Goal: Task Accomplishment & Management: Manage account settings

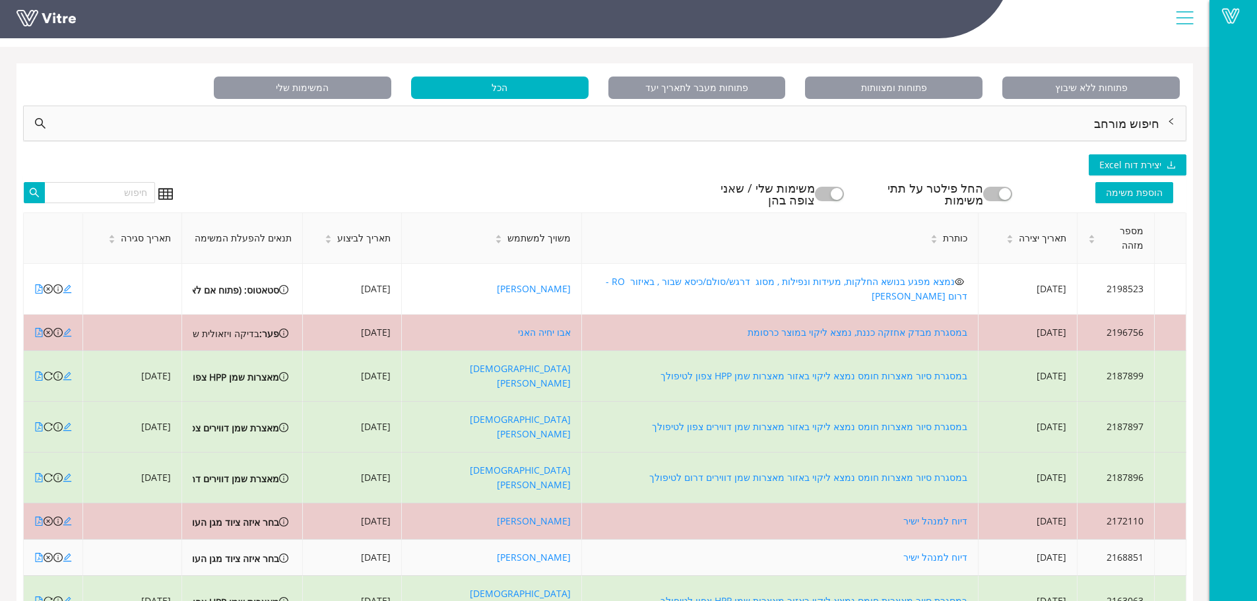
scroll to position [125, 0]
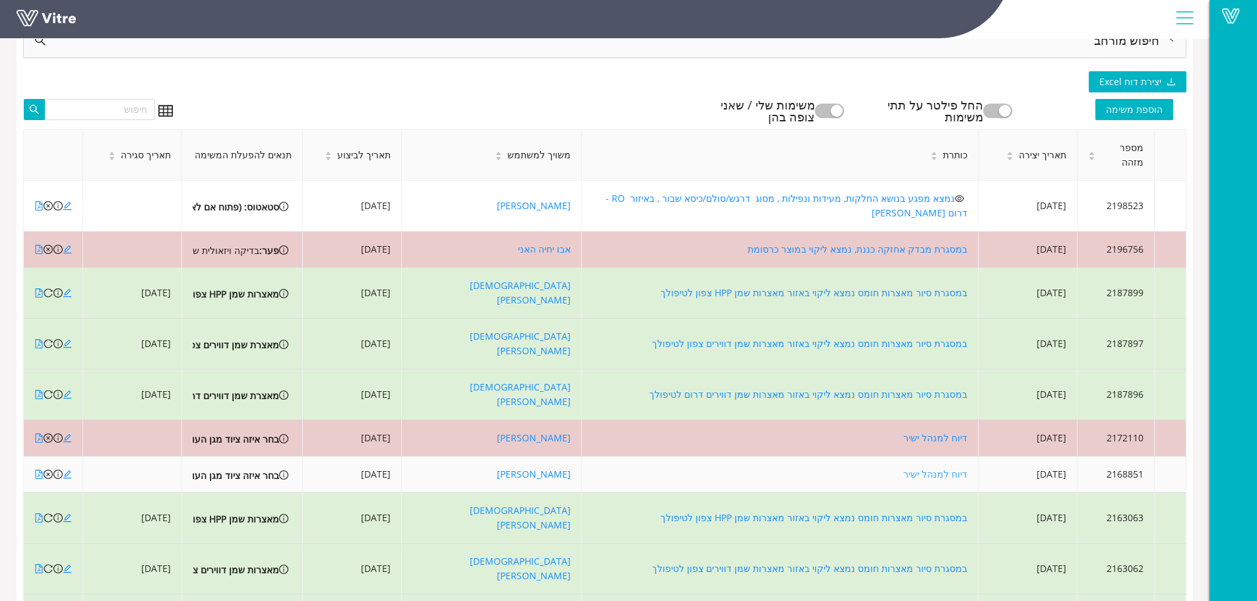
click at [919, 468] on link "דיוח למנהל ישיר" at bounding box center [936, 474] width 64 height 13
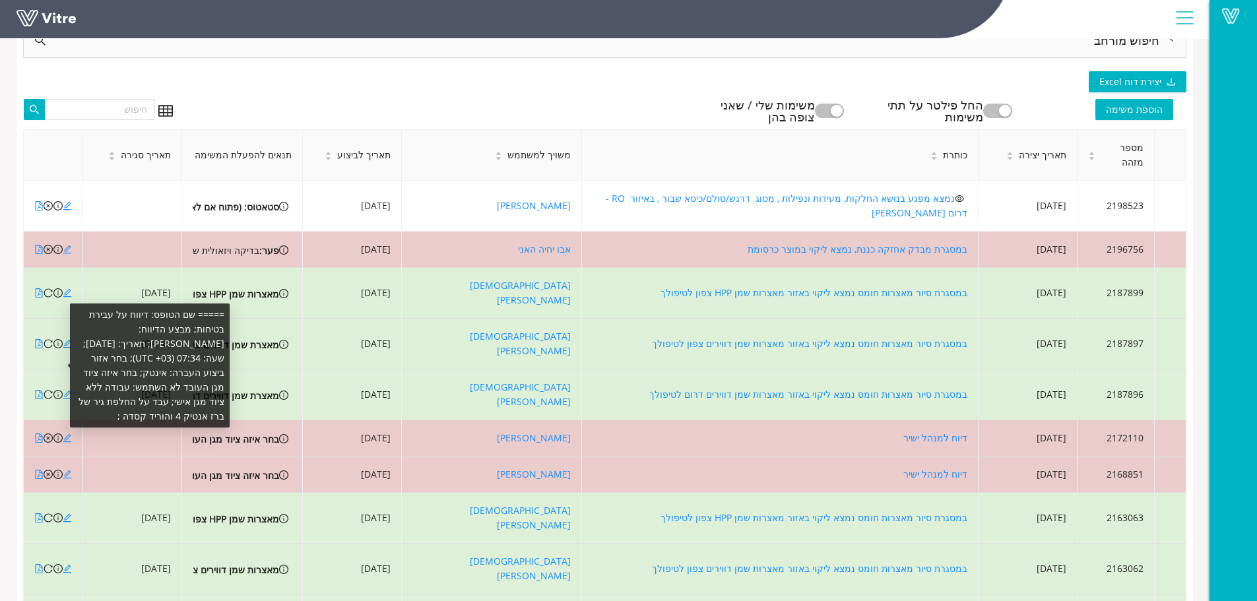
click at [67, 365] on span at bounding box center [69, 365] width 5 height 5
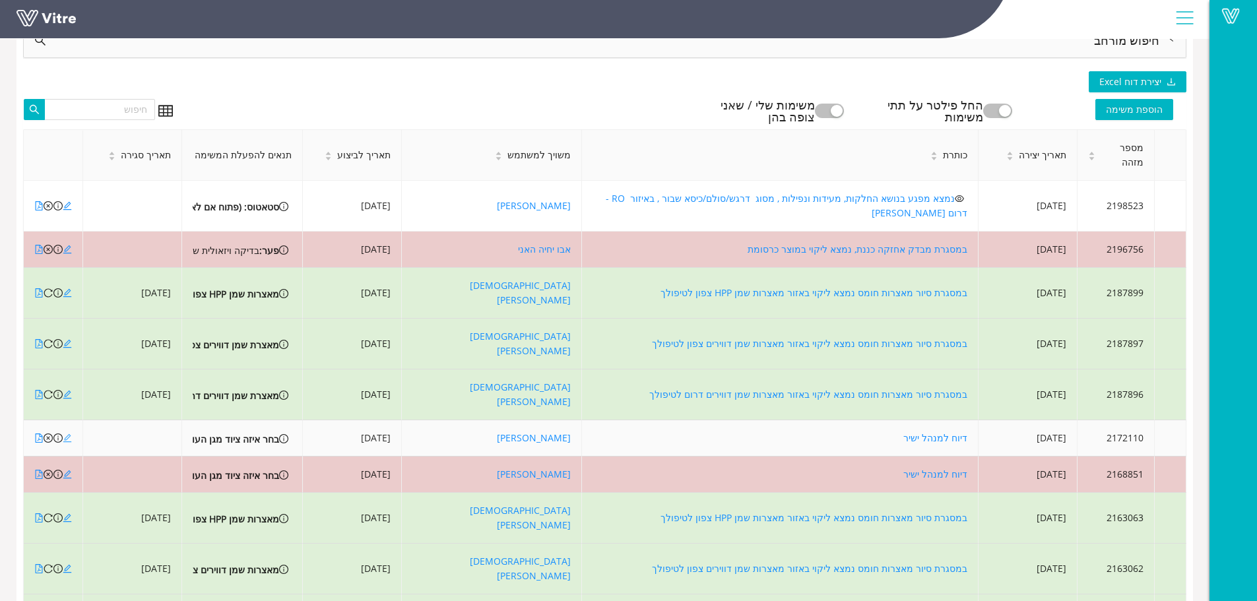
click at [63, 434] on icon "edit" at bounding box center [67, 438] width 9 height 9
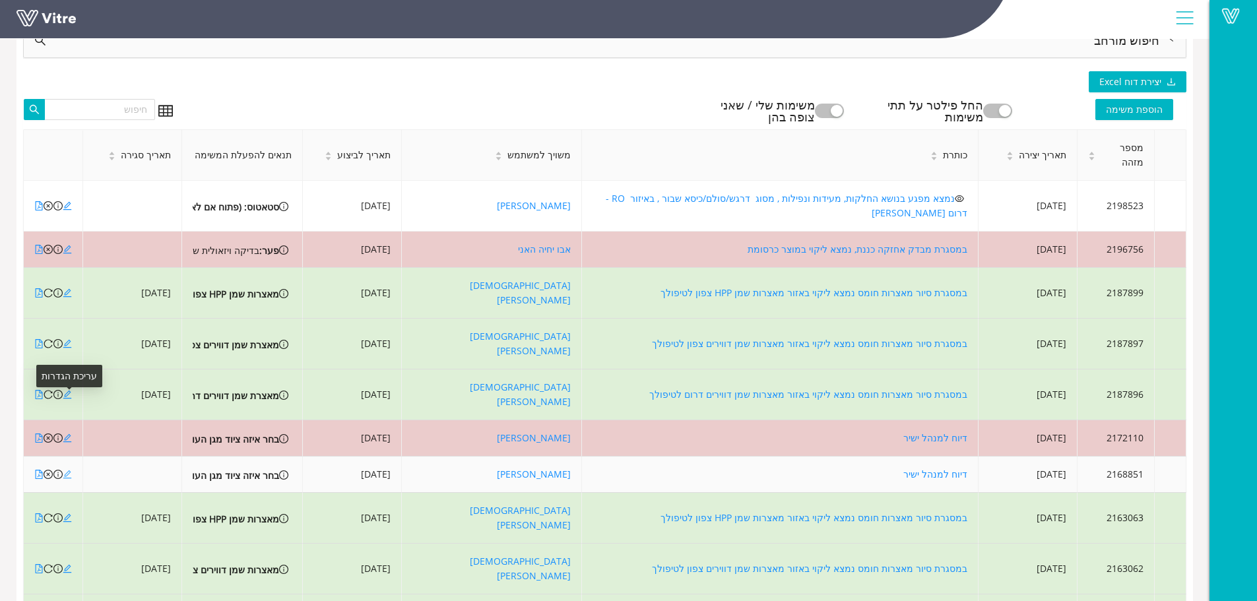
click at [69, 470] on icon "edit" at bounding box center [67, 474] width 9 height 9
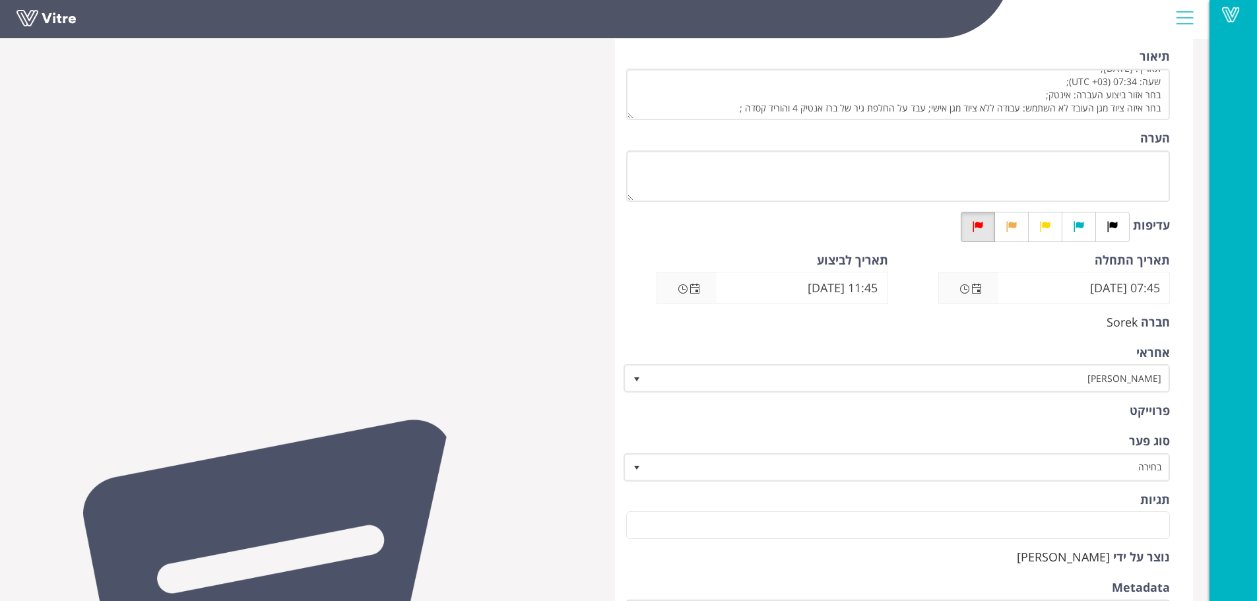
scroll to position [198, 0]
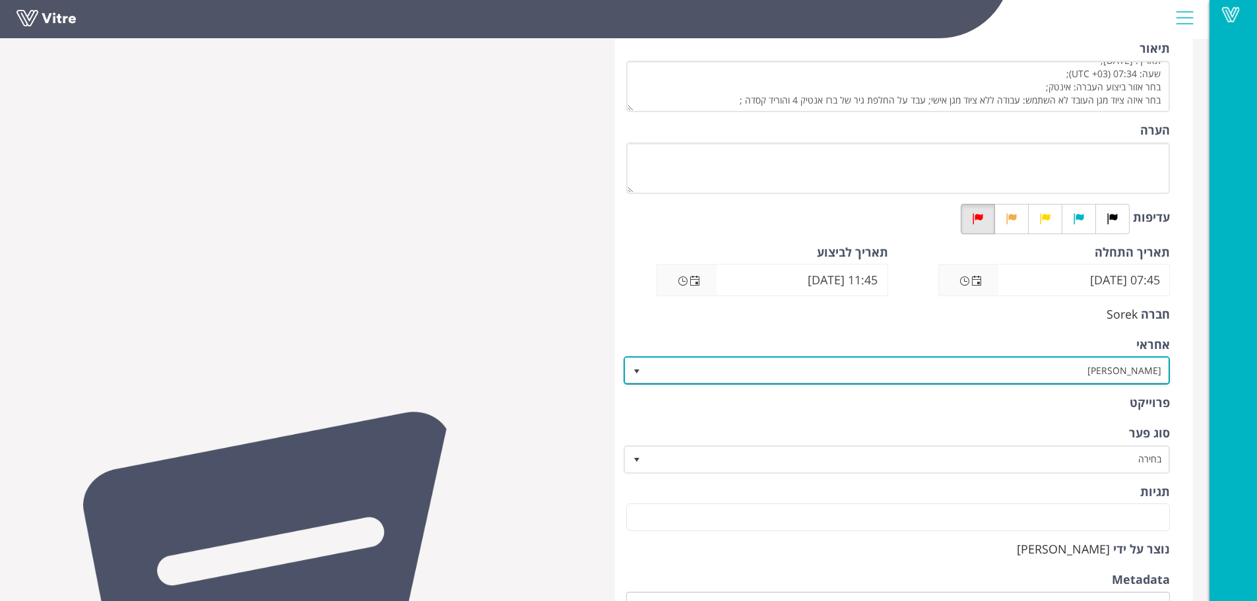
click at [991, 364] on span "[PERSON_NAME]" at bounding box center [909, 370] width 521 height 24
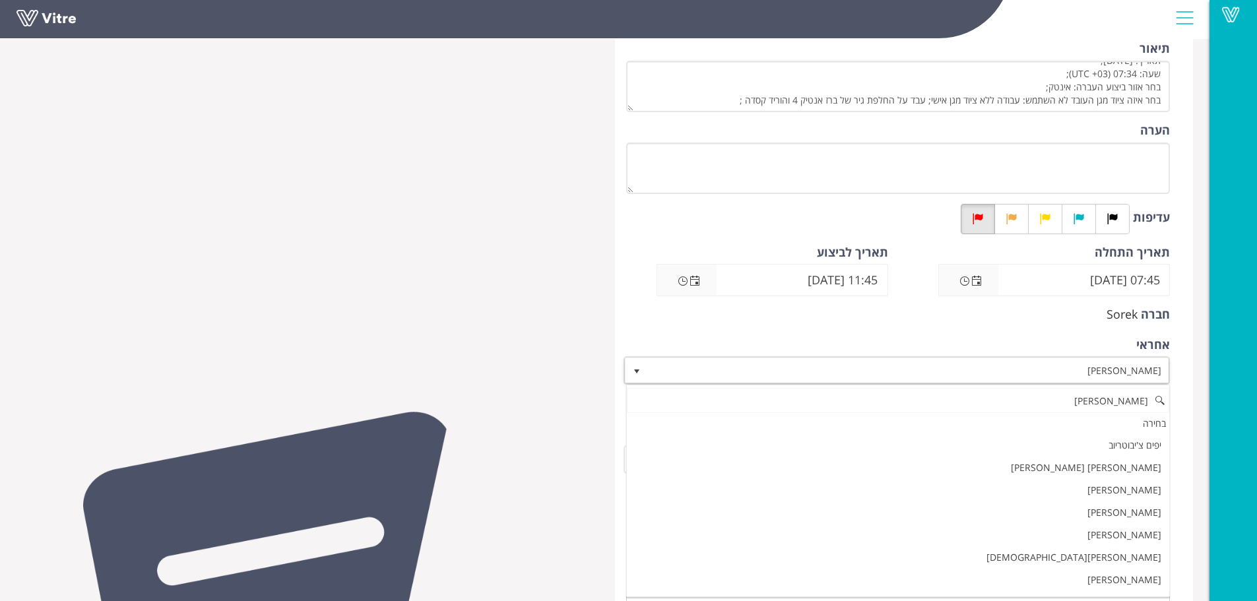
scroll to position [0, 0]
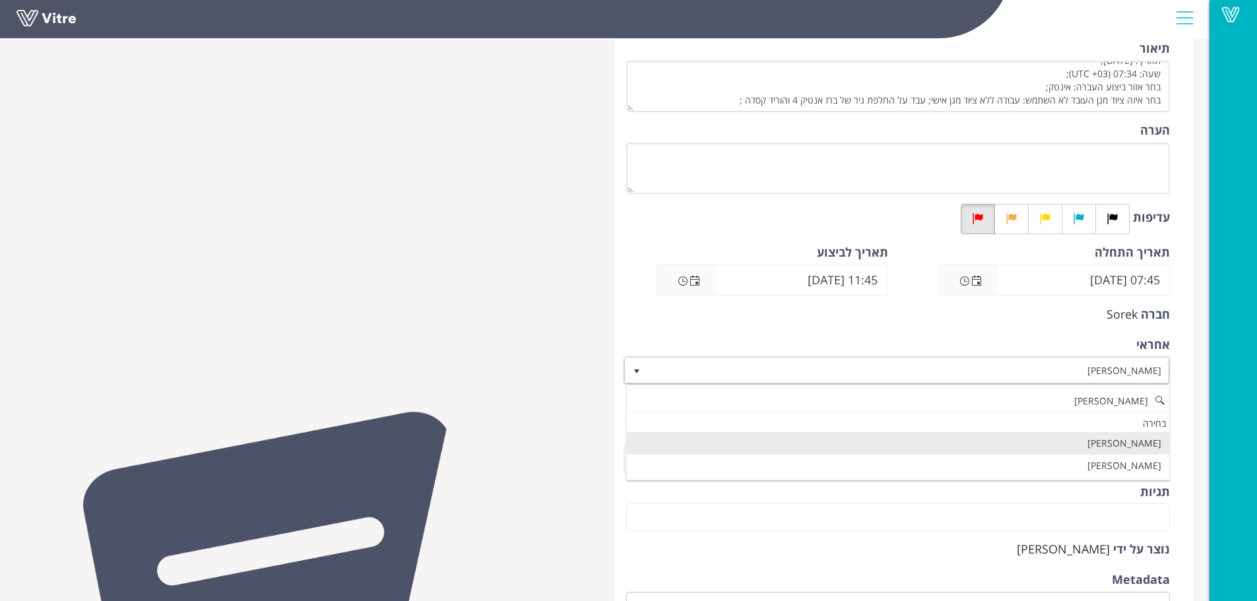
click at [1097, 442] on li "[PERSON_NAME]" at bounding box center [898, 443] width 543 height 22
type input "סלבה"
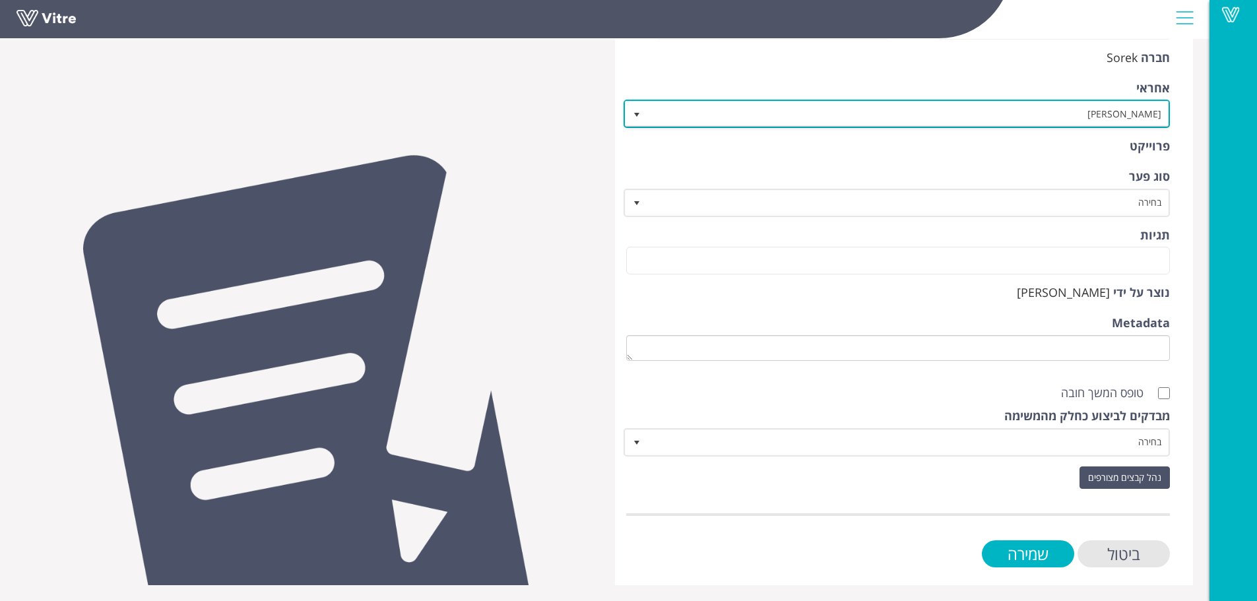
scroll to position [455, 0]
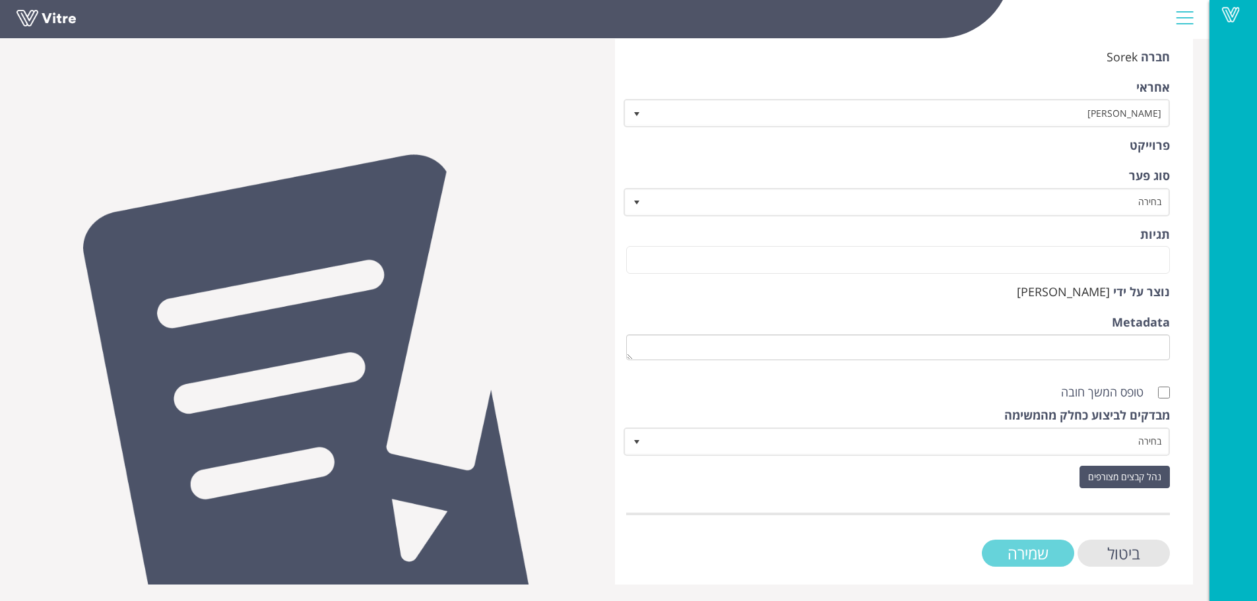
click at [1017, 552] on input "שמירה" at bounding box center [1028, 553] width 92 height 27
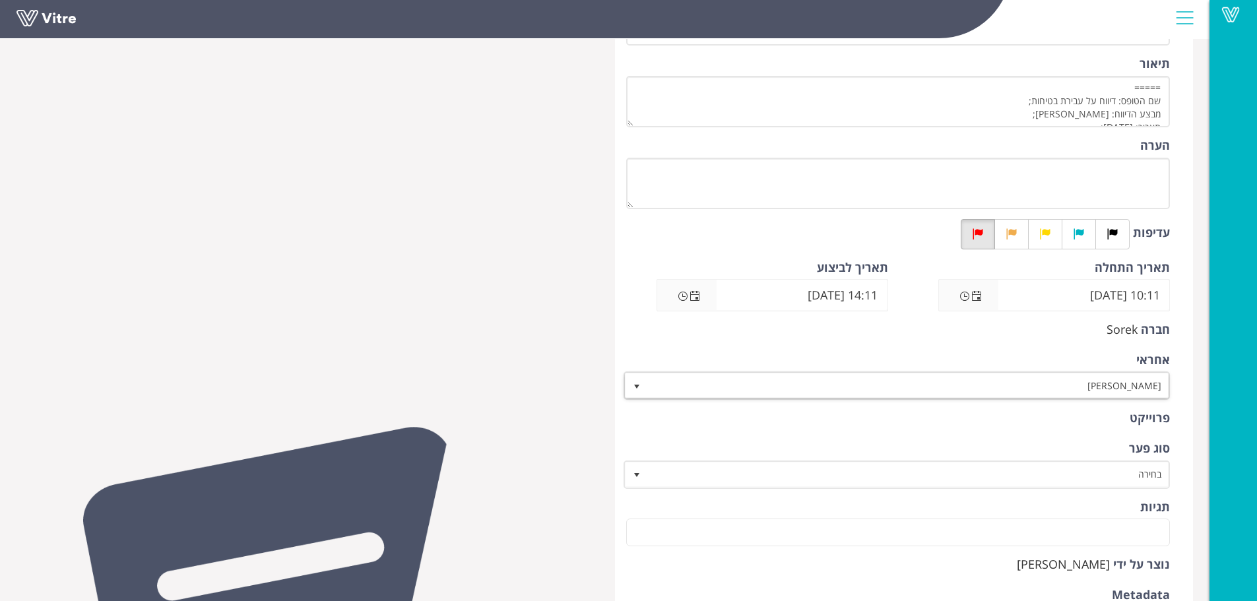
scroll to position [198, 0]
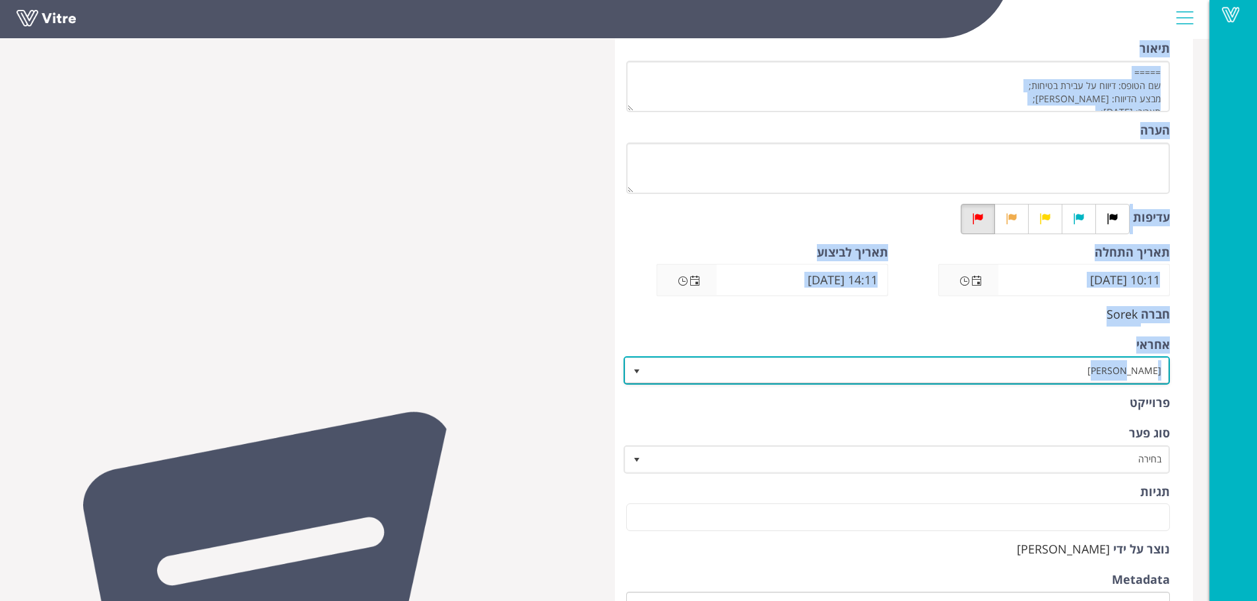
drag, startPoint x: 1055, startPoint y: 366, endPoint x: 1230, endPoint y: 372, distance: 175.0
click at [1230, 372] on div "Vitre עריכת תת-משימה Sorek משימות עריכת תת-משימה משימת אב דיווח על עבירת בטיחות…" at bounding box center [628, 338] width 1257 height 1007
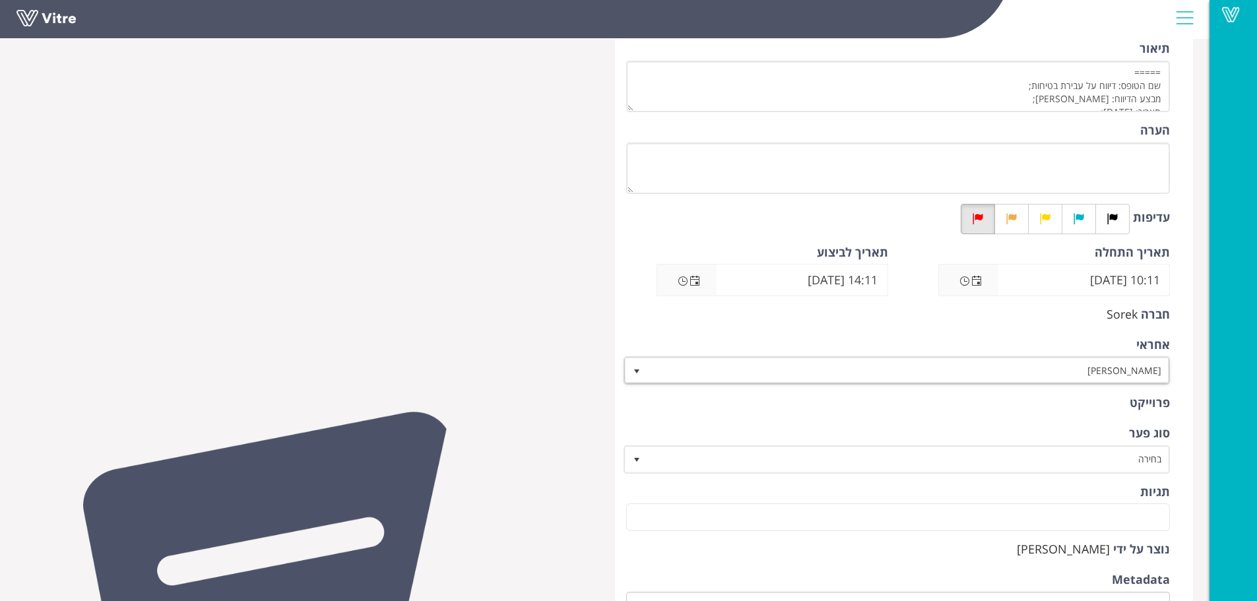
drag, startPoint x: 1230, startPoint y: 372, endPoint x: 1154, endPoint y: 388, distance: 76.9
click at [1157, 388] on div "Vitre עריכת תת-משימה Sorek משימות עריכת תת-משימה משימת אב דיווח על עבירת בטיחות…" at bounding box center [628, 338] width 1257 height 1007
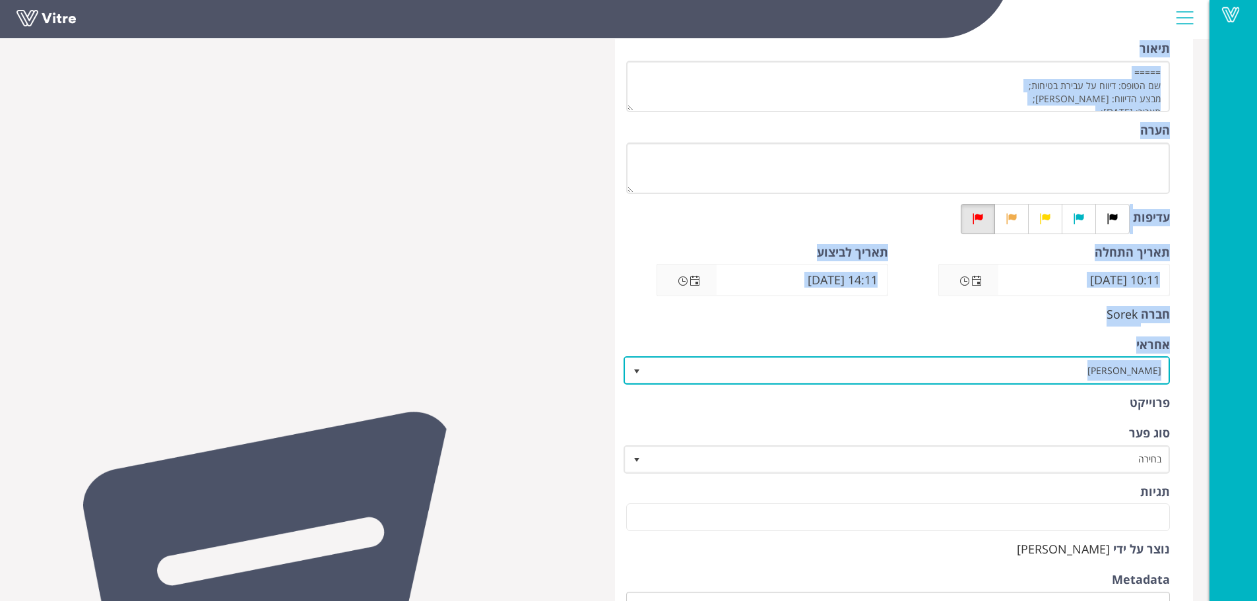
click at [1129, 378] on span "משה לוי" at bounding box center [909, 370] width 521 height 24
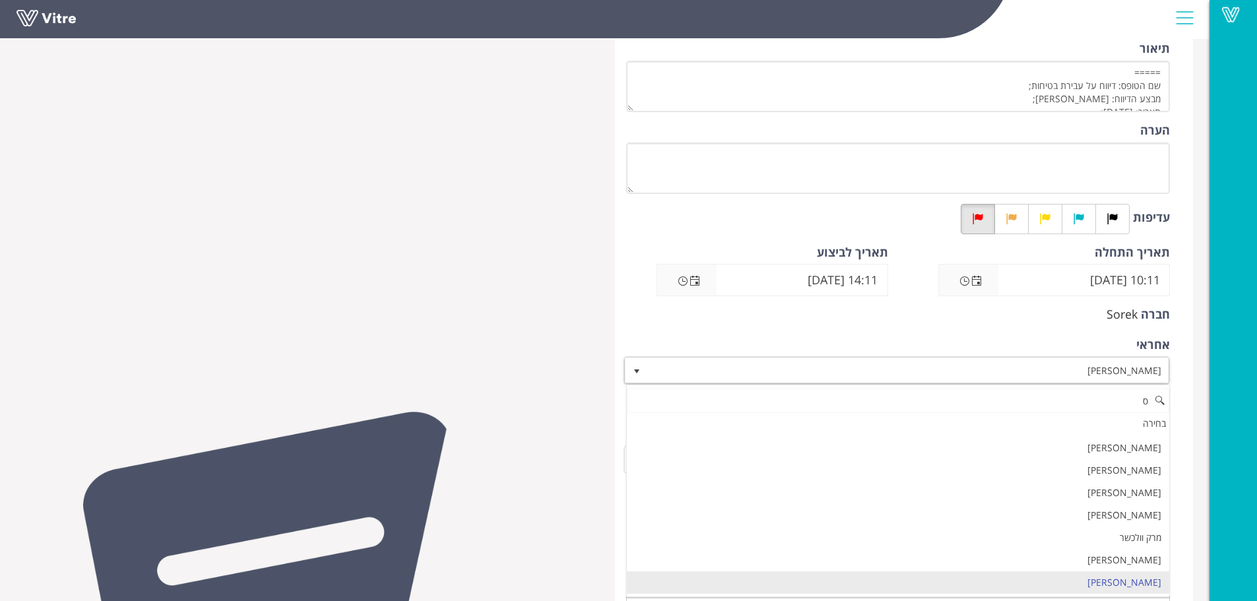
scroll to position [0, 0]
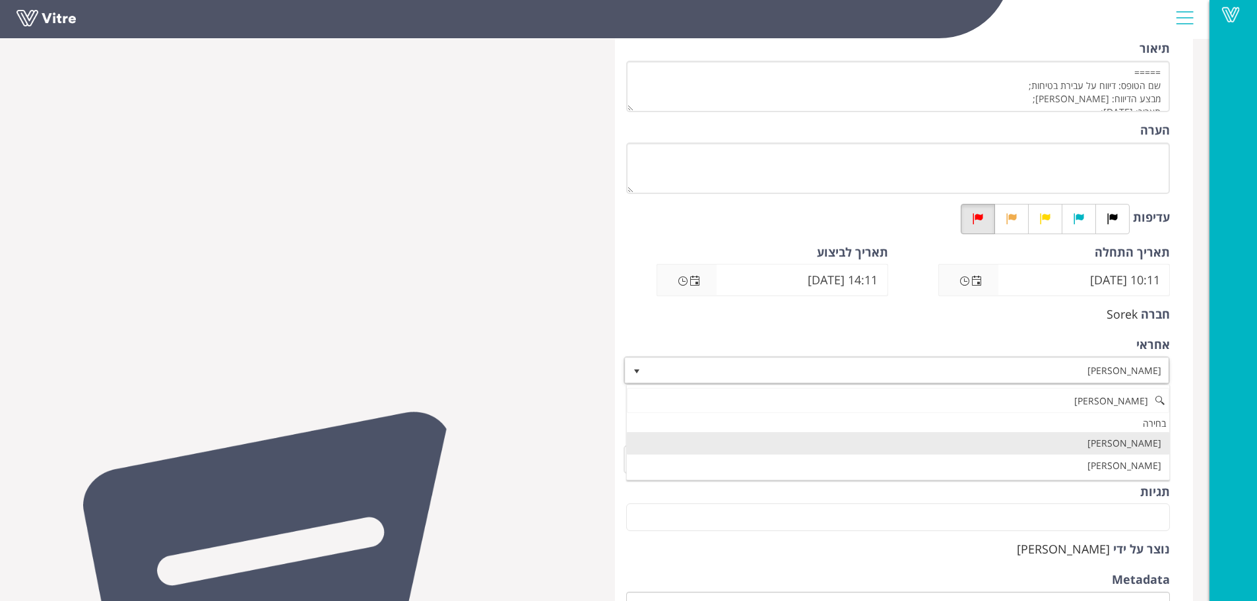
click at [1128, 444] on li "מליוטה סלבה" at bounding box center [898, 443] width 543 height 22
type input "סלבה"
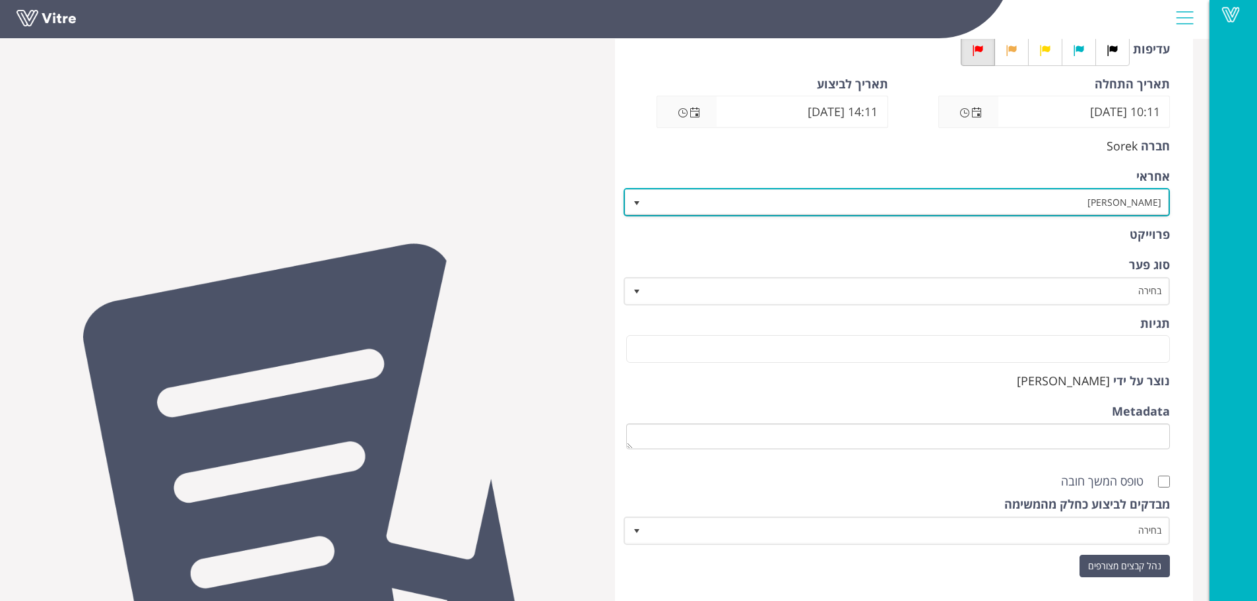
scroll to position [455, 0]
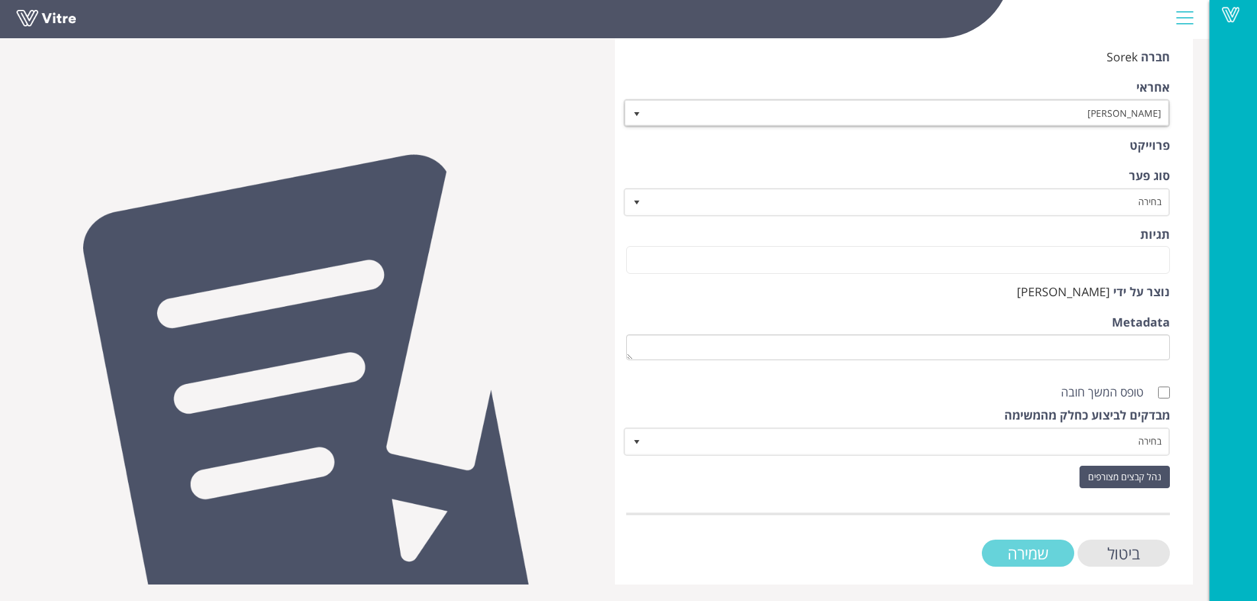
click at [1025, 557] on input "שמירה" at bounding box center [1028, 553] width 92 height 27
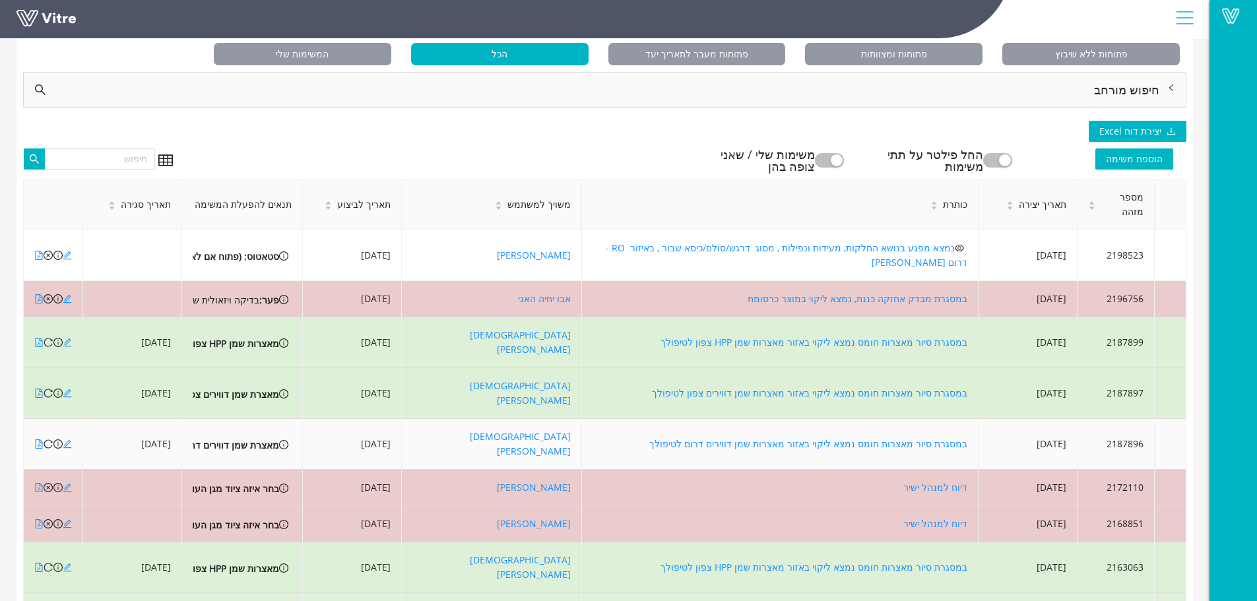
scroll to position [99, 0]
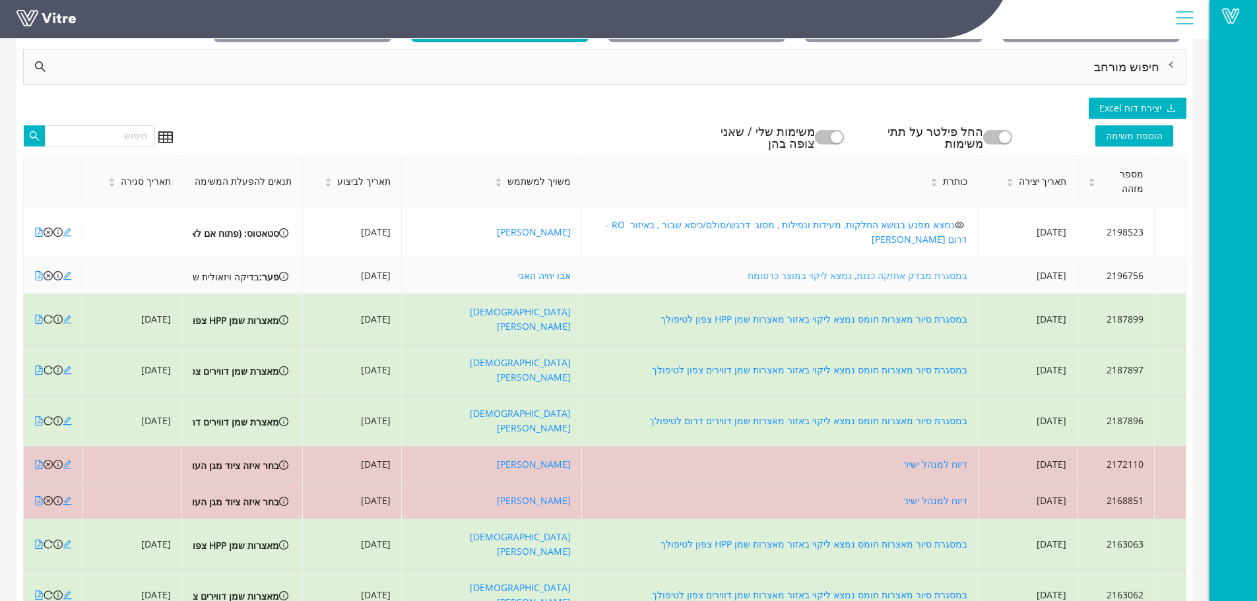
click at [917, 269] on link "במסגרת מבדק אחזקה כננת, נמצא ליקוי במוצר כרסומת" at bounding box center [858, 275] width 220 height 13
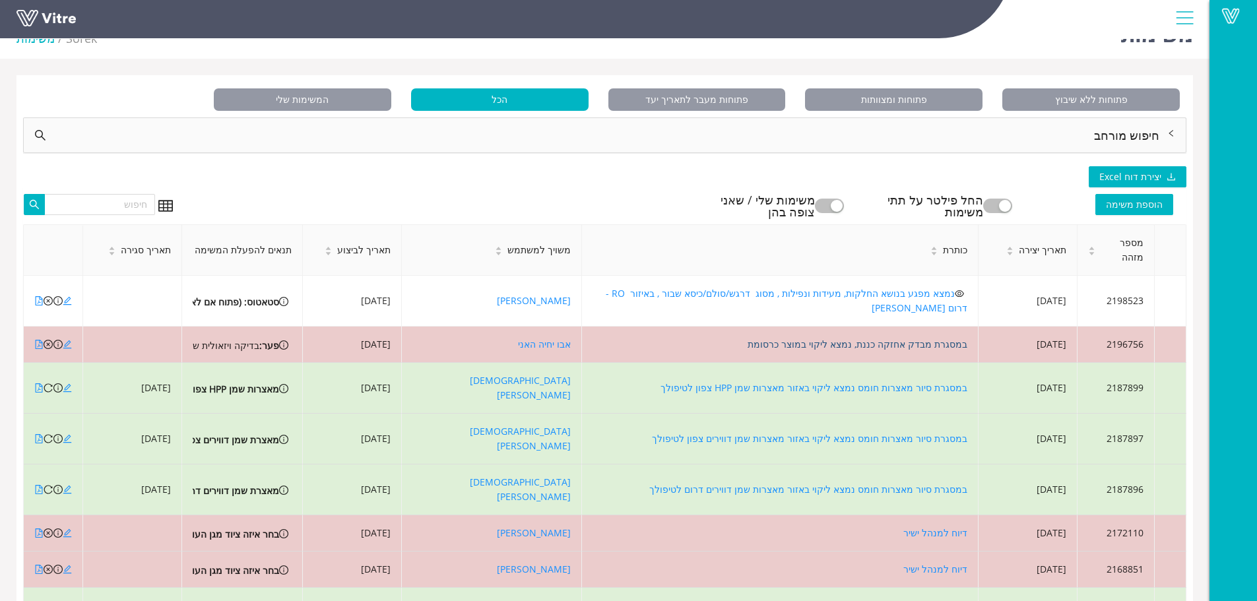
scroll to position [0, 0]
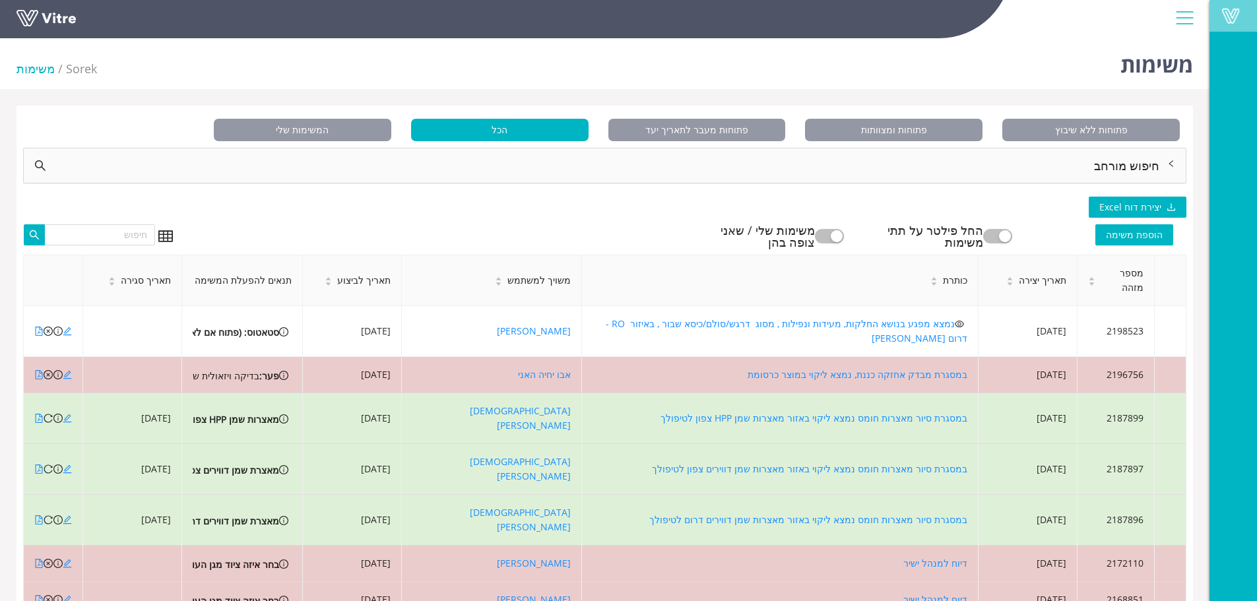
click at [1236, 14] on span at bounding box center [1231, 16] width 33 height 16
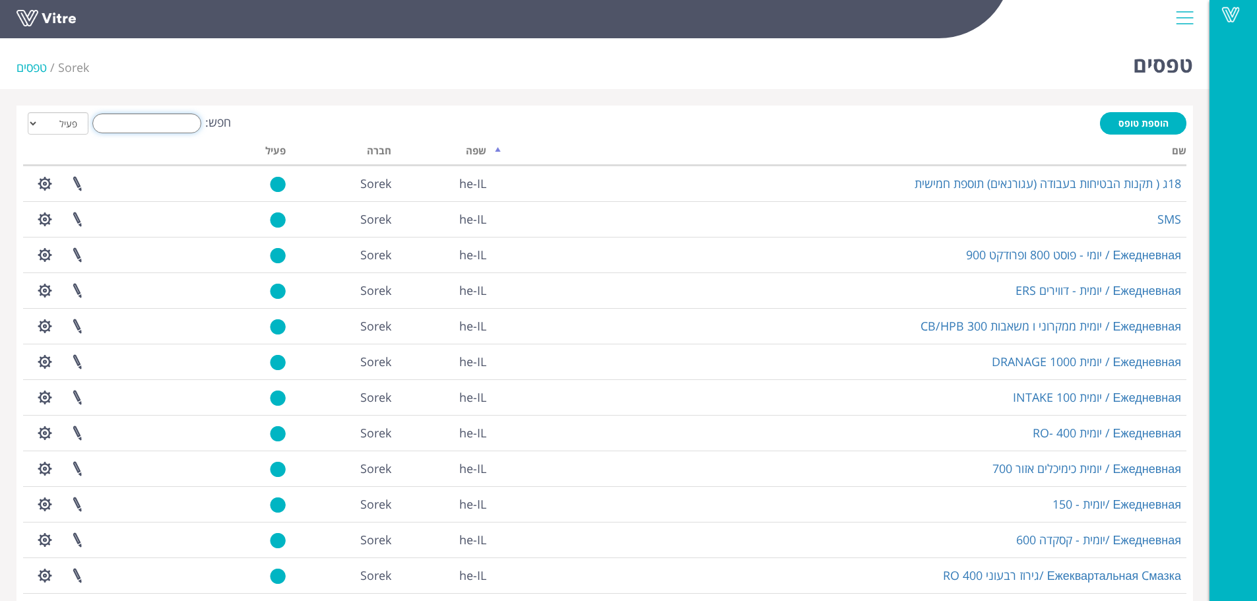
click at [185, 121] on input "חפש:" at bounding box center [146, 124] width 109 height 20
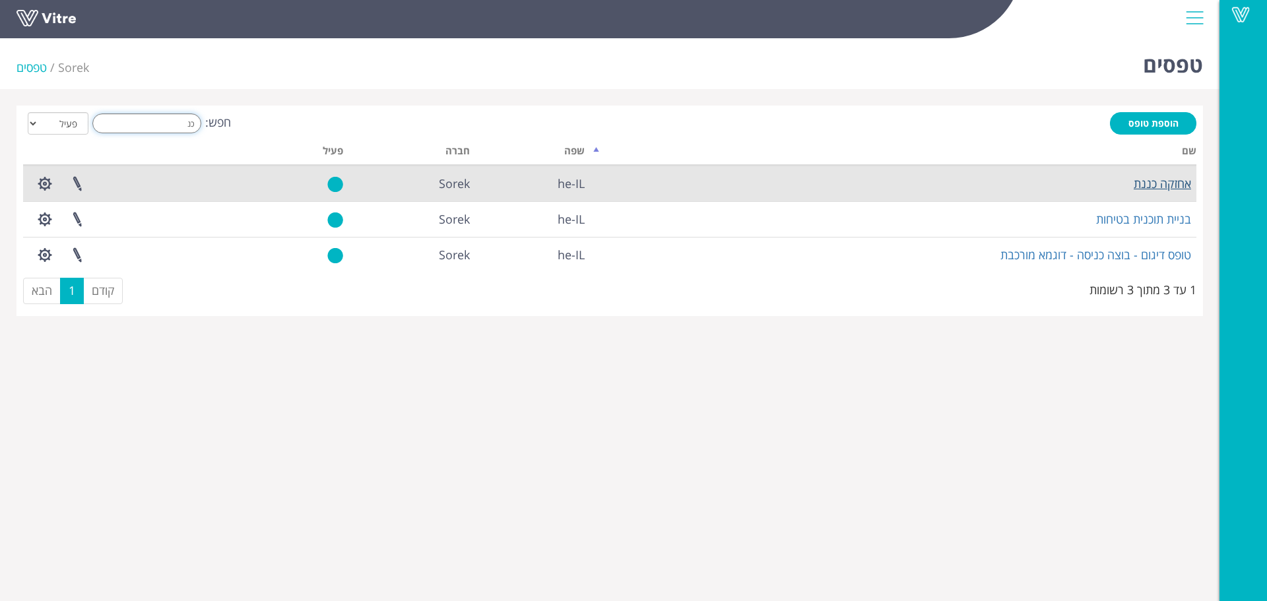
type input "כנ"
click at [1143, 182] on link "אחזקה כננת" at bounding box center [1162, 184] width 57 height 16
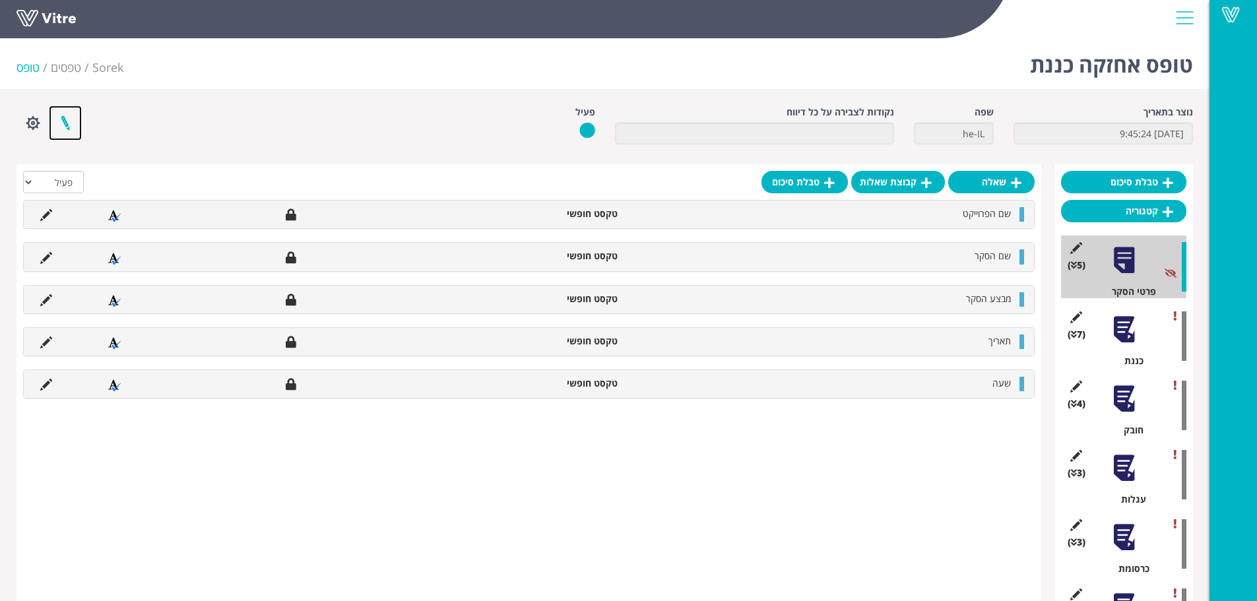
click at [69, 123] on link at bounding box center [65, 123] width 33 height 35
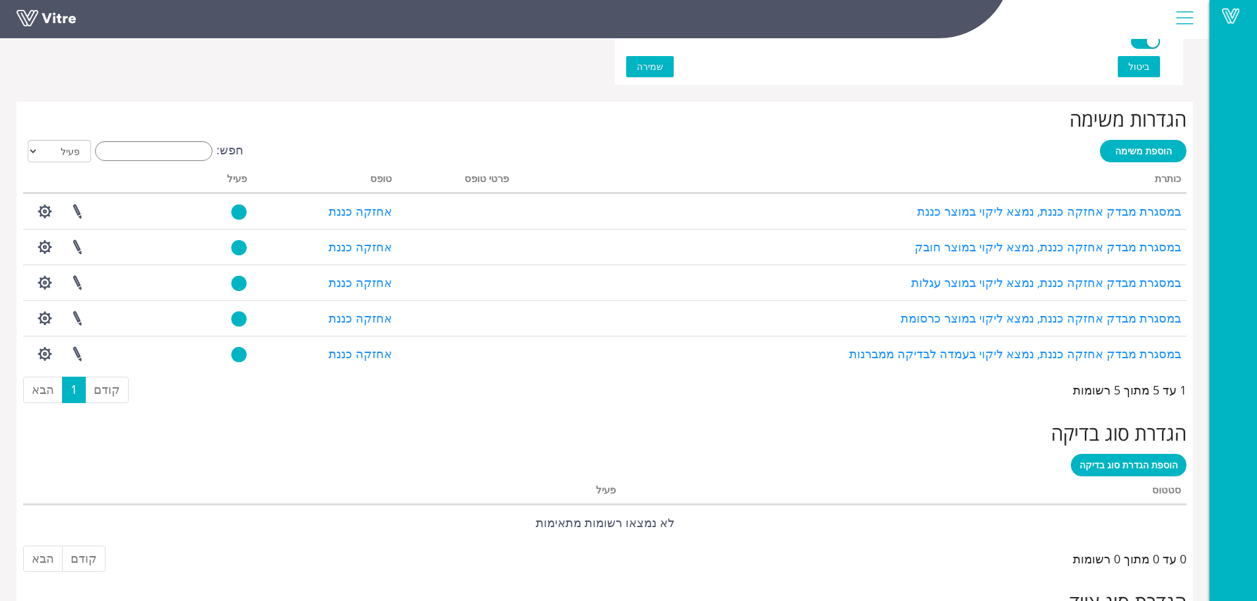
scroll to position [775, 0]
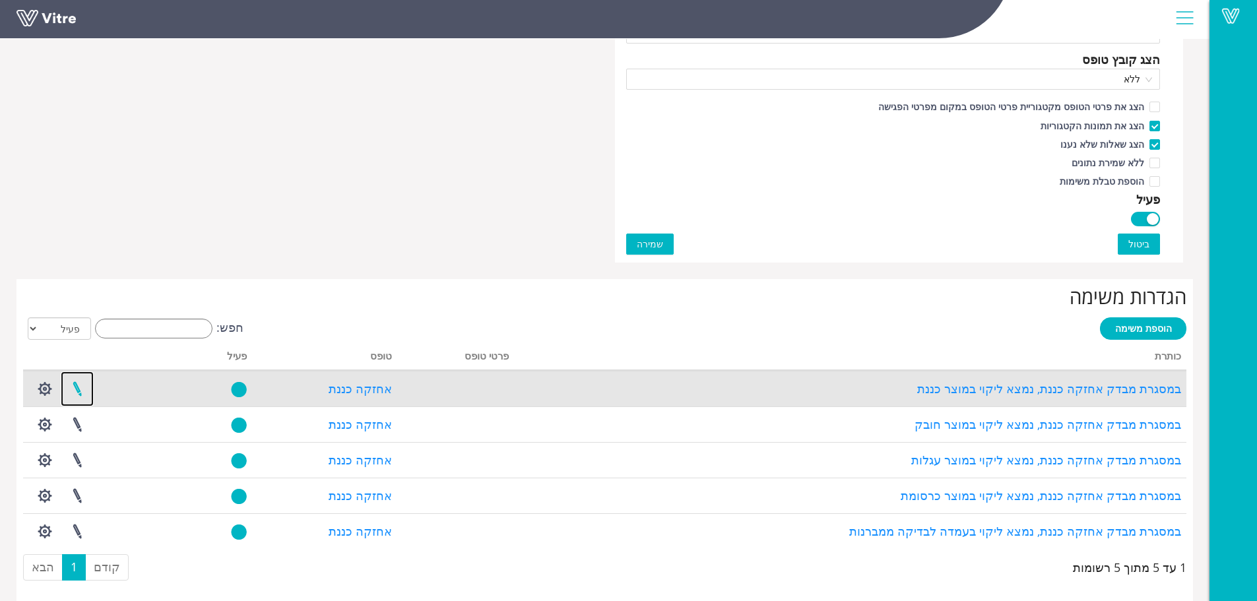
click at [79, 385] on link at bounding box center [77, 389] width 33 height 35
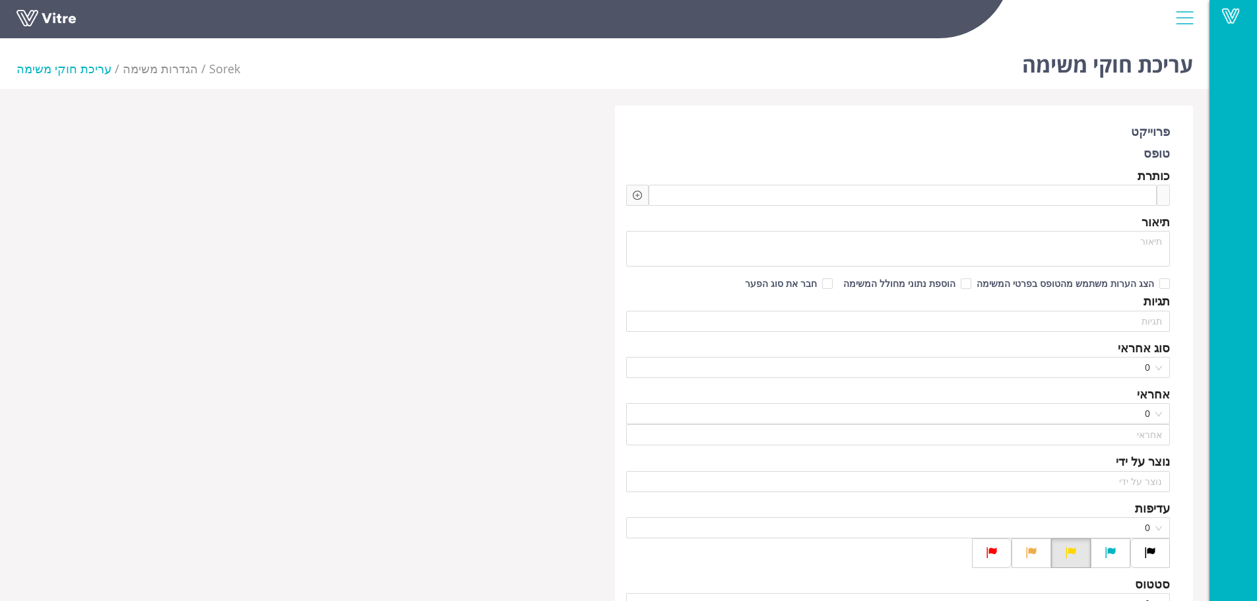
type input "משה לוי"
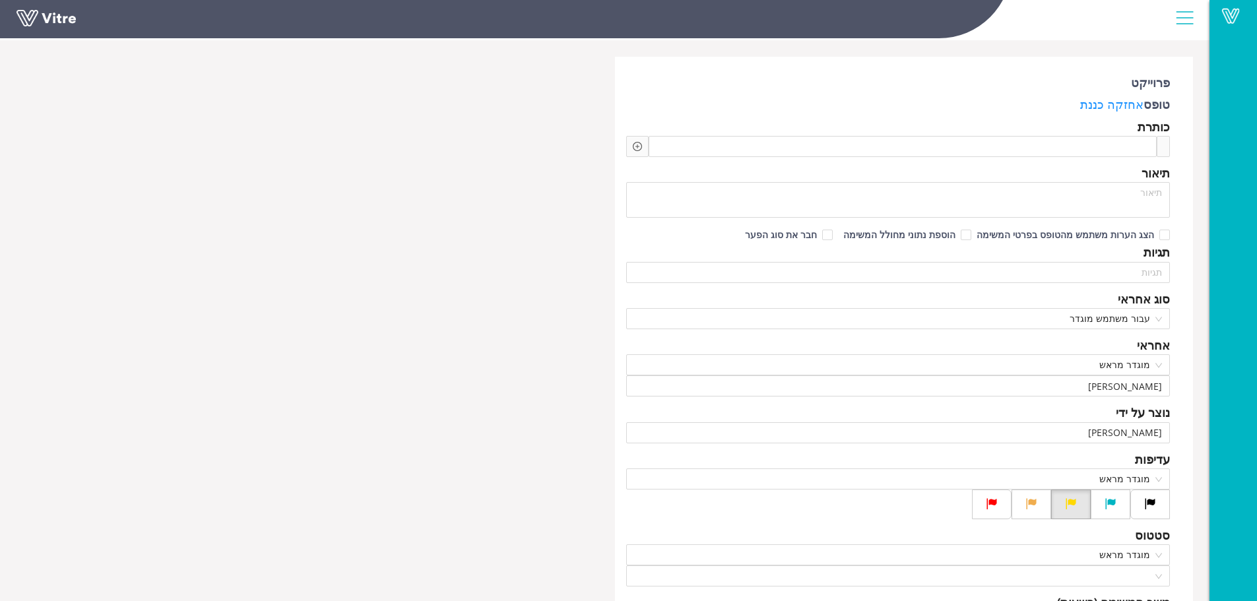
checkbox input "true"
type input "מזרחי גיל"
type input "24"
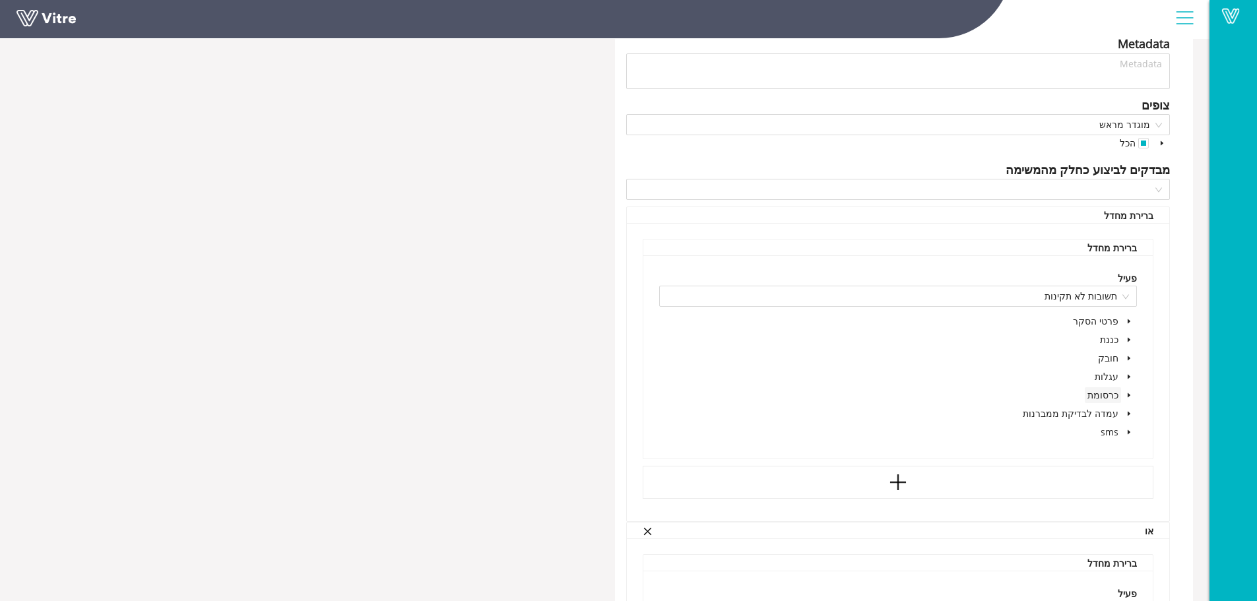
scroll to position [726, 0]
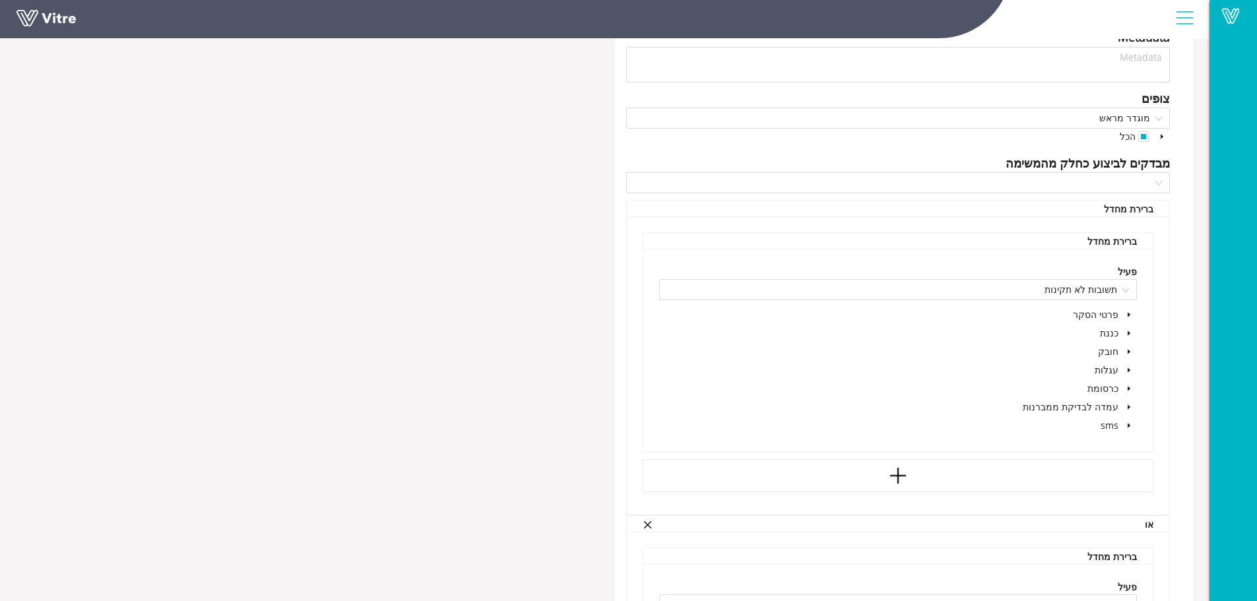
click at [1126, 311] on span at bounding box center [1129, 315] width 16 height 16
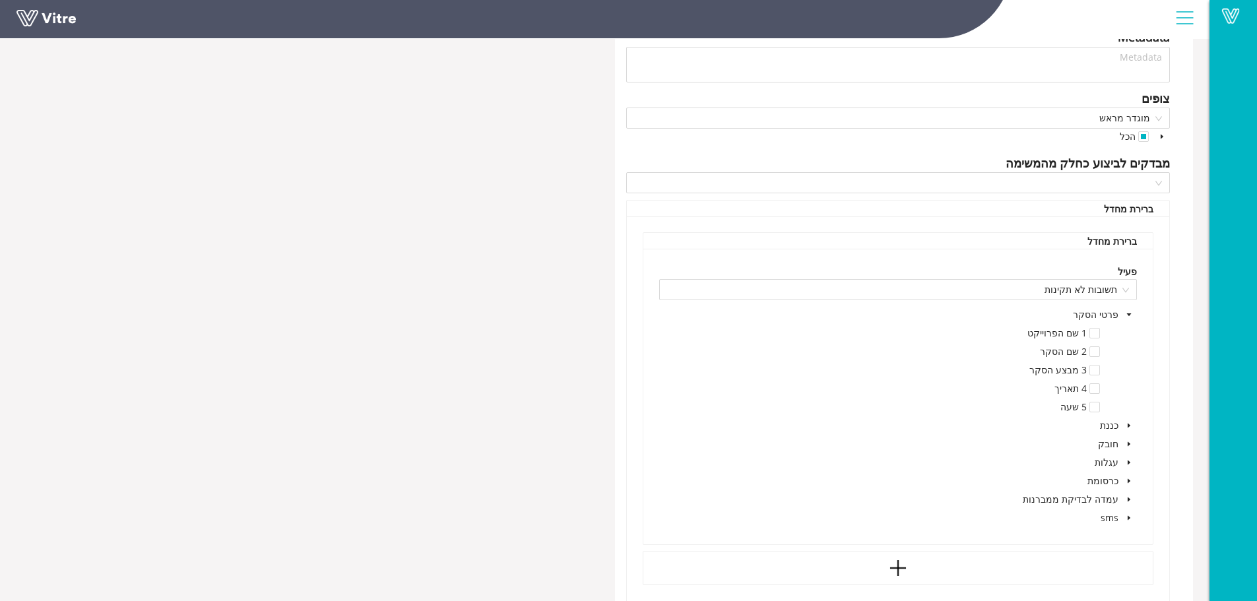
click at [1129, 424] on icon "caret-down" at bounding box center [1129, 425] width 7 height 7
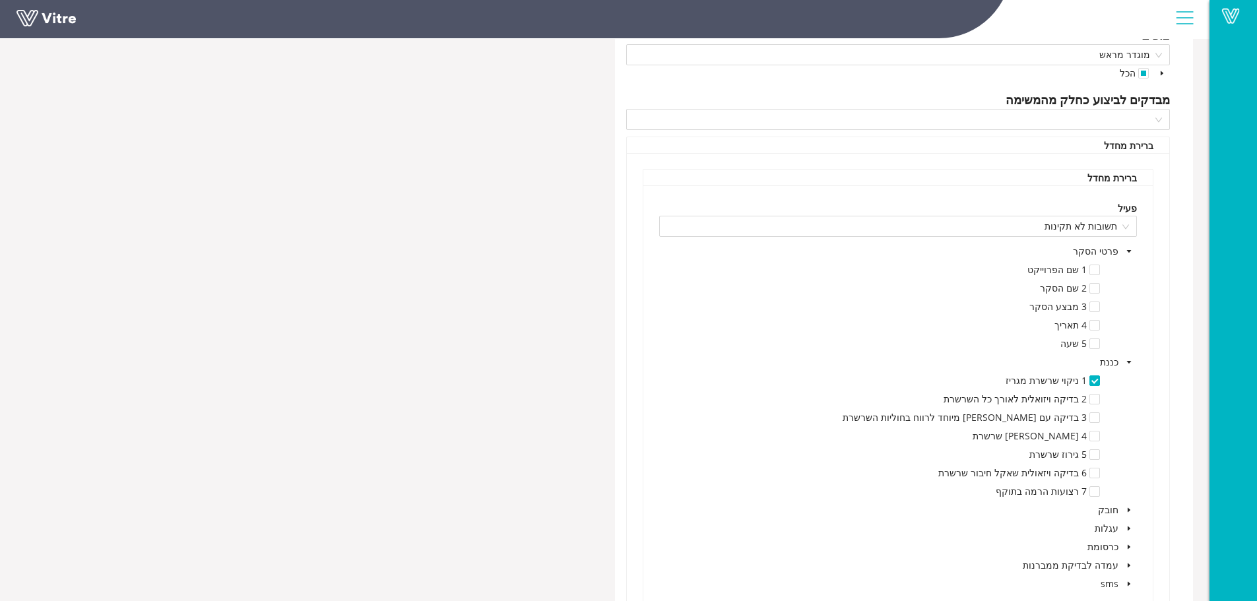
scroll to position [858, 0]
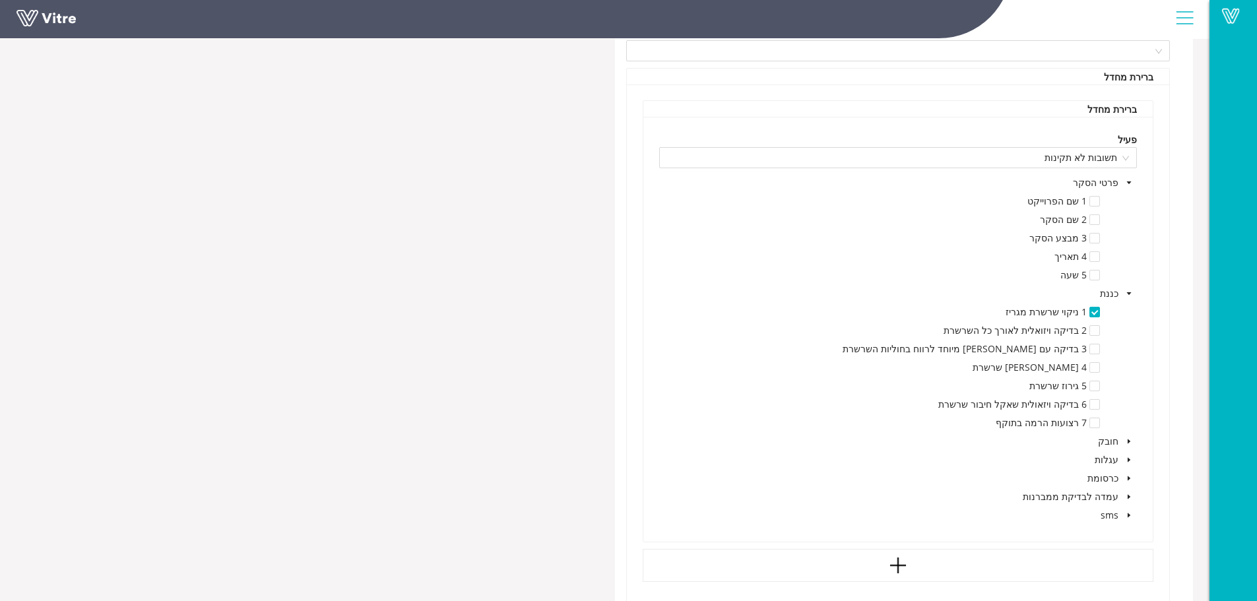
click at [1129, 441] on icon "caret-down" at bounding box center [1129, 442] width 3 height 5
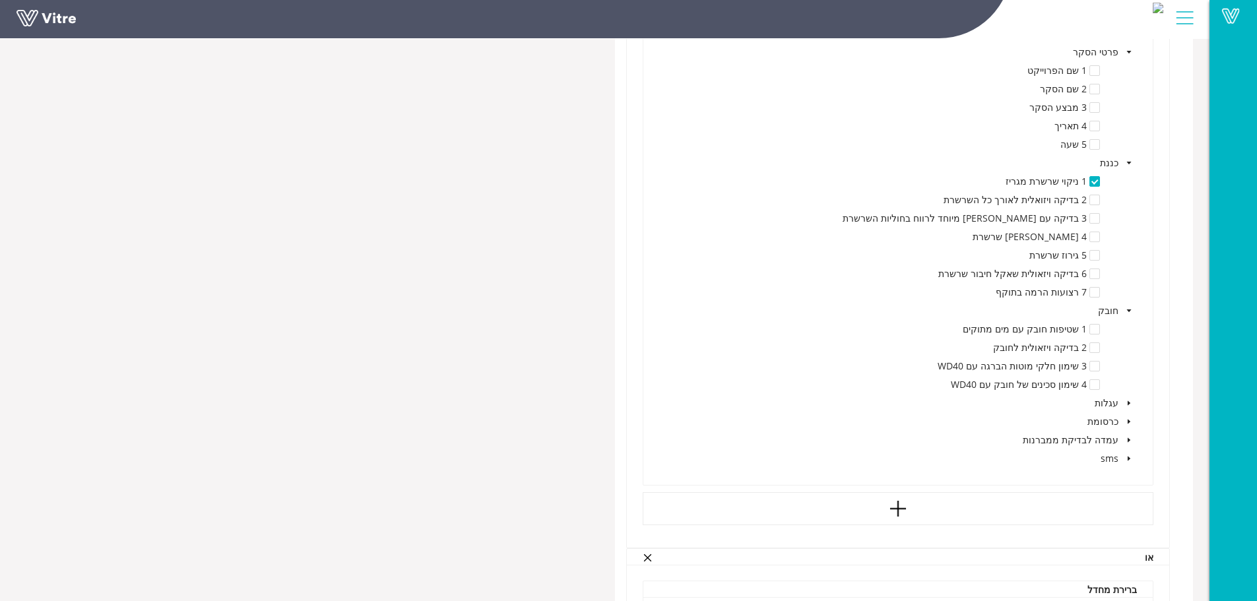
scroll to position [990, 0]
click at [1133, 402] on span at bounding box center [1129, 402] width 16 height 16
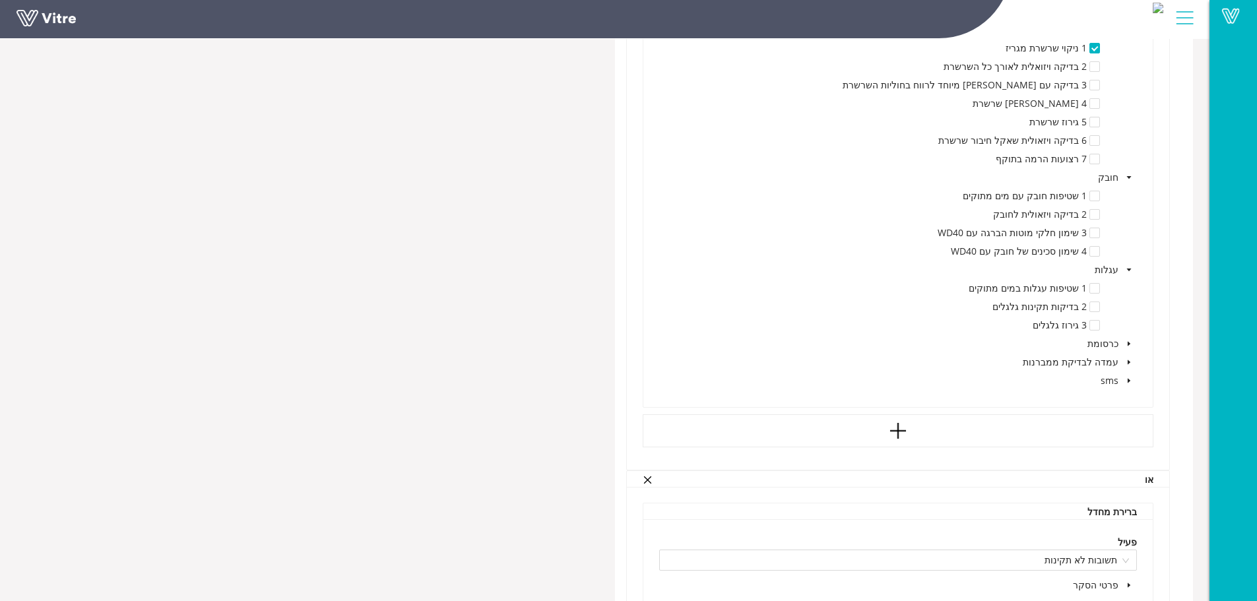
click at [1129, 343] on icon "caret-down" at bounding box center [1129, 344] width 7 height 7
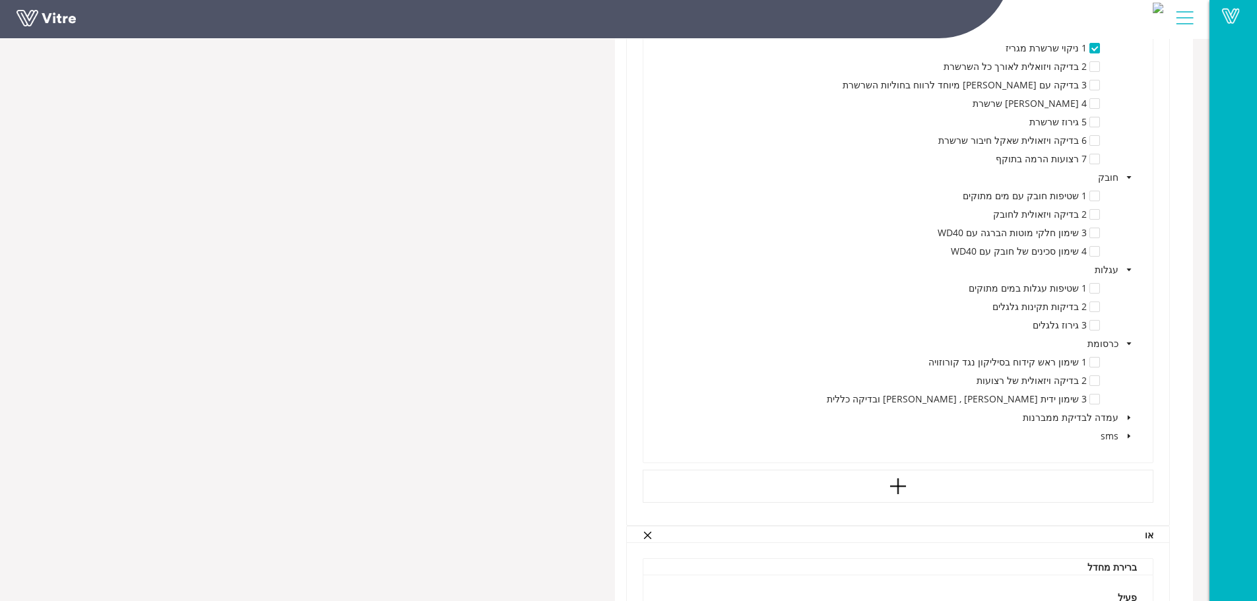
click at [1132, 411] on span at bounding box center [1129, 418] width 16 height 16
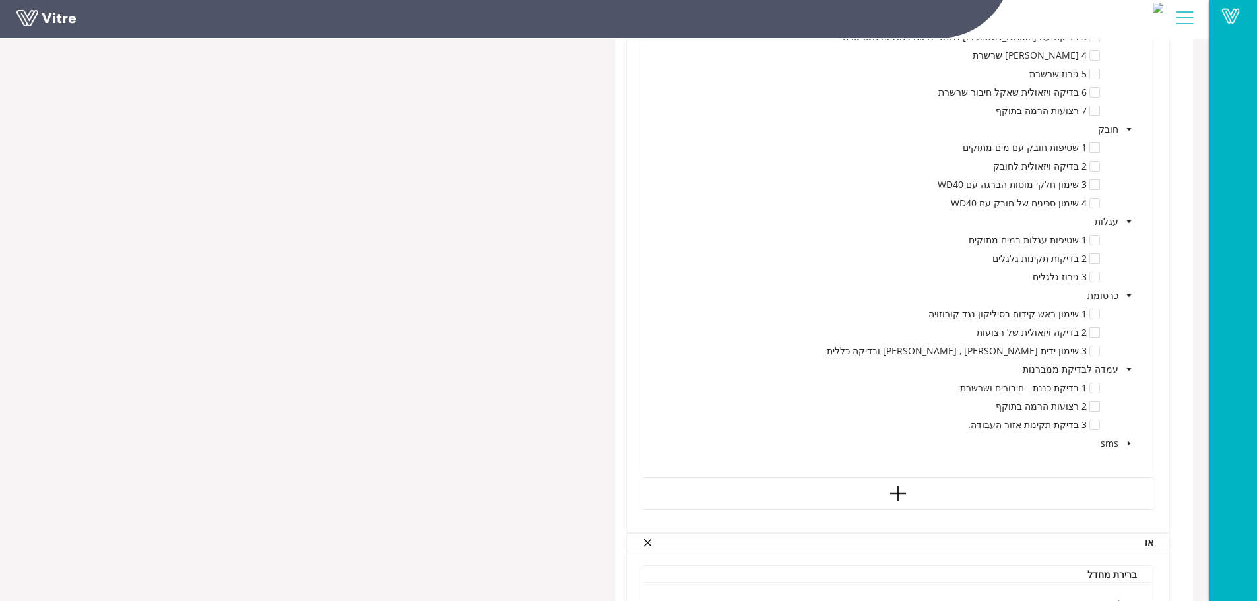
scroll to position [1386, 0]
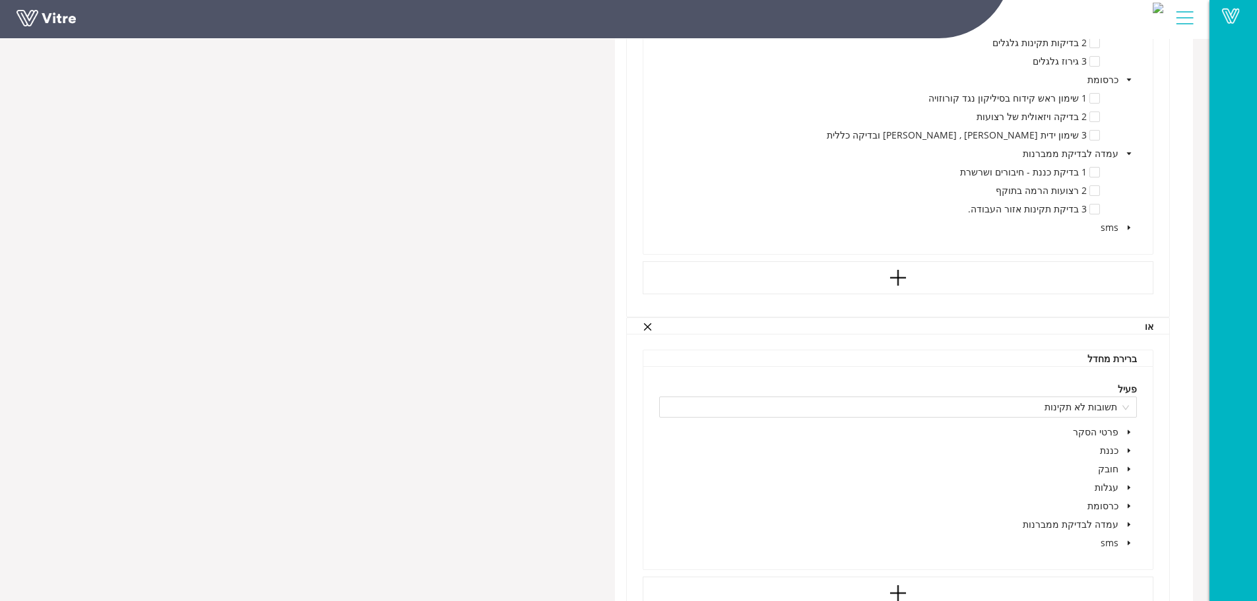
click at [1127, 432] on icon "caret-down" at bounding box center [1129, 432] width 7 height 7
click at [1127, 433] on icon "caret-down" at bounding box center [1129, 432] width 7 height 7
click at [1129, 465] on span at bounding box center [1129, 469] width 16 height 16
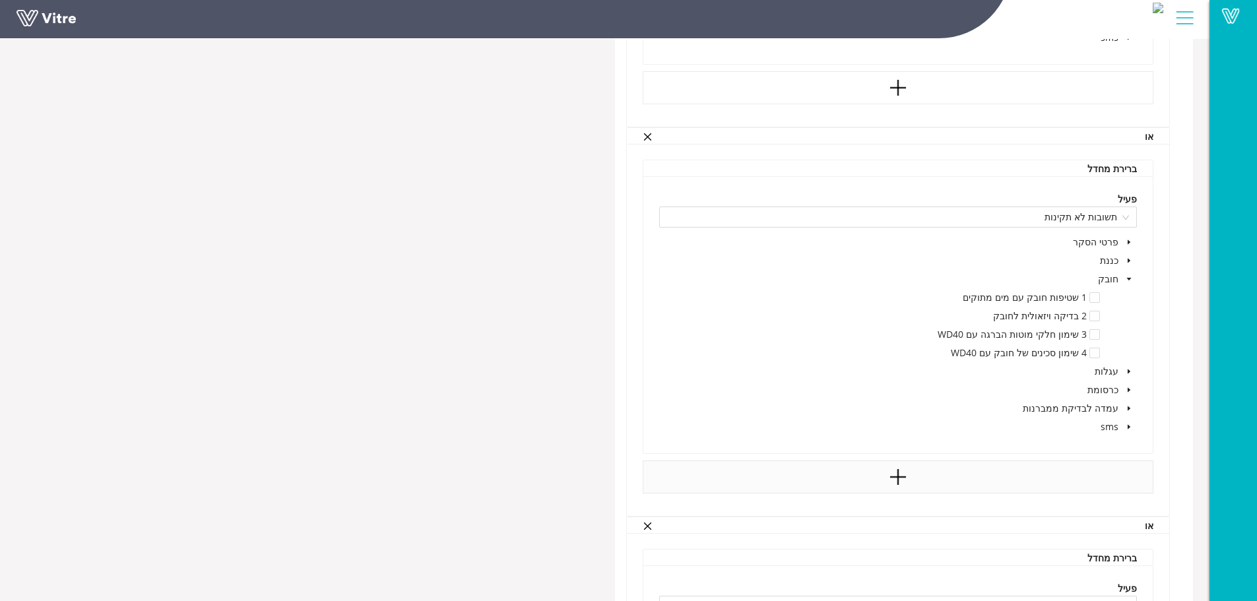
scroll to position [1584, 0]
click at [1127, 267] on span at bounding box center [1129, 271] width 16 height 16
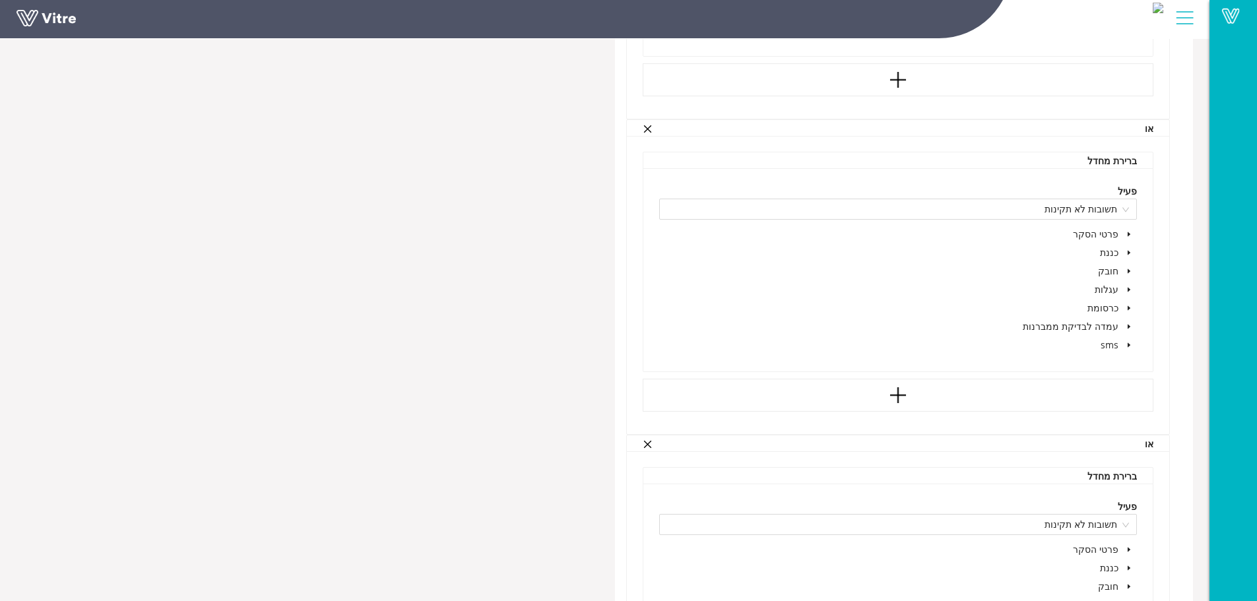
click at [1129, 253] on icon "caret-down" at bounding box center [1129, 253] width 3 height 5
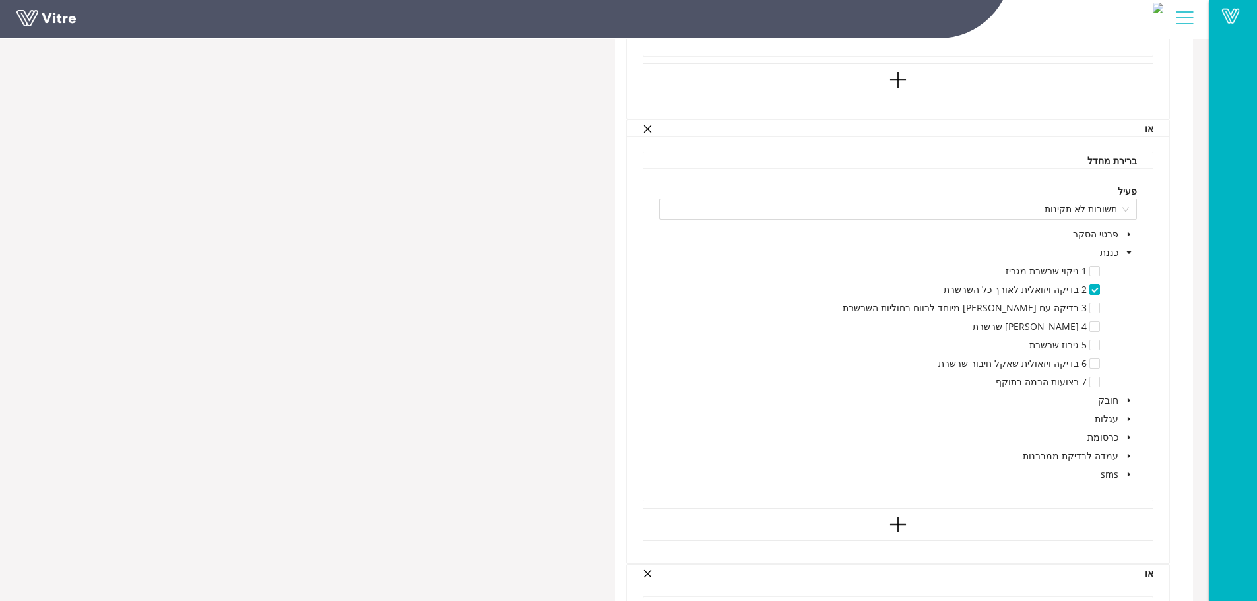
click at [1129, 253] on icon "caret-down" at bounding box center [1129, 252] width 5 height 3
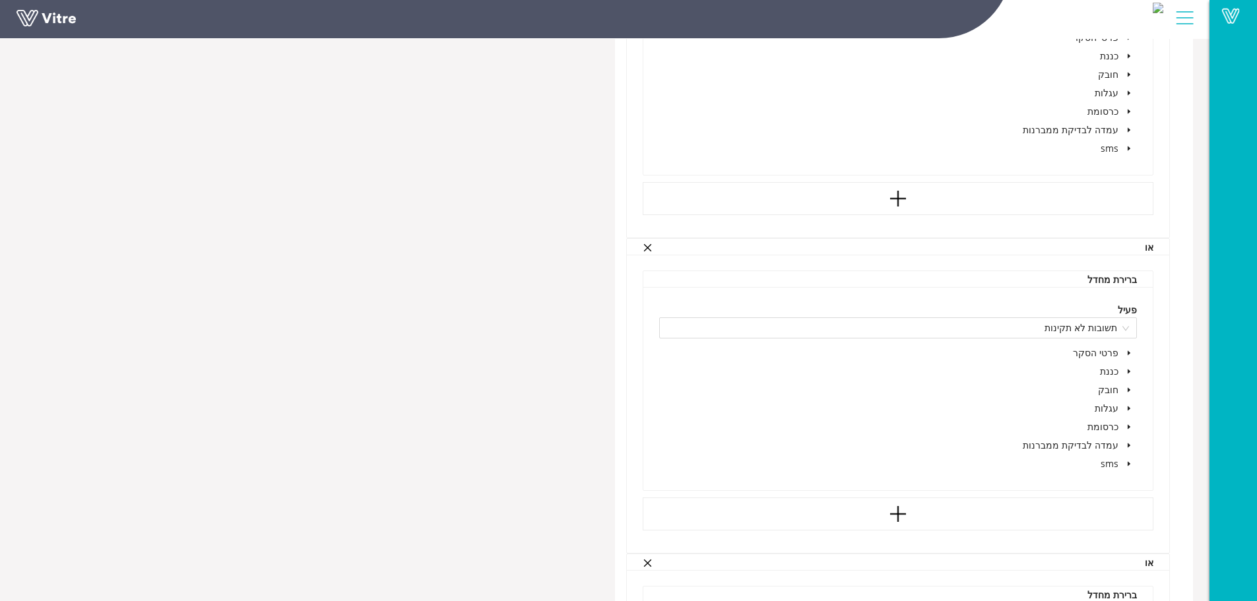
scroll to position [1782, 0]
click at [1128, 370] on icon "caret-down" at bounding box center [1129, 370] width 3 height 5
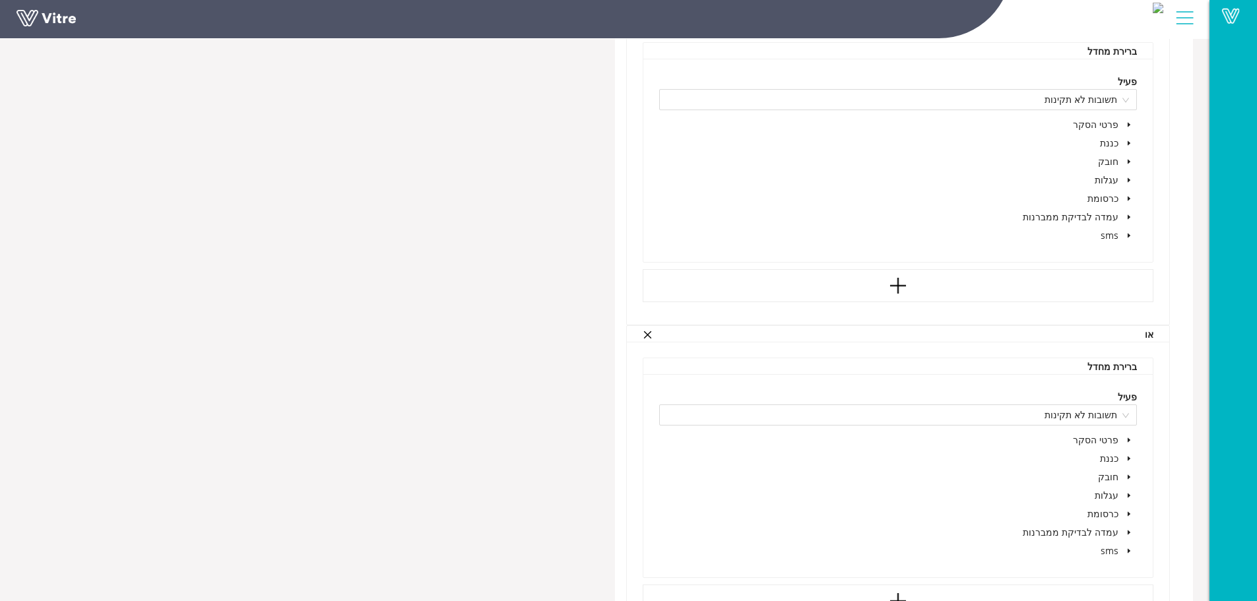
scroll to position [3349, 0]
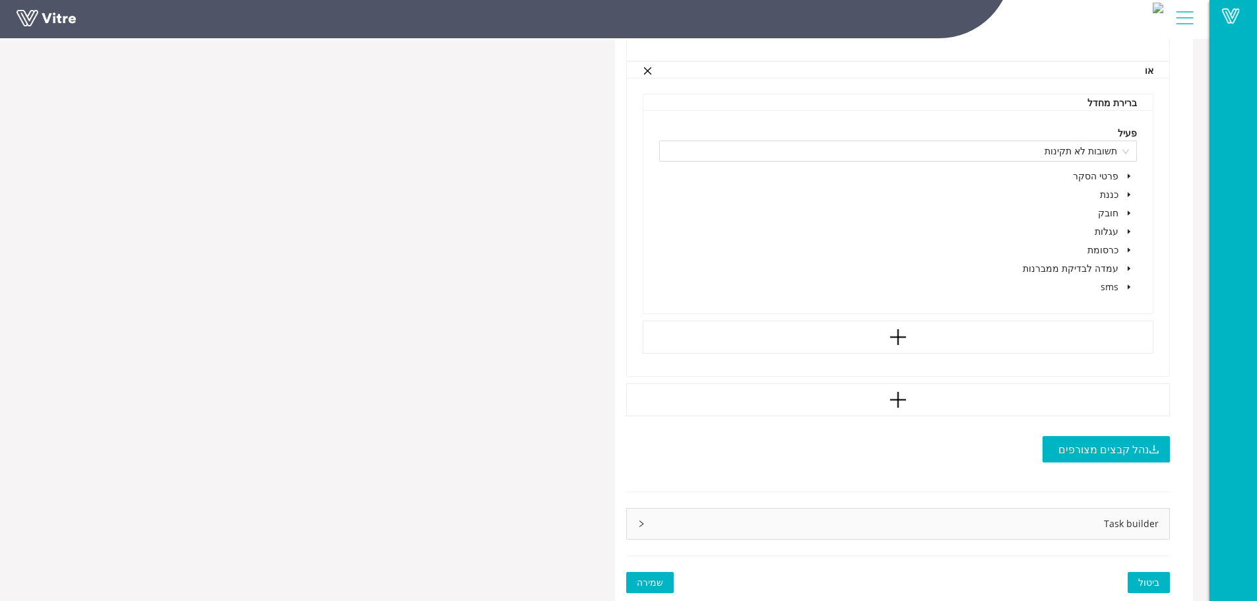
click at [1158, 590] on span "ביטול" at bounding box center [1149, 583] width 21 height 15
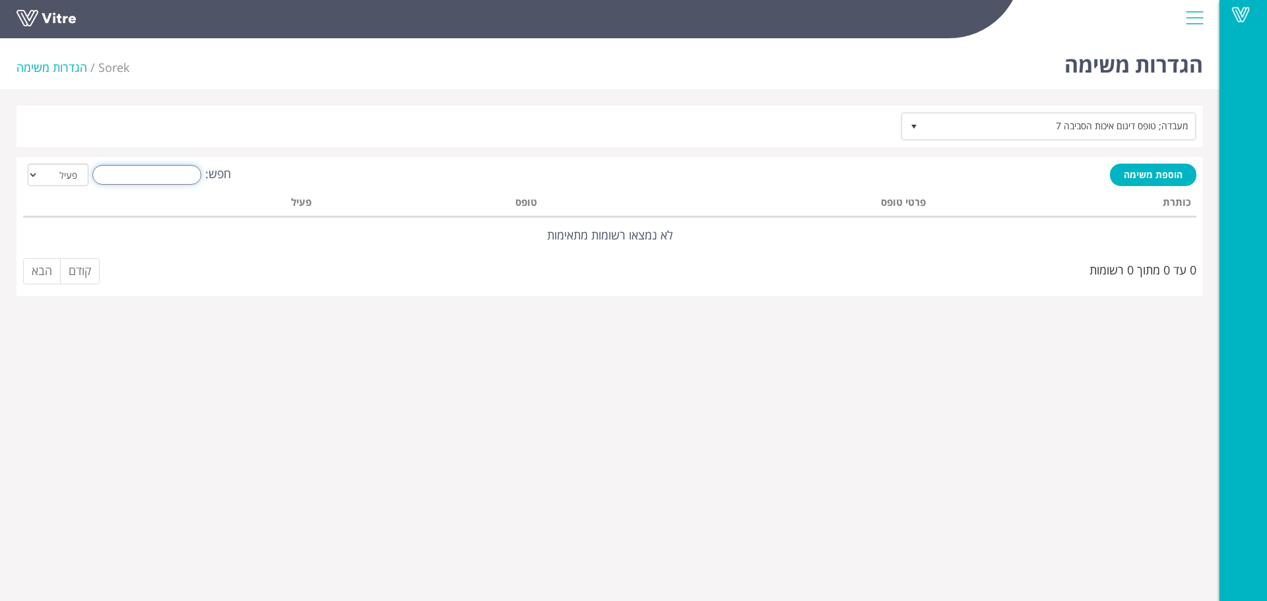
click at [169, 176] on input "חפש:" at bounding box center [146, 175] width 109 height 20
type input "כ"
click at [1024, 128] on span "מעבדה; טופס דיגום איכות הסביבה 7" at bounding box center [1061, 126] width 270 height 24
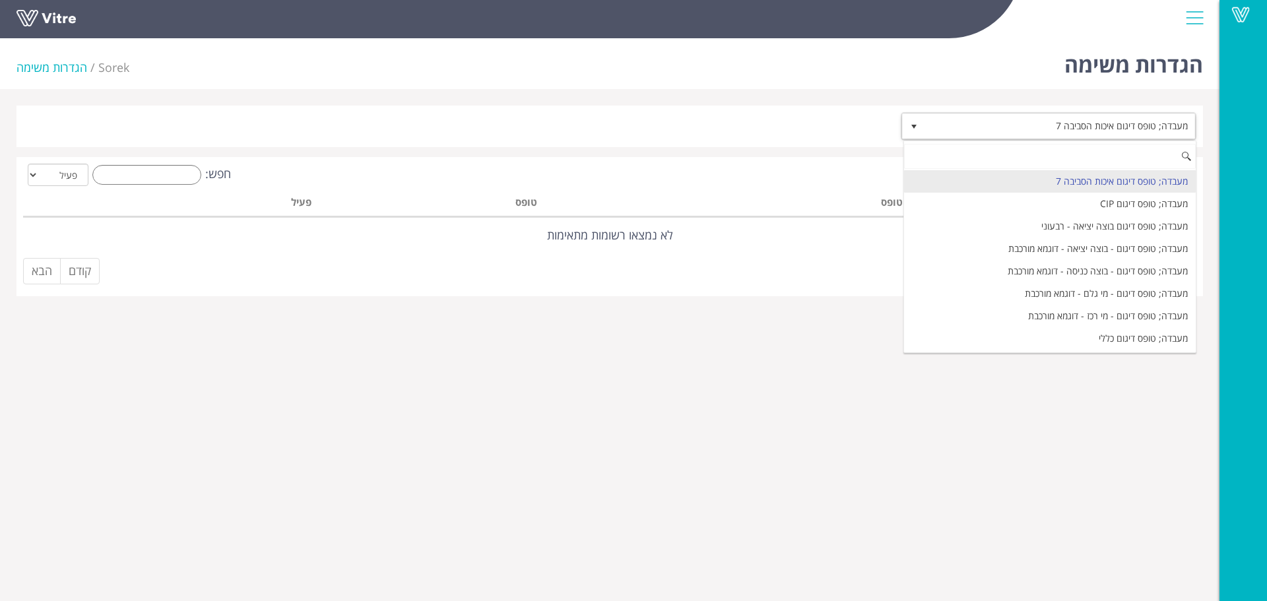
click at [1046, 149] on input at bounding box center [1050, 156] width 292 height 25
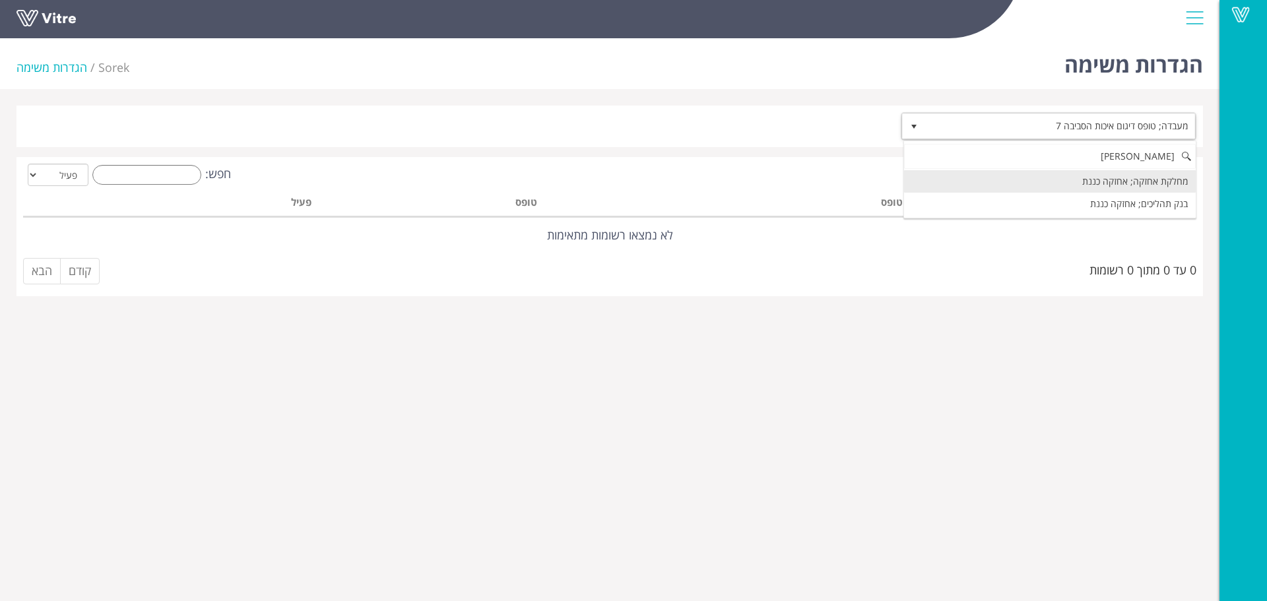
click at [1143, 184] on li "מחלקת אחזקה; אחזקה כננת" at bounding box center [1050, 181] width 292 height 22
type input "כננ"
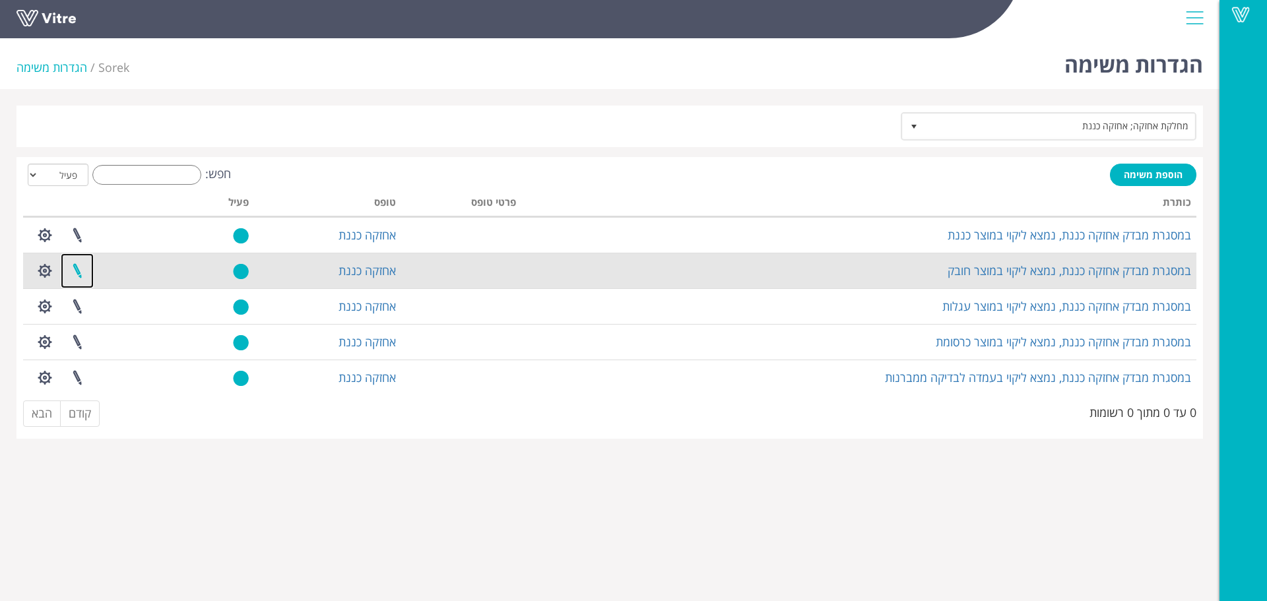
click at [77, 270] on link at bounding box center [77, 270] width 33 height 35
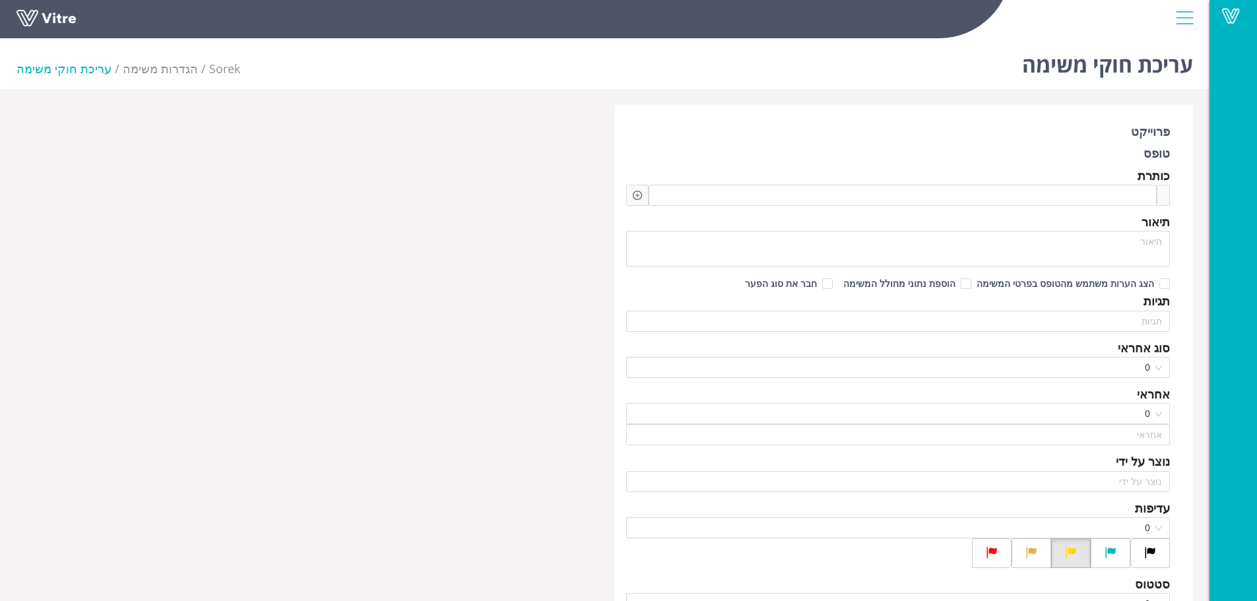
type input "משה לוי"
checkbox input "true"
type input "מזרחי גיל"
type input "24"
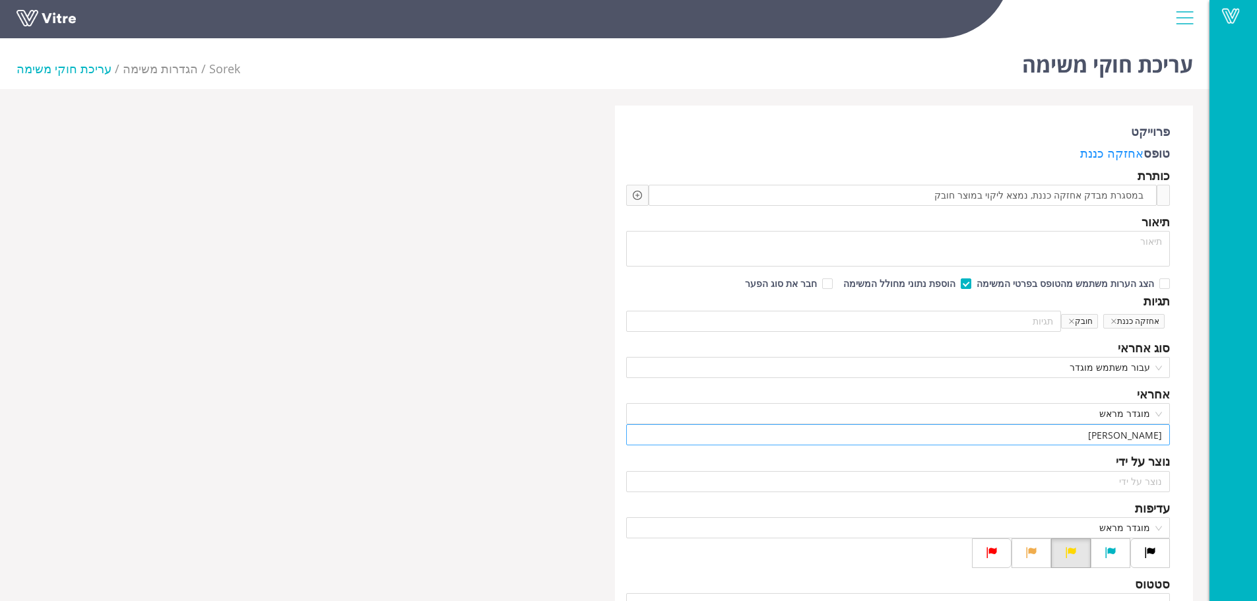
click at [1107, 438] on input "מזרחי גיל" at bounding box center [898, 435] width 529 height 20
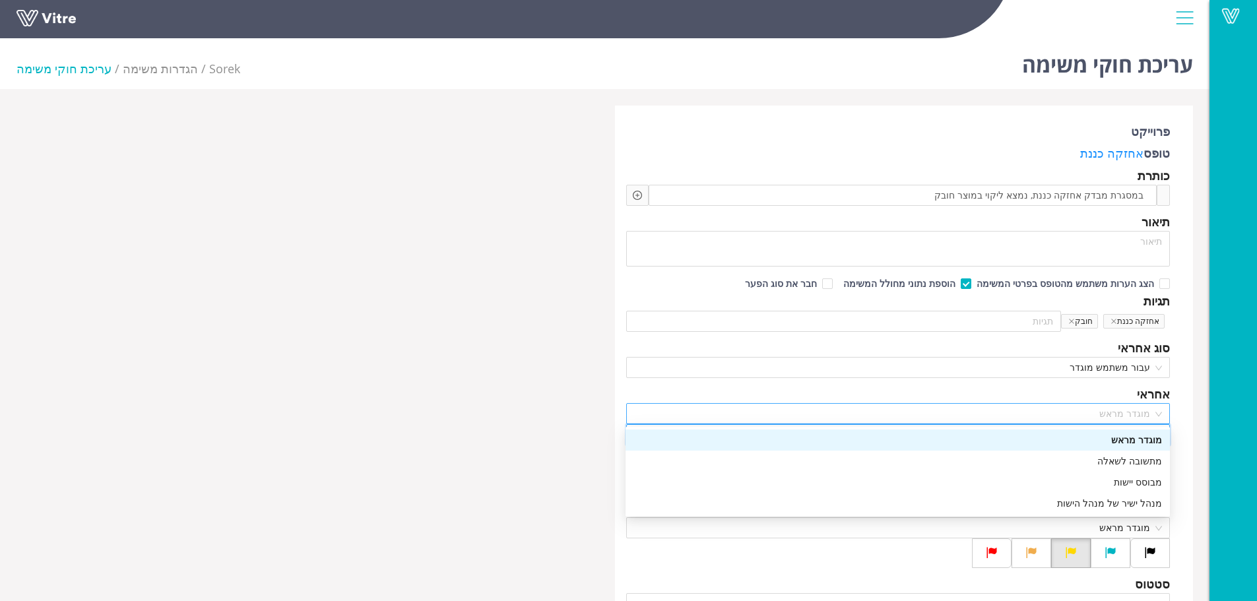
click at [1062, 413] on span "מוגדר מראש" at bounding box center [898, 414] width 529 height 20
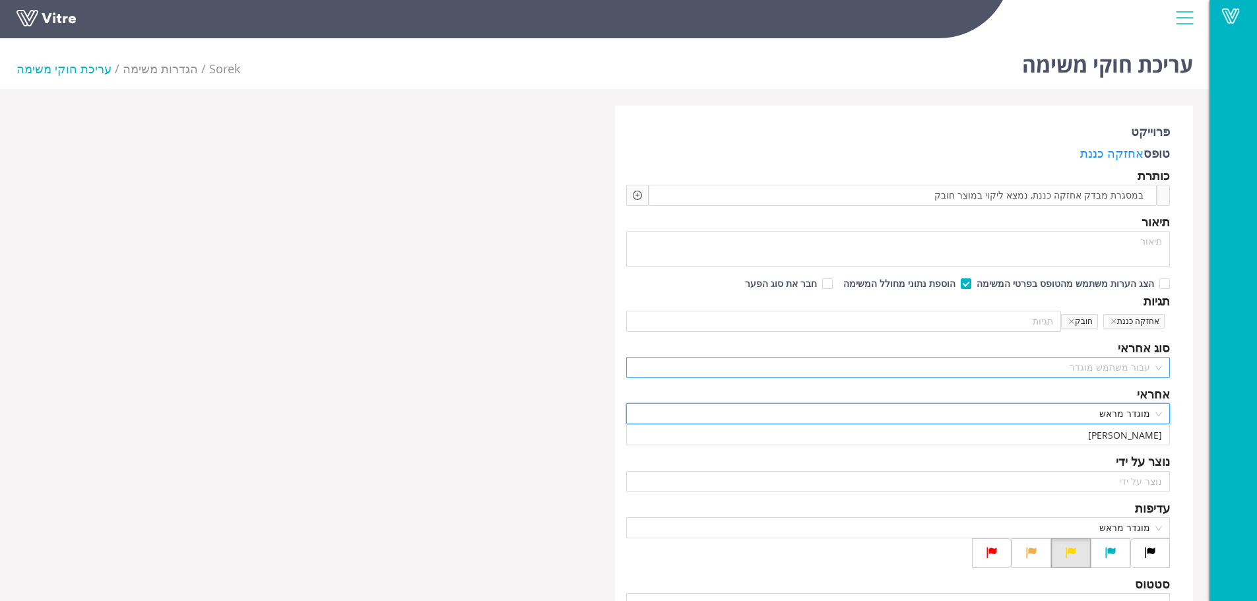
click at [995, 373] on span "עבור משתמש מוגדר" at bounding box center [898, 368] width 529 height 20
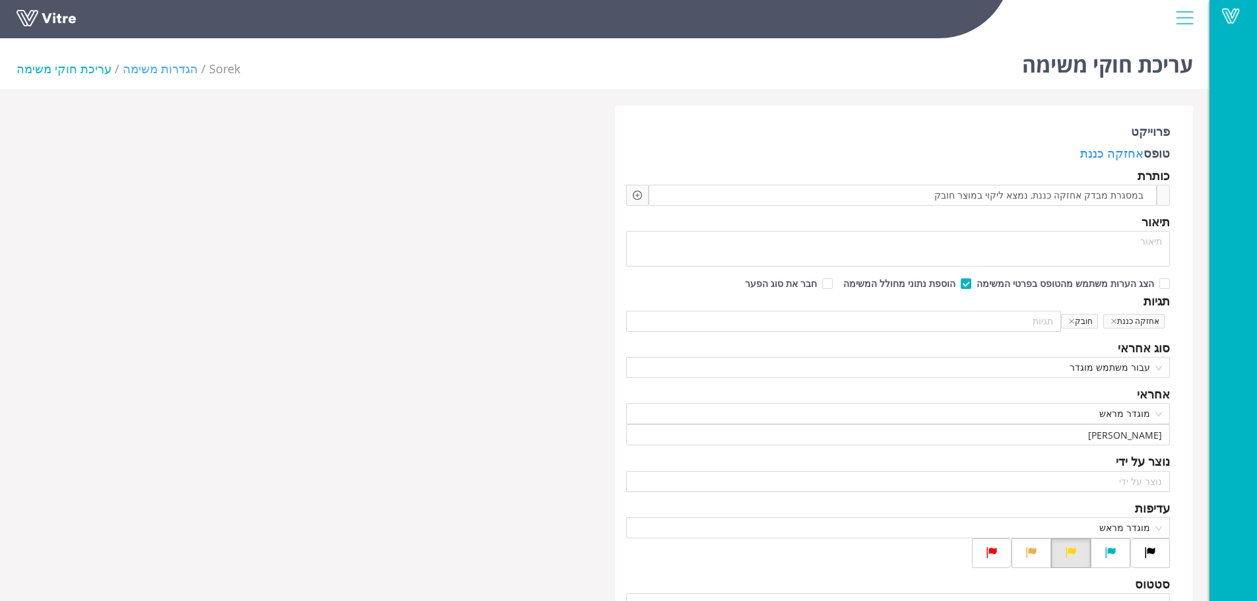
click at [151, 65] on link "הגדרות משימה" at bounding box center [160, 69] width 75 height 16
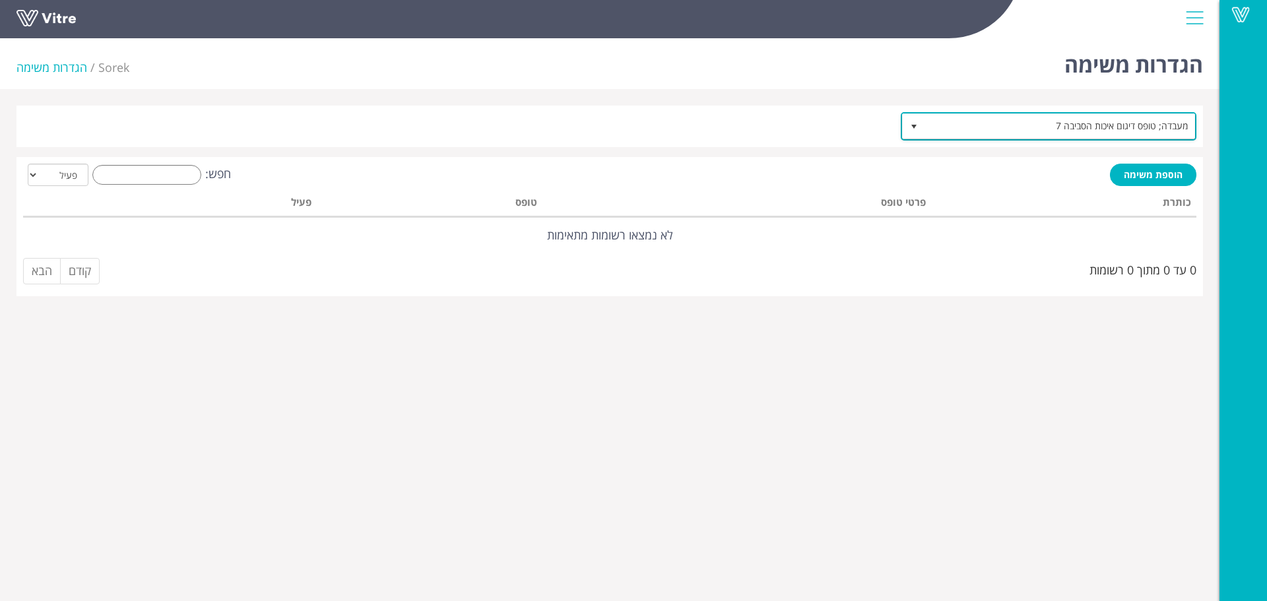
click at [1083, 122] on span "מעבדה; טופס דיגום איכות הסביבה 7" at bounding box center [1061, 126] width 270 height 24
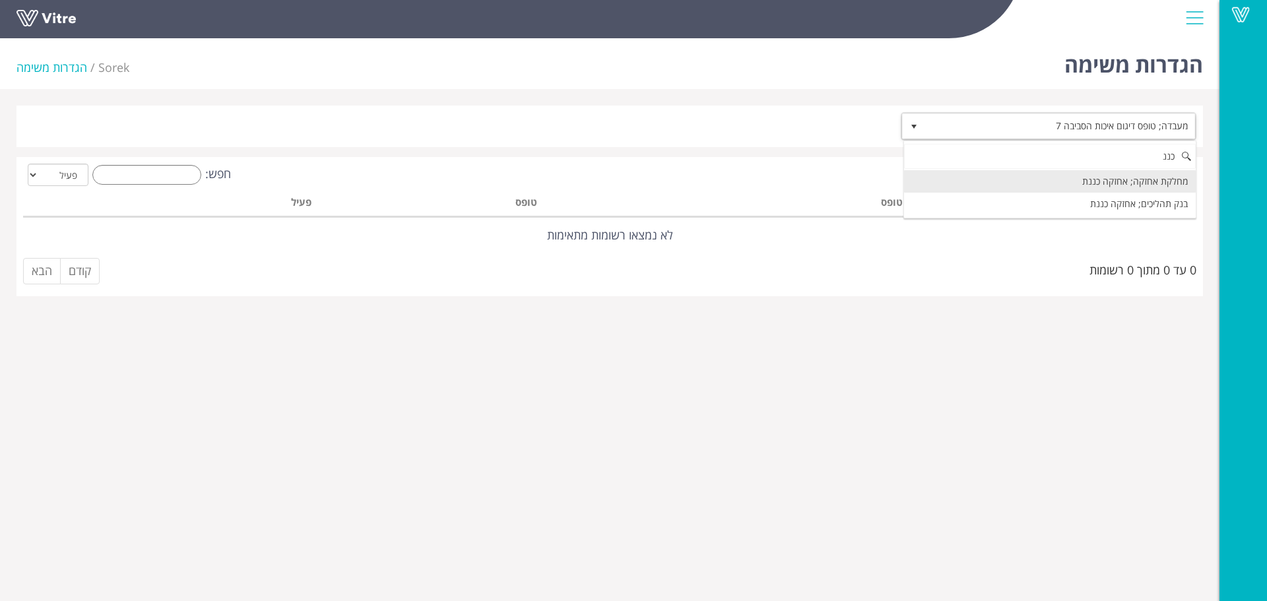
click at [1135, 179] on li "מחלקת אחזקה; אחזקה כננת" at bounding box center [1050, 181] width 292 height 22
type input "כננ"
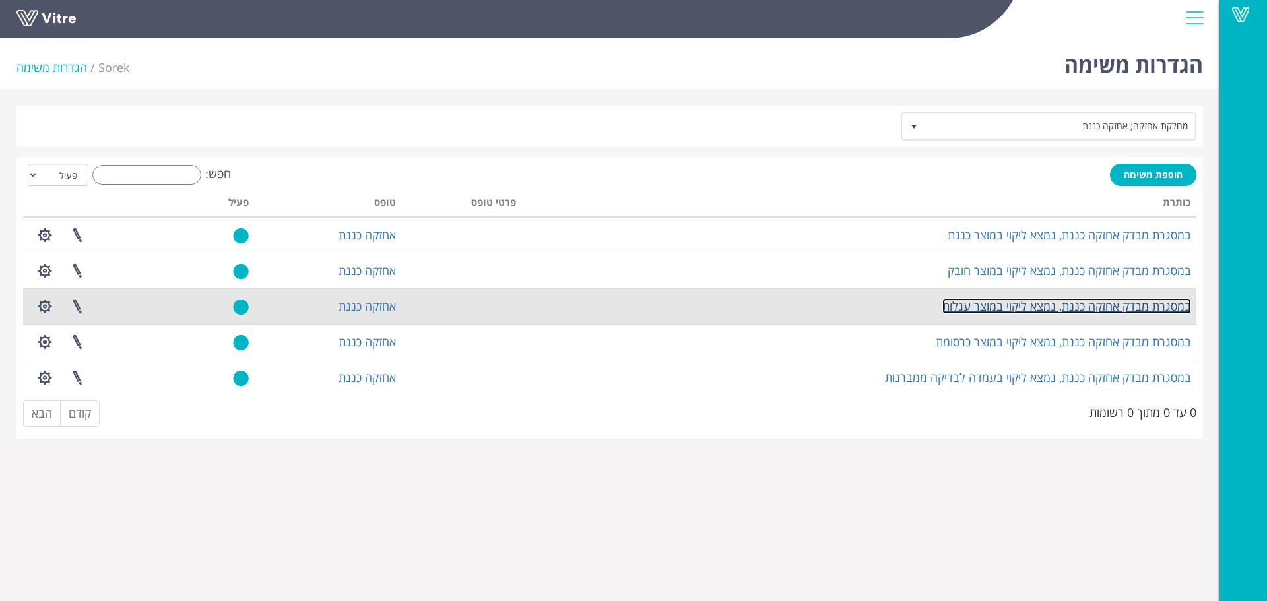
click at [1048, 314] on link "במסגרת מבדק אחזקה כננת, נמצא ליקוי במוצר עגלות" at bounding box center [1067, 306] width 249 height 16
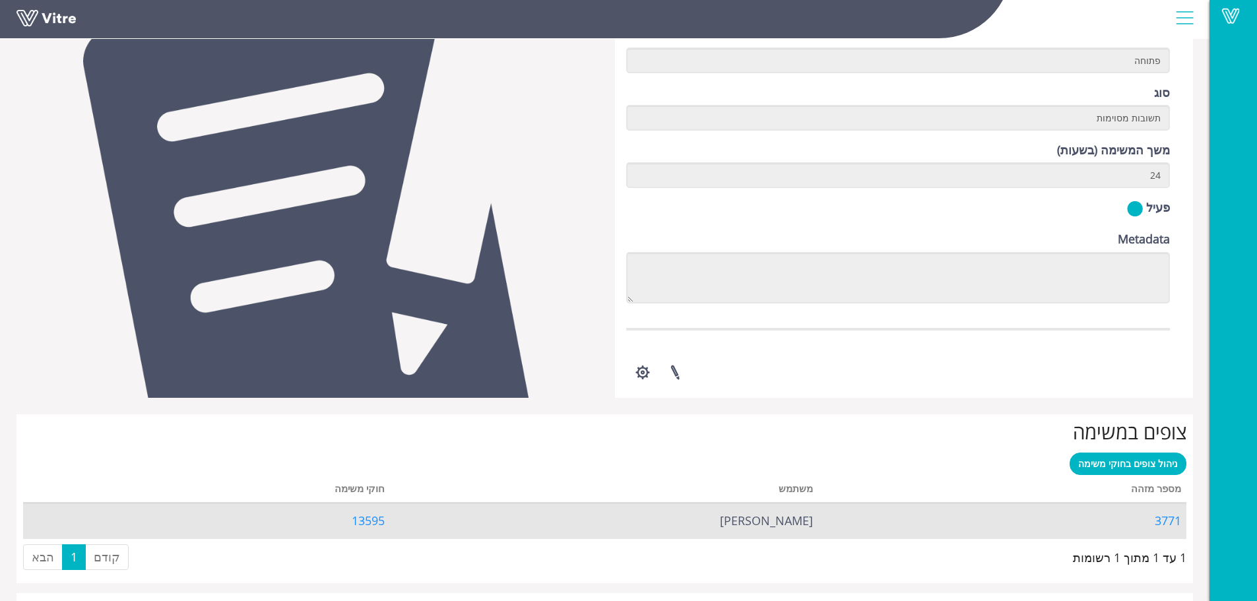
scroll to position [529, 0]
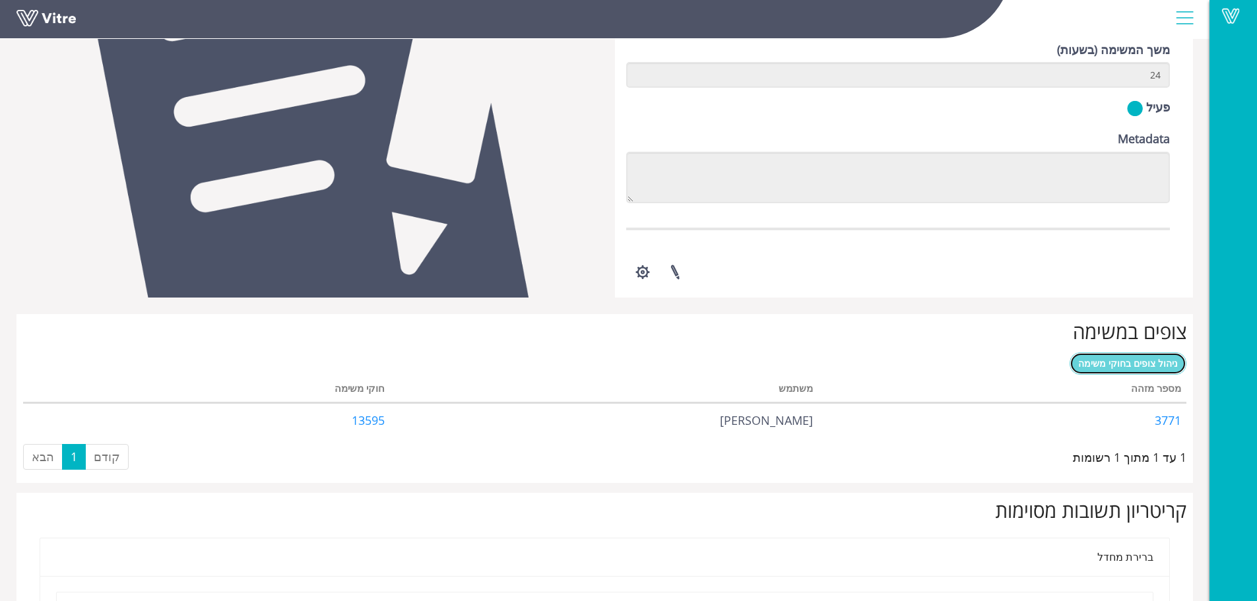
click at [1109, 369] on span "ניהול צופים בחוקי משימה" at bounding box center [1129, 363] width 100 height 13
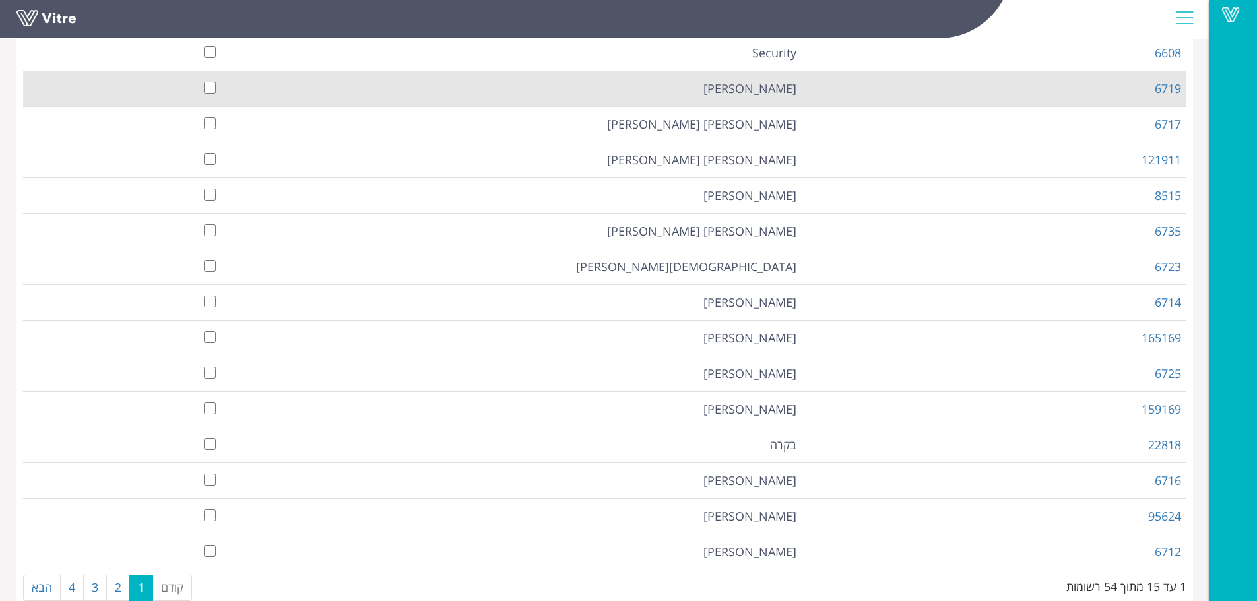
scroll to position [201, 0]
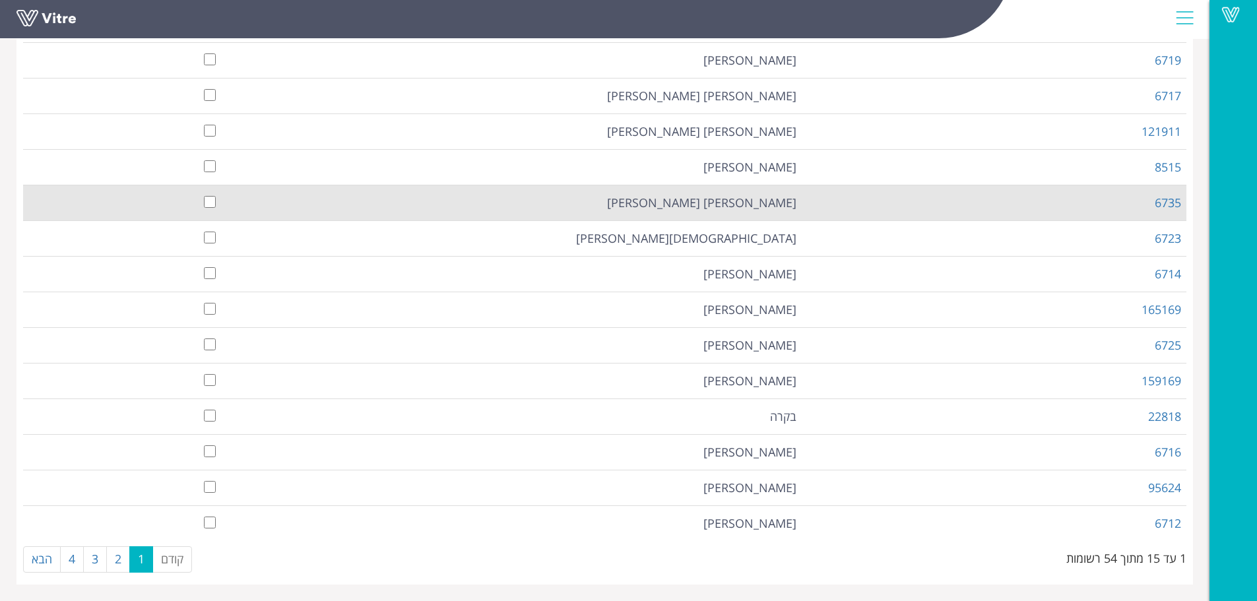
click at [757, 201] on td "[PERSON_NAME] [PERSON_NAME]" at bounding box center [512, 203] width 582 height 36
click at [210, 202] on input "checkbox" at bounding box center [210, 202] width 12 height 12
checkbox input "true"
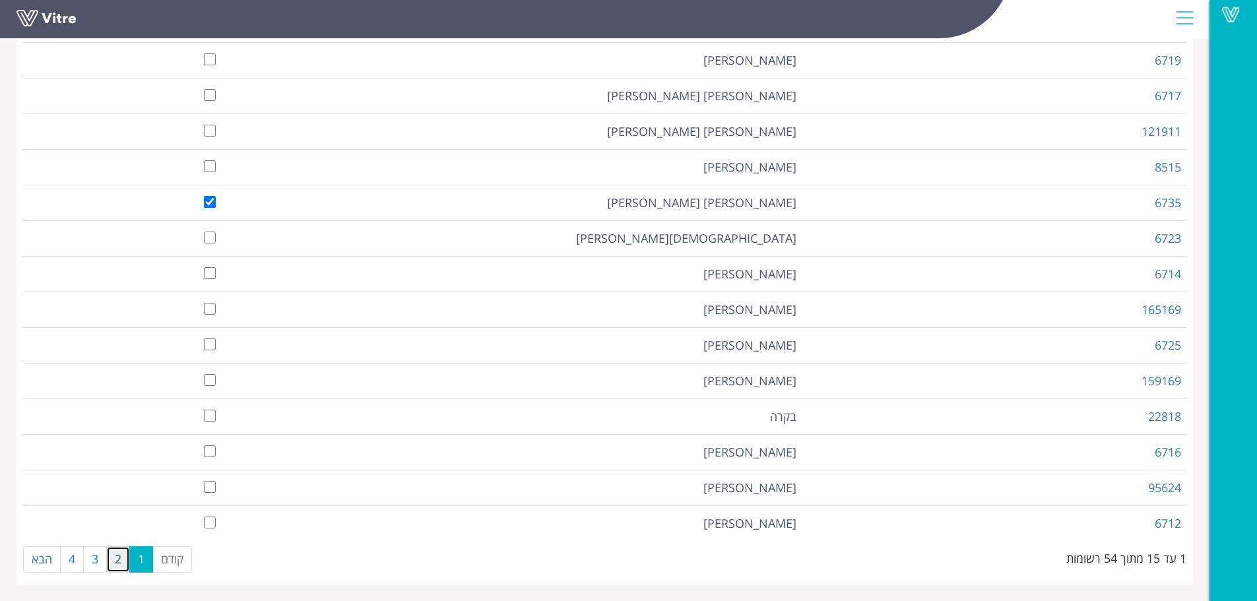
click at [117, 572] on link "2" at bounding box center [118, 560] width 24 height 26
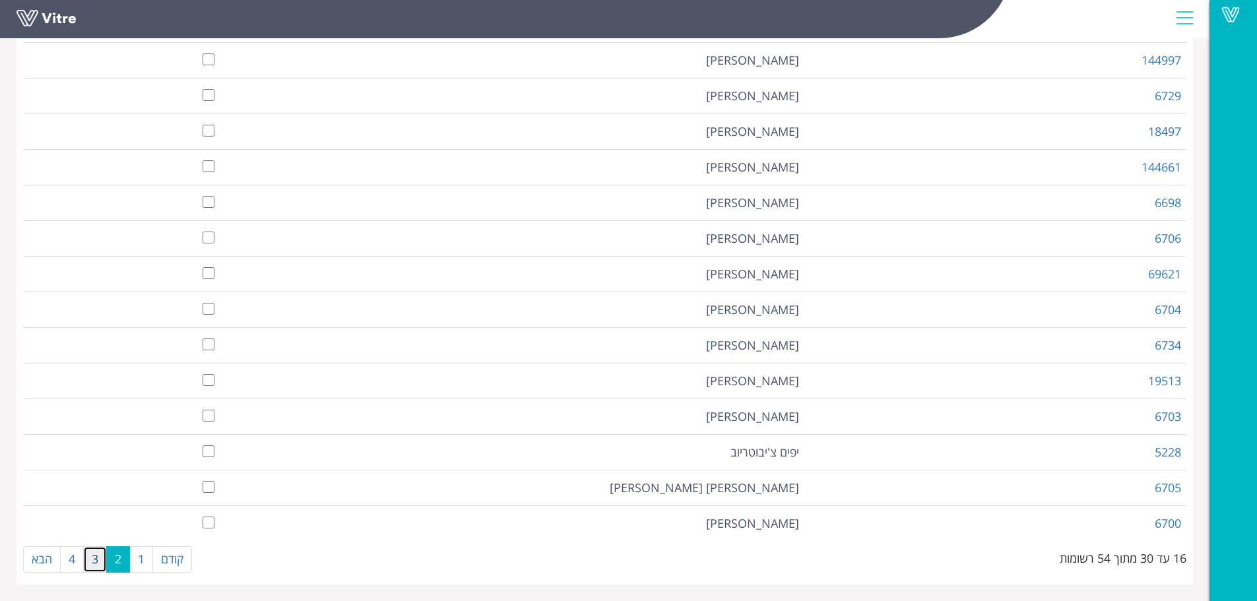
click at [103, 556] on link "3" at bounding box center [95, 560] width 24 height 26
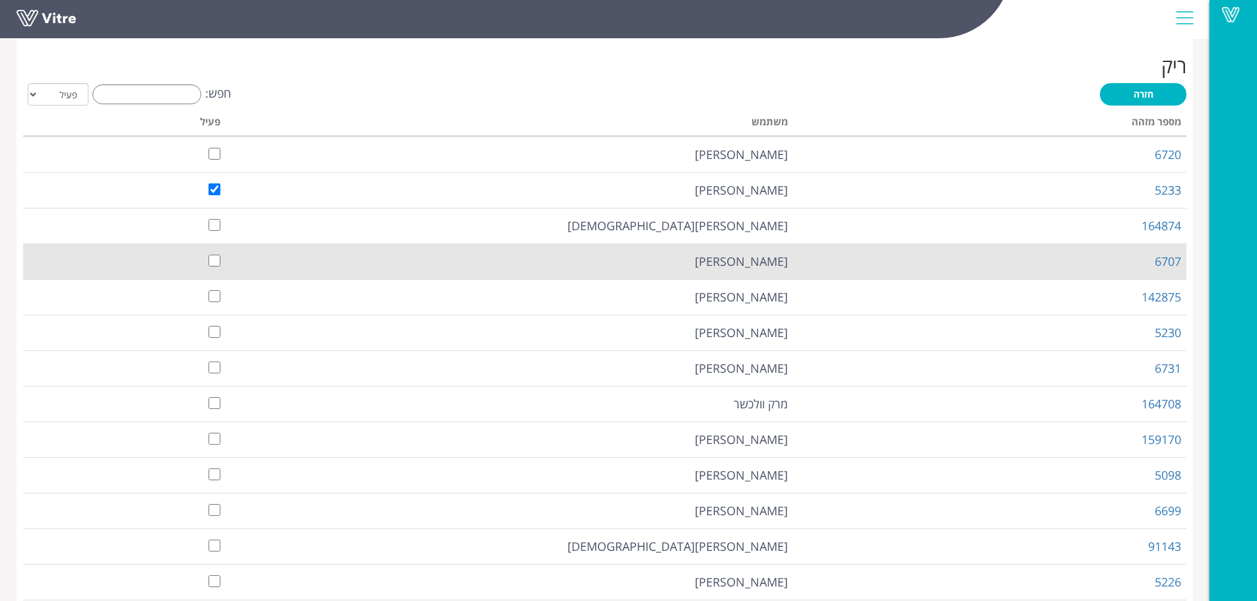
scroll to position [0, 0]
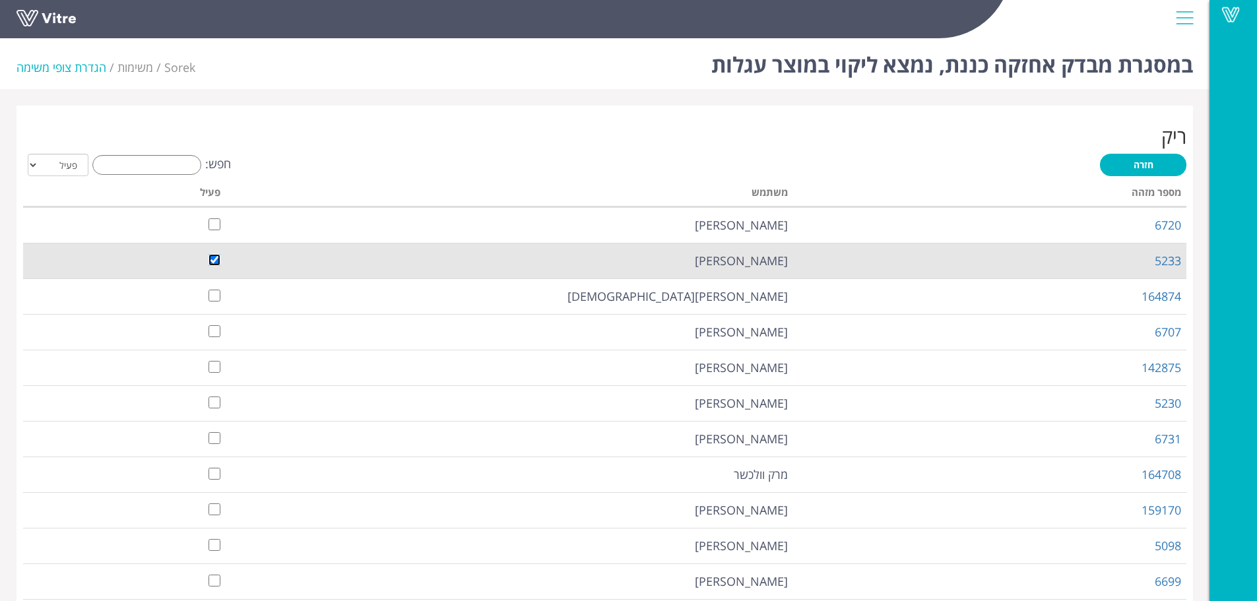
click at [217, 261] on input "checkbox" at bounding box center [215, 260] width 12 height 12
checkbox input "false"
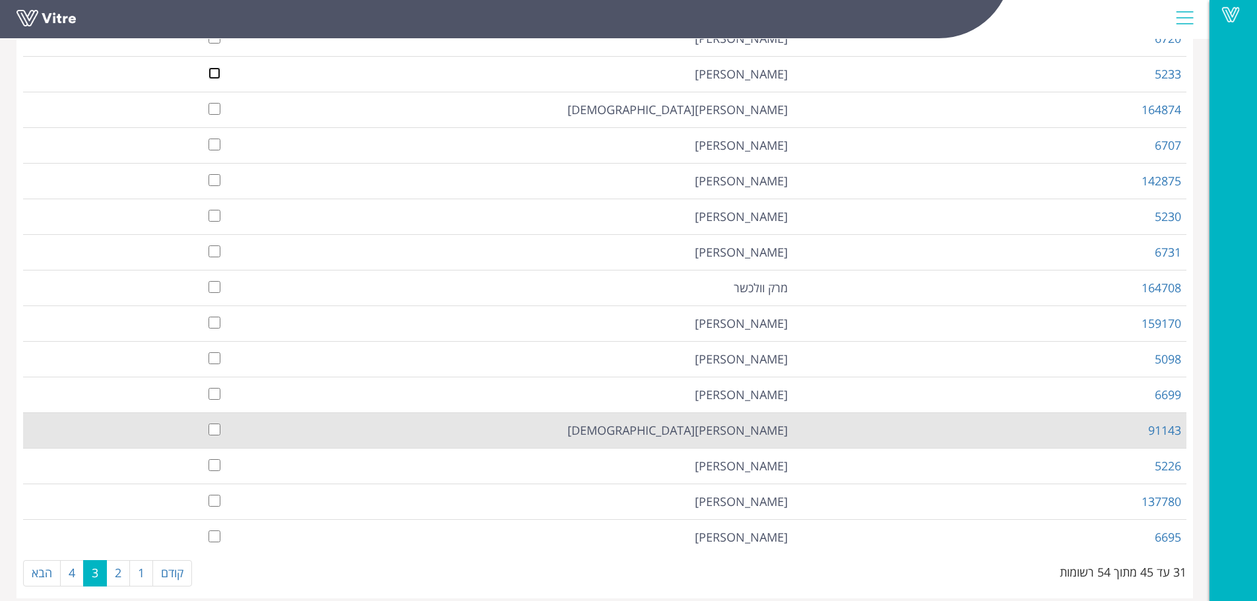
scroll to position [201, 0]
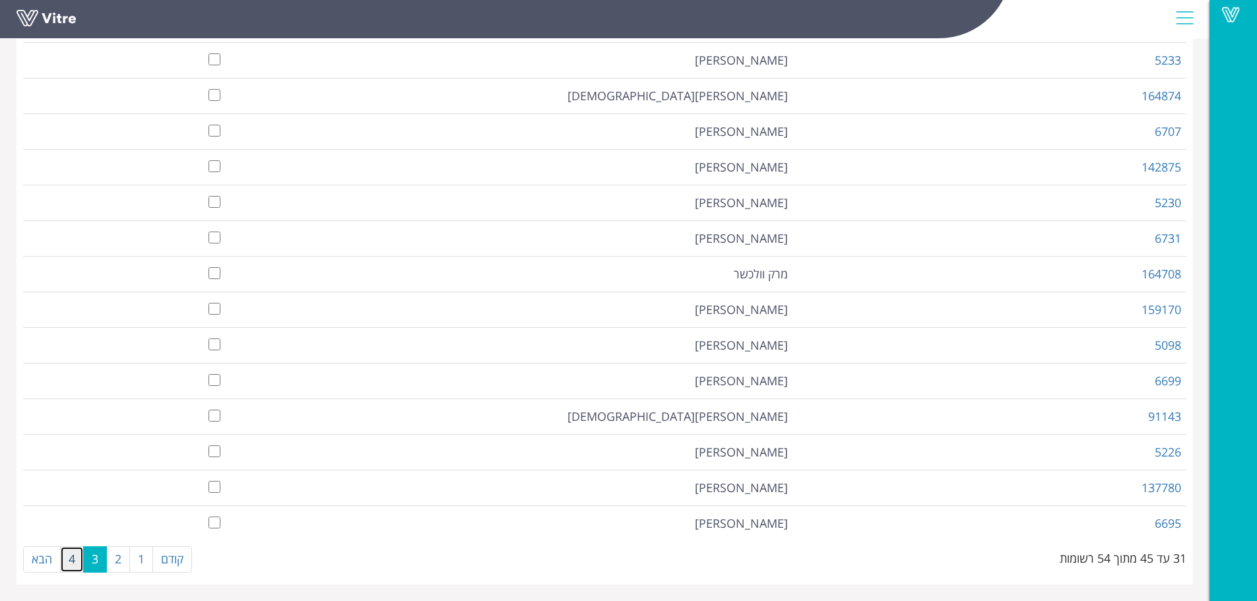
click at [75, 555] on link "4" at bounding box center [72, 560] width 24 height 26
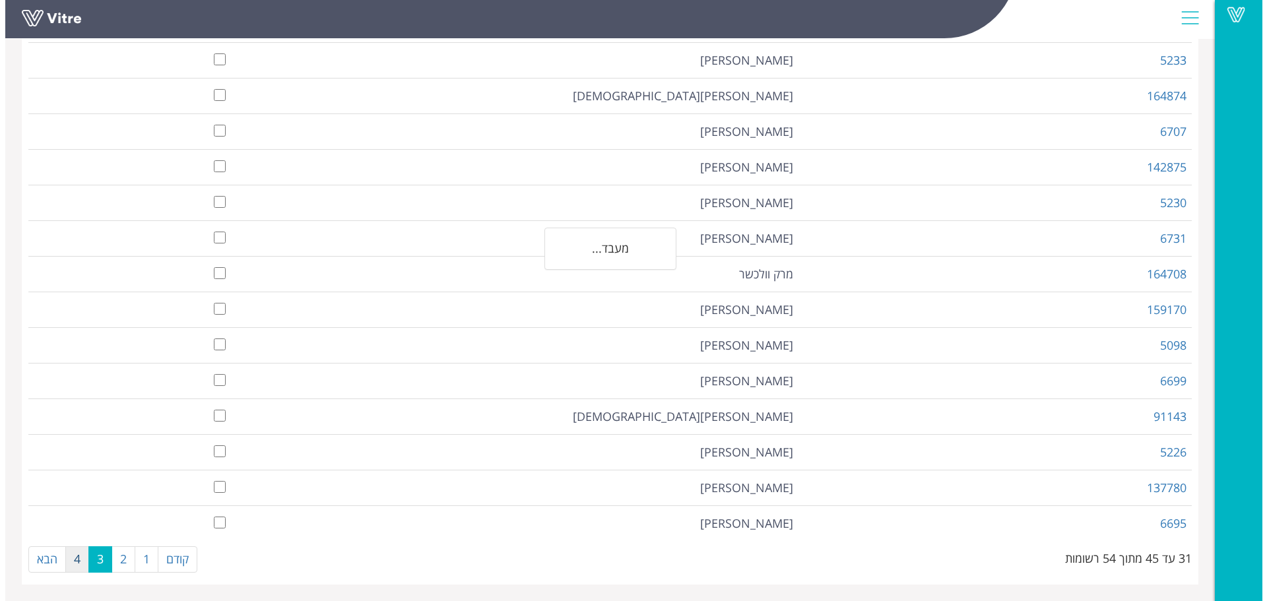
scroll to position [0, 0]
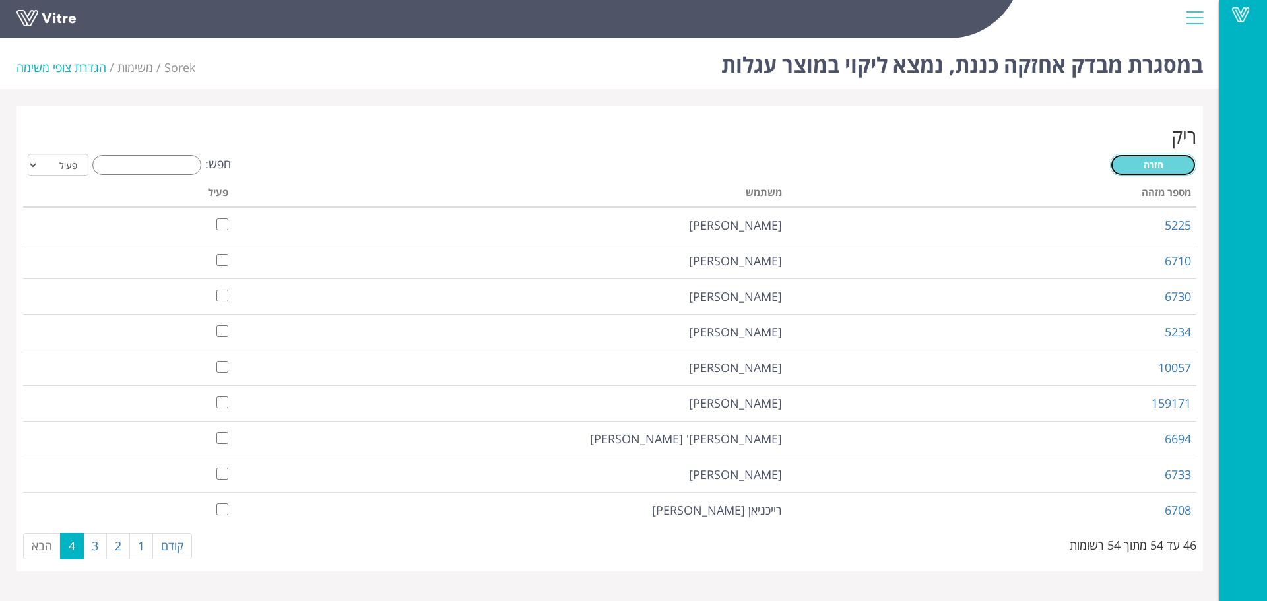
click at [1141, 167] on link "חזרה" at bounding box center [1153, 165] width 86 height 22
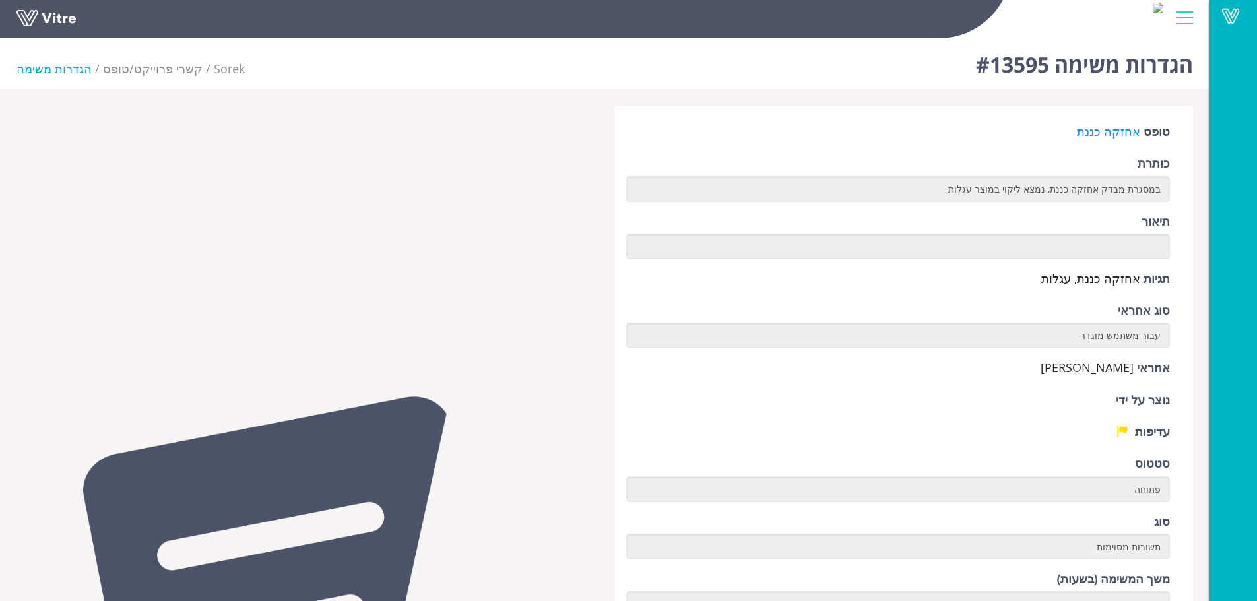
click at [217, 67] on span "Sorek" at bounding box center [229, 69] width 31 height 16
click at [214, 69] on span "Sorek" at bounding box center [229, 69] width 31 height 16
click at [131, 74] on link "קשרי פרוייקט/טופס" at bounding box center [153, 69] width 100 height 16
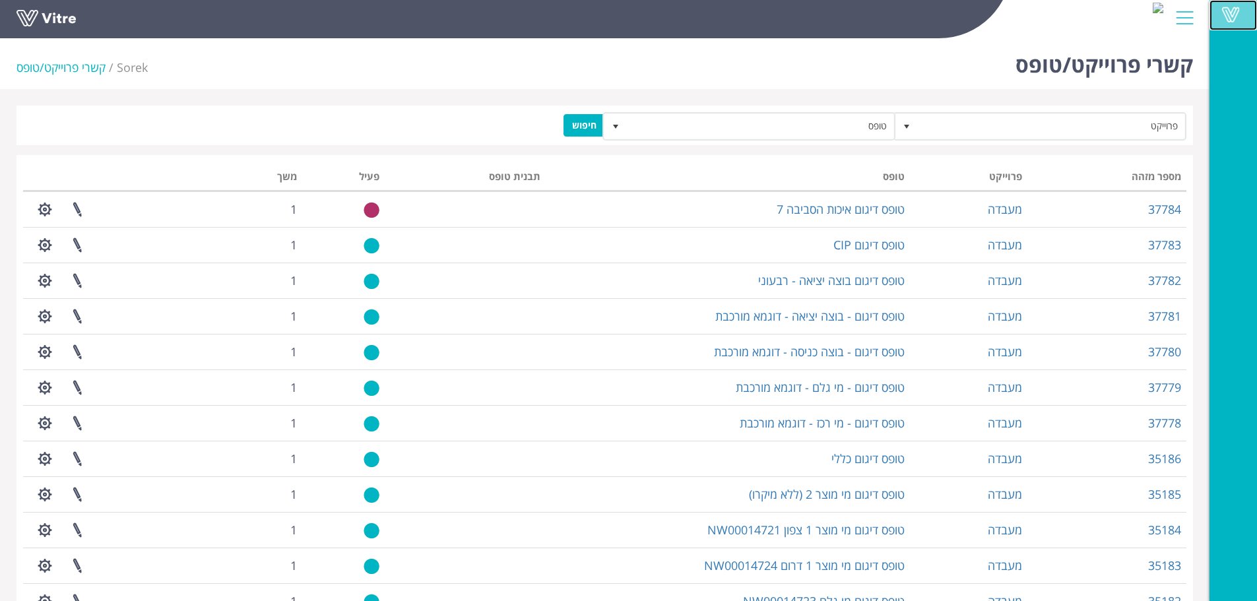
click at [1220, 15] on span at bounding box center [1231, 15] width 33 height 16
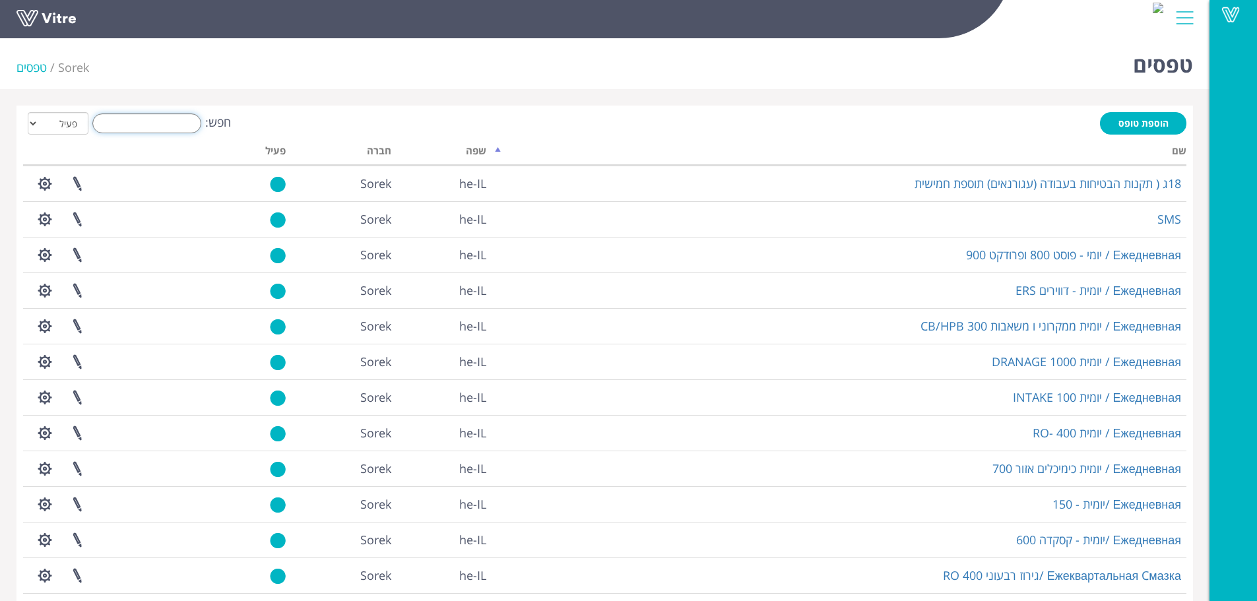
click at [163, 120] on input "חפש:" at bounding box center [146, 124] width 109 height 20
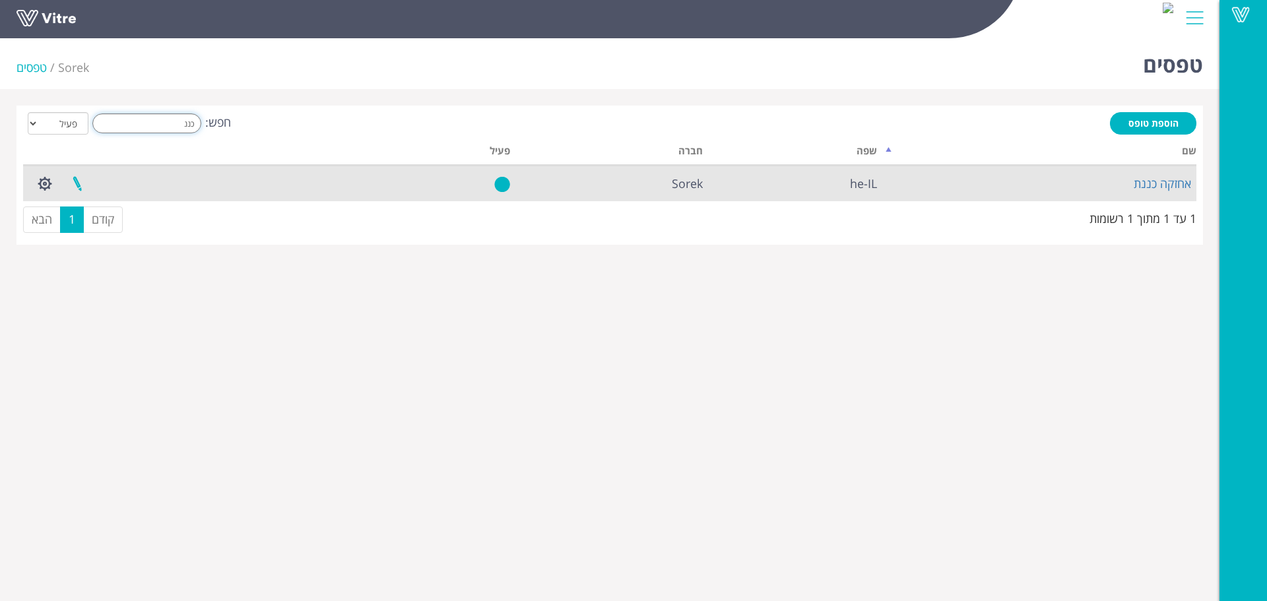
type input "כננ"
click at [76, 186] on link at bounding box center [77, 183] width 33 height 35
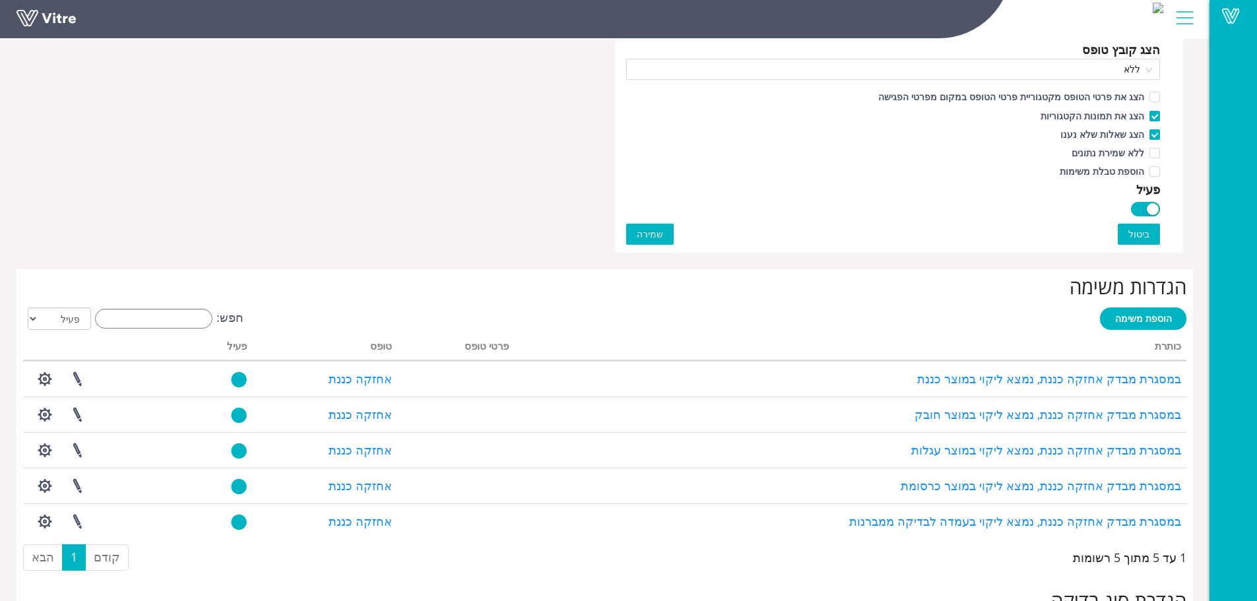
scroll to position [792, 0]
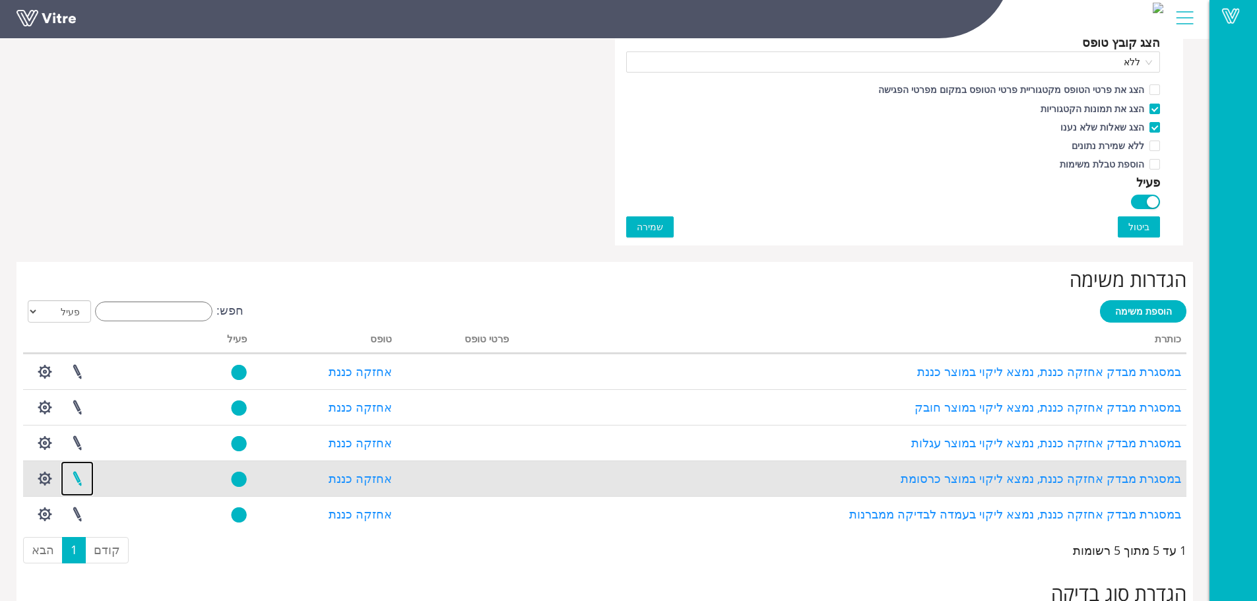
click at [78, 476] on link at bounding box center [77, 478] width 33 height 35
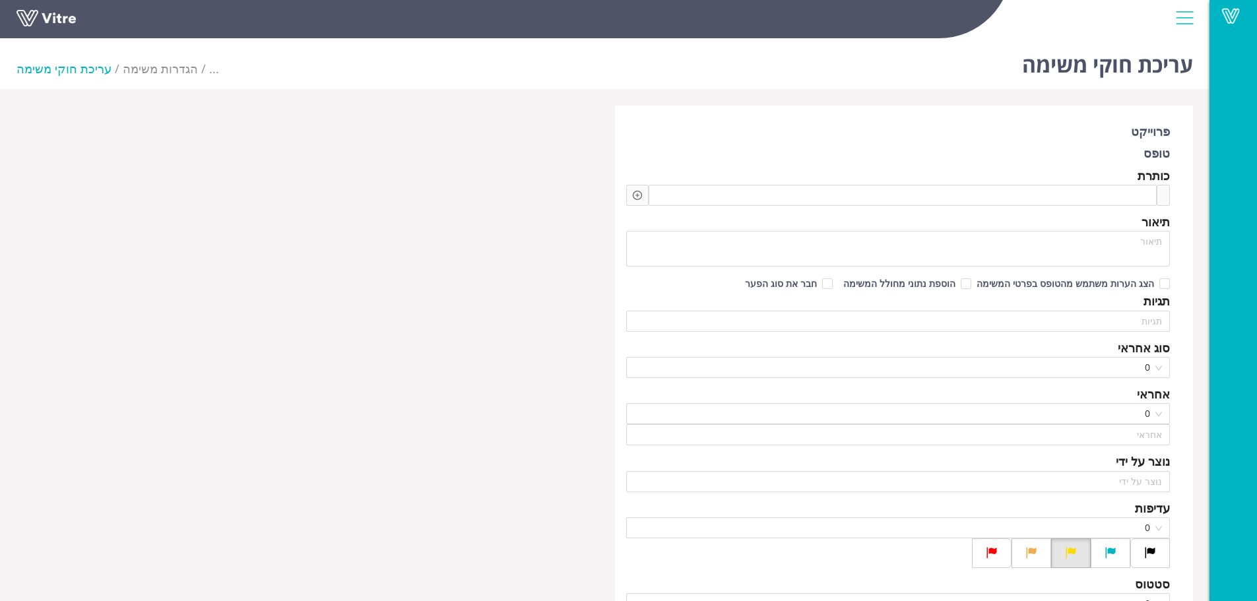
type input "[PERSON_NAME]"
type input "משה לוי"
checkbox input "true"
type input "אבו יחיה האני"
type input "24"
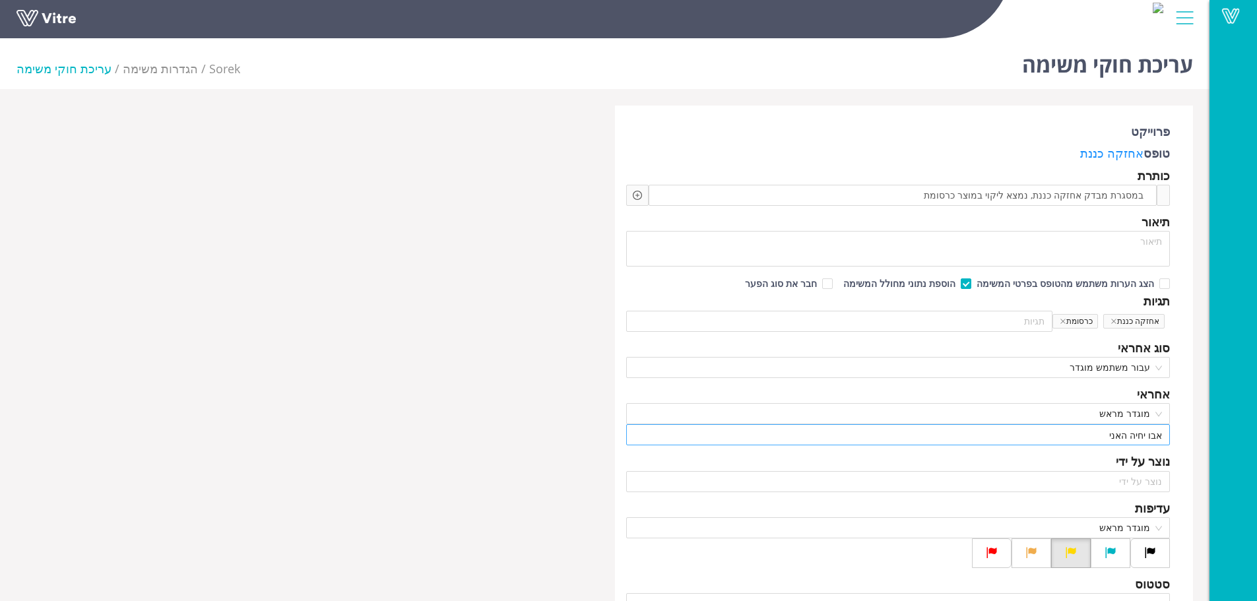
click at [1063, 434] on input "אבו יחיה האני" at bounding box center [898, 435] width 529 height 20
drag, startPoint x: 1063, startPoint y: 434, endPoint x: 1267, endPoint y: 444, distance: 204.2
click at [1257, 444] on html "Vitre עריכת חוקי משימה Sorek הגדרות משימה עריכת חוקי משימה פרוייקט טופס אחזקה כ…" at bounding box center [628, 300] width 1257 height 601
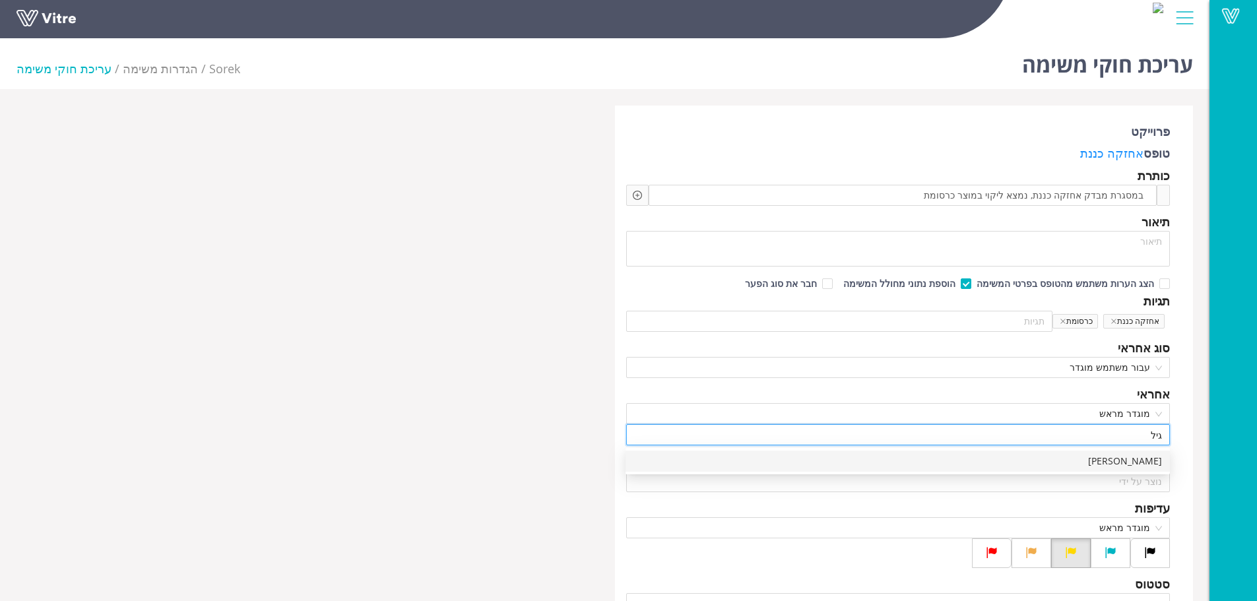
click at [1103, 460] on div "מזרחי גיל" at bounding box center [898, 461] width 529 height 15
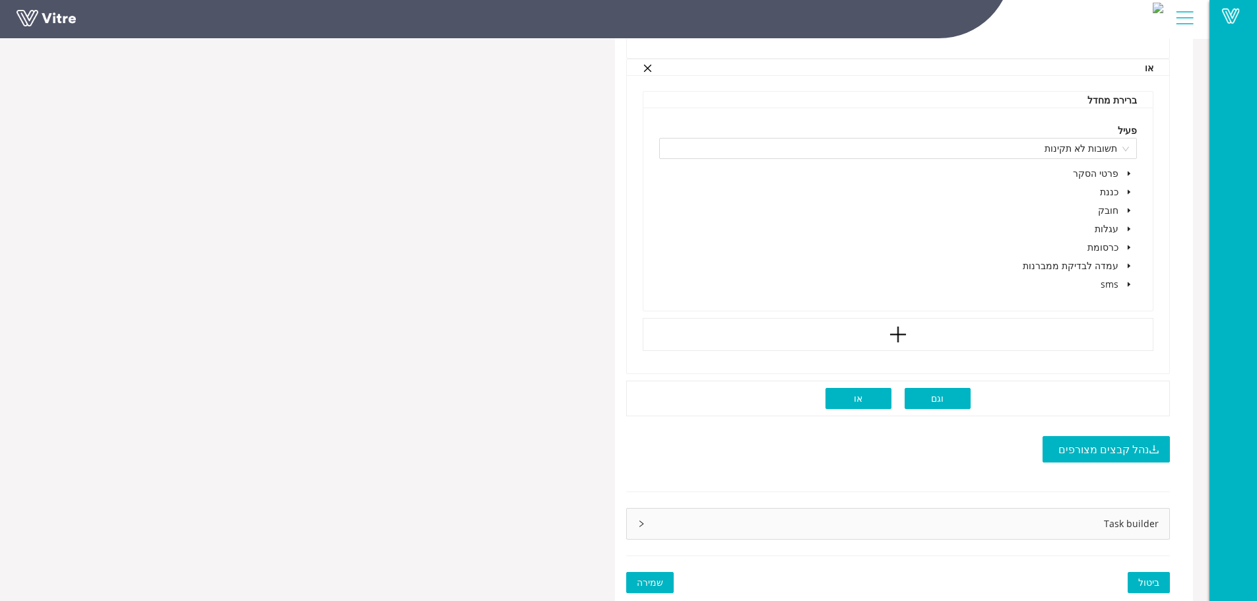
scroll to position [1496, 0]
type input "מזרחי גיל"
click at [646, 585] on span "שמירה" at bounding box center [650, 583] width 26 height 15
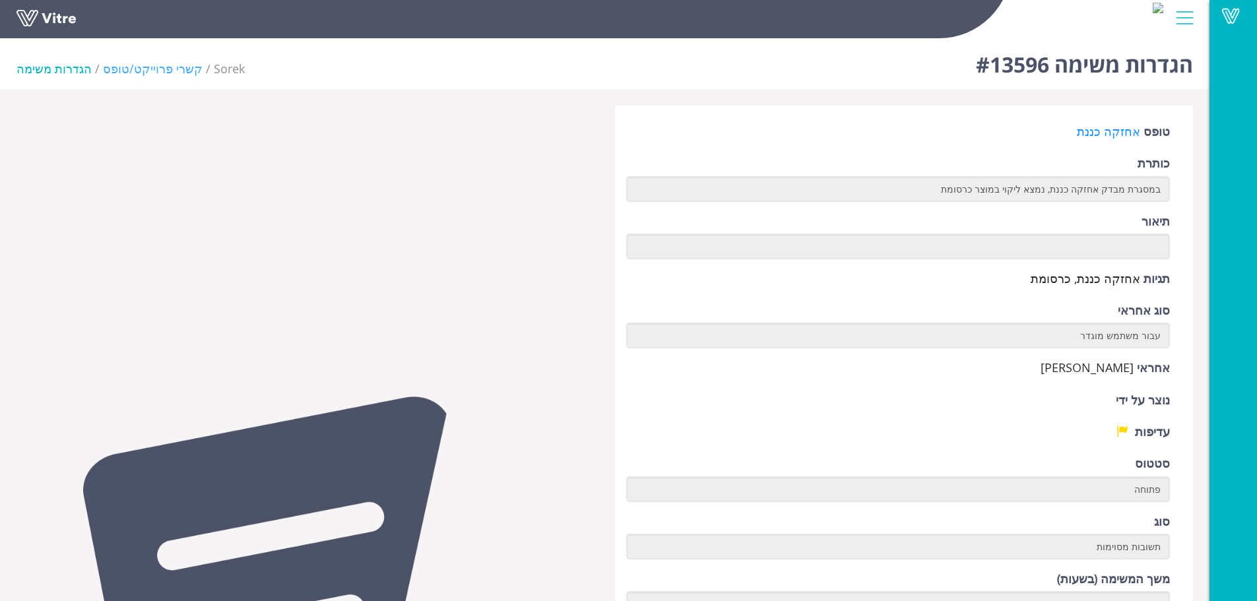
click at [140, 73] on link "קשרי פרוייקט/טופס" at bounding box center [153, 69] width 100 height 16
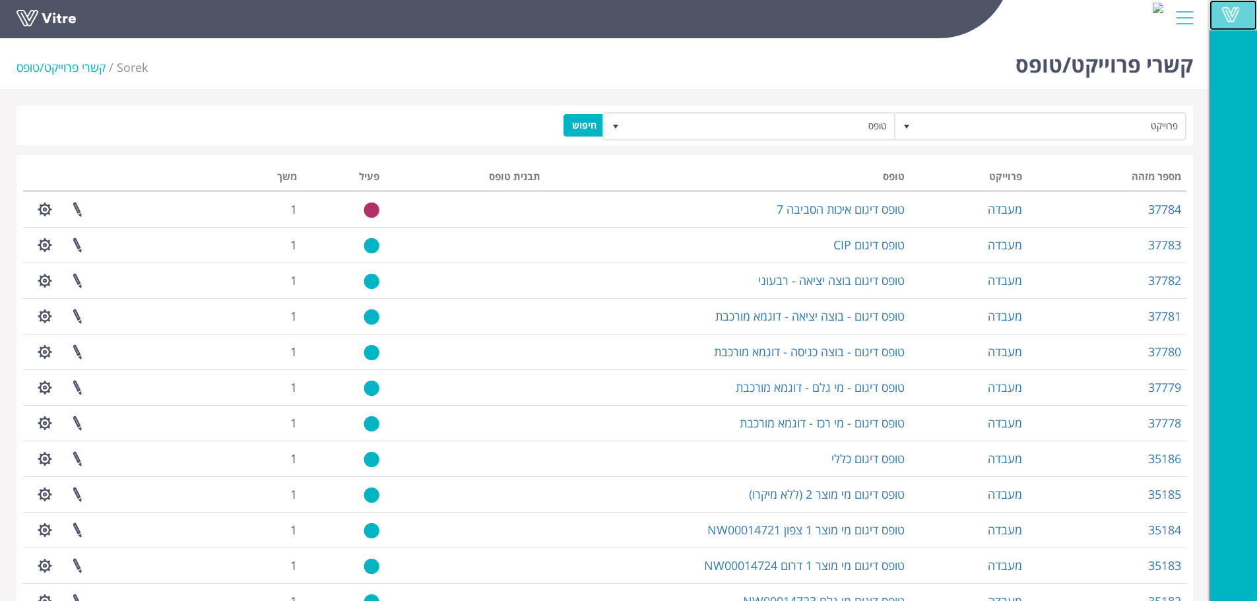
click at [1233, 14] on span at bounding box center [1231, 15] width 33 height 16
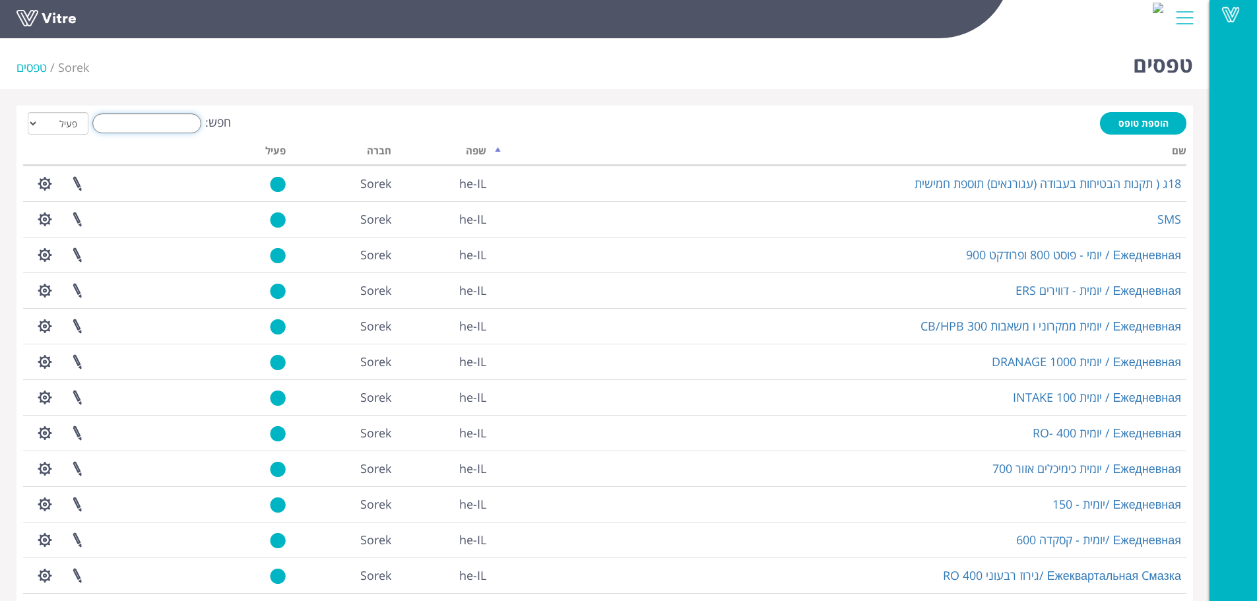
click at [154, 115] on input "חפש:" at bounding box center [146, 124] width 109 height 20
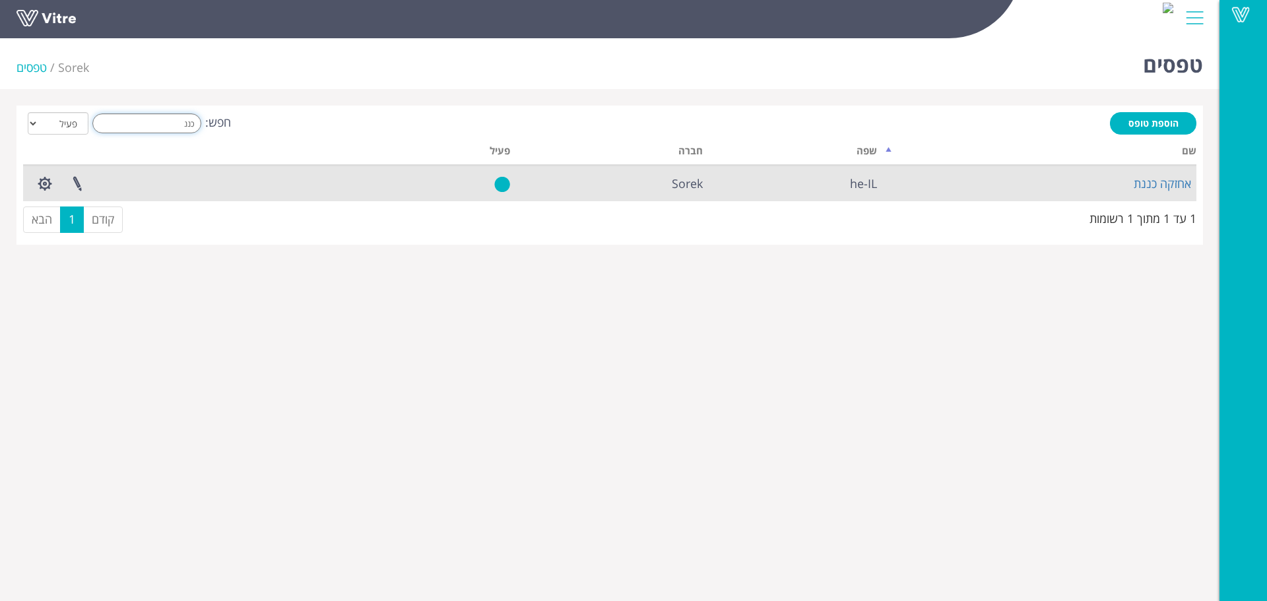
type input "כננ"
click at [952, 178] on td "אחזקה כננת" at bounding box center [1040, 184] width 314 height 36
click at [77, 185] on link at bounding box center [77, 183] width 33 height 35
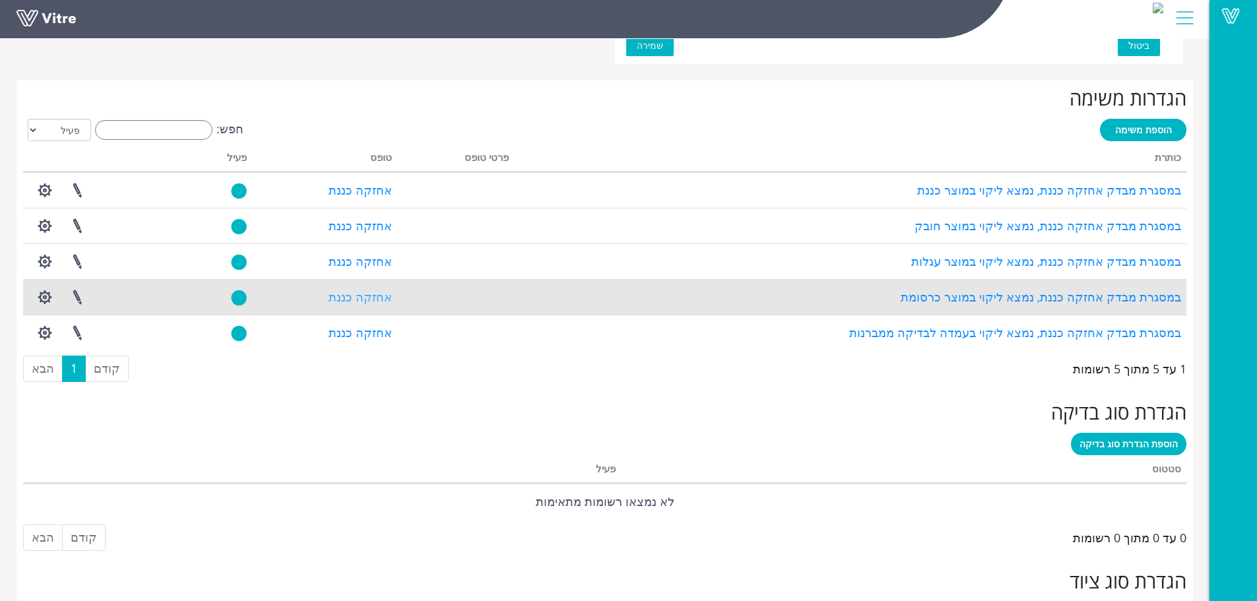
scroll to position [973, 0]
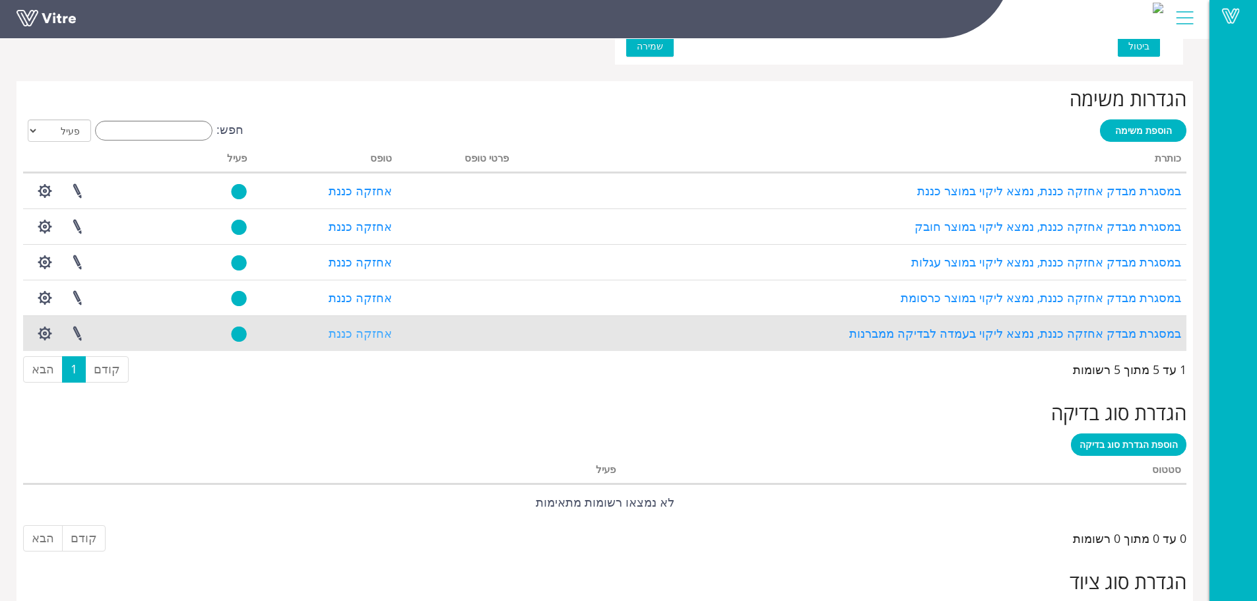
click at [361, 332] on link "אחזקה כננת" at bounding box center [360, 333] width 63 height 16
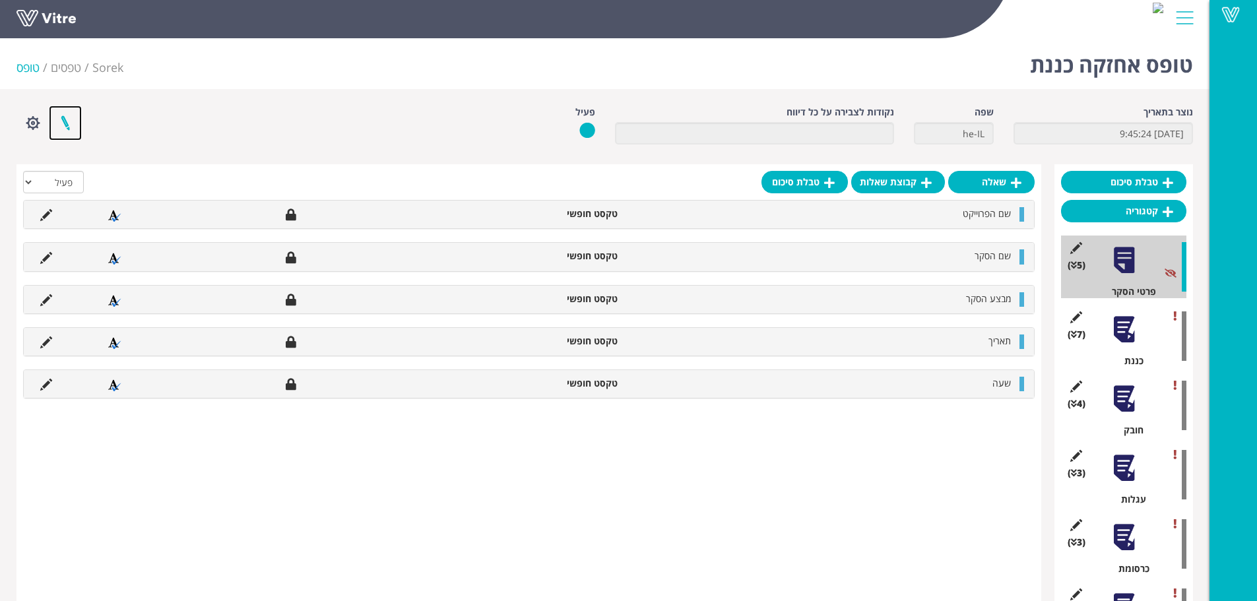
click at [67, 125] on link at bounding box center [65, 123] width 33 height 35
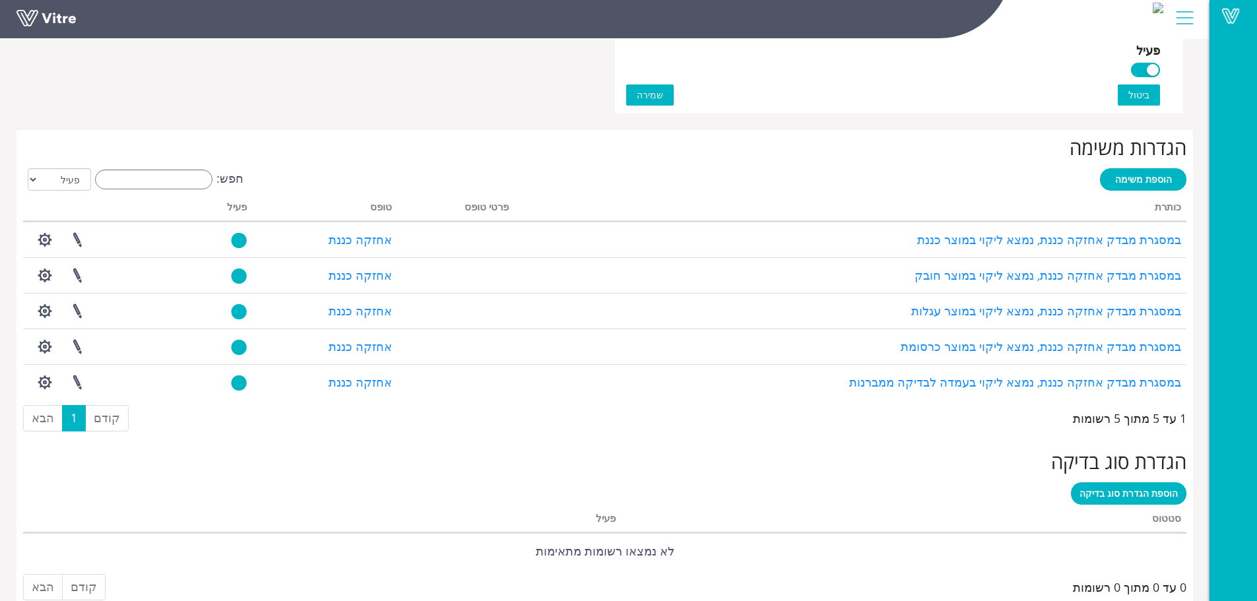
scroll to position [1105, 0]
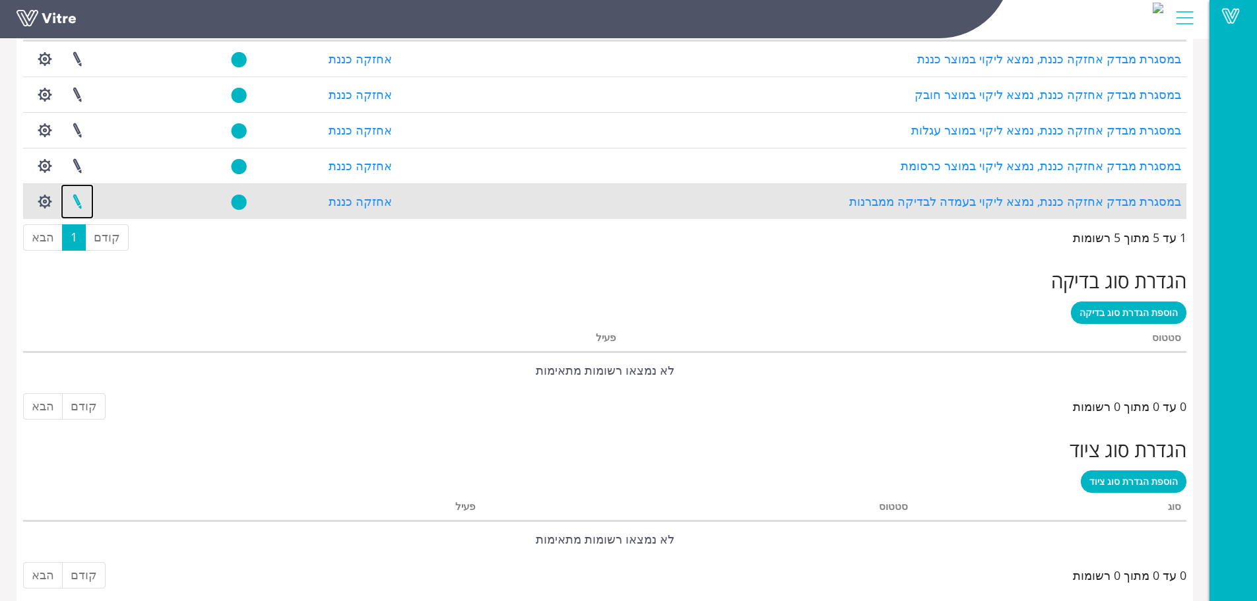
click at [68, 207] on link at bounding box center [77, 201] width 33 height 35
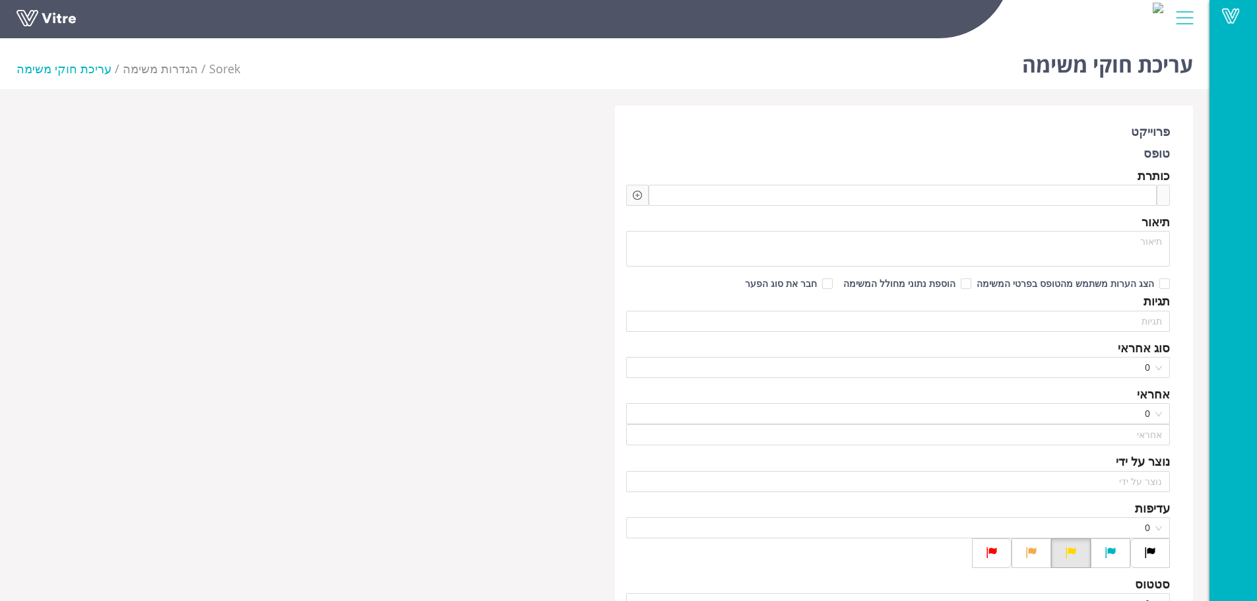
type input "[PERSON_NAME]"
checkbox input "true"
type input "[PERSON_NAME]"
type input "24"
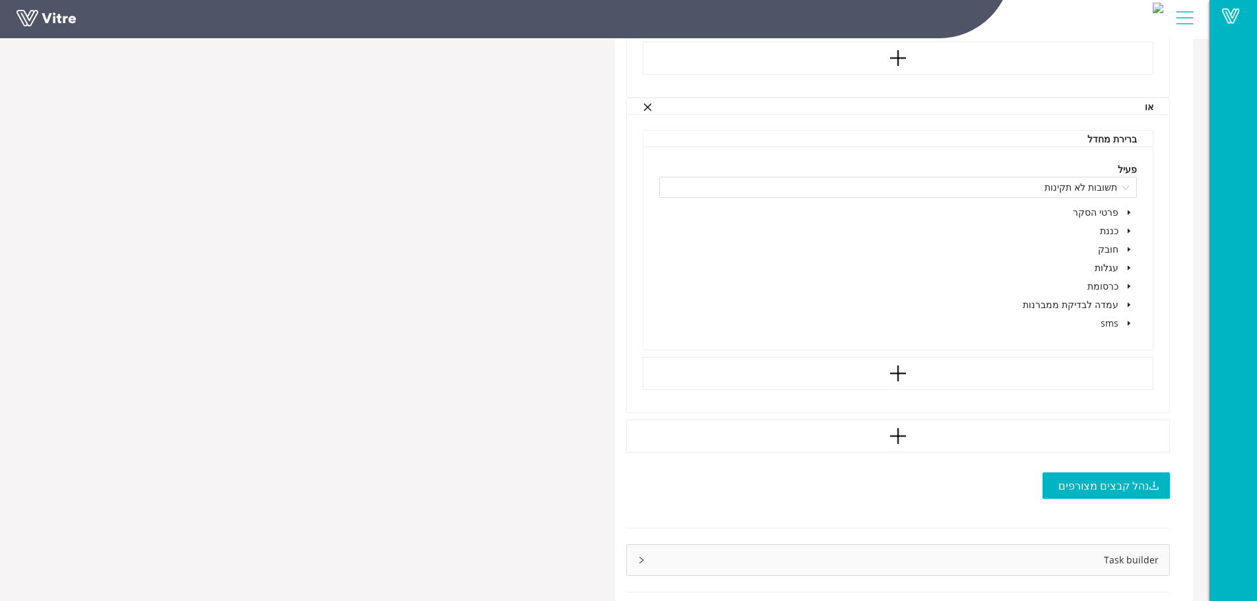
scroll to position [1496, 0]
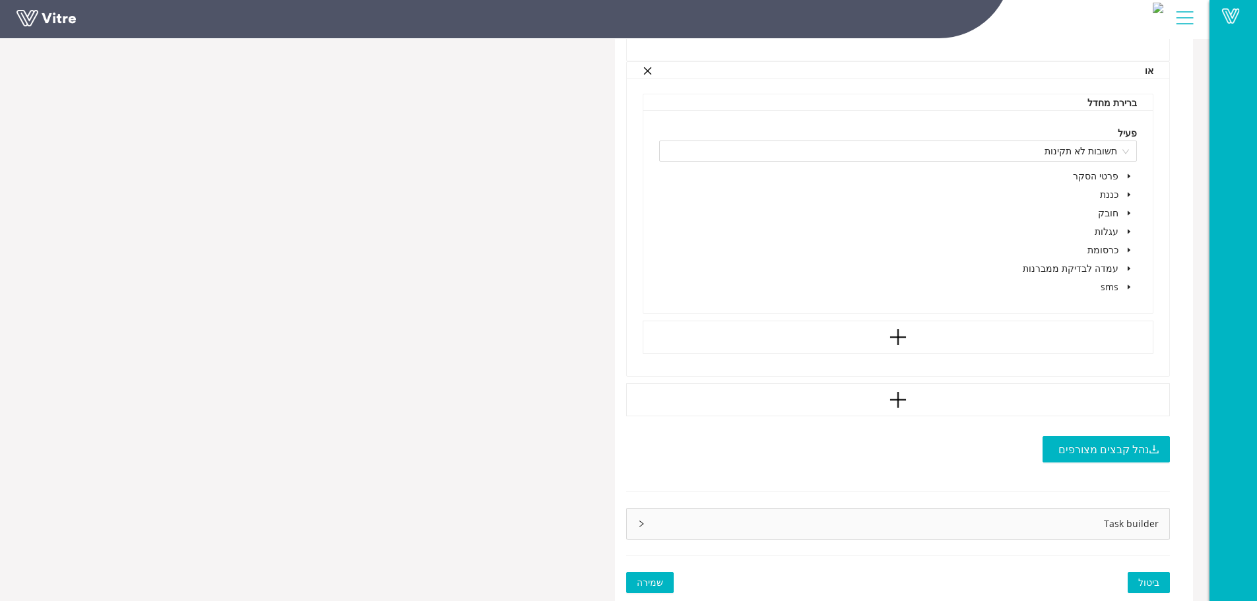
click at [1153, 581] on span "ביטול" at bounding box center [1149, 583] width 21 height 15
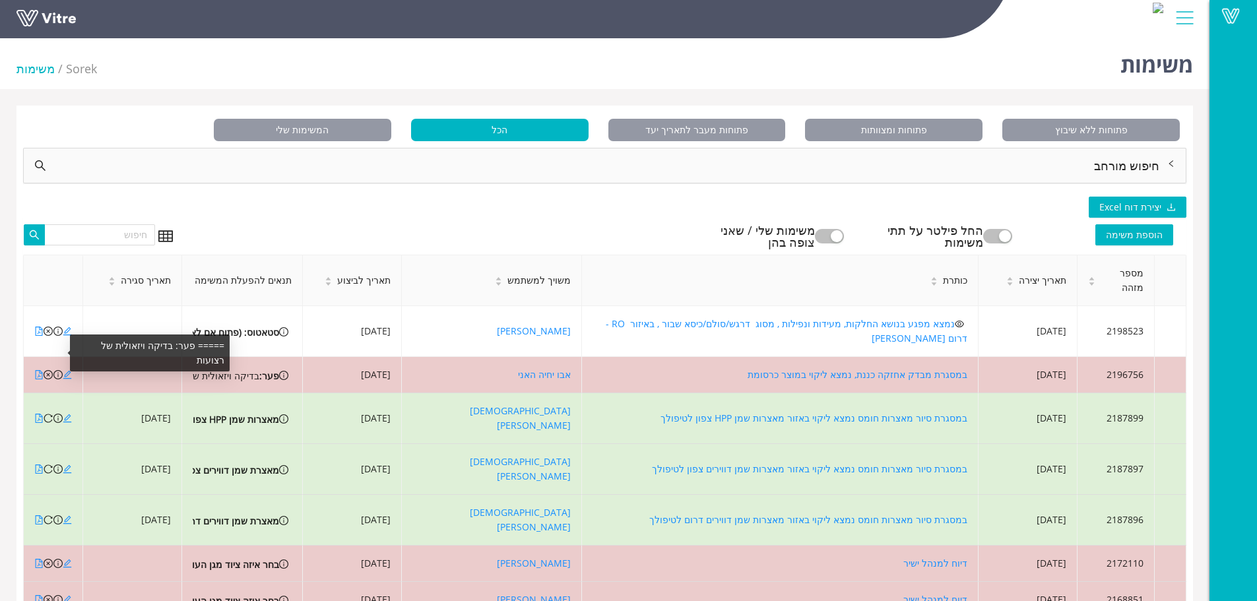
click at [67, 345] on div "===== פער: בדיקה ויזאולית של רצועות" at bounding box center [147, 353] width 165 height 37
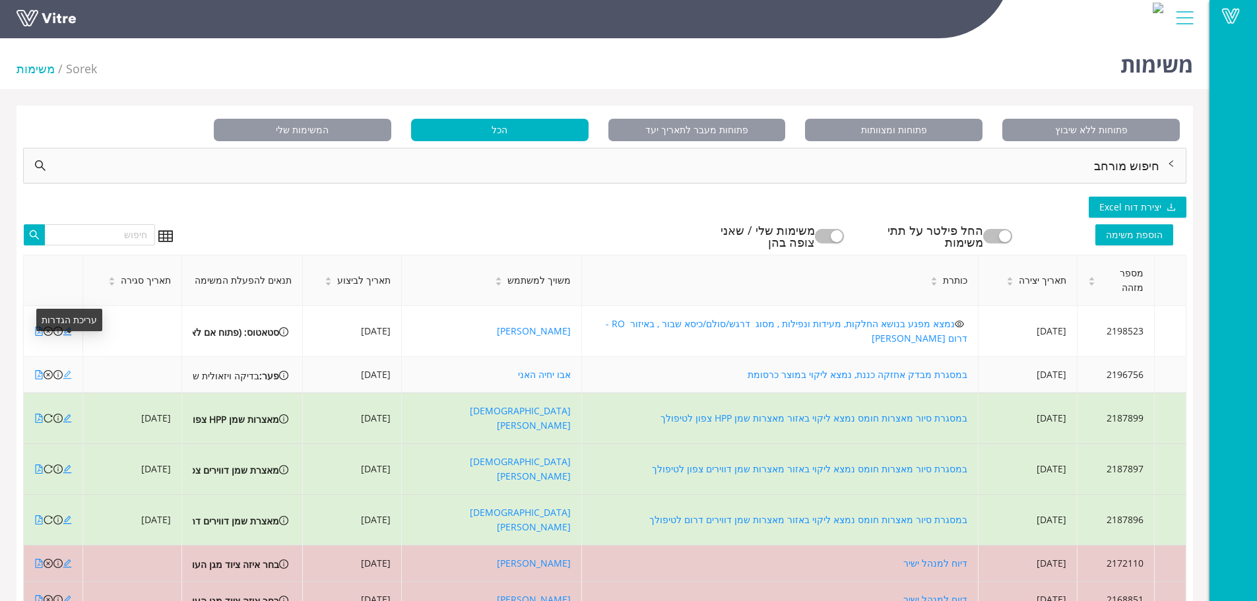
click at [65, 371] on icon "edit" at bounding box center [67, 375] width 9 height 9
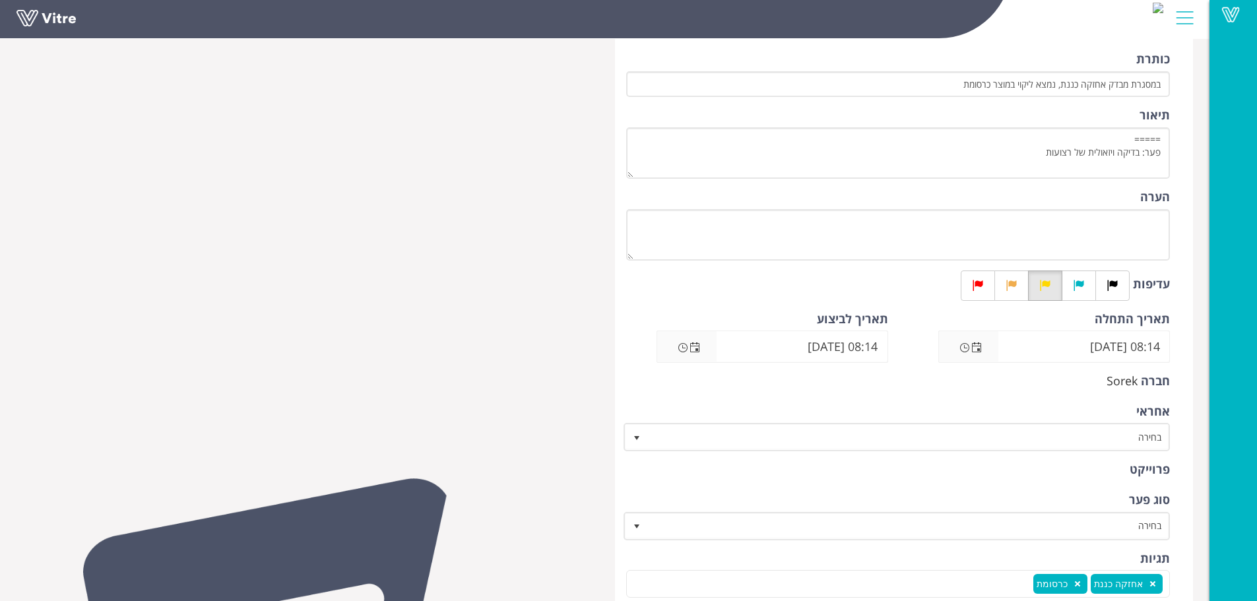
scroll to position [198, 0]
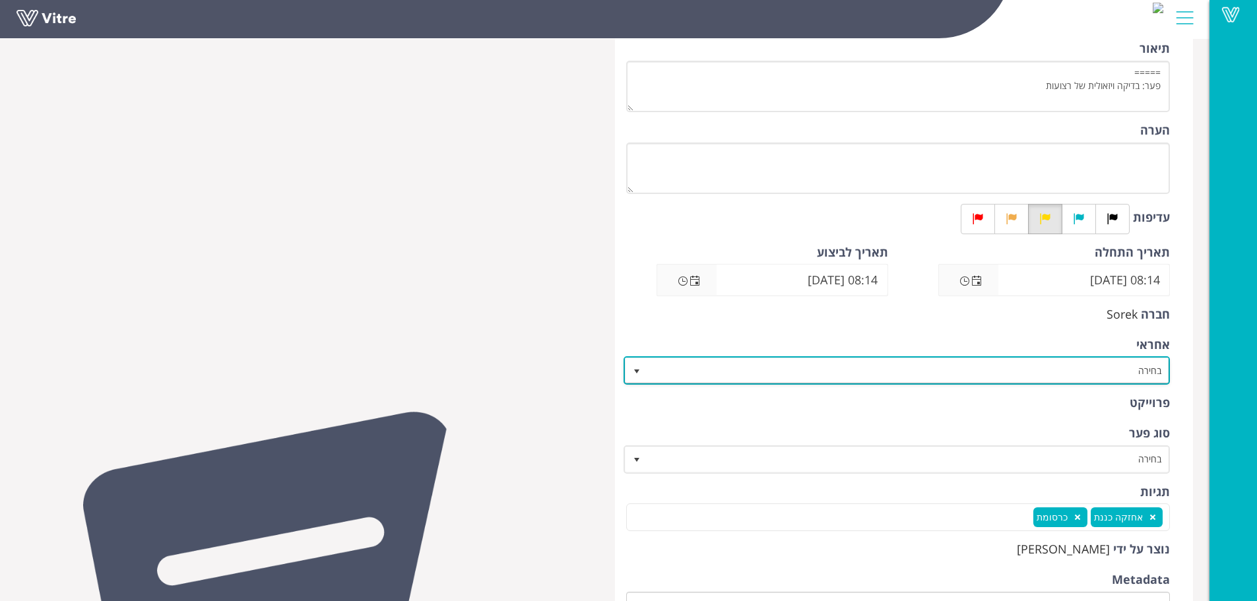
click at [1083, 372] on span "בחירה" at bounding box center [909, 370] width 521 height 24
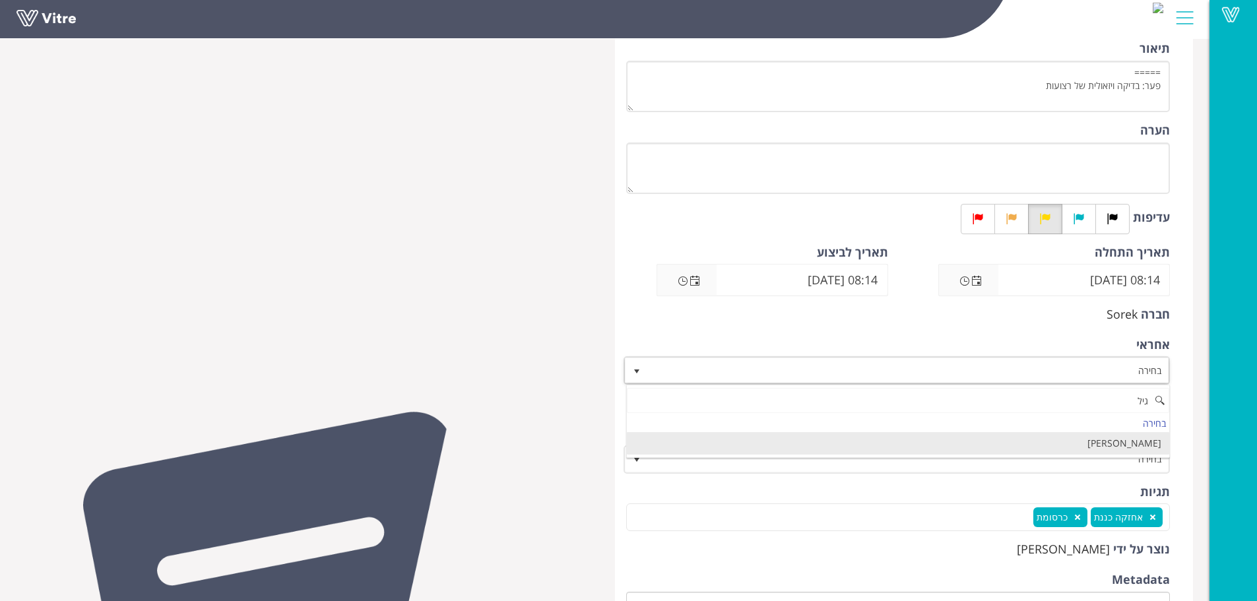
click at [1144, 451] on li "[PERSON_NAME]" at bounding box center [898, 443] width 543 height 22
type input "גיל"
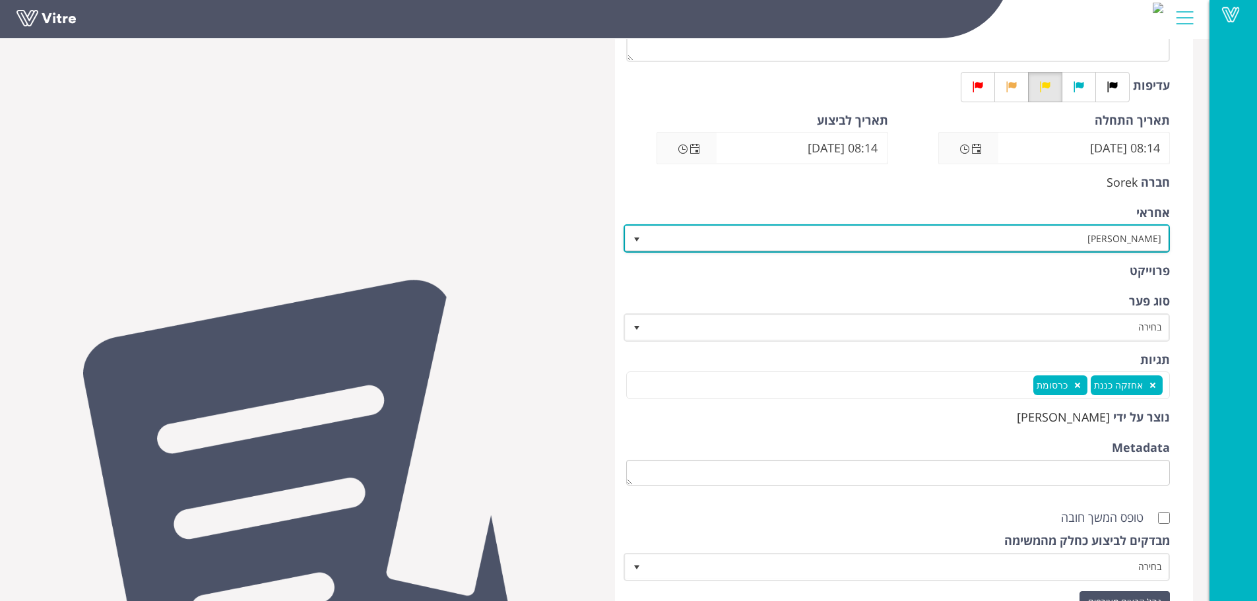
scroll to position [455, 0]
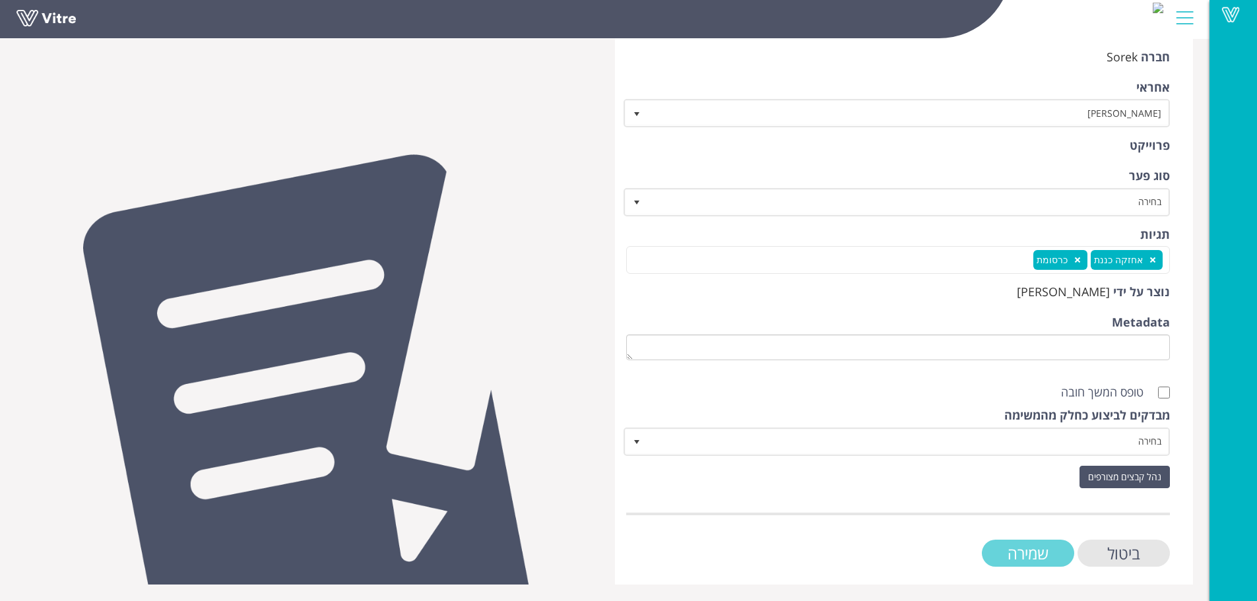
click at [1027, 560] on input "שמירה" at bounding box center [1028, 553] width 92 height 27
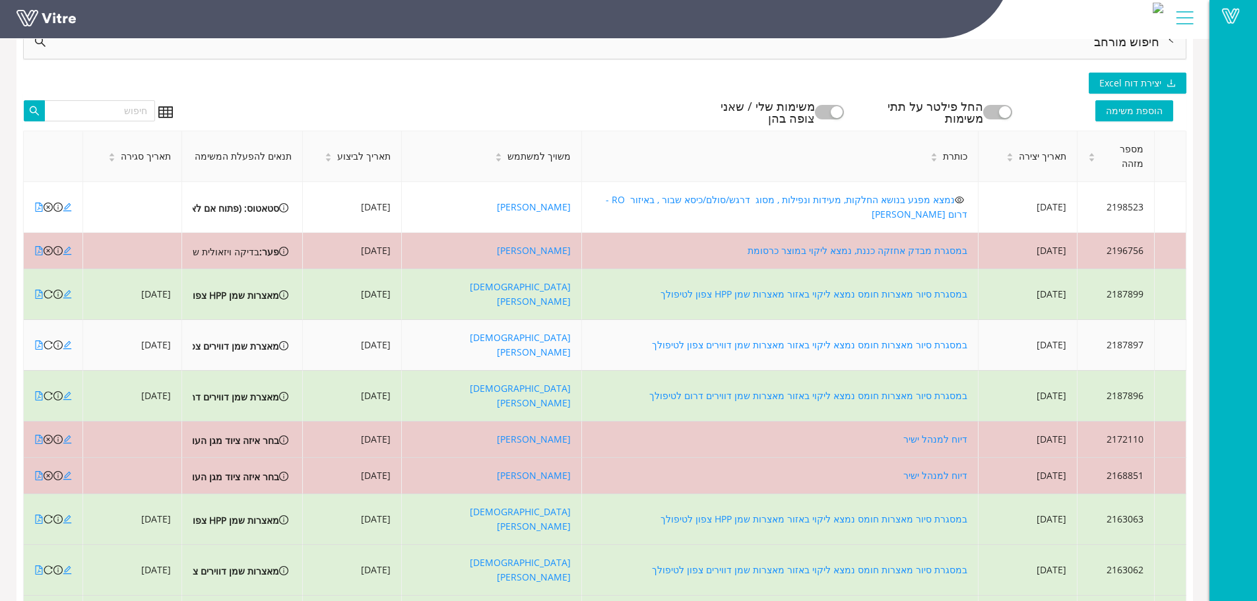
scroll to position [125, 0]
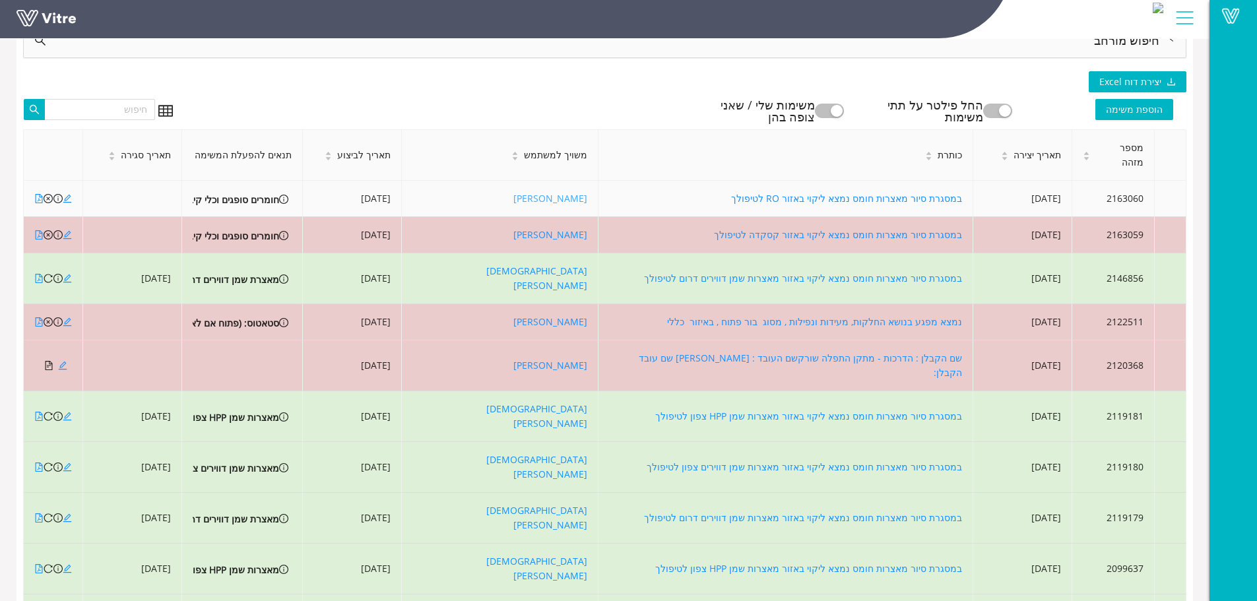
click at [519, 192] on link "[PERSON_NAME]" at bounding box center [551, 198] width 74 height 13
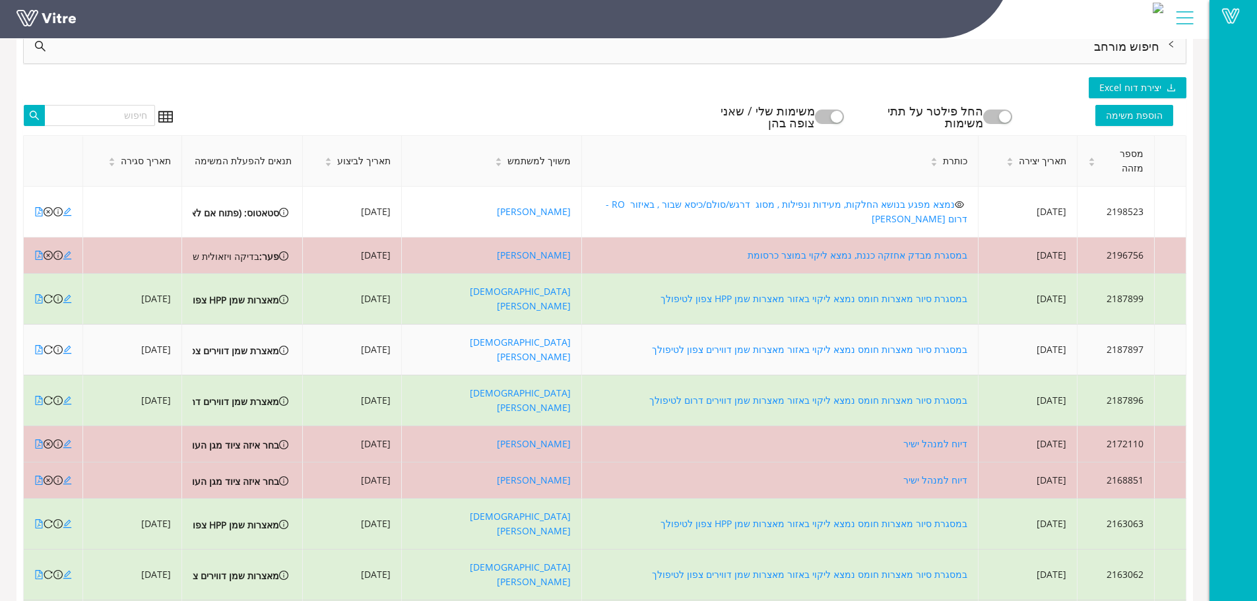
scroll to position [125, 0]
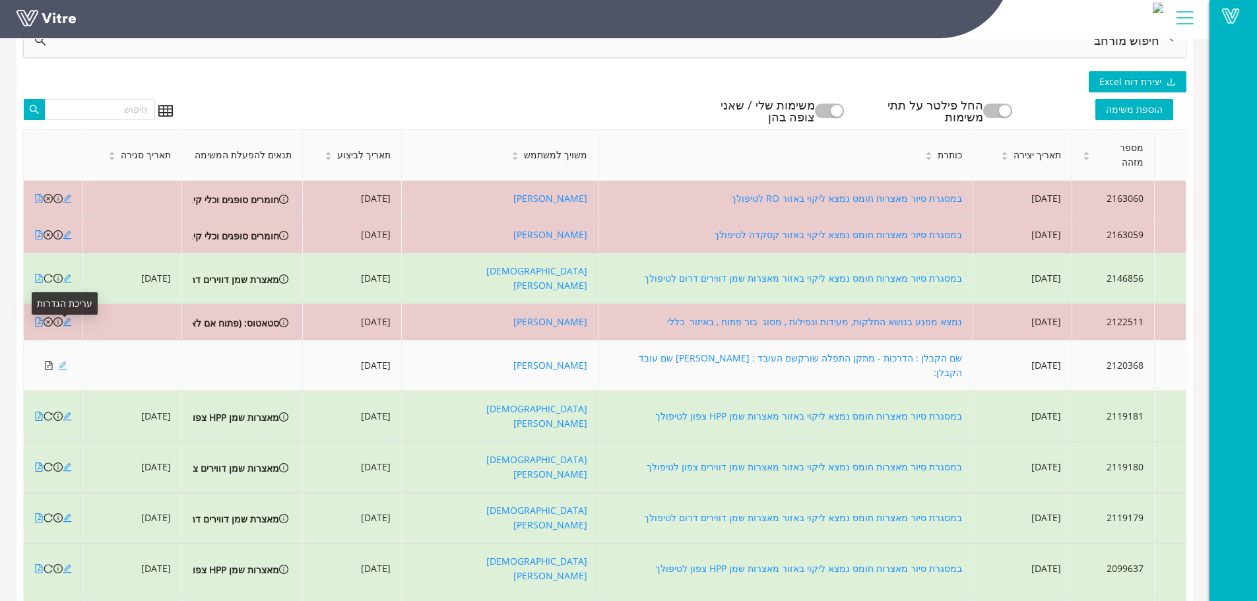
click at [63, 361] on icon "edit" at bounding box center [62, 365] width 9 height 9
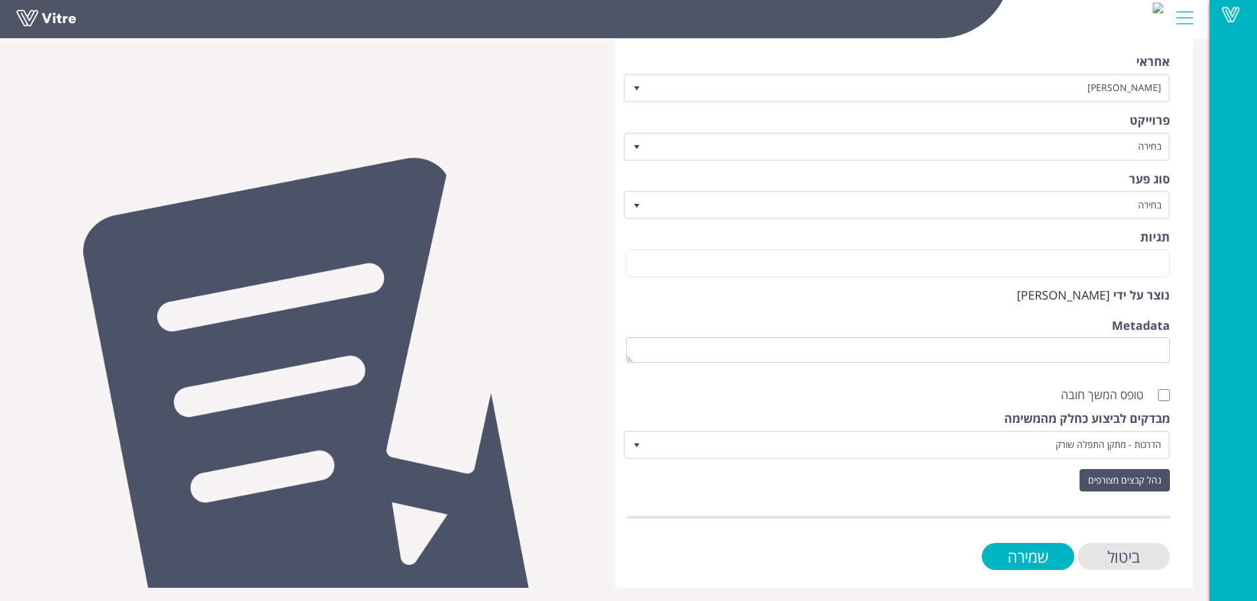
scroll to position [424, 0]
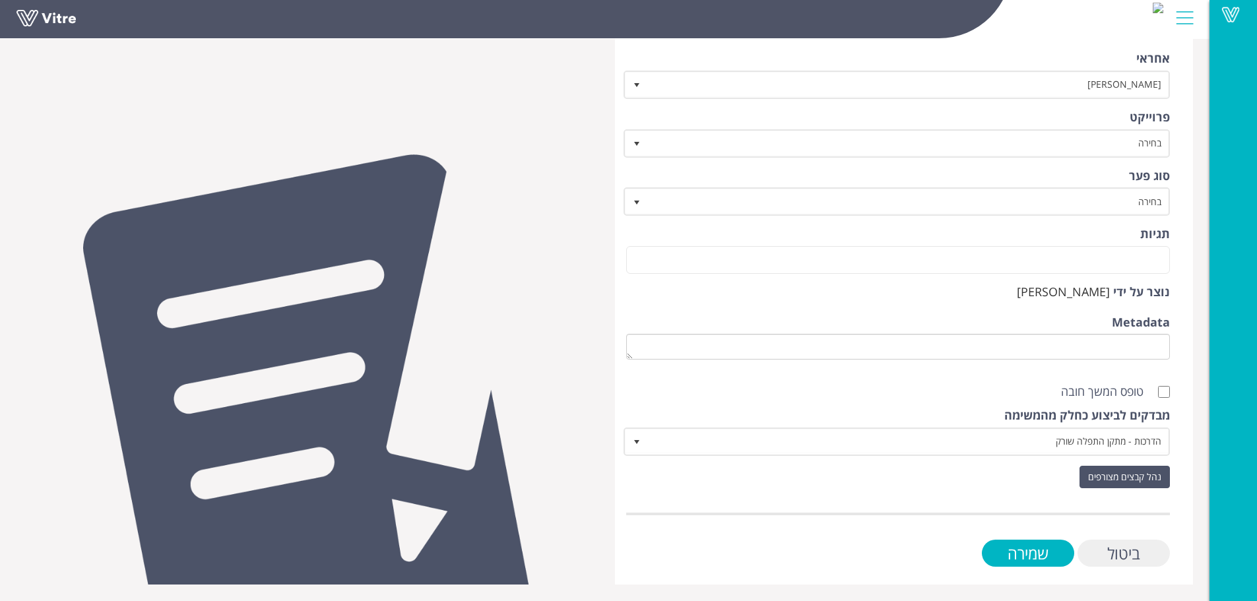
click at [1112, 539] on form "כותרת שם הקבלן : הדרכות - מתקן התפלה שורקשם העובד : אספוב זחר שם עובד הקבלן: תי…" at bounding box center [898, 132] width 545 height 869
click at [1118, 558] on input "ביטול" at bounding box center [1124, 553] width 92 height 27
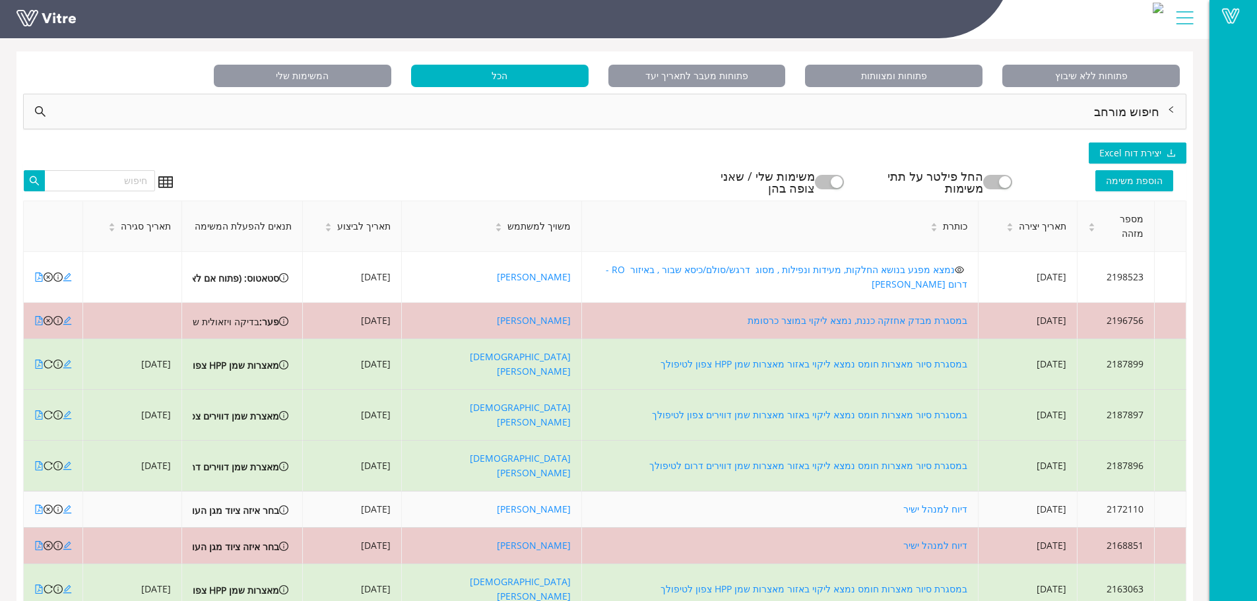
scroll to position [125, 0]
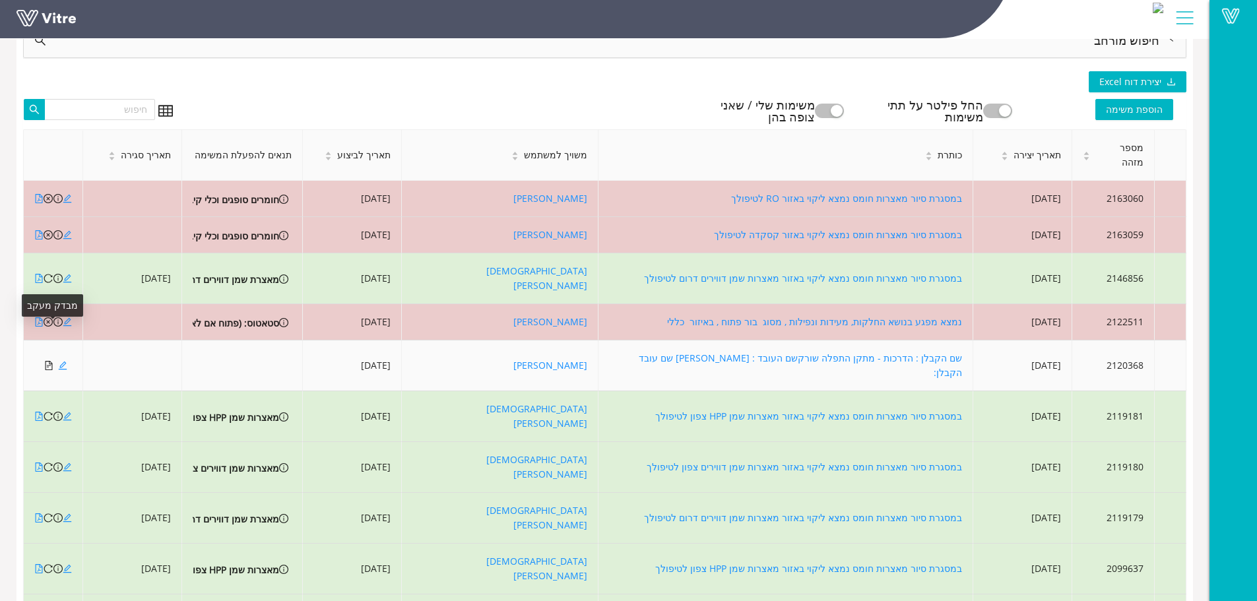
click at [50, 361] on icon "file-text" at bounding box center [48, 365] width 9 height 9
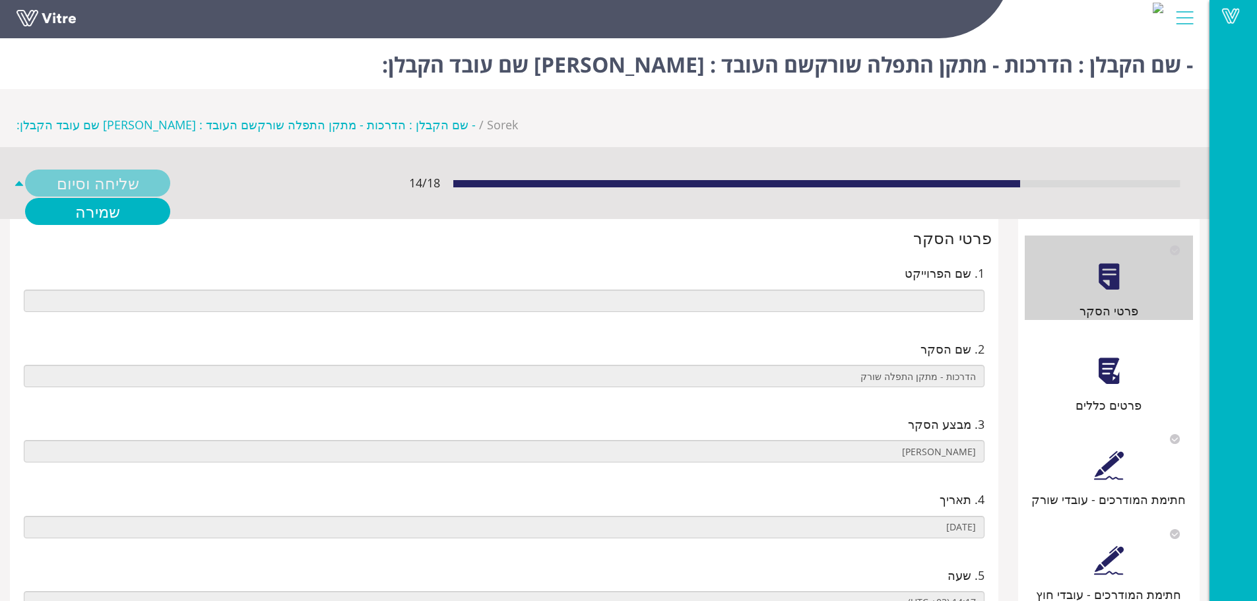
click at [18, 181] on icon "caret-up" at bounding box center [19, 183] width 8 height 5
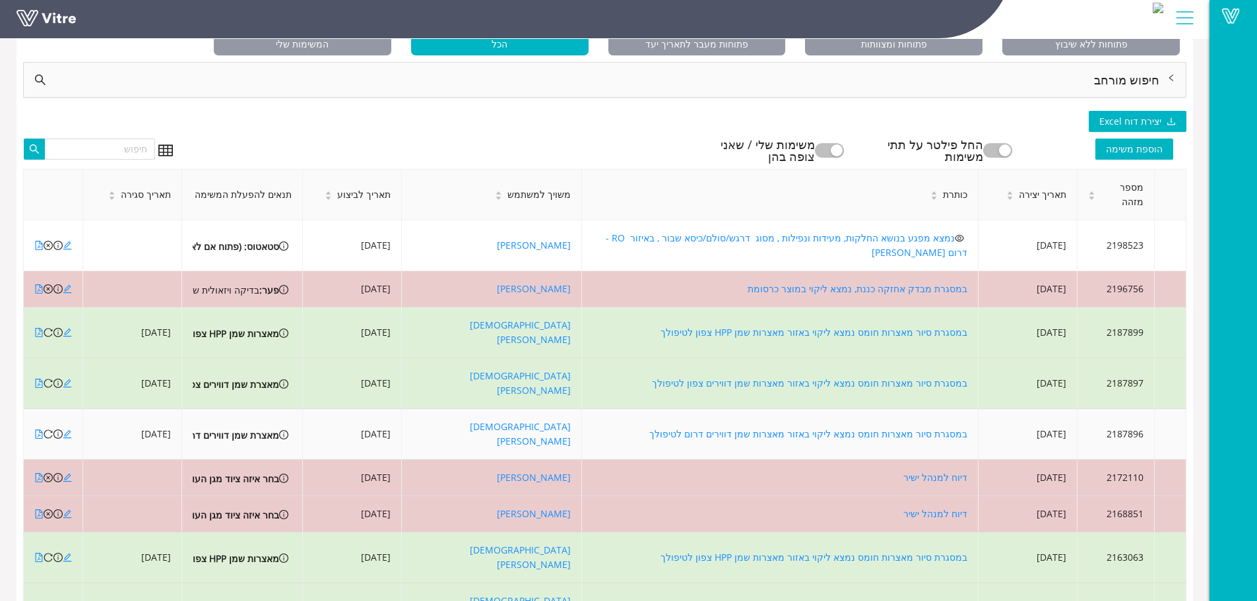
scroll to position [125, 0]
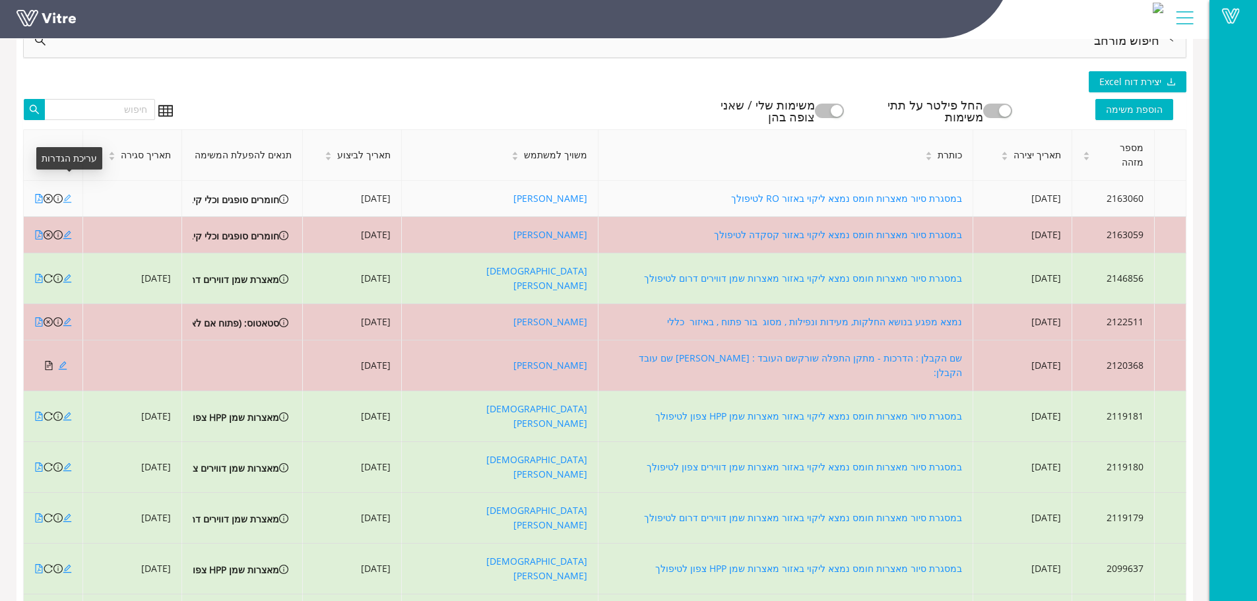
click at [67, 194] on icon "edit" at bounding box center [67, 198] width 9 height 9
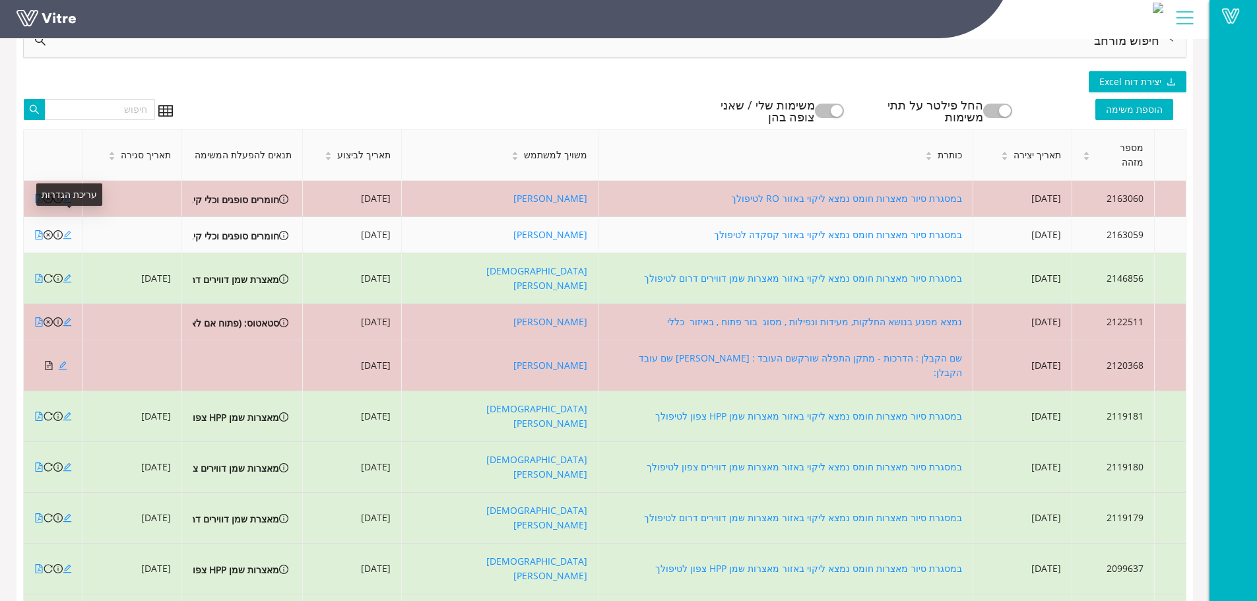
click at [66, 230] on icon "edit" at bounding box center [67, 234] width 9 height 9
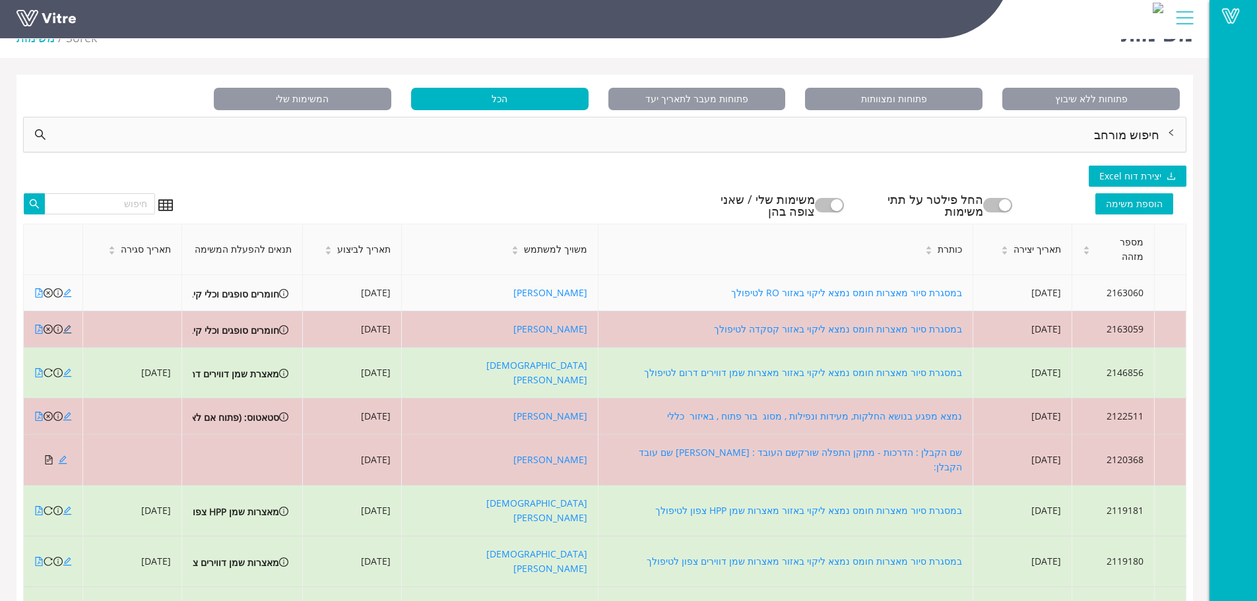
scroll to position [0, 0]
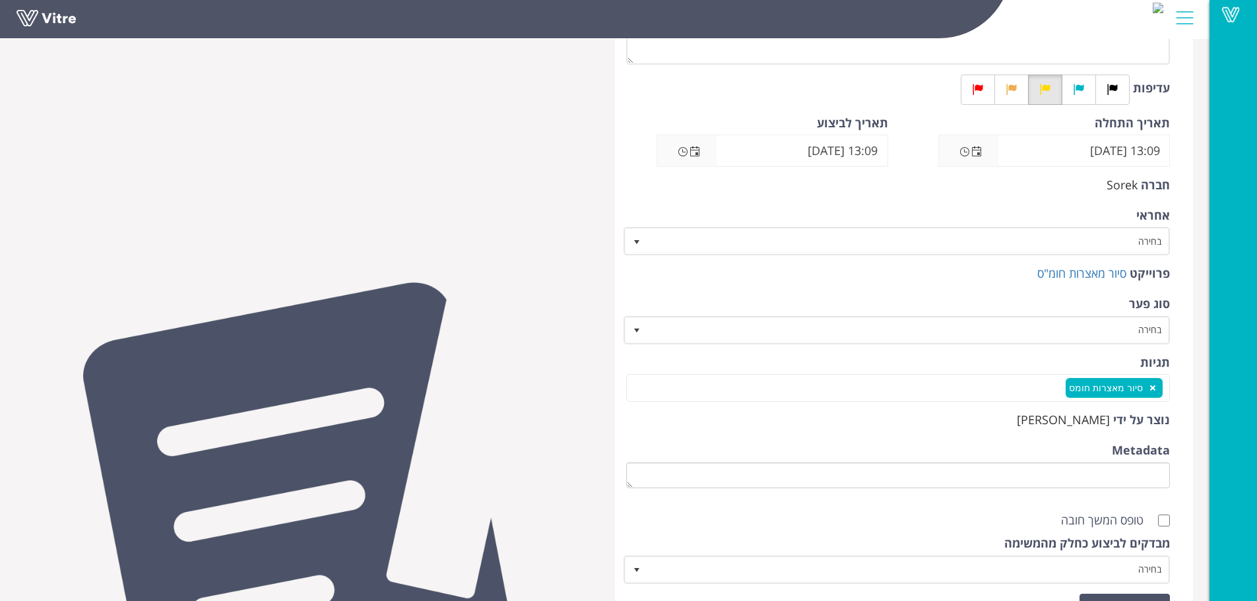
scroll to position [330, 0]
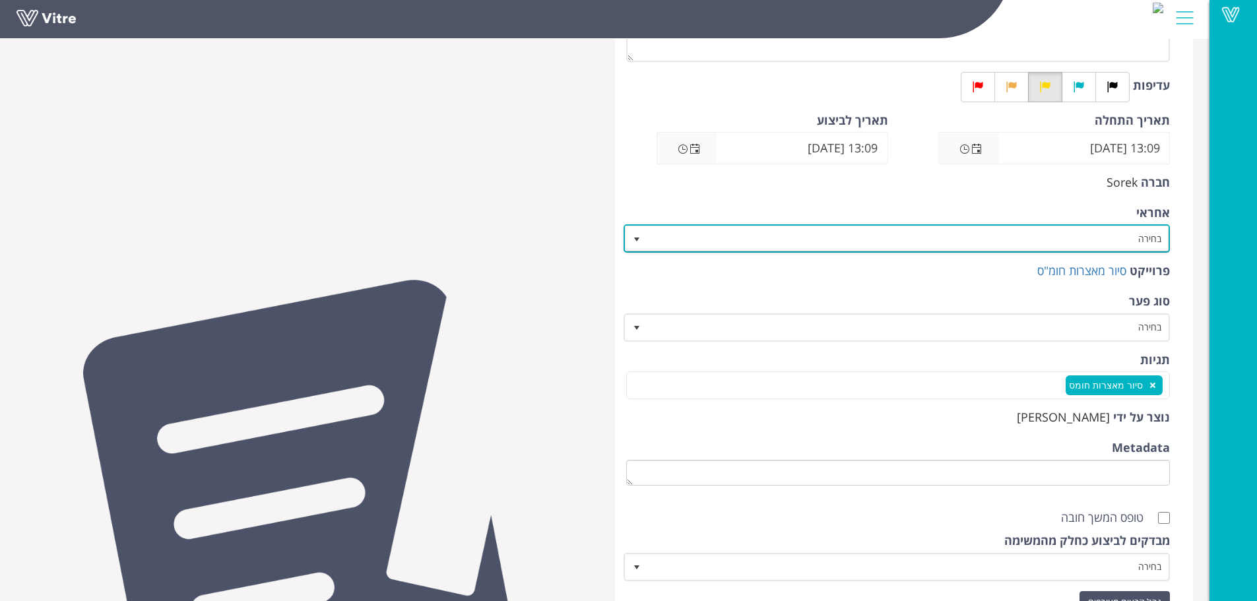
click at [1090, 232] on span "בחירה" at bounding box center [909, 238] width 521 height 24
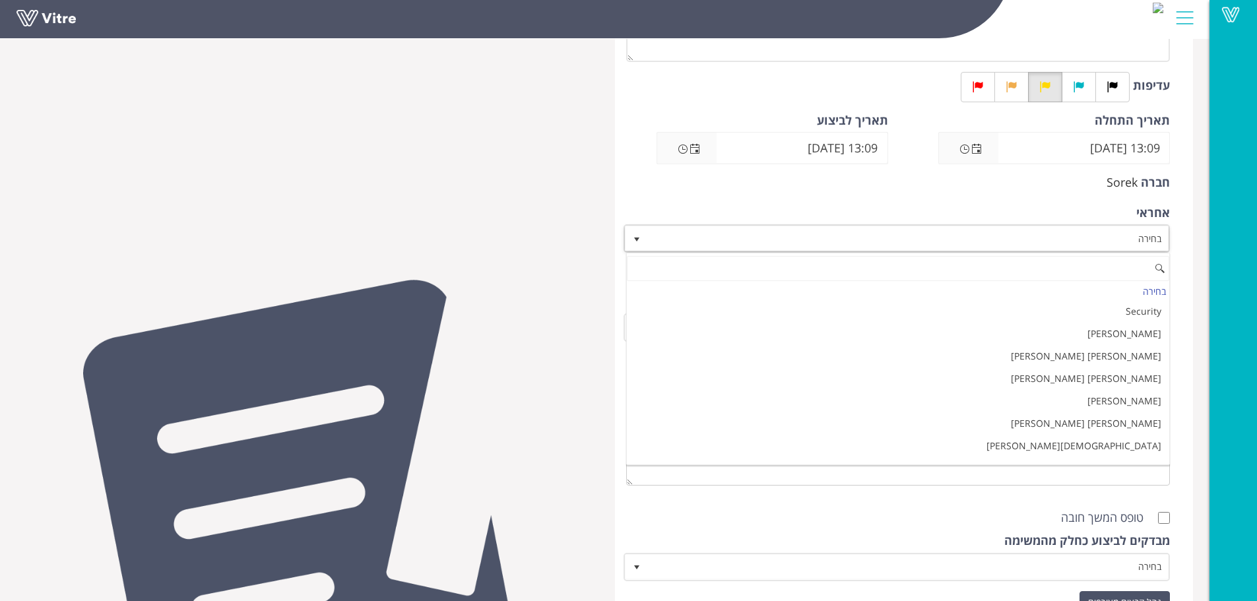
type input "י"
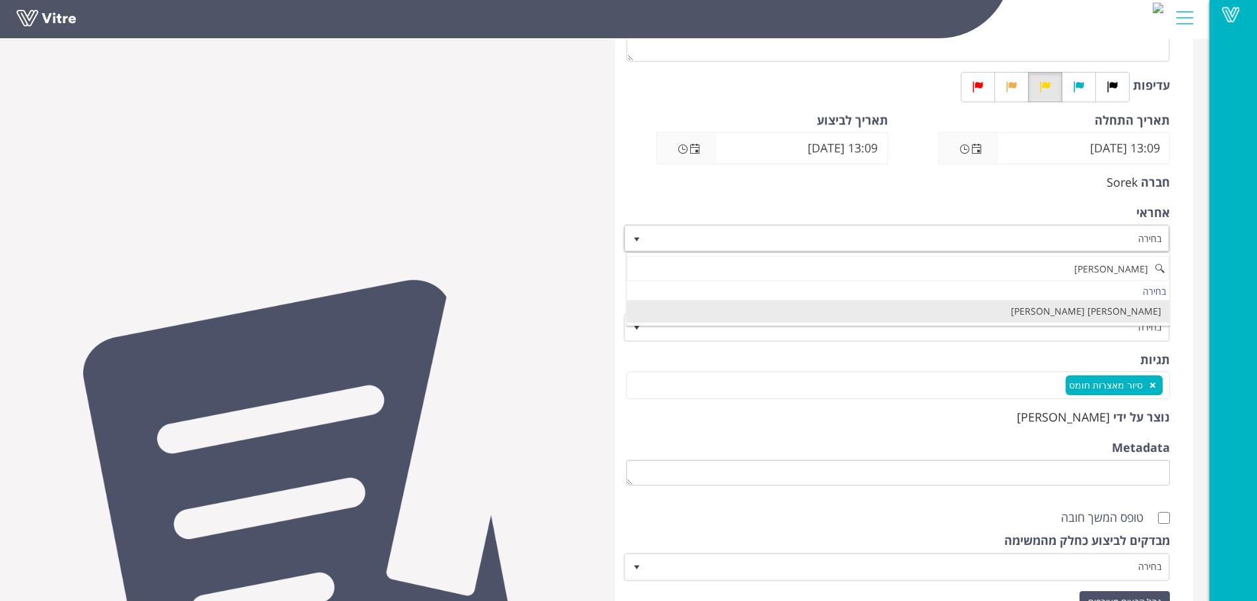
click at [1118, 309] on li "[PERSON_NAME] [PERSON_NAME]" at bounding box center [898, 311] width 543 height 22
type input "עופר"
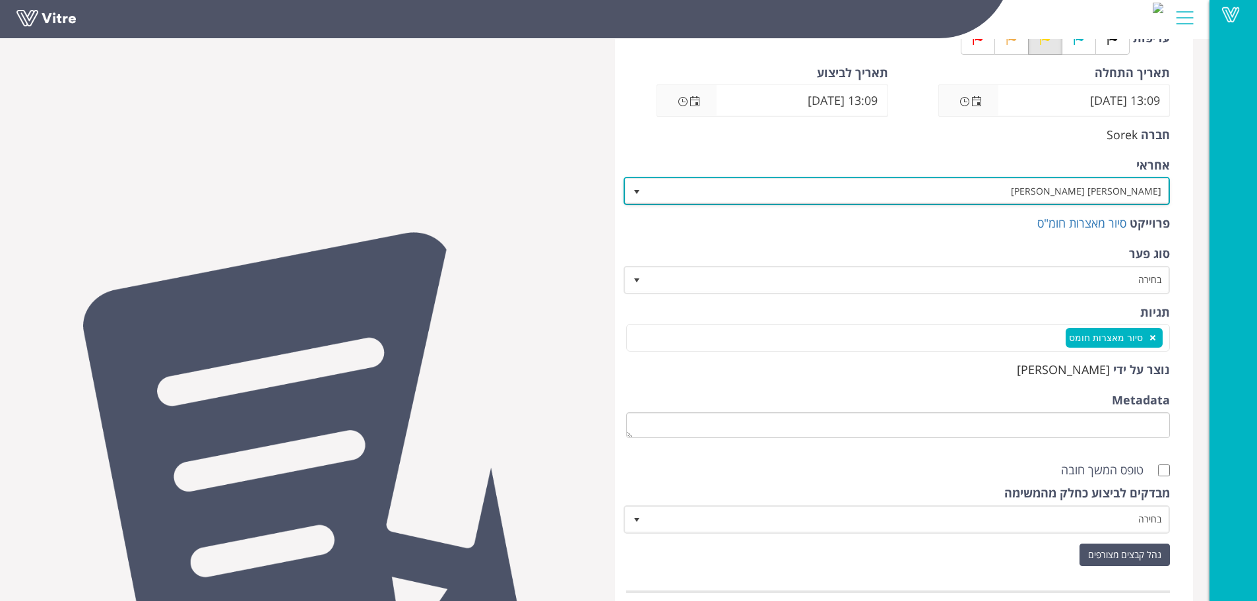
scroll to position [455, 0]
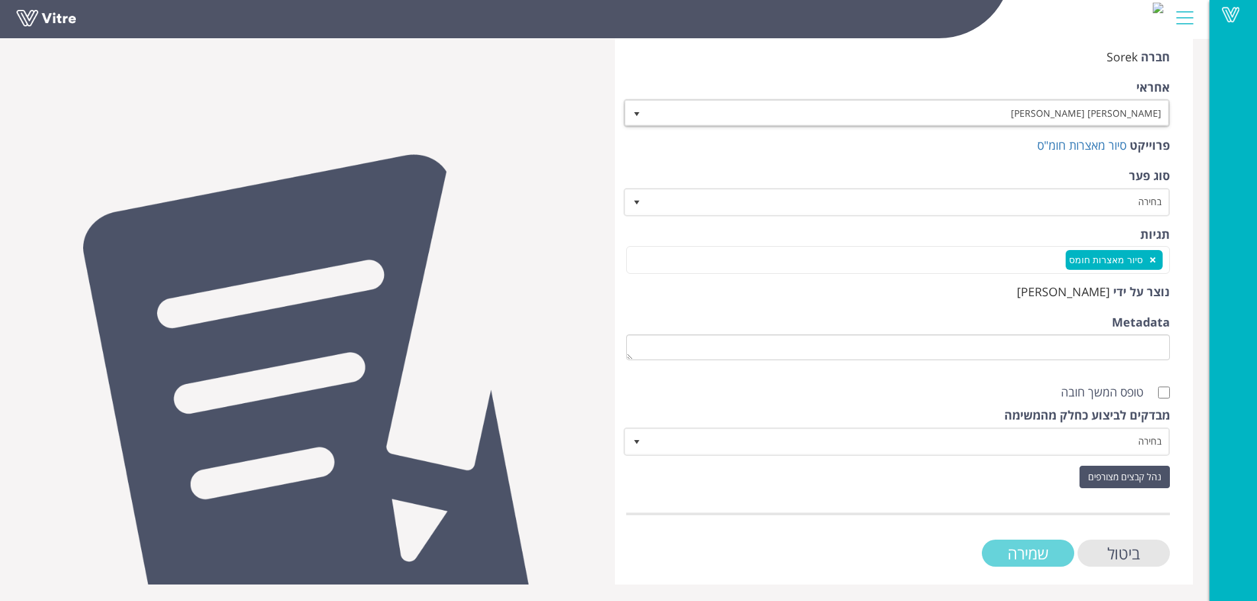
click at [1027, 543] on input "שמירה" at bounding box center [1028, 553] width 92 height 27
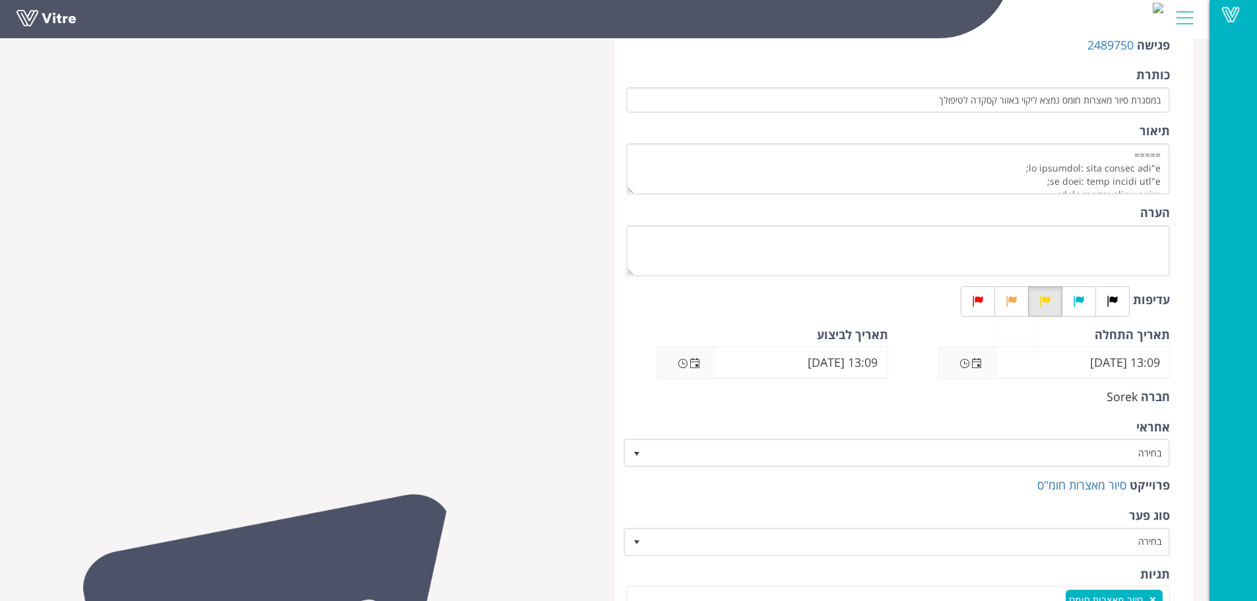
scroll to position [198, 0]
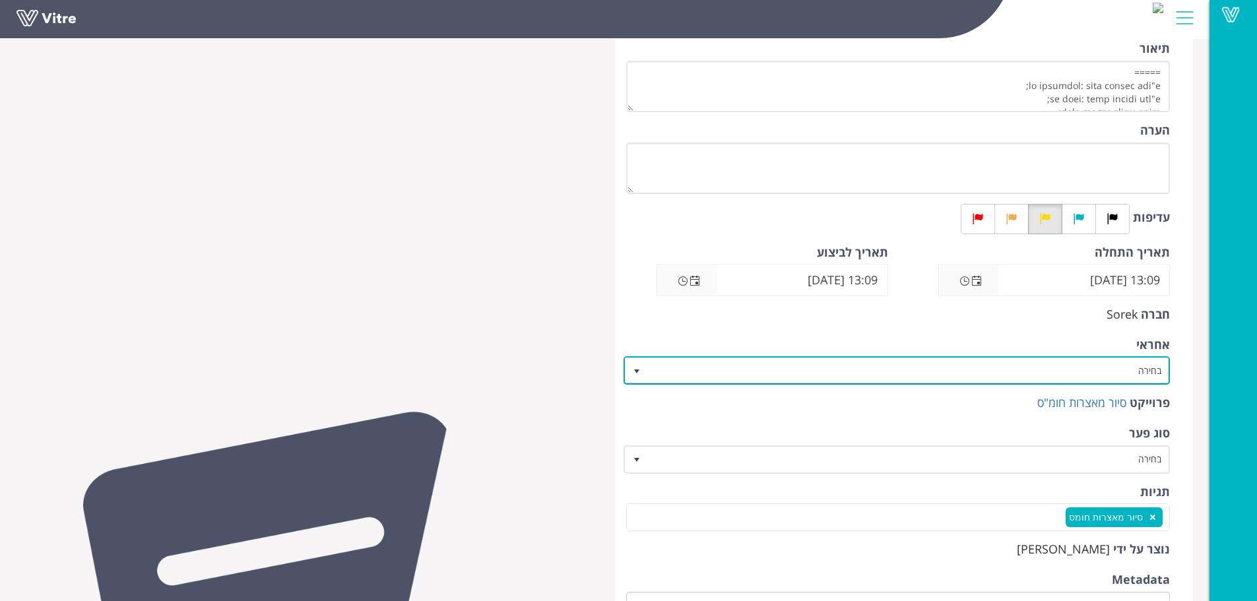
click at [1104, 363] on span "בחירה" at bounding box center [909, 370] width 521 height 24
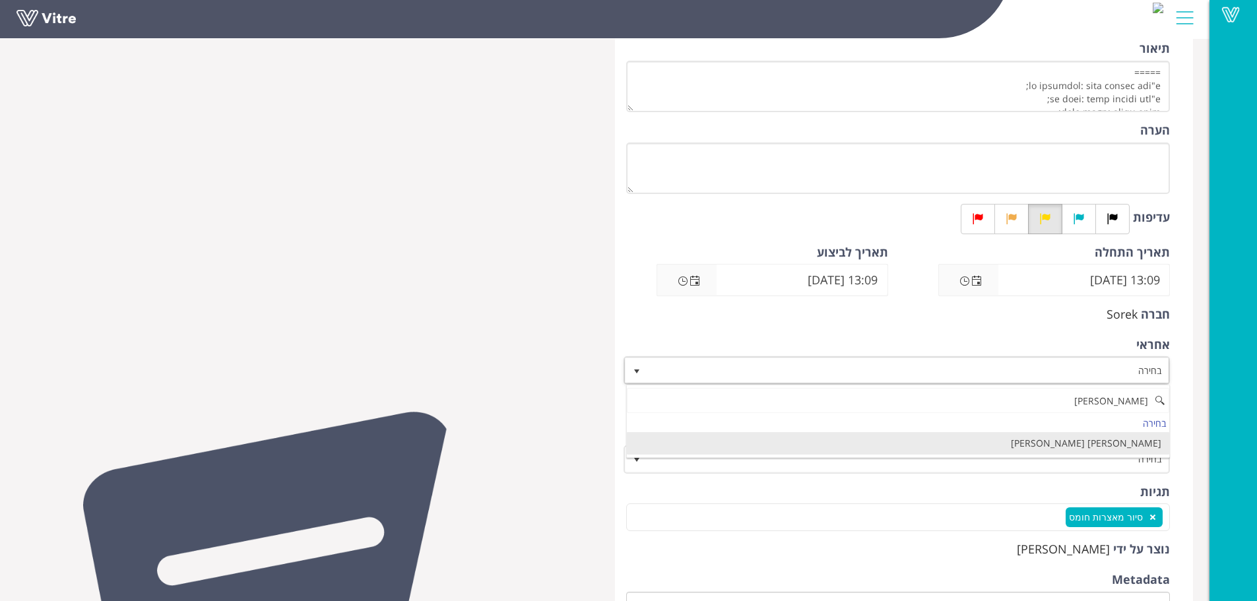
click at [1132, 442] on li "כהן עופר" at bounding box center [898, 443] width 543 height 22
type input "עופר"
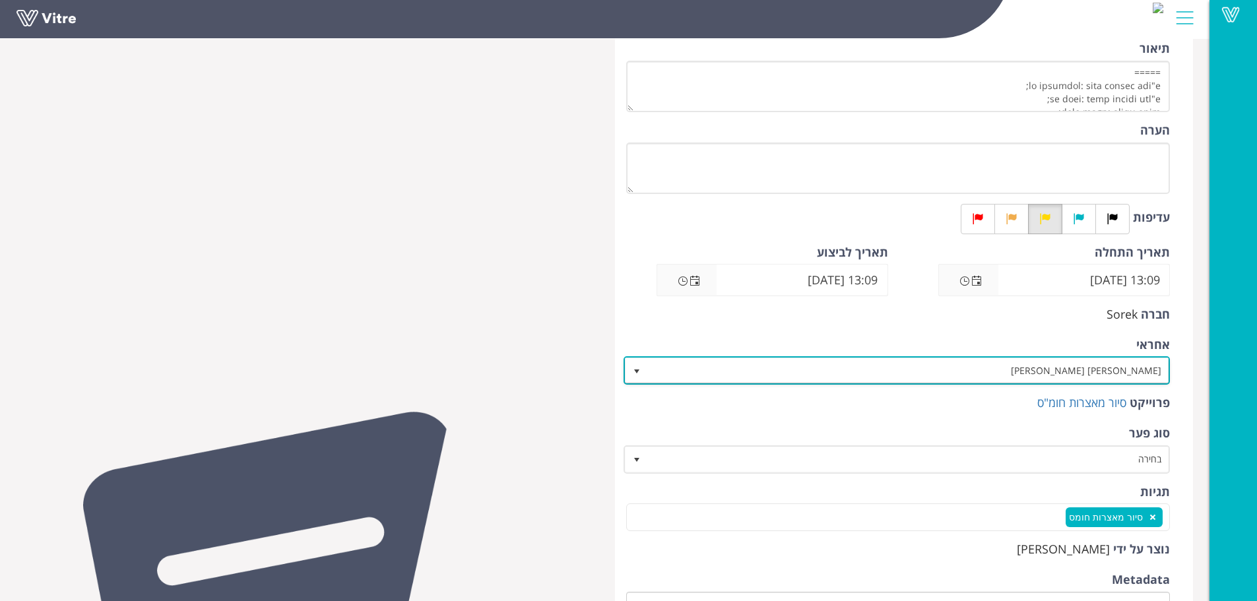
scroll to position [455, 0]
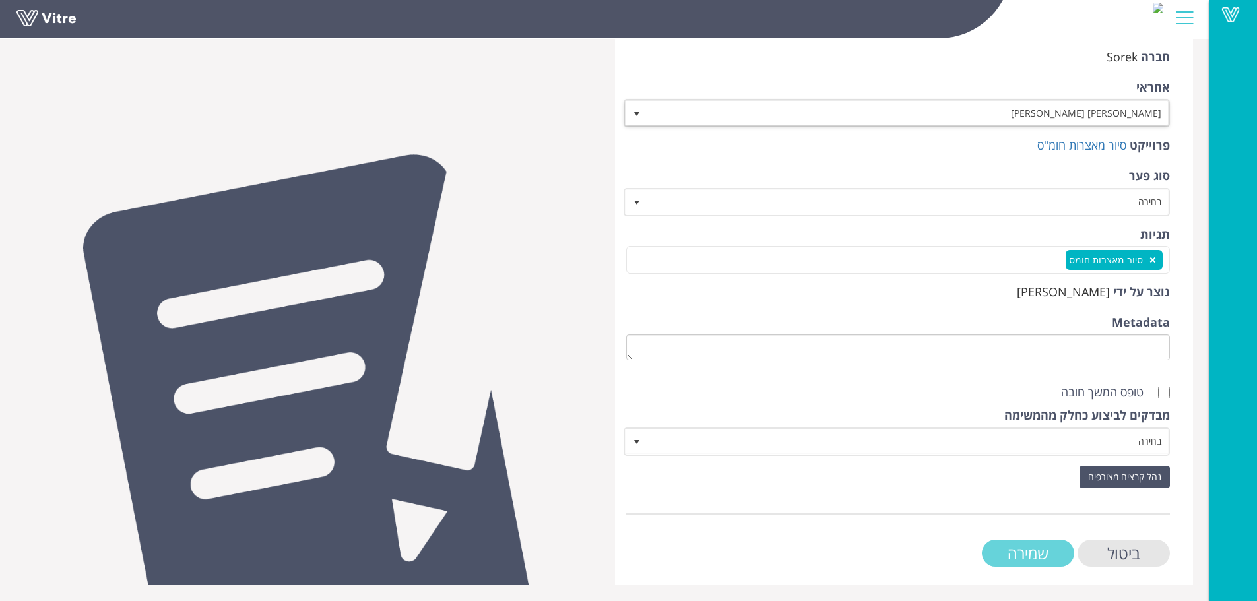
click at [1004, 552] on input "שמירה" at bounding box center [1028, 553] width 92 height 27
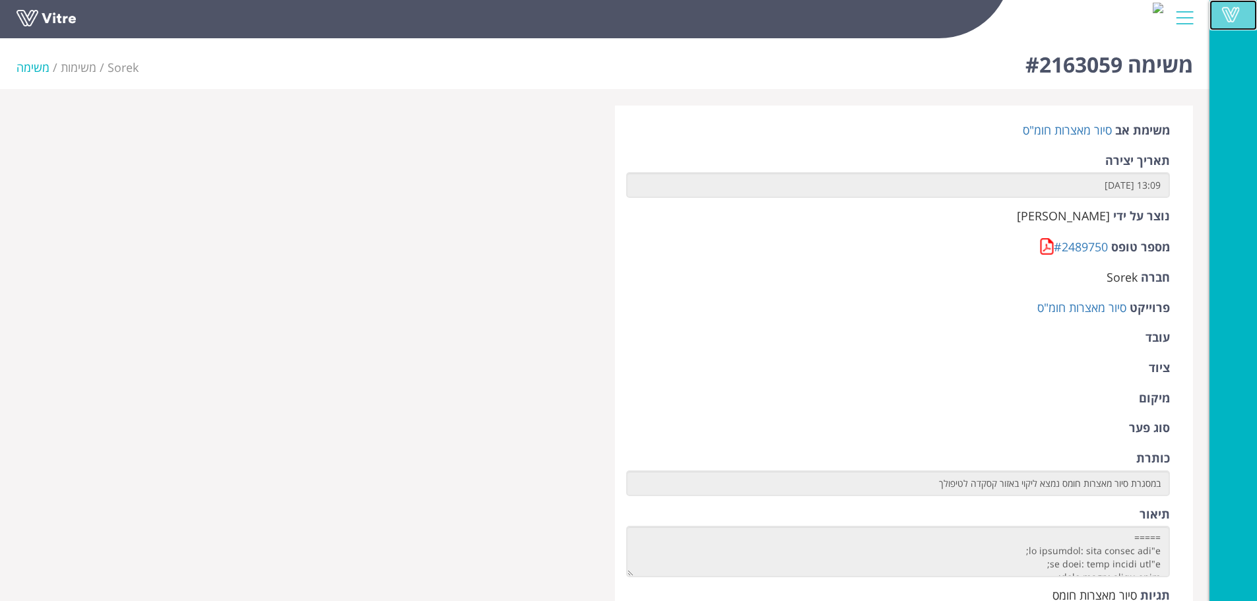
click at [1229, 20] on span at bounding box center [1231, 15] width 33 height 16
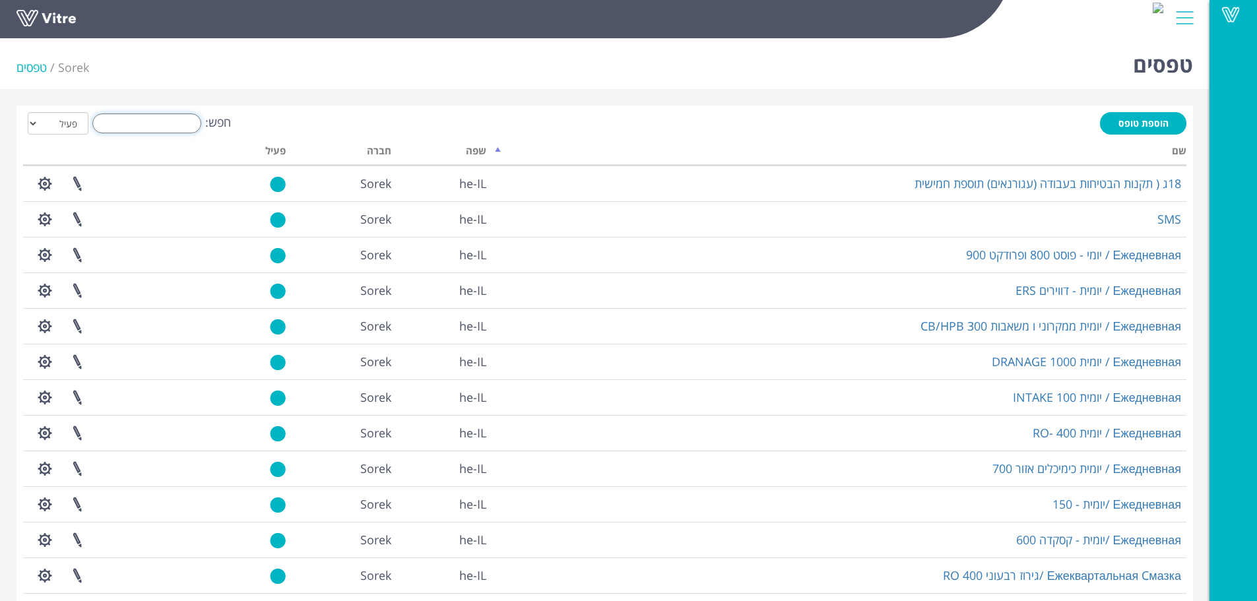
click at [161, 117] on input "חפש:" at bounding box center [146, 124] width 109 height 20
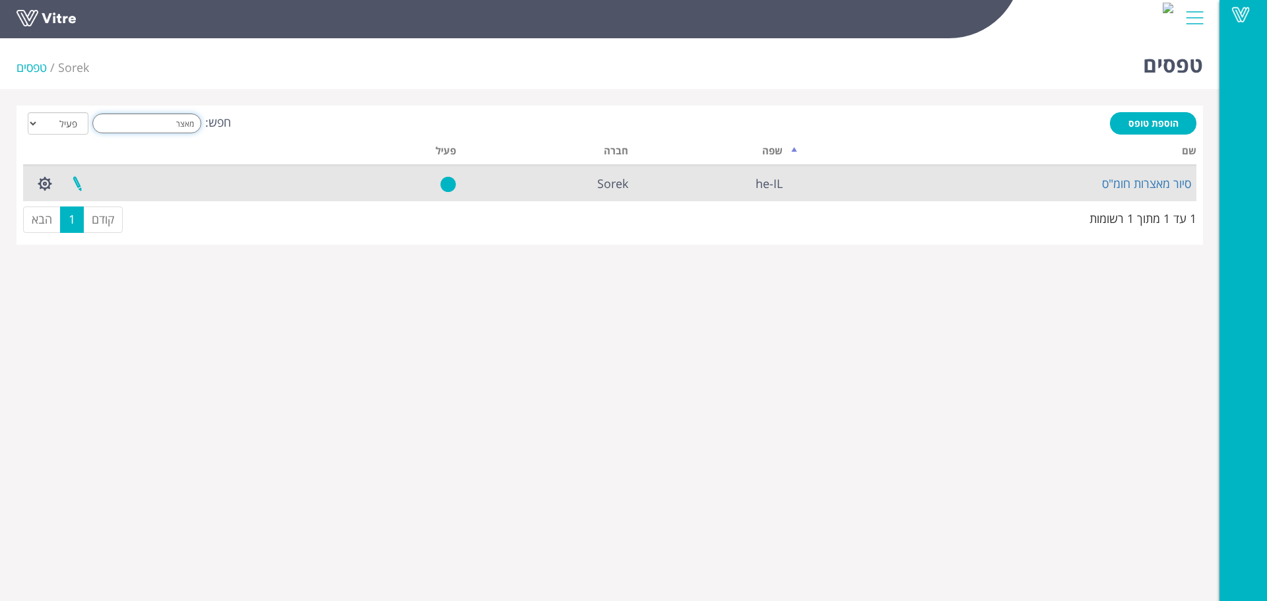
type input "מאצר"
click at [75, 182] on link at bounding box center [77, 183] width 33 height 35
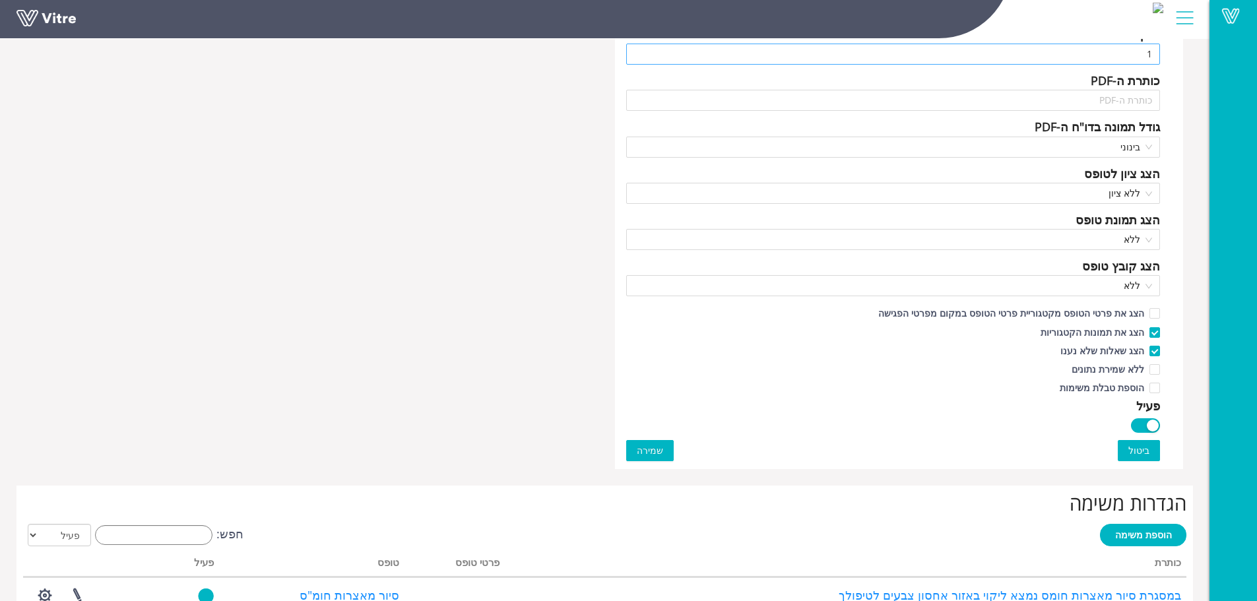
scroll to position [924, 0]
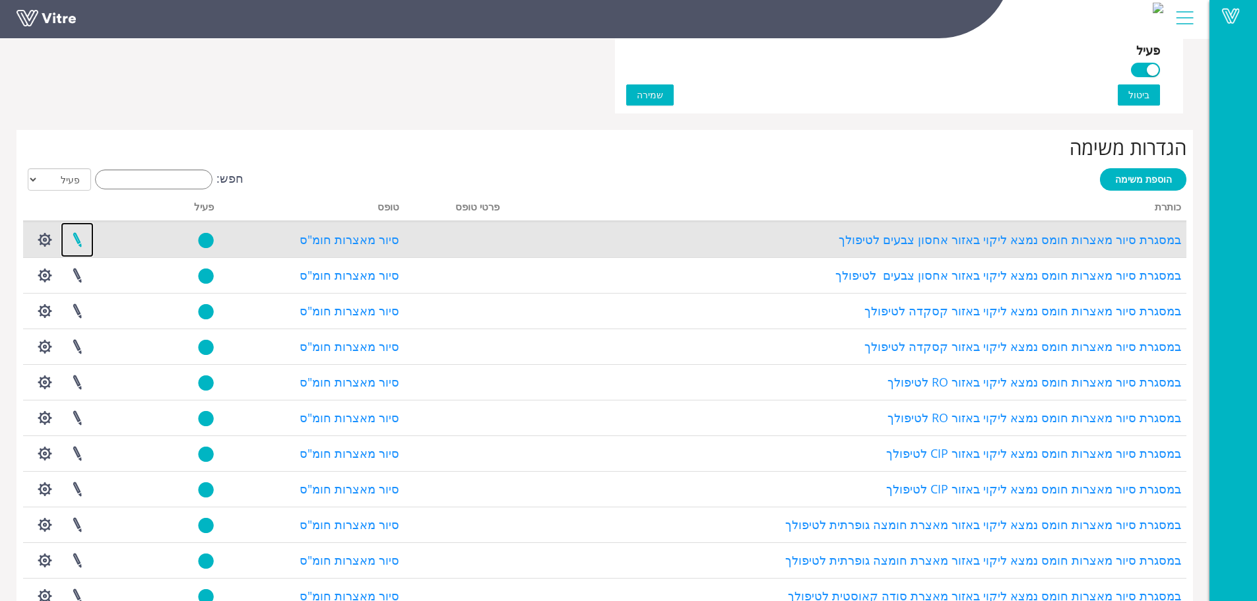
click at [78, 238] on link at bounding box center [77, 239] width 33 height 35
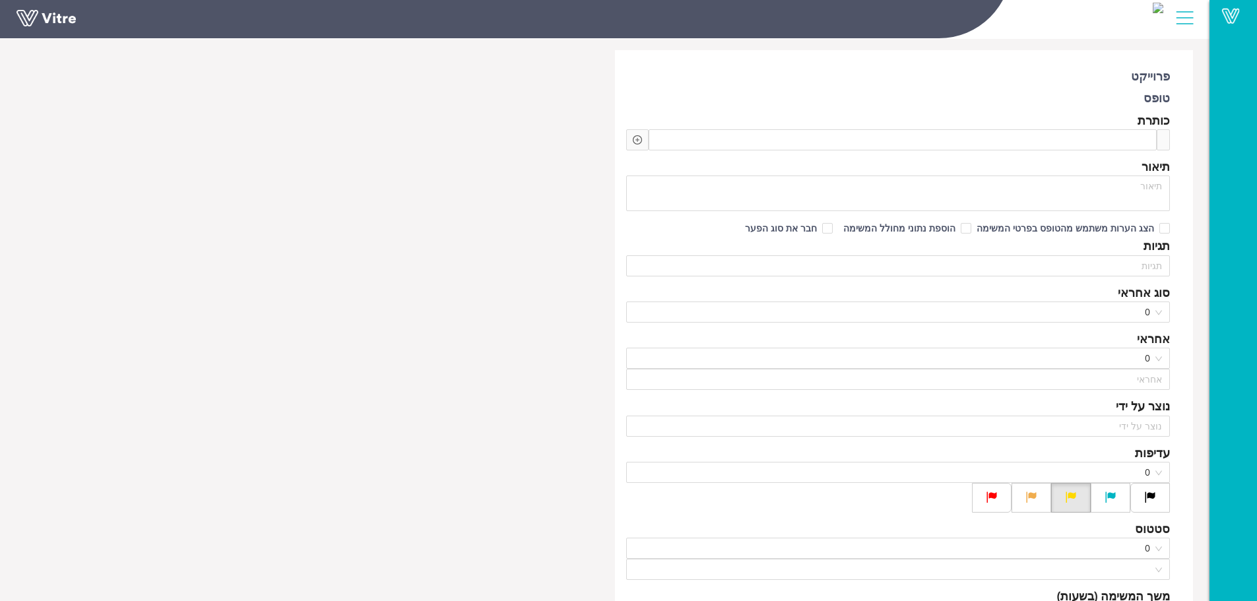
scroll to position [132, 0]
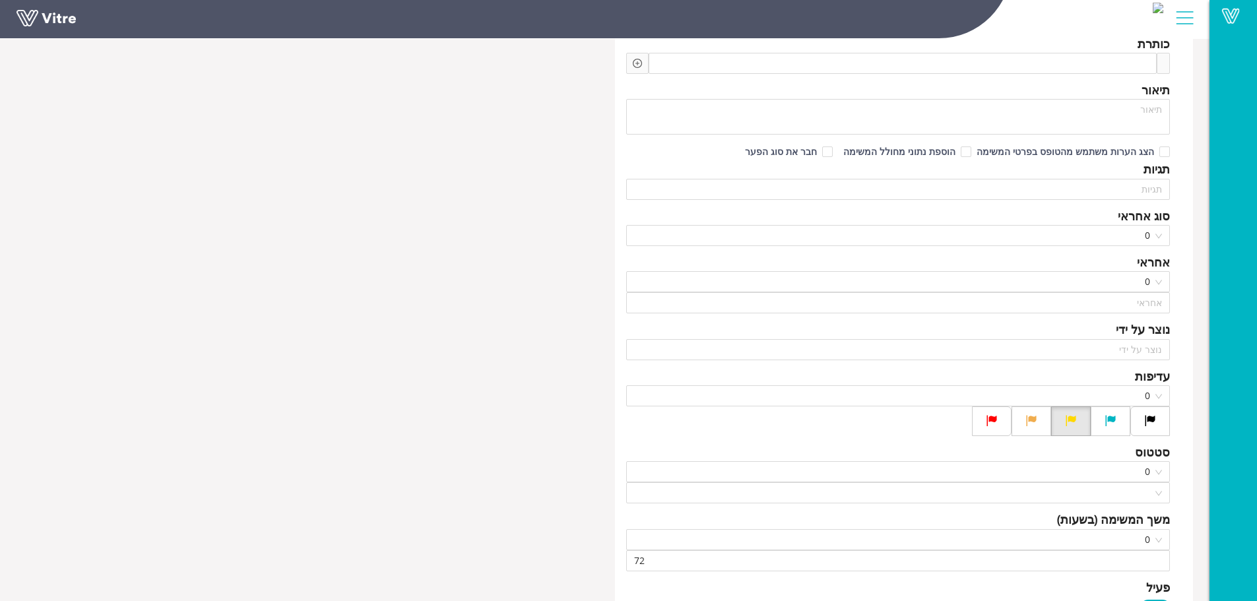
type input "משה לוי"
checkbox input "true"
type input "אברהם יגנה"
type input "48"
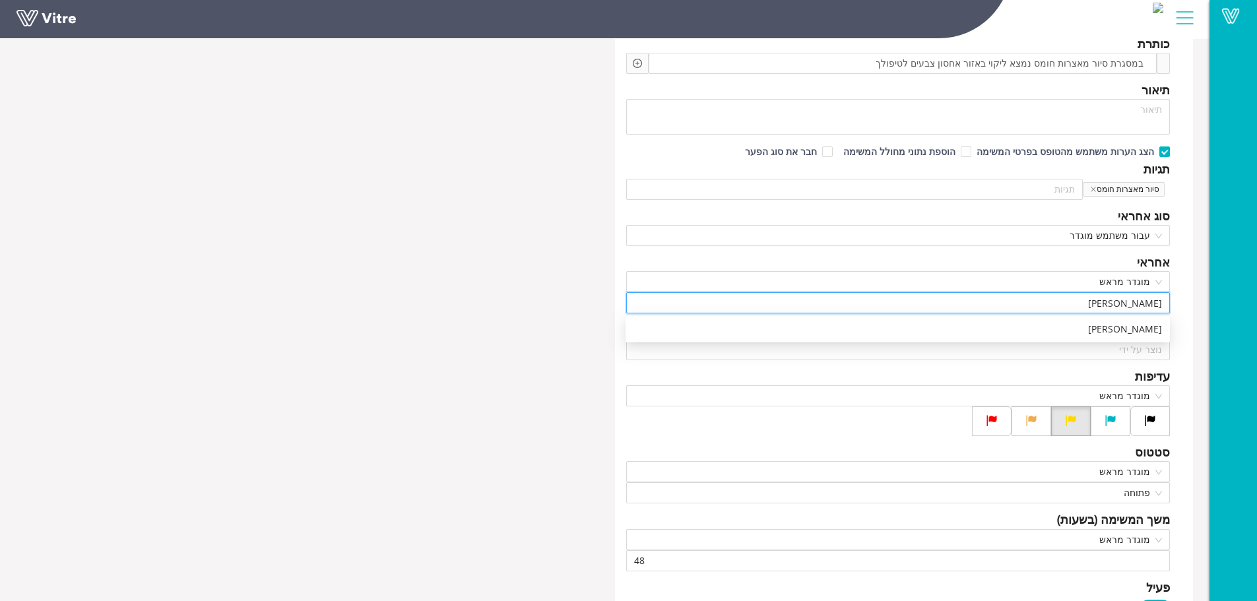
drag, startPoint x: 1095, startPoint y: 298, endPoint x: 1238, endPoint y: 298, distance: 142.6
click at [1135, 331] on div "כהן עופר" at bounding box center [898, 329] width 529 height 15
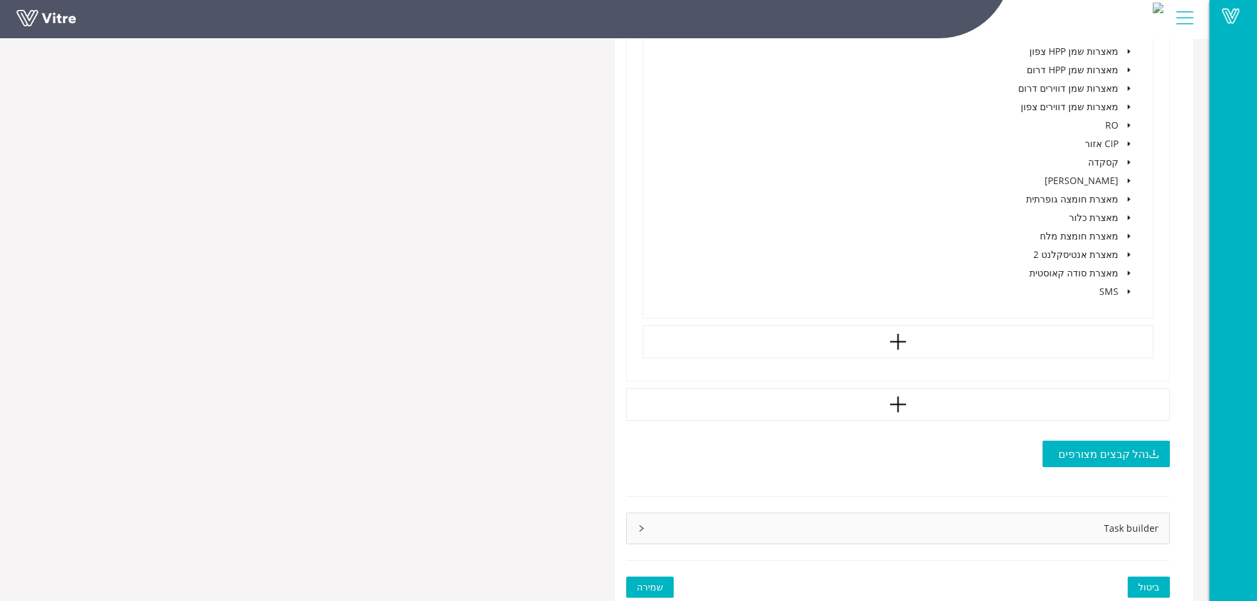
scroll to position [1142, 0]
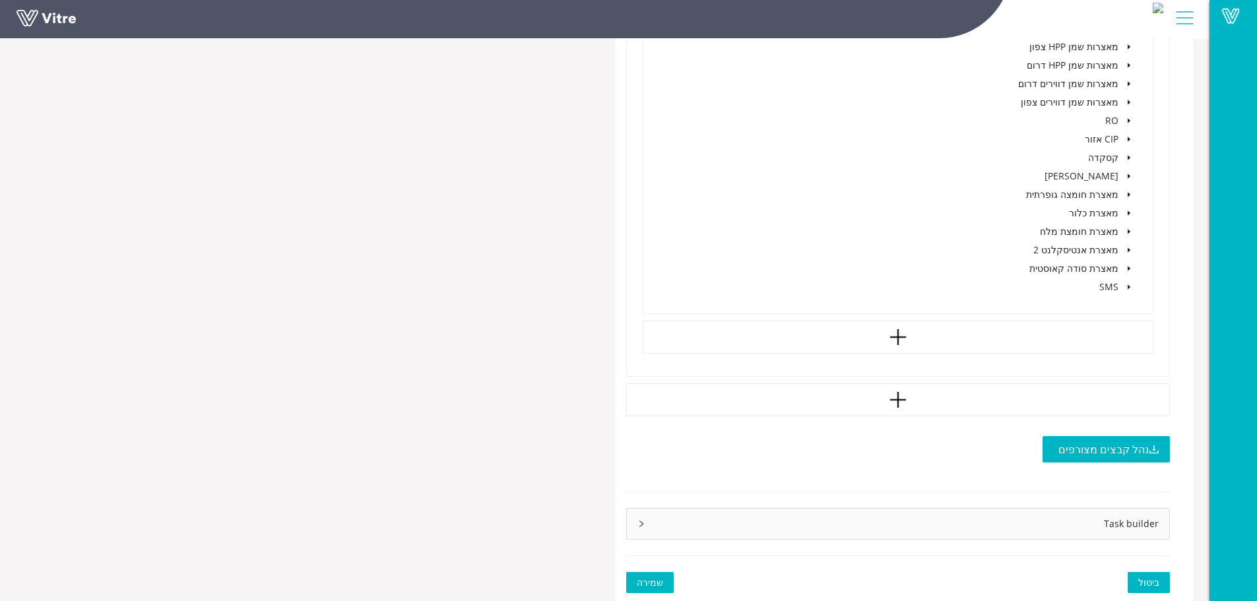
type input "כהן עופר"
click at [661, 576] on span "שמירה" at bounding box center [650, 583] width 26 height 15
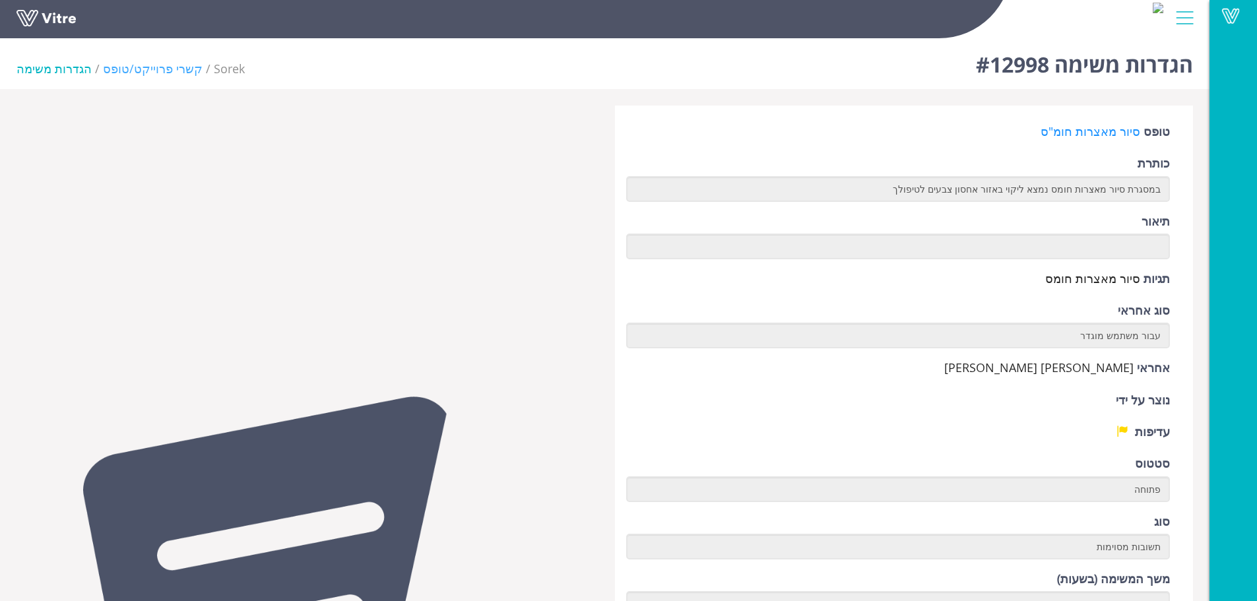
click at [121, 73] on link "קשרי פרוייקט/טופס" at bounding box center [153, 69] width 100 height 16
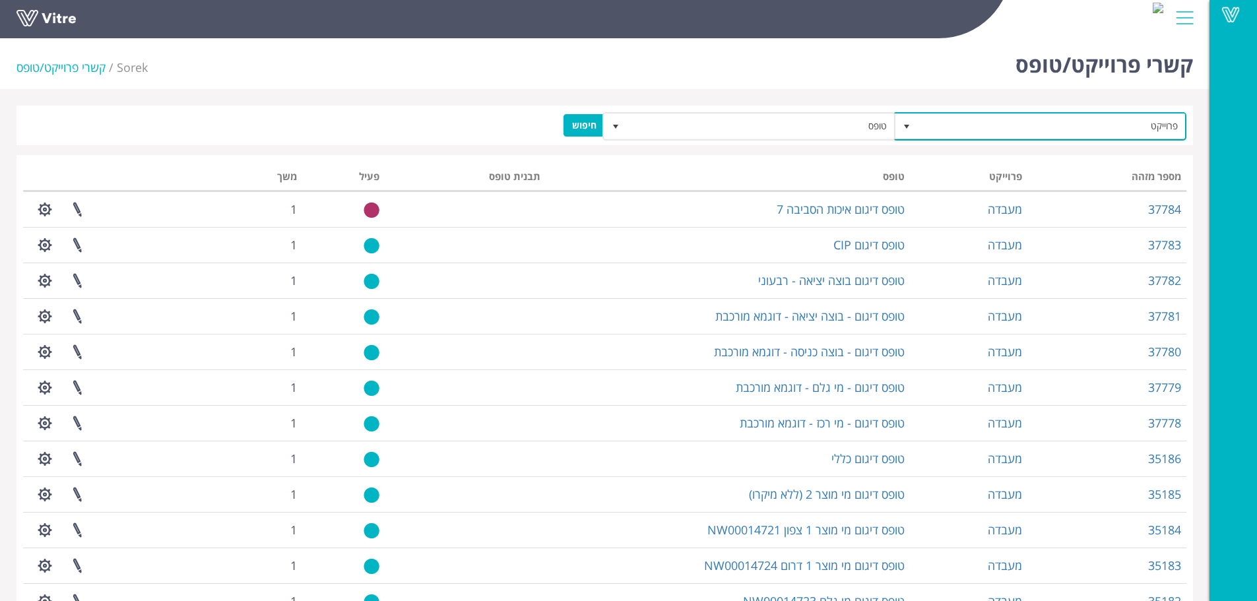
click at [976, 129] on span "פרוייקט" at bounding box center [1051, 126] width 267 height 24
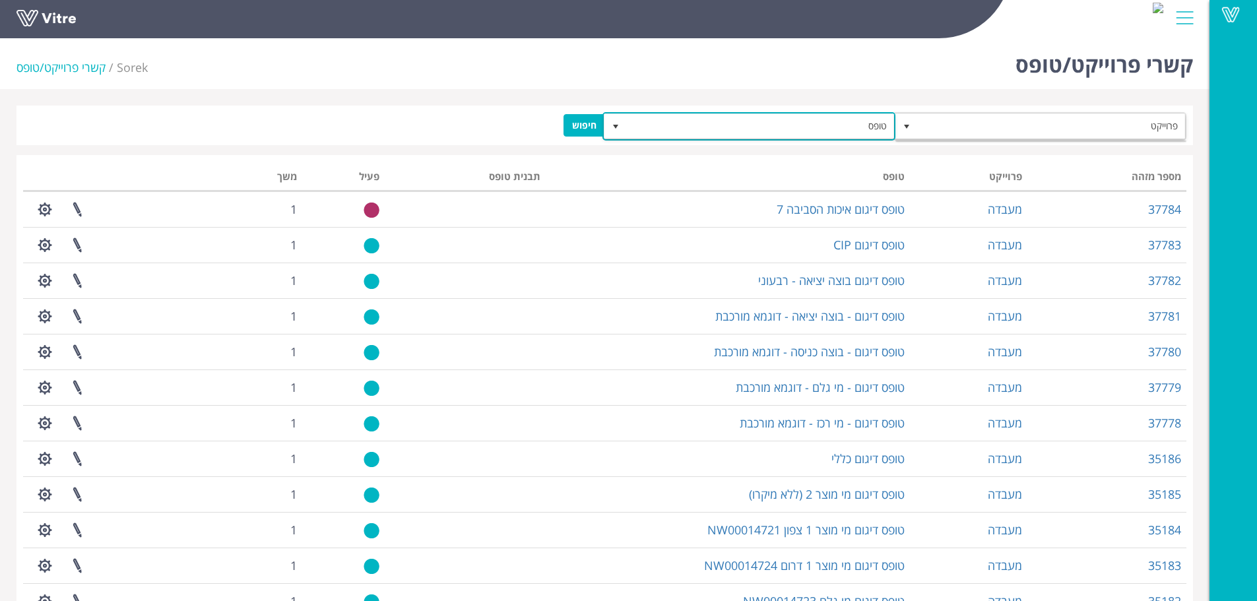
click at [820, 132] on span "טופס" at bounding box center [761, 126] width 267 height 24
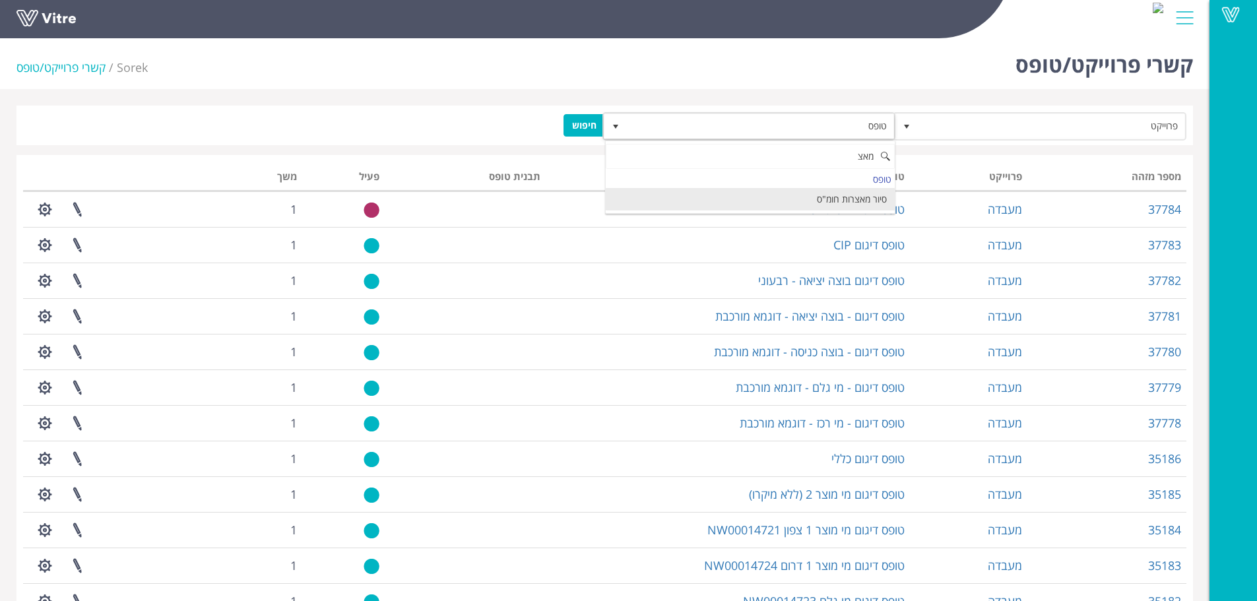
click at [846, 197] on li "סיור מאצרות חומ"ס" at bounding box center [751, 199] width 290 height 22
type input "מאצ"
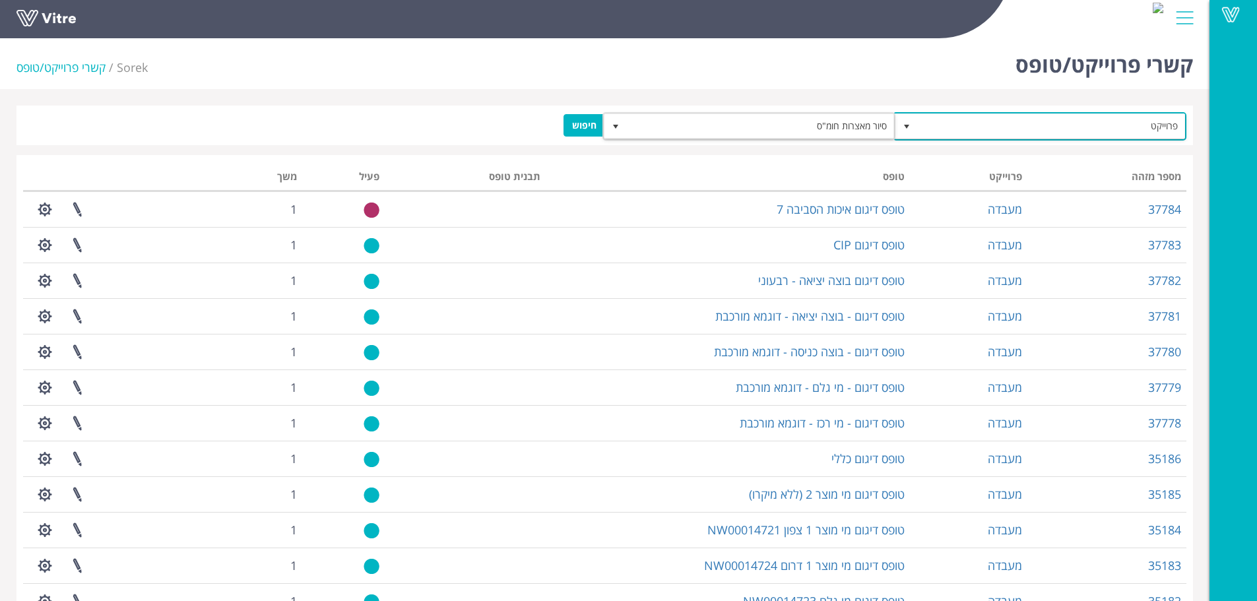
click at [927, 129] on span "פרוייקט" at bounding box center [1051, 126] width 267 height 24
click at [140, 71] on span "Sorek" at bounding box center [132, 67] width 31 height 16
click at [1231, 13] on span at bounding box center [1231, 15] width 33 height 16
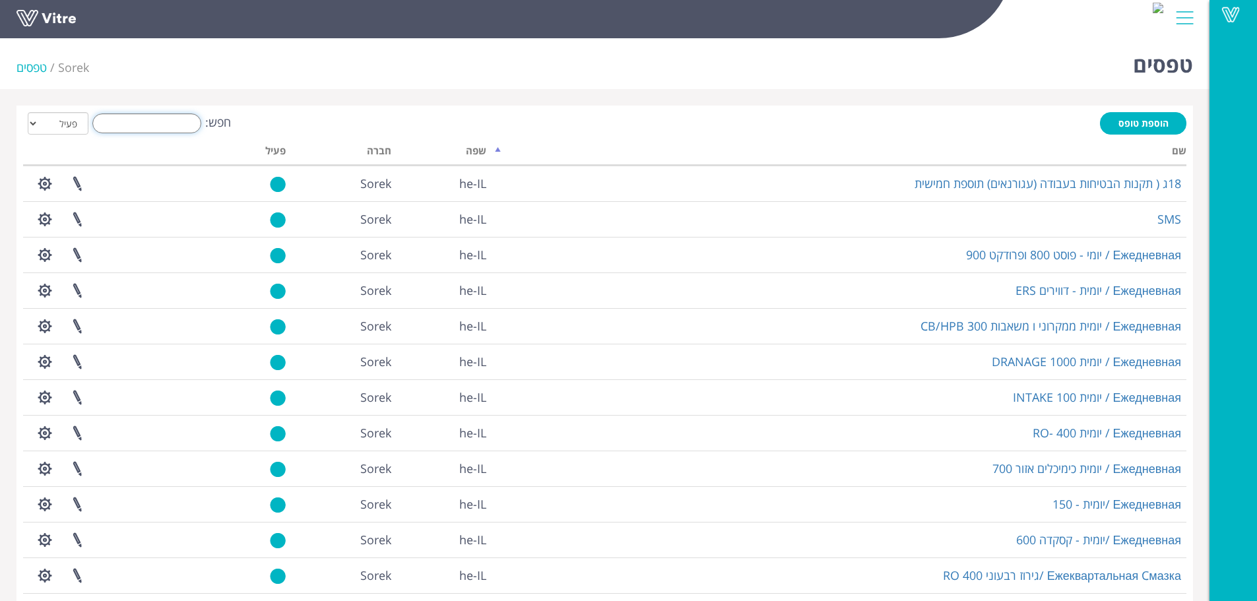
click at [149, 124] on input "חפש:" at bounding box center [146, 124] width 109 height 20
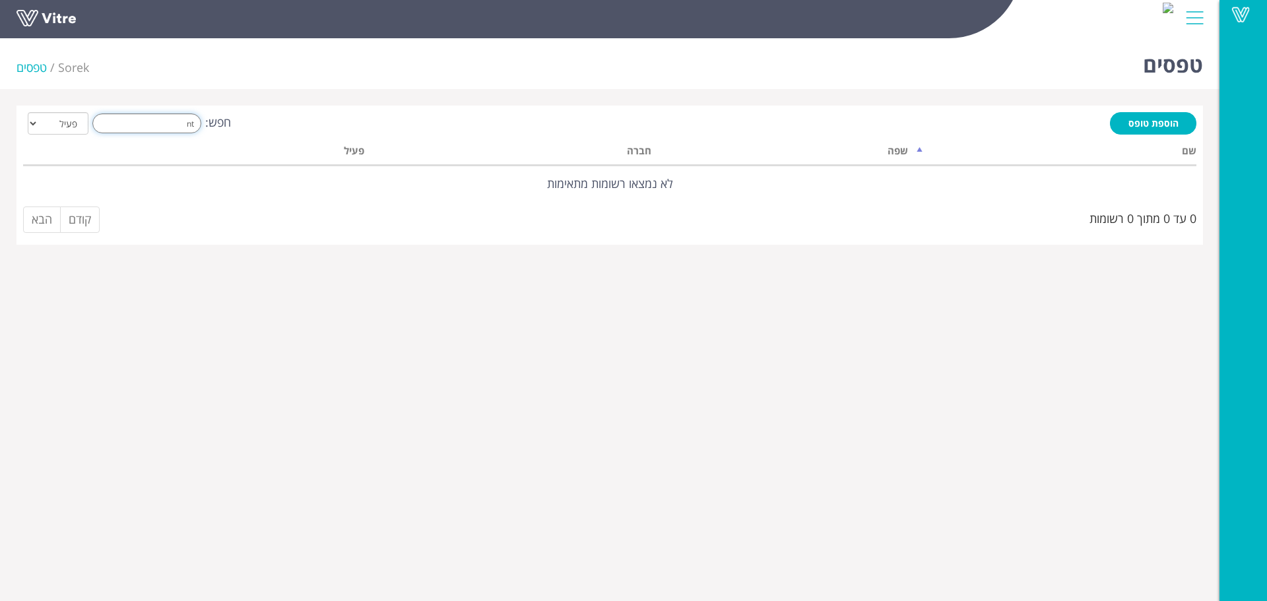
type input "n"
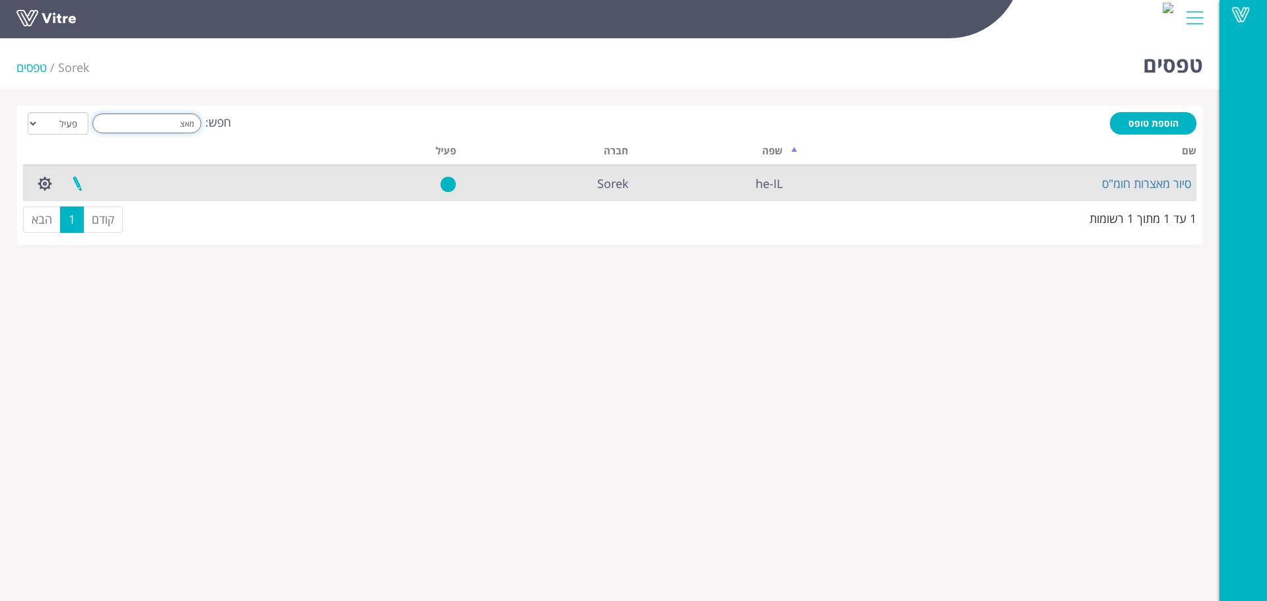
type input "מאצ"
click at [77, 178] on link at bounding box center [77, 183] width 33 height 35
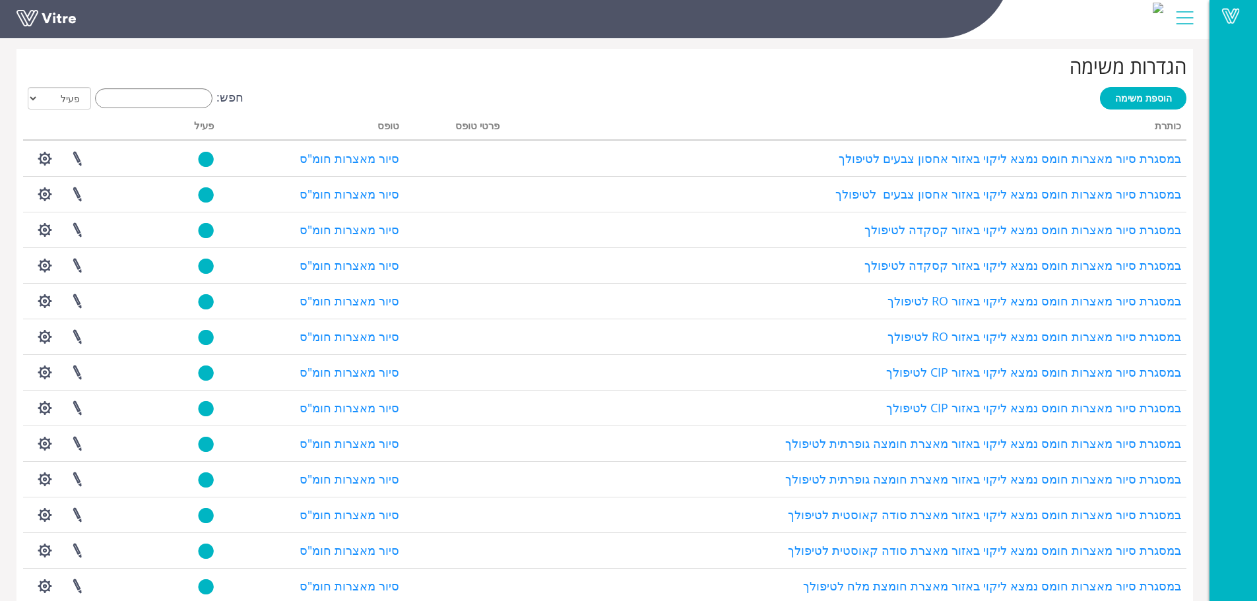
scroll to position [990, 0]
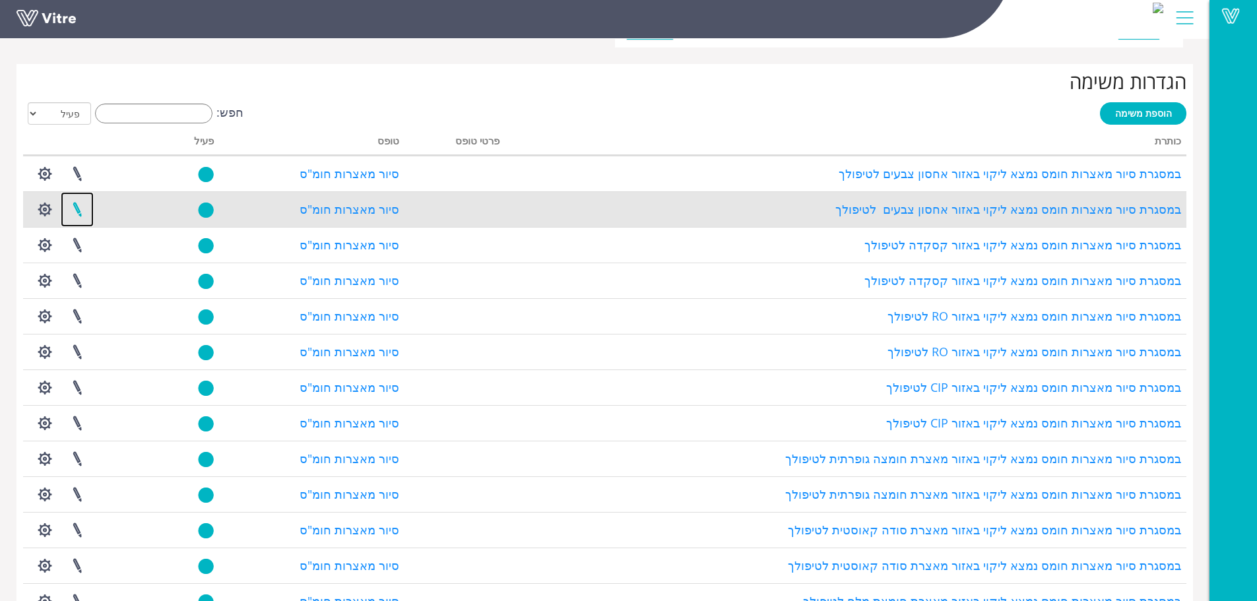
click at [82, 213] on link at bounding box center [77, 209] width 33 height 35
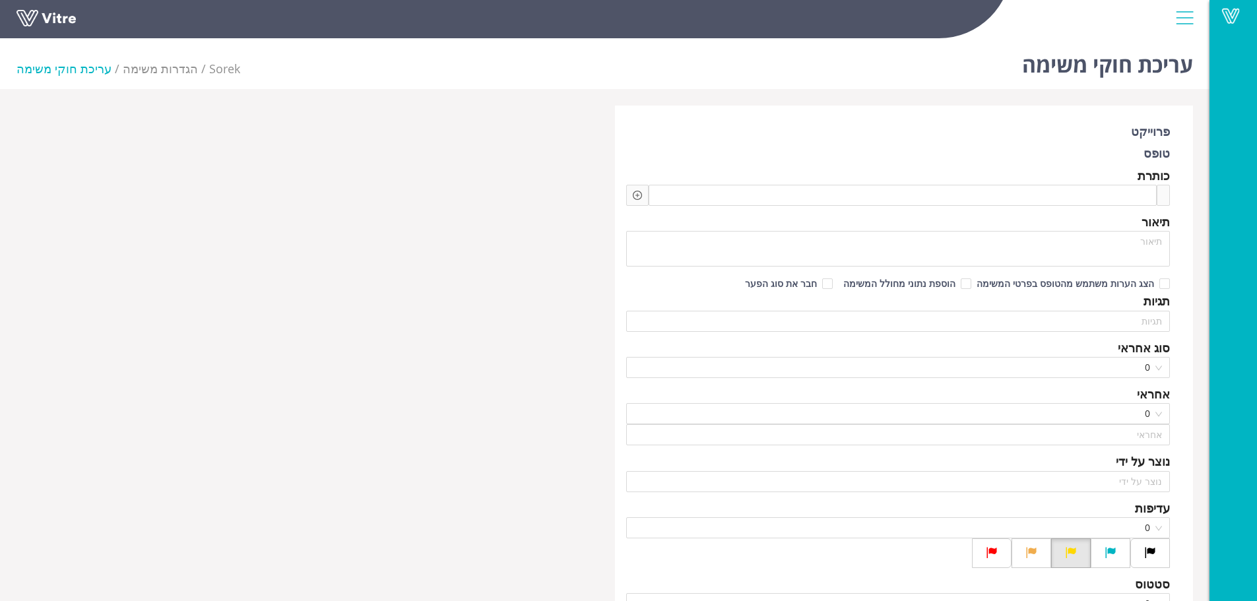
type input "[PERSON_NAME]"
type input "משה לוי"
checkbox input "true"
type input "חמו יוסי"
type input "48"
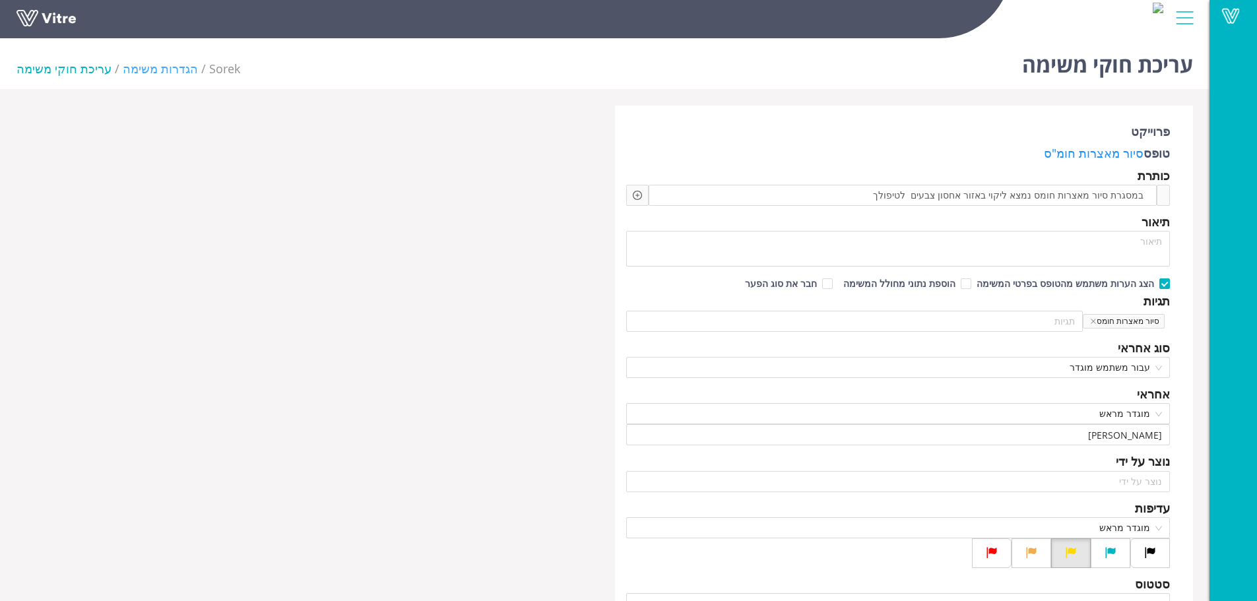
click at [150, 70] on link "הגדרות משימה" at bounding box center [160, 69] width 75 height 16
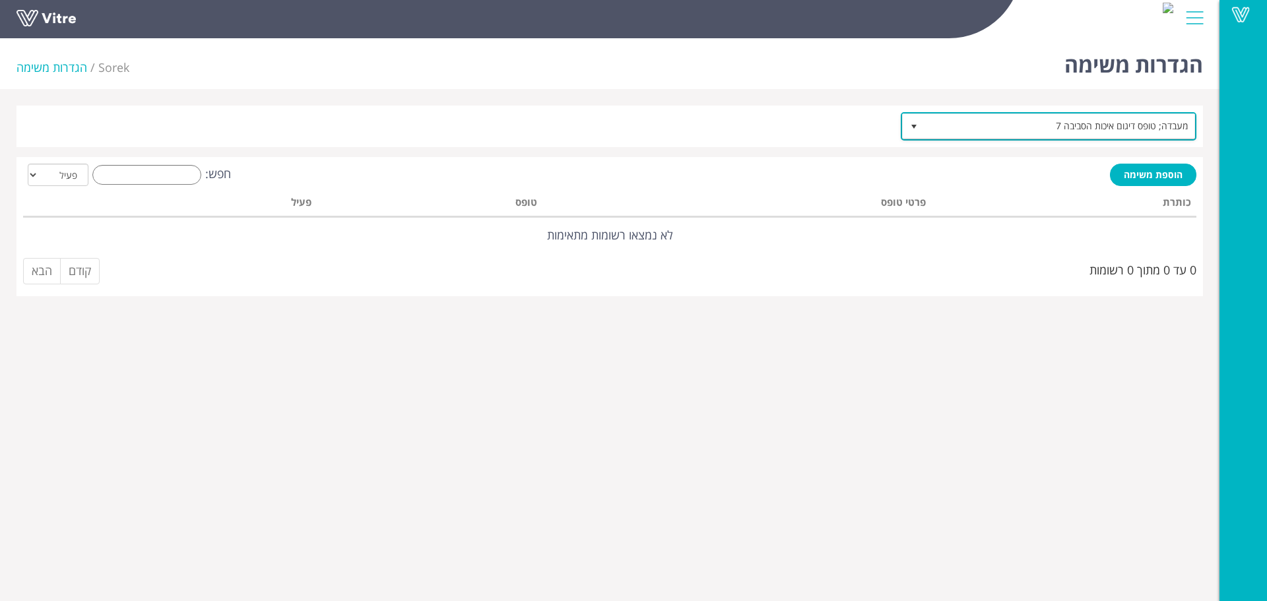
click at [989, 125] on span "מעבדה; טופס דיגום איכות הסביבה 7" at bounding box center [1061, 126] width 270 height 24
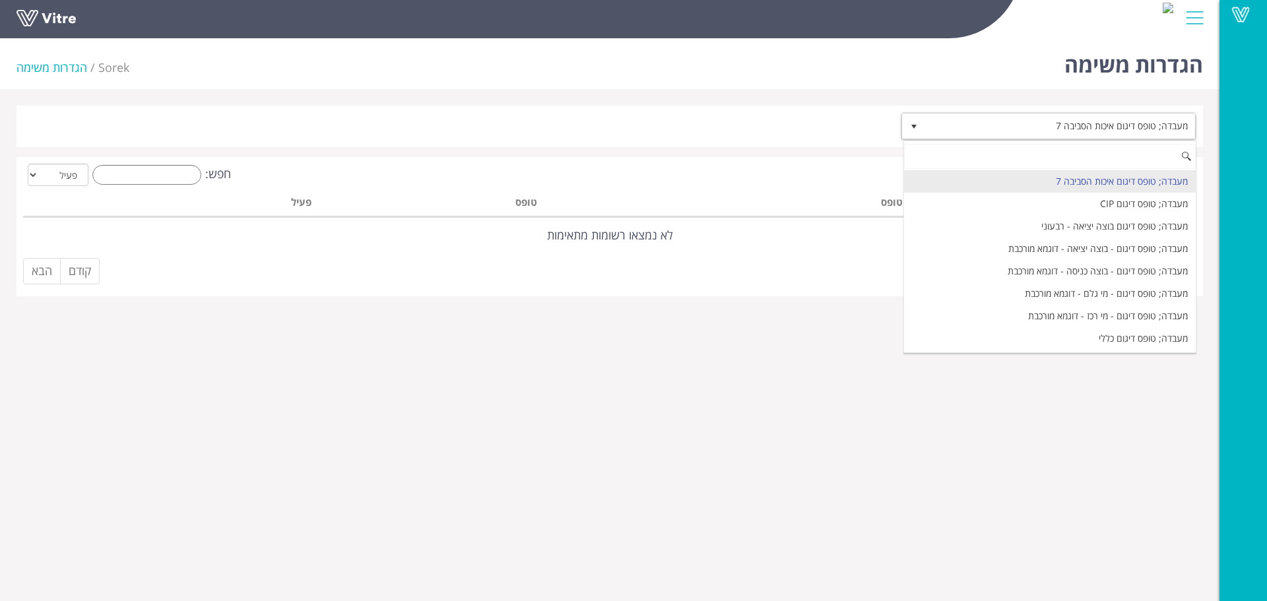
click at [1043, 152] on input at bounding box center [1050, 156] width 292 height 25
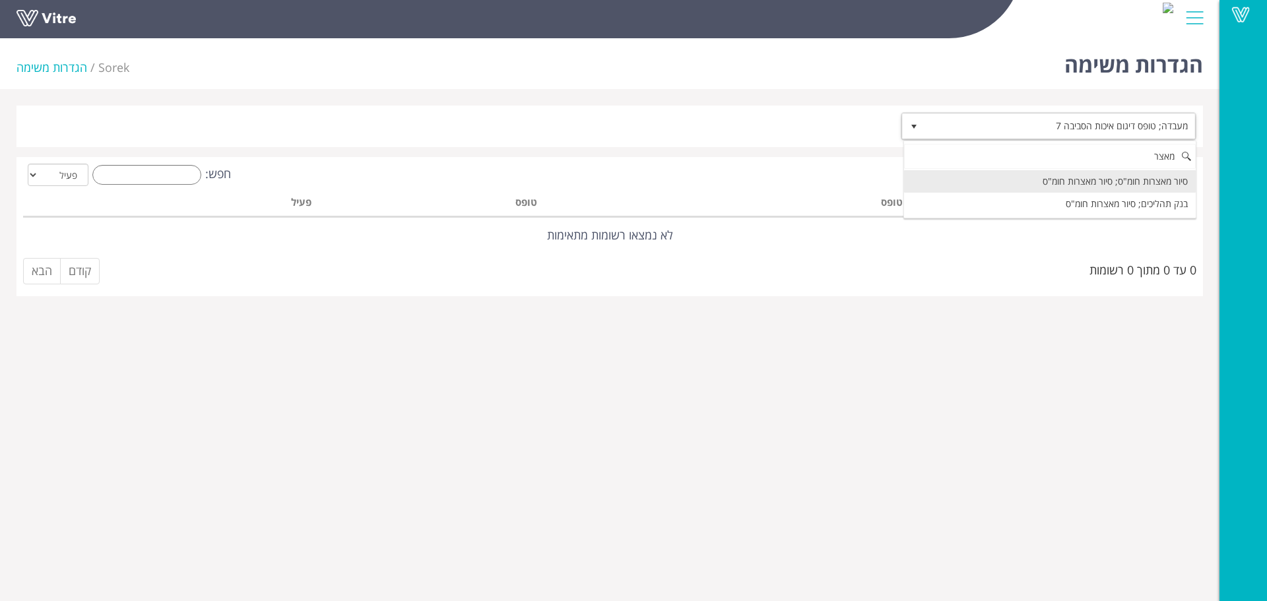
click at [1123, 191] on li "סיור מאצרות חומ"ס; סיור מאצרות חומ"ס" at bounding box center [1050, 181] width 292 height 22
type input "מאצר"
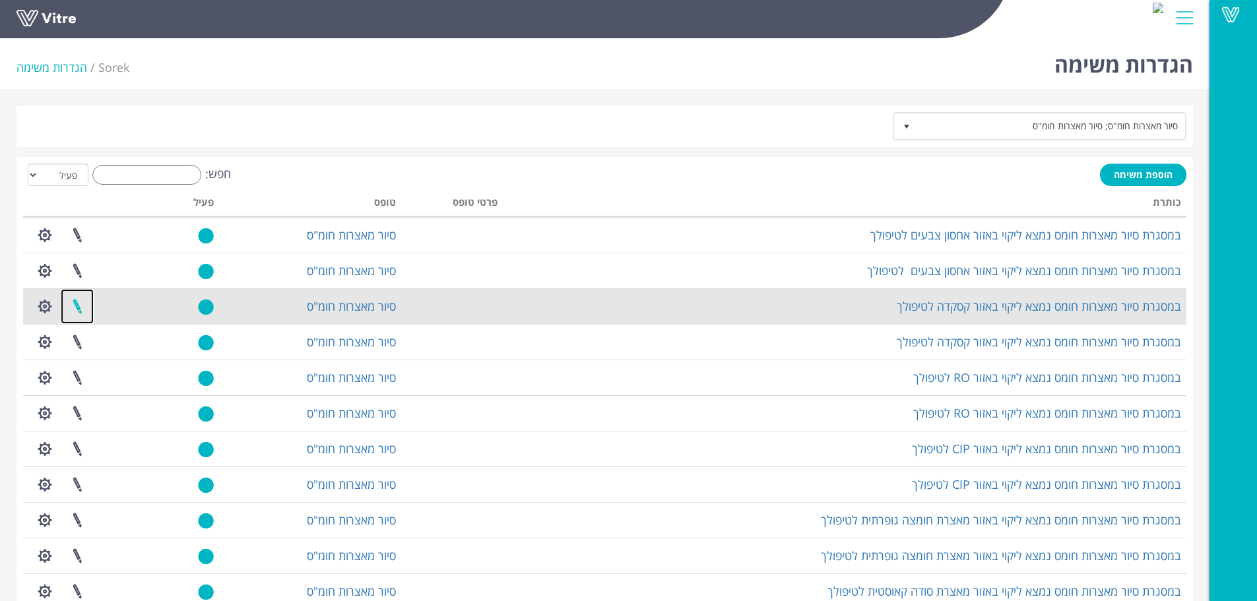
click at [78, 306] on link at bounding box center [77, 306] width 33 height 35
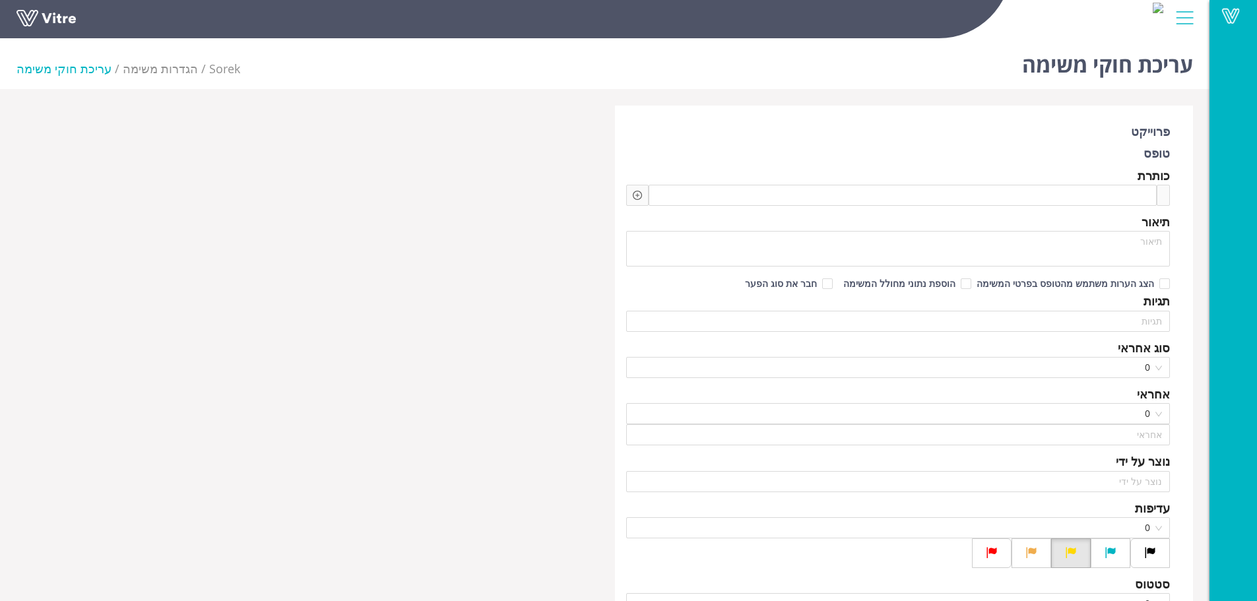
type input "[PERSON_NAME]"
checkbox input "true"
type input "[PERSON_NAME]"
type input "48"
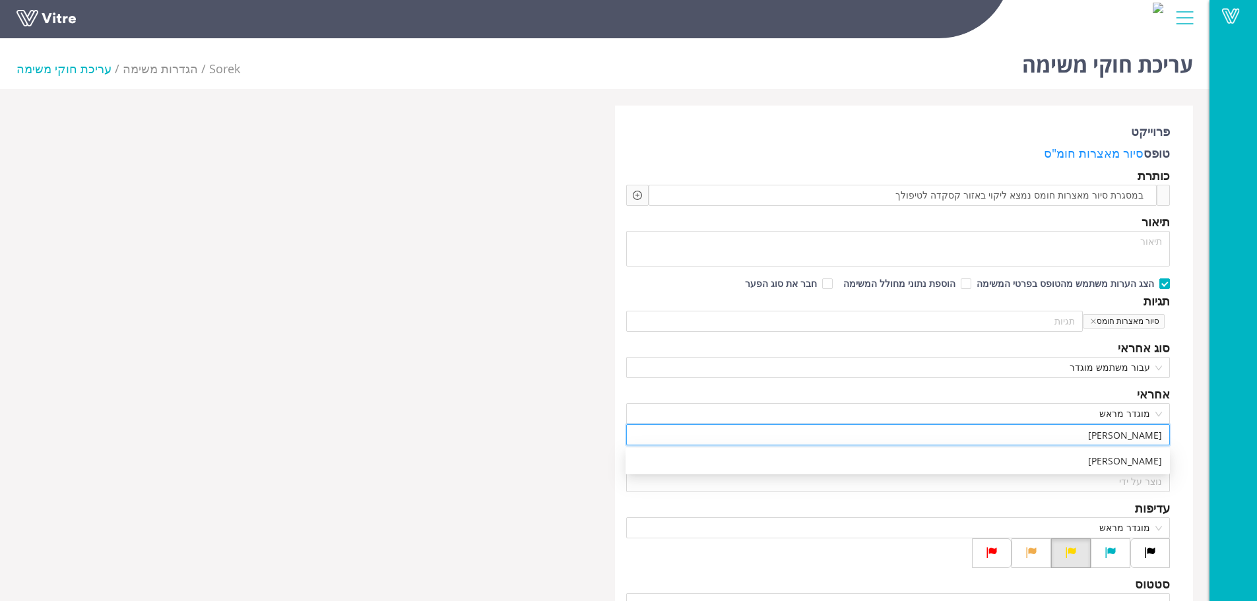
drag, startPoint x: 1118, startPoint y: 433, endPoint x: 1242, endPoint y: 431, distance: 124.1
click at [1156, 465] on div "כהן עופר" at bounding box center [898, 461] width 529 height 15
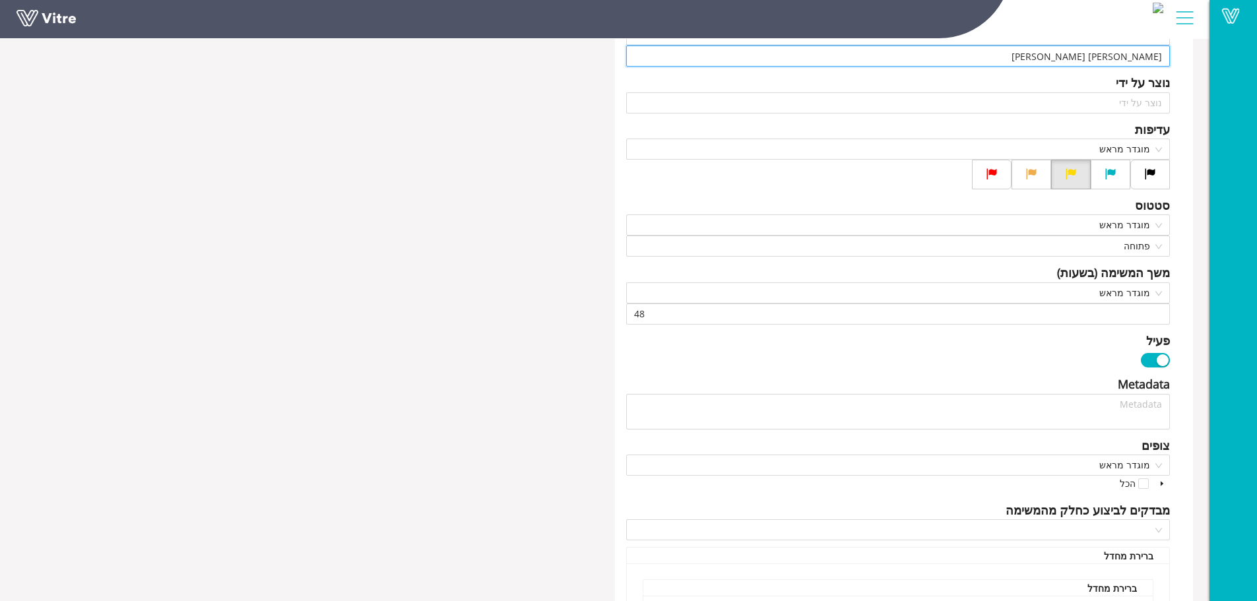
scroll to position [396, 0]
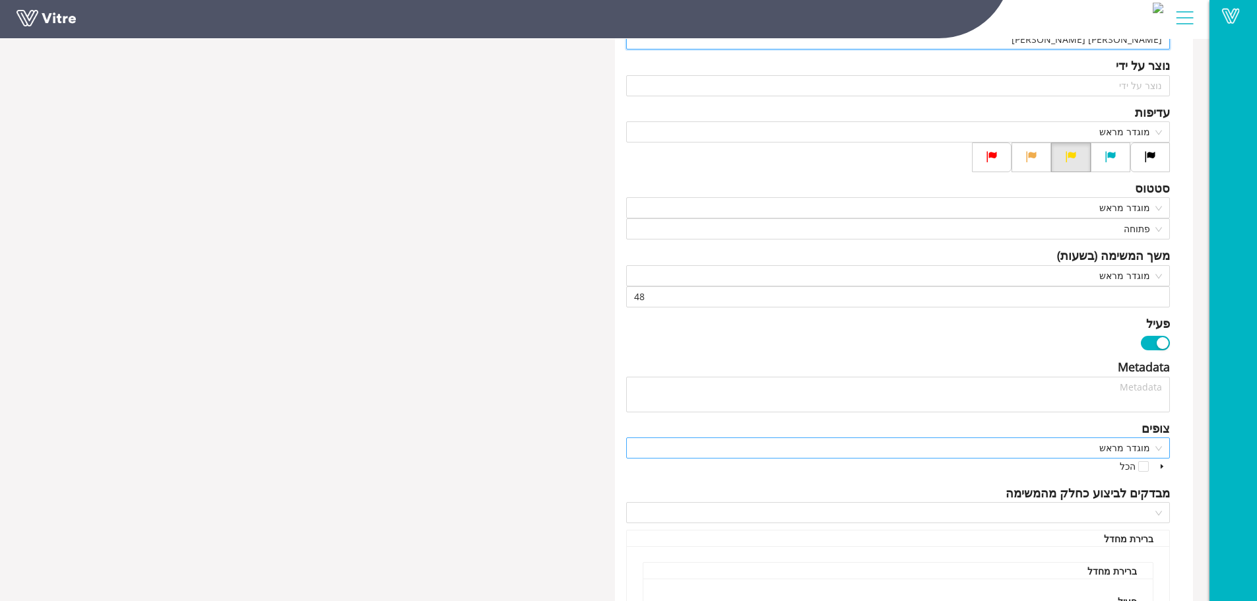
click at [1160, 452] on span "מוגדר מראש" at bounding box center [898, 448] width 529 height 20
type input "כהן עופר"
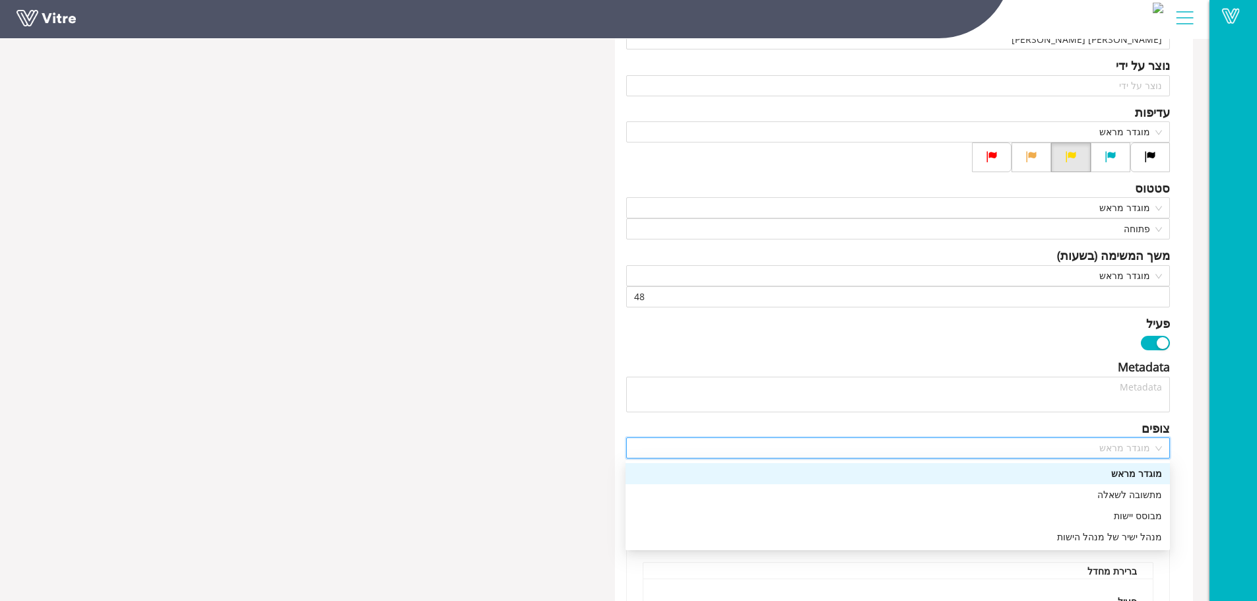
click at [1160, 452] on span "מוגדר מראש" at bounding box center [898, 448] width 529 height 20
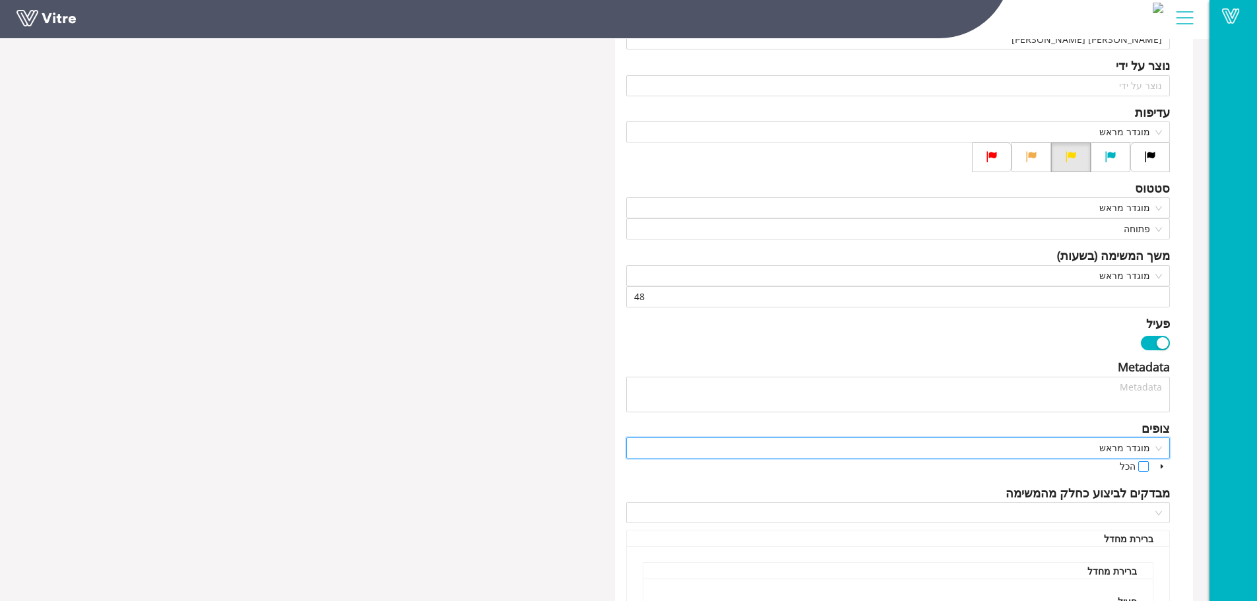
click at [1143, 467] on span at bounding box center [1144, 466] width 11 height 11
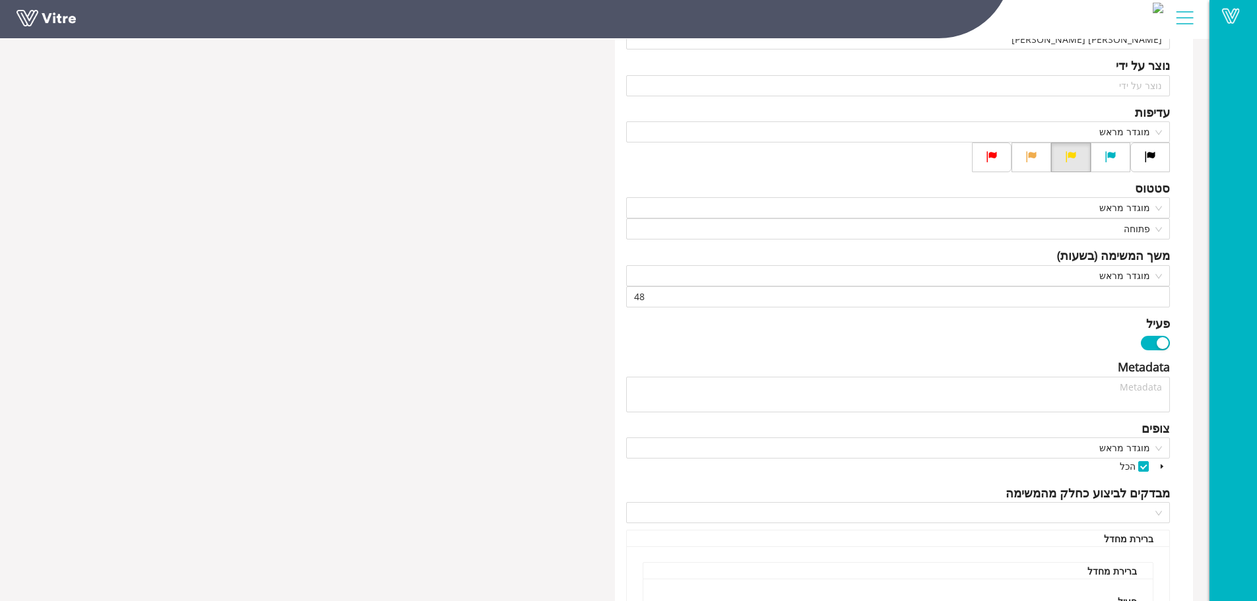
click at [1162, 468] on icon "caret-down" at bounding box center [1162, 466] width 7 height 7
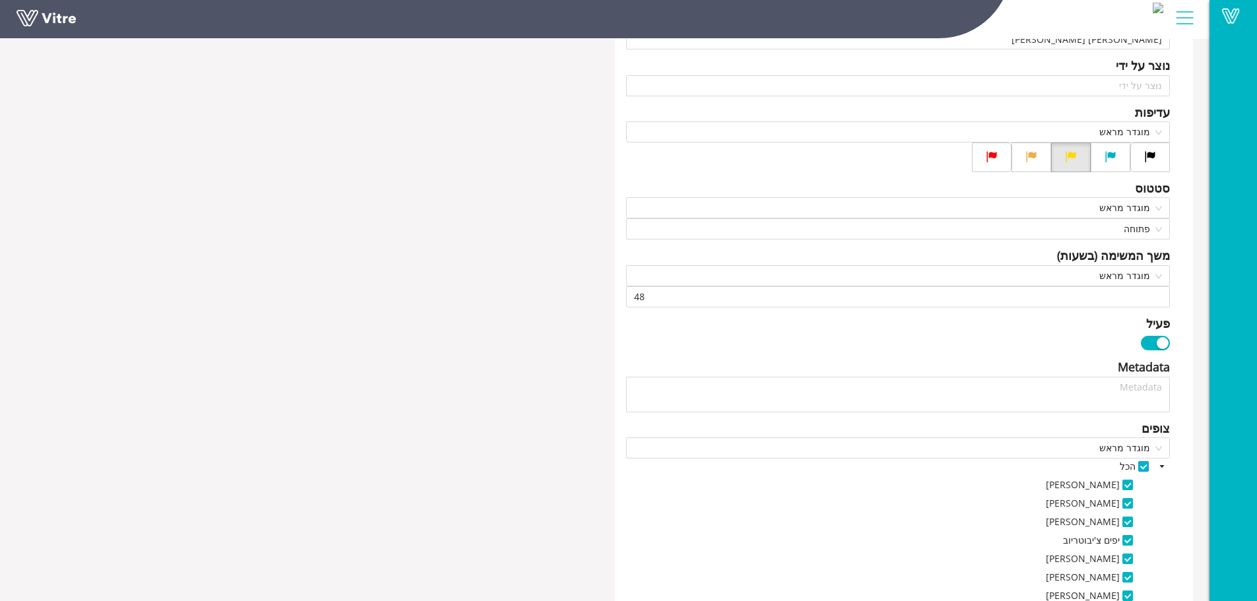
click at [1145, 466] on span at bounding box center [1144, 466] width 11 height 11
click at [1129, 521] on span at bounding box center [1128, 522] width 11 height 11
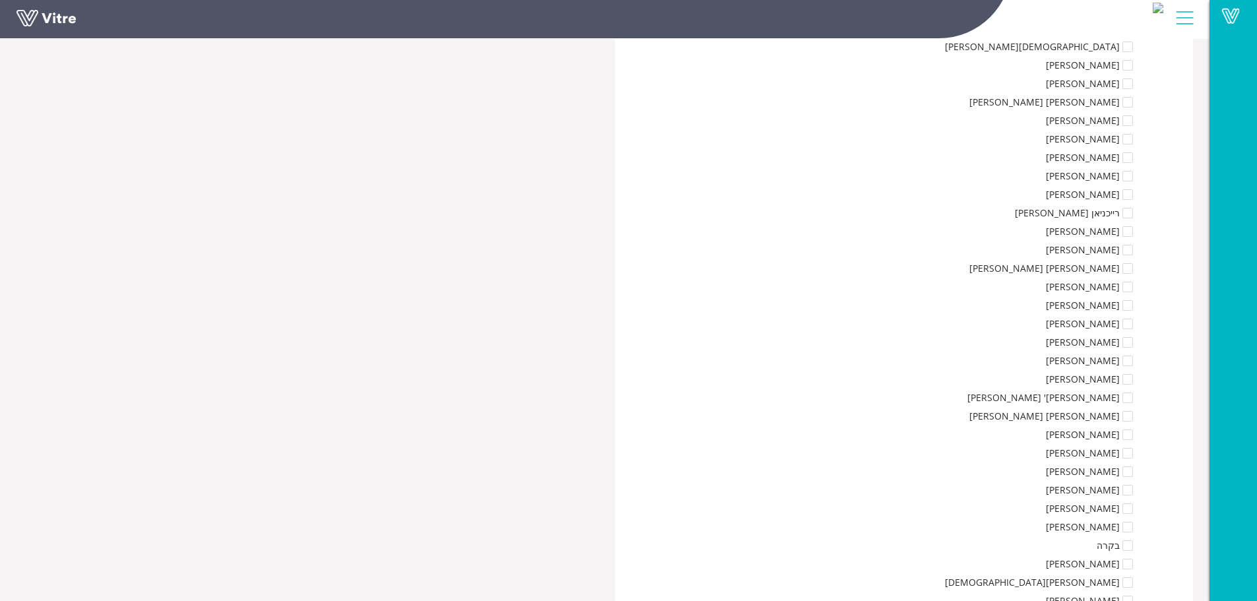
scroll to position [660, 0]
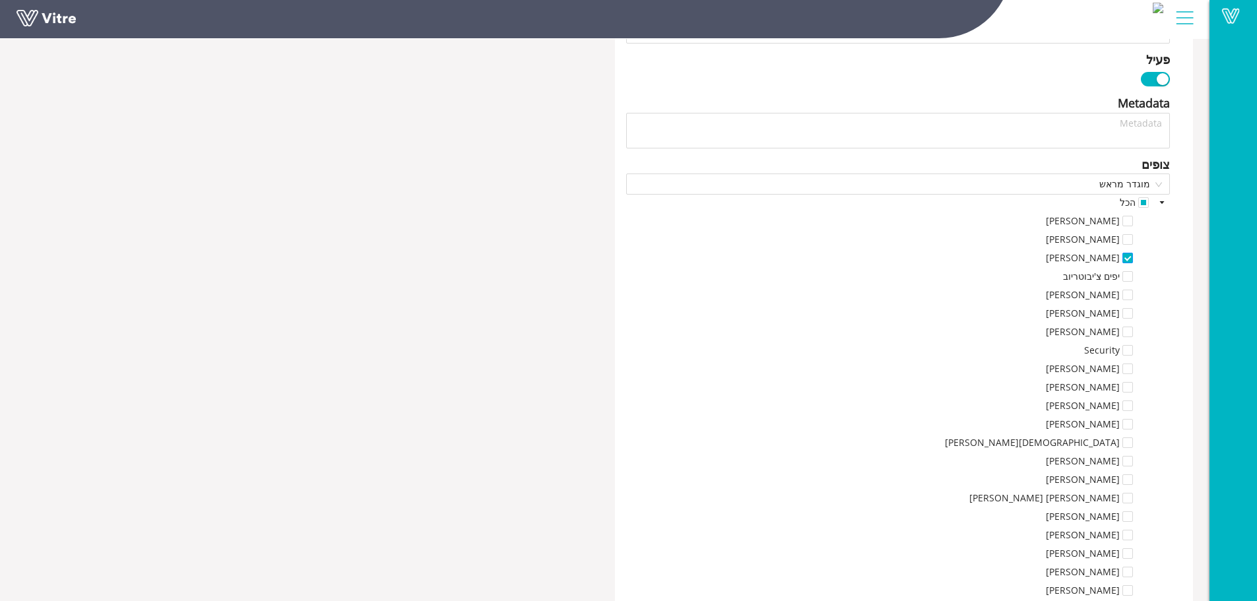
click at [1126, 259] on span at bounding box center [1128, 258] width 11 height 11
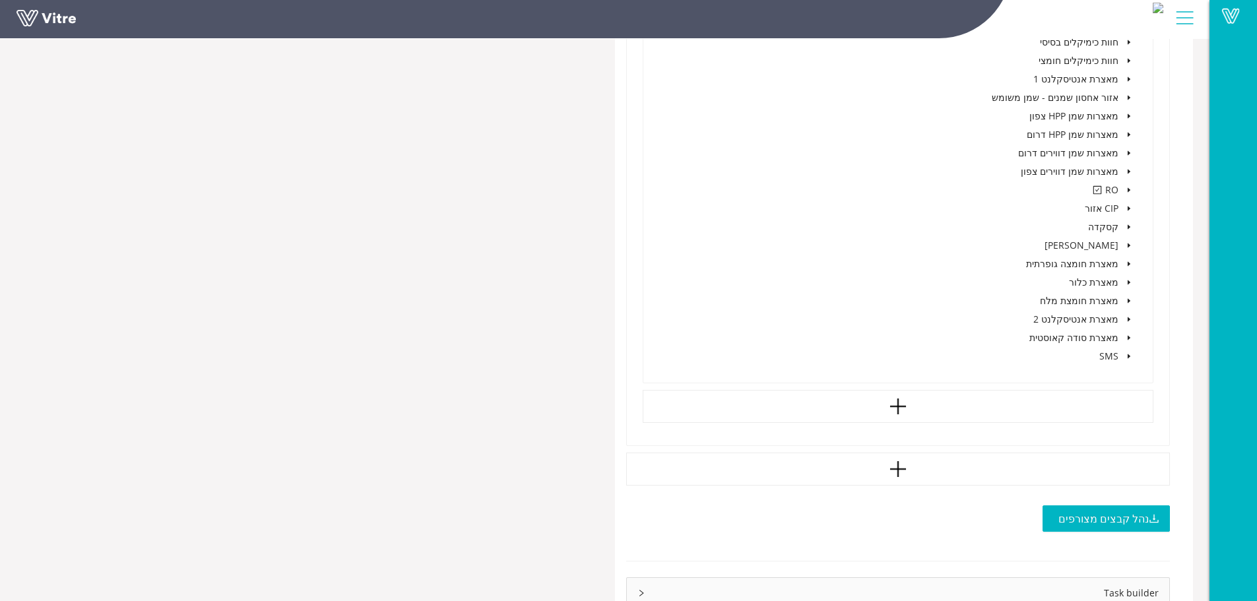
scroll to position [2158, 0]
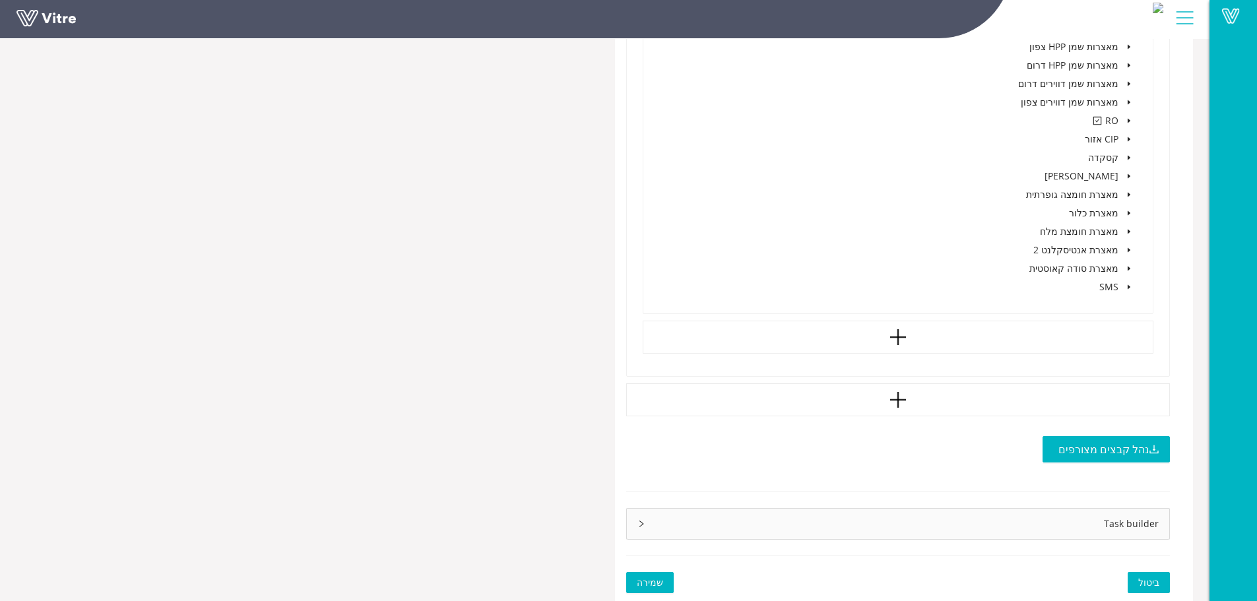
click at [640, 580] on span "שמירה" at bounding box center [650, 583] width 26 height 15
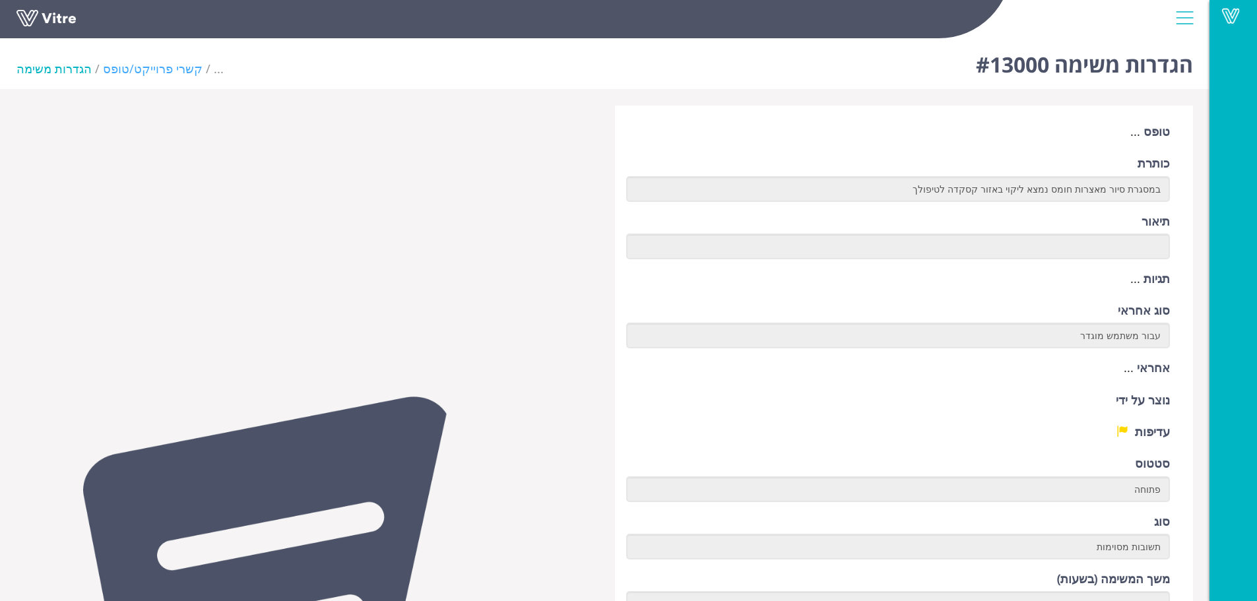
click at [121, 71] on link "קשרי פרוייקט/טופס" at bounding box center [153, 69] width 100 height 16
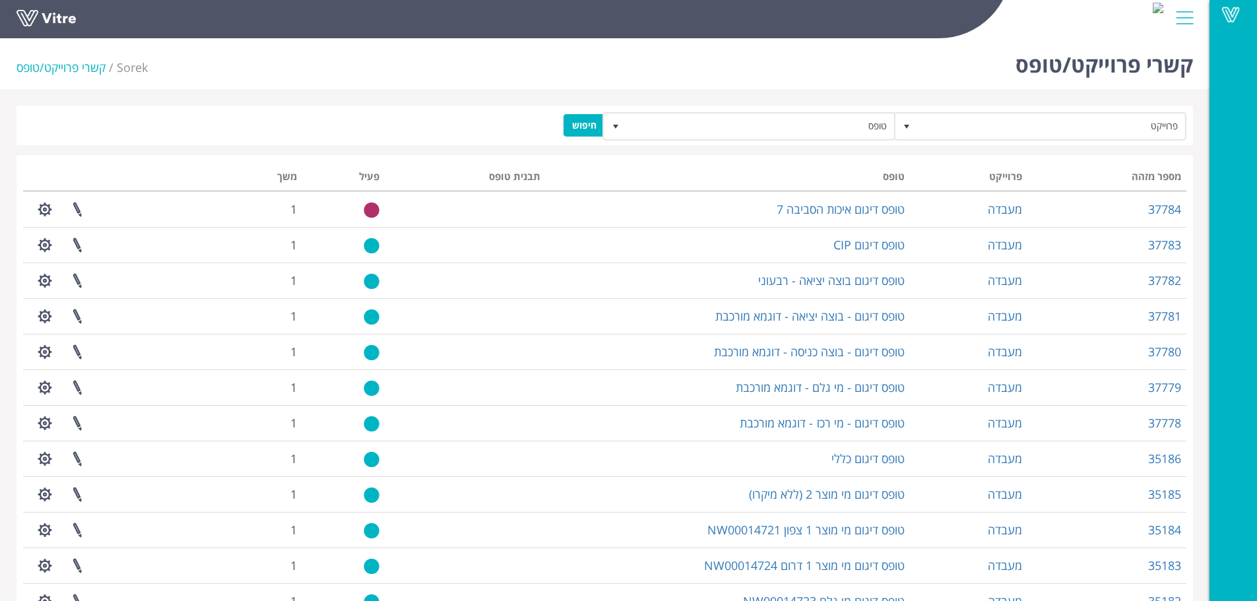
click at [121, 70] on span "Sorek" at bounding box center [132, 67] width 31 height 16
click at [71, 70] on li "קשרי פרוייקט/טופס" at bounding box center [67, 67] width 100 height 17
click at [7, 71] on div "קשרי פרוייקט/טופס Sorek קשרי פרוייקט/טופס" at bounding box center [605, 61] width 1210 height 56
click at [20, 65] on li "קשרי פרוייקט/טופס" at bounding box center [67, 67] width 100 height 17
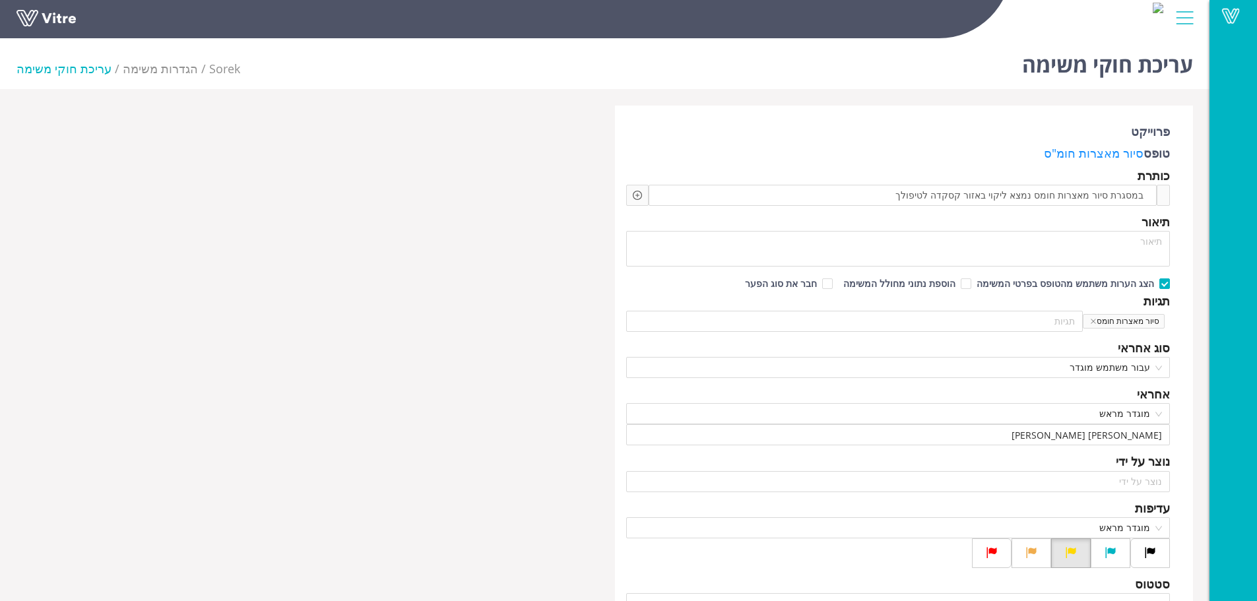
scroll to position [1142, 0]
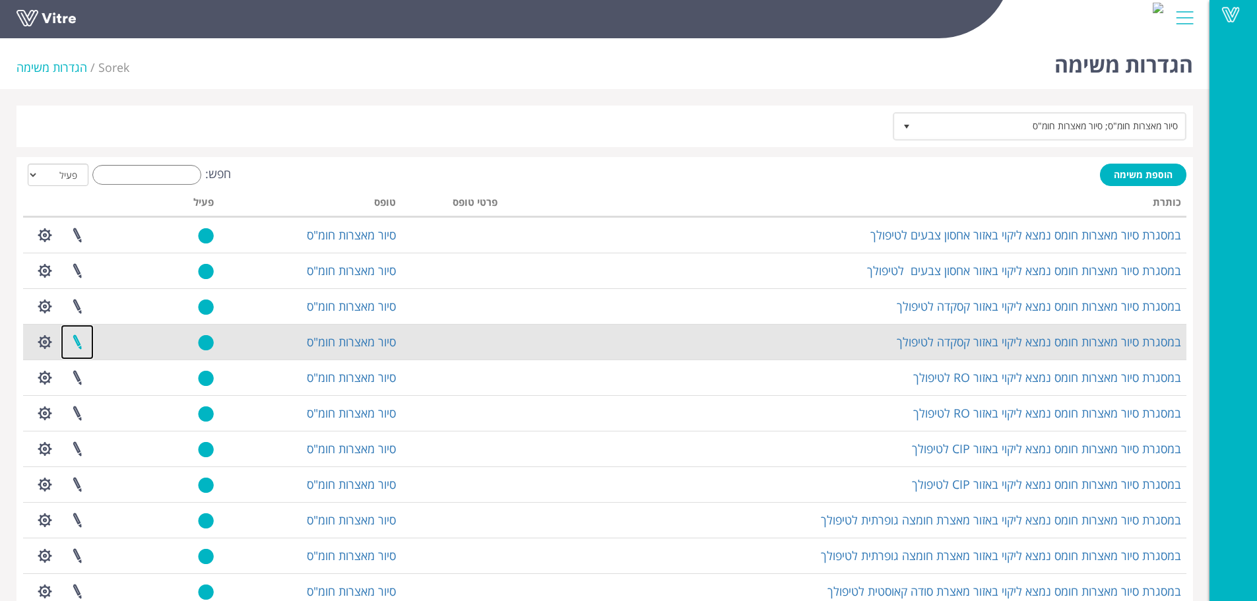
click at [76, 347] on link at bounding box center [77, 342] width 33 height 35
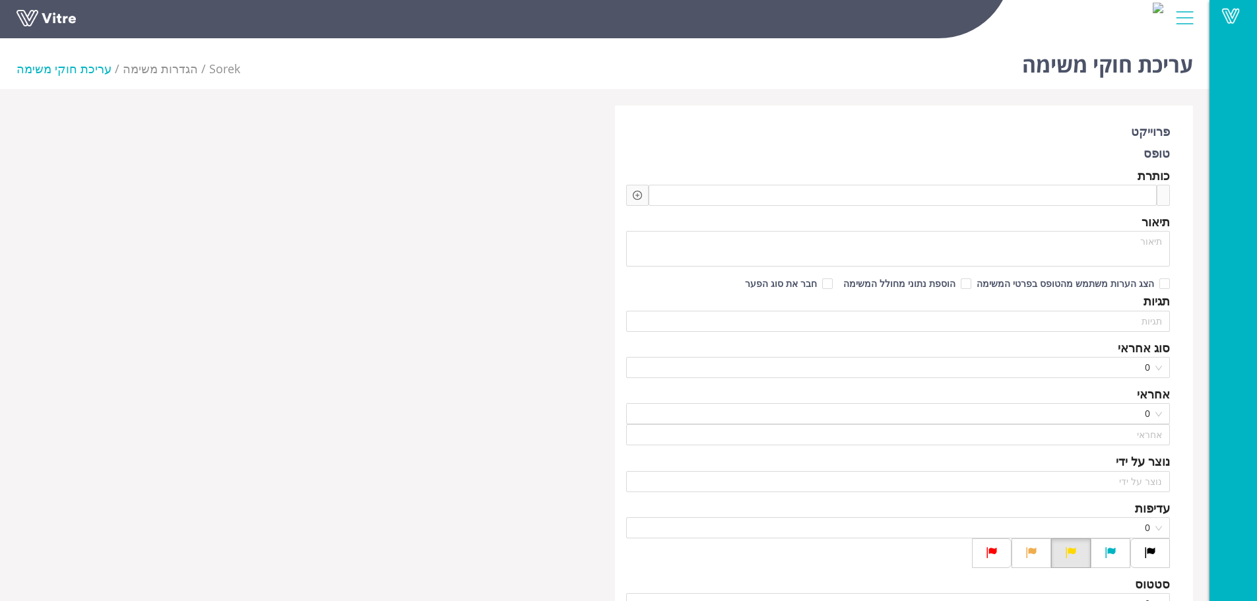
type input "[PERSON_NAME]"
checkbox input "true"
type input "[PERSON_NAME]"
type input "48"
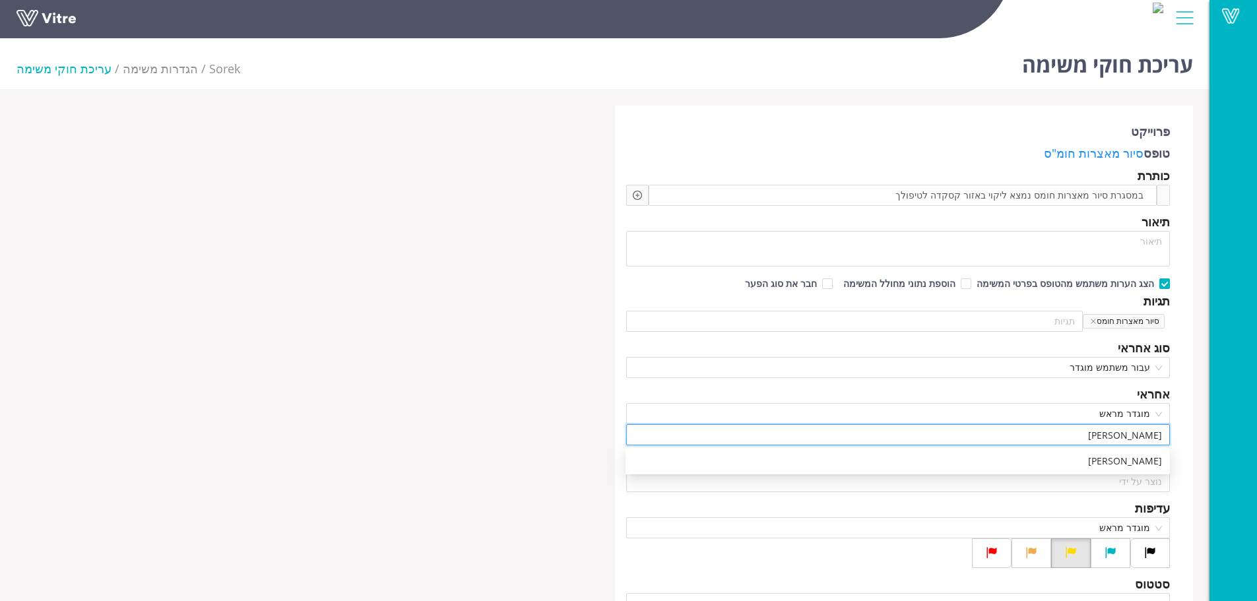
drag, startPoint x: 1101, startPoint y: 436, endPoint x: 1211, endPoint y: 432, distance: 110.3
click at [1135, 459] on div "[PERSON_NAME] [PERSON_NAME]" at bounding box center [898, 461] width 529 height 15
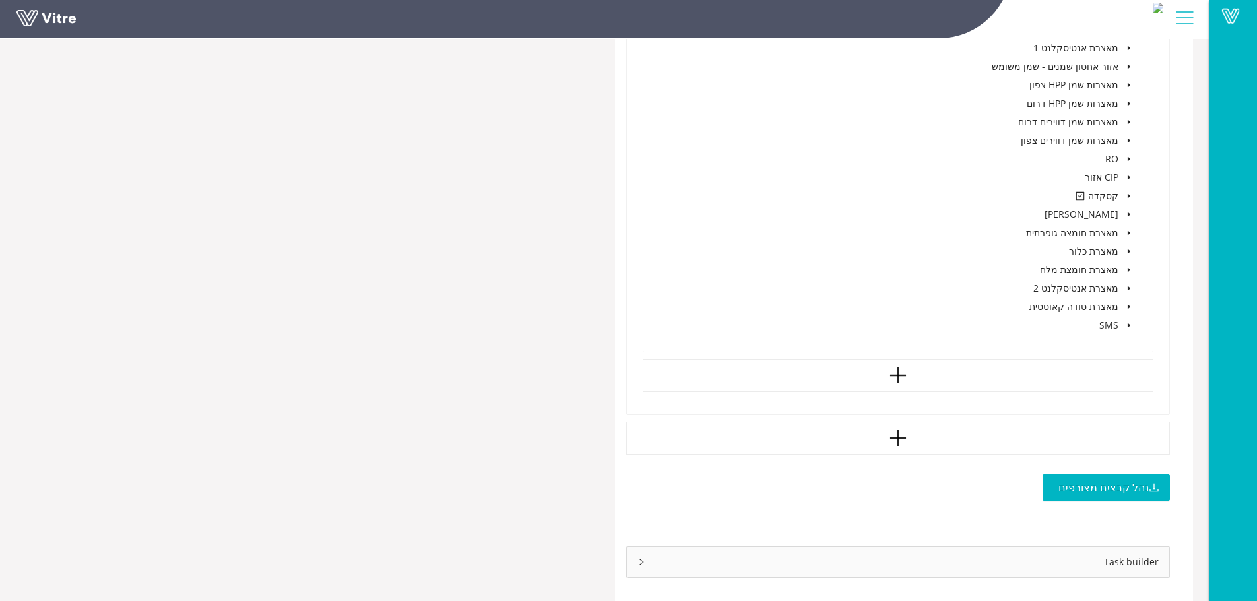
scroll to position [1142, 0]
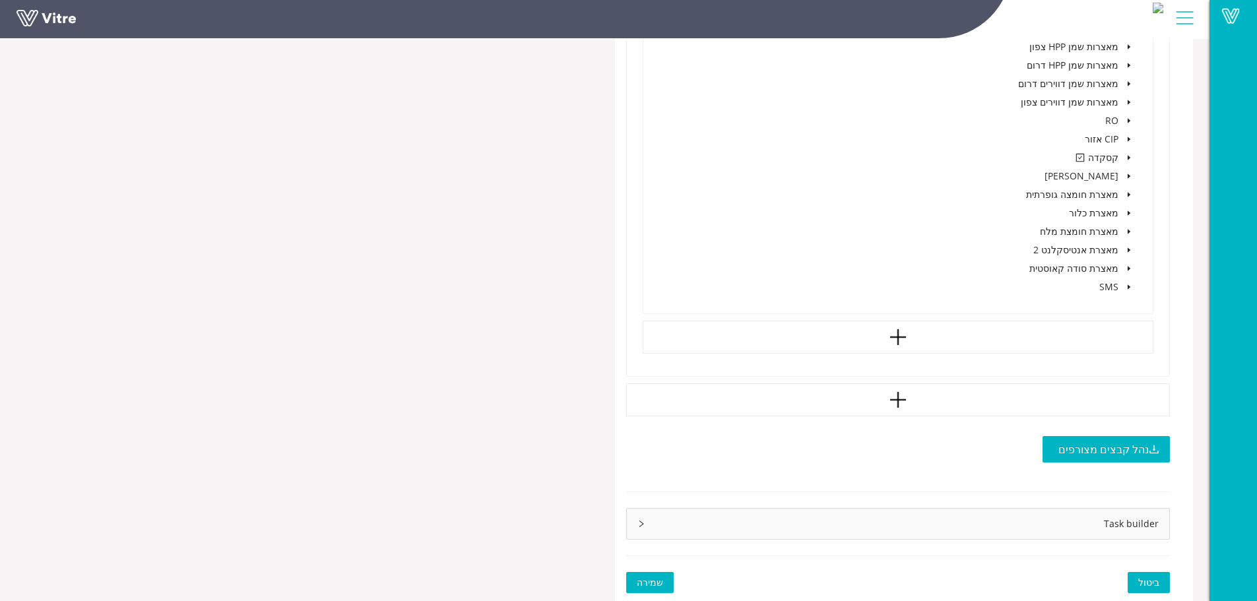
type input "[PERSON_NAME] [PERSON_NAME]"
click at [655, 578] on span "שמירה" at bounding box center [650, 583] width 26 height 15
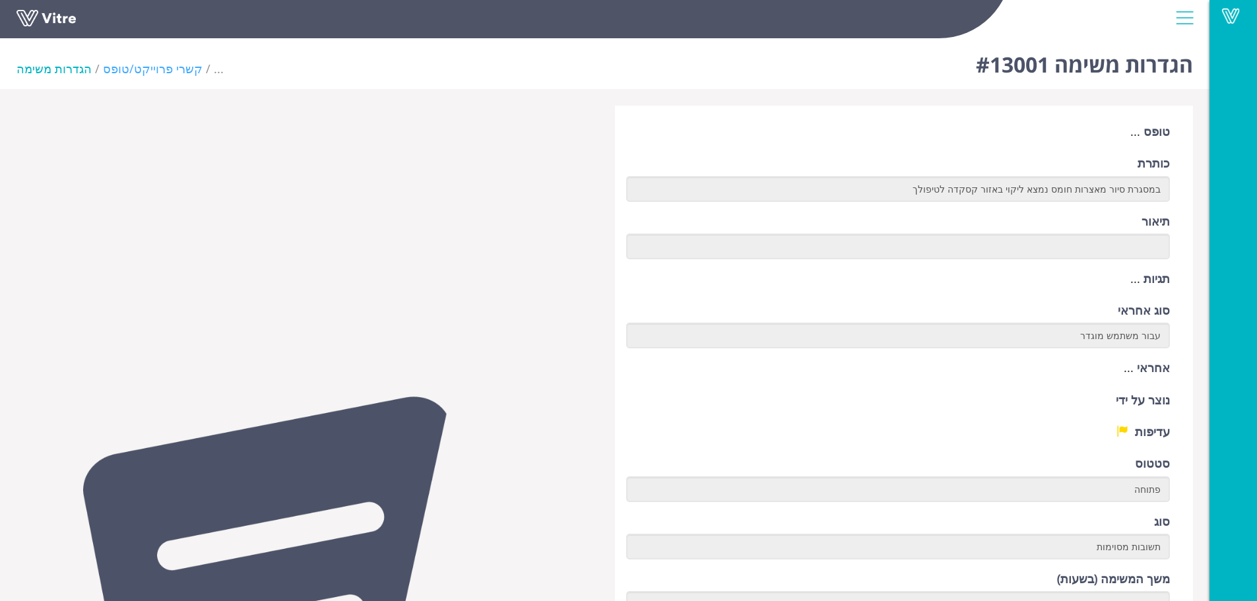
click at [117, 66] on link "קשרי פרוייקט/טופס" at bounding box center [153, 69] width 100 height 16
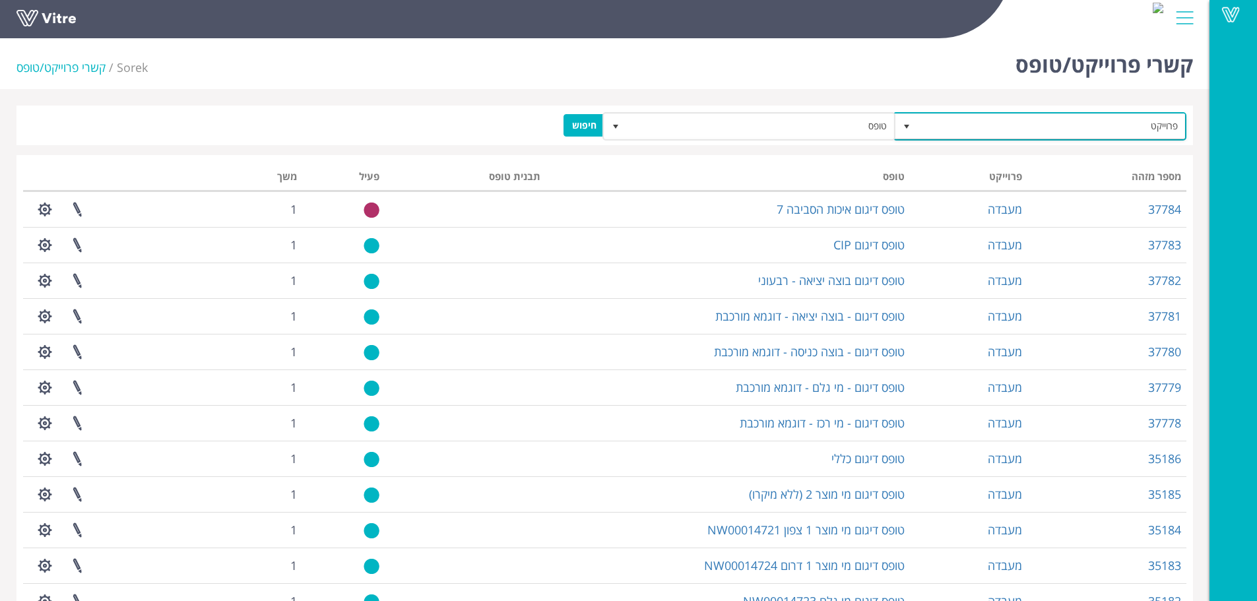
click at [1040, 125] on span "פרוייקט" at bounding box center [1051, 126] width 267 height 24
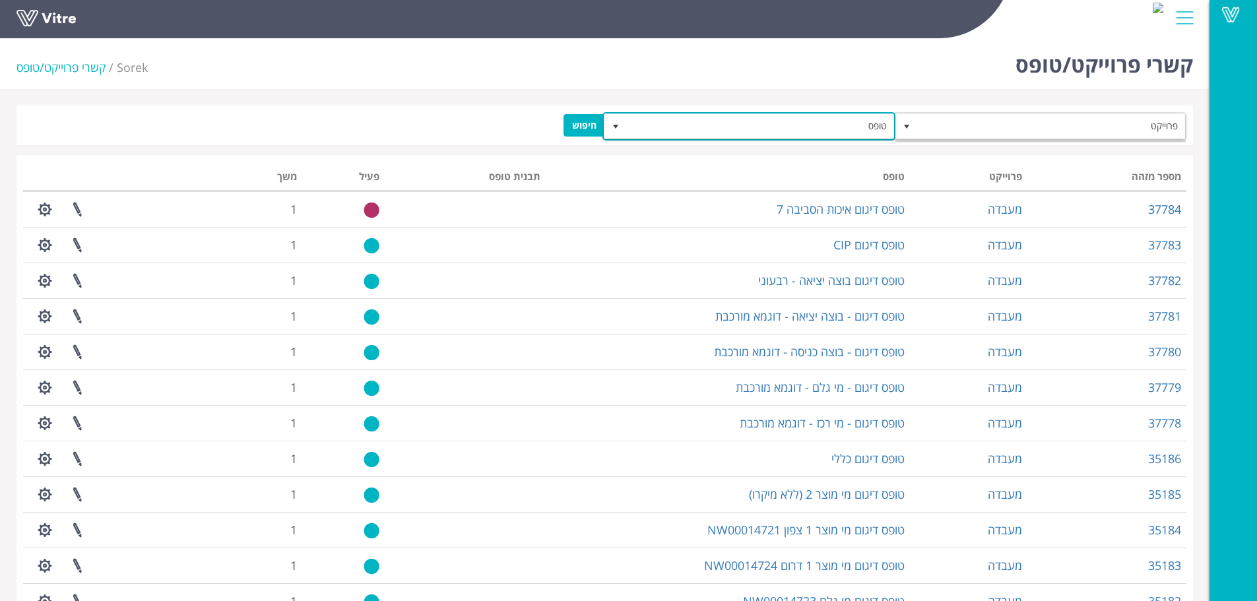
click at [801, 131] on span "טופס" at bounding box center [761, 126] width 267 height 24
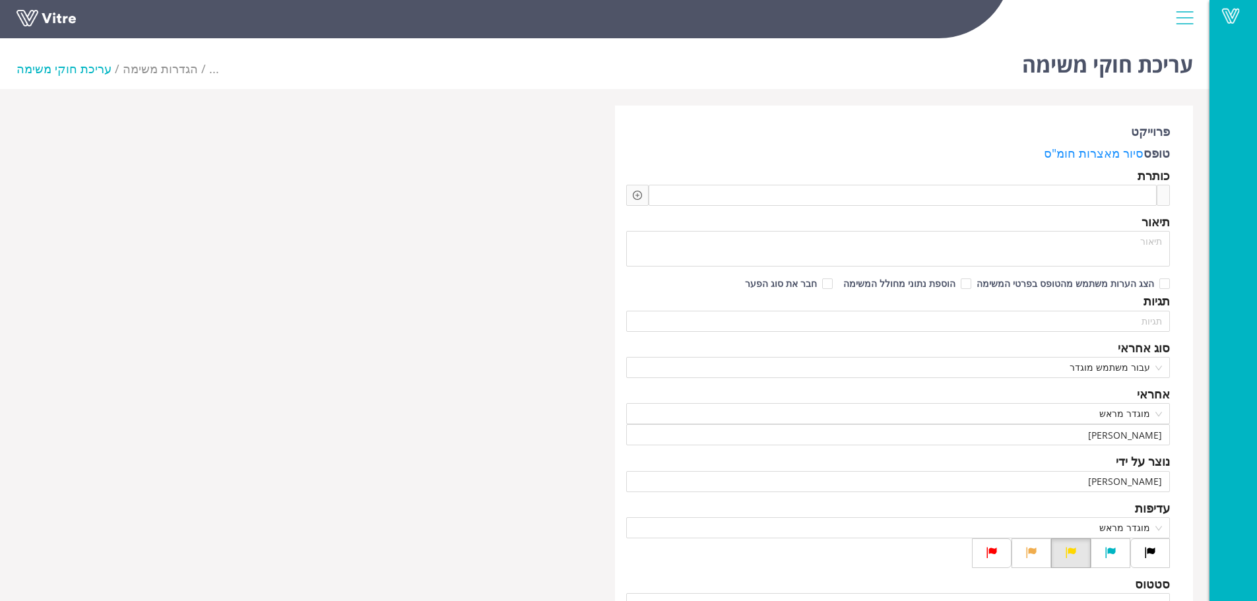
scroll to position [1142, 0]
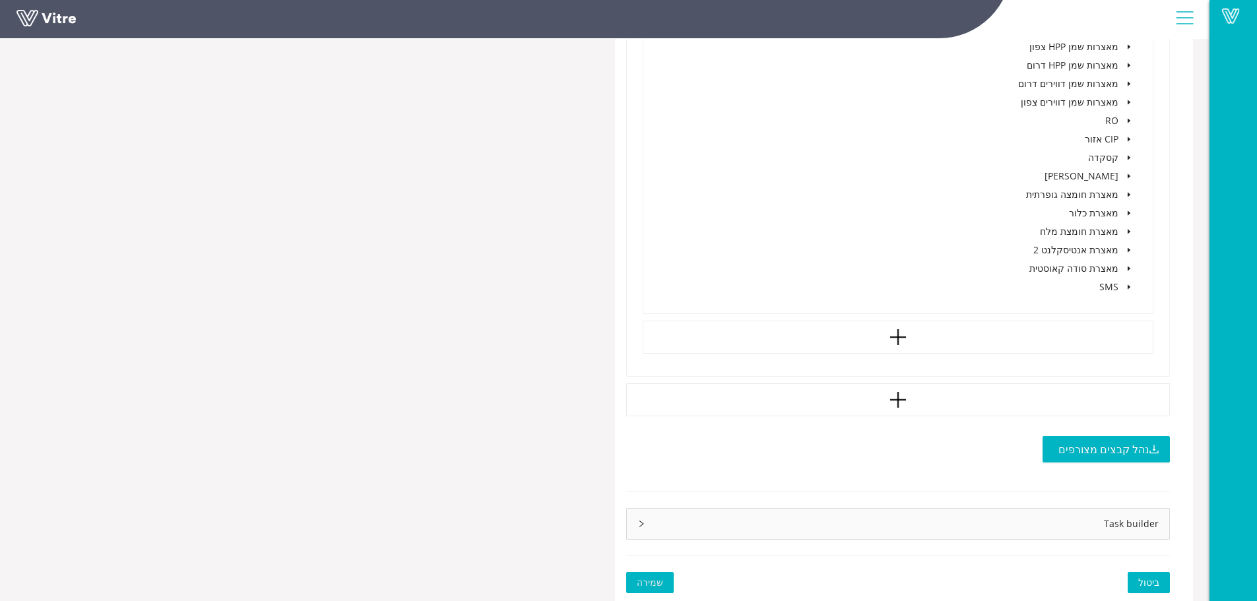
type input "[PERSON_NAME] [PERSON_NAME]"
type input "48"
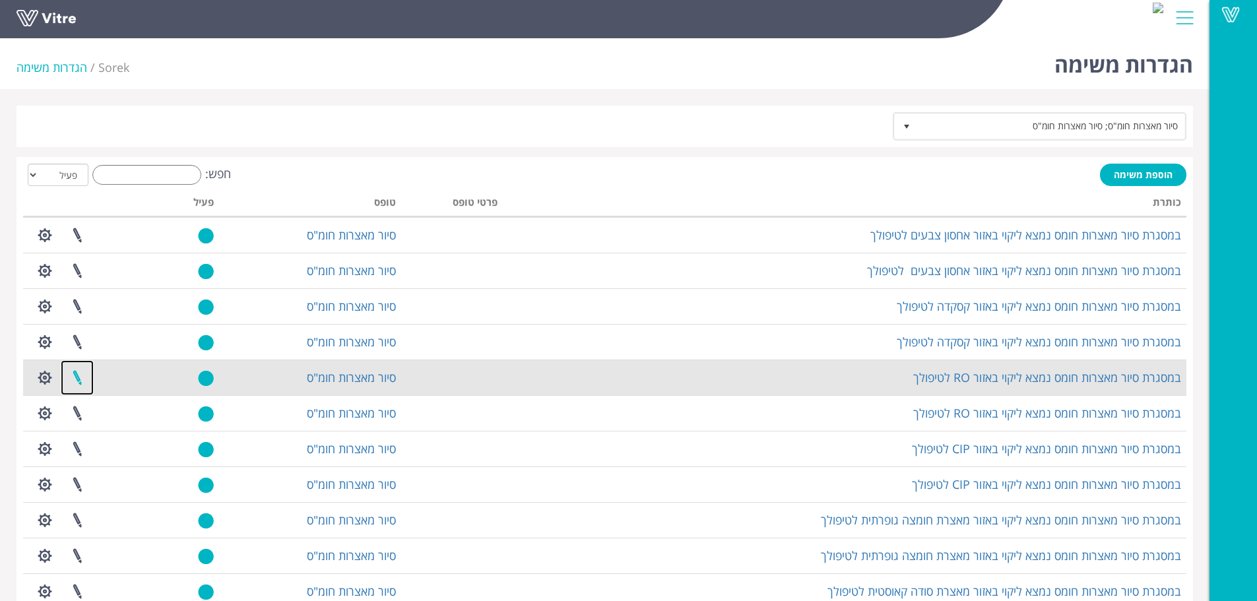
click at [75, 376] on link at bounding box center [77, 377] width 33 height 35
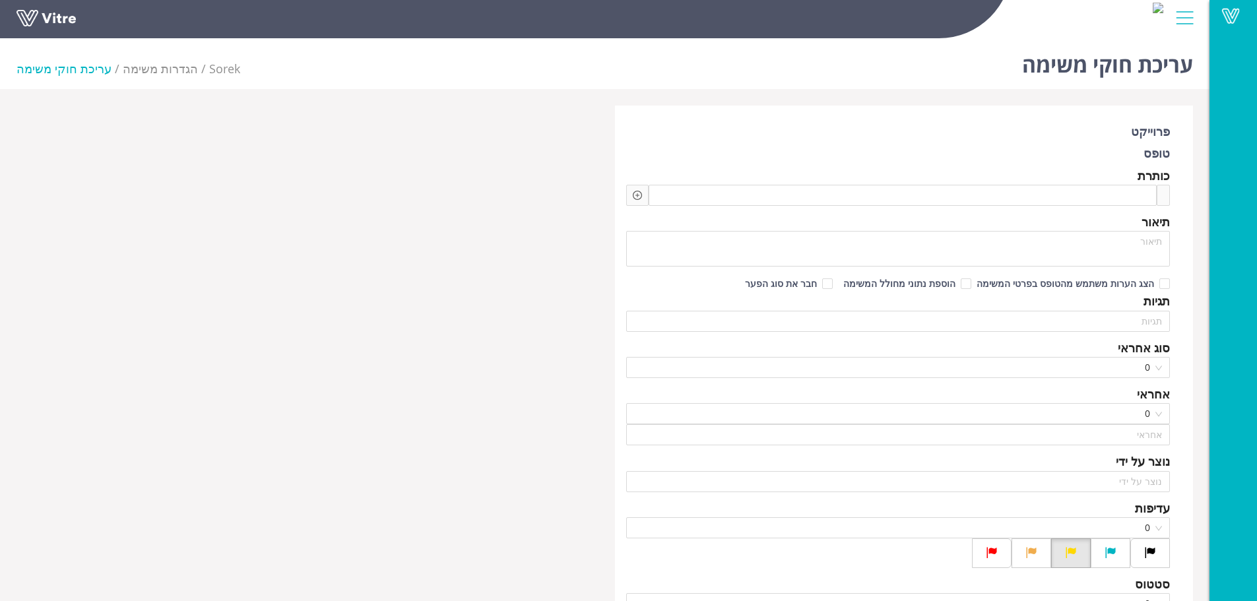
type input "[PERSON_NAME]"
type input "משה לוי"
checkbox input "true"
type input "אברהם יגנה"
type input "48"
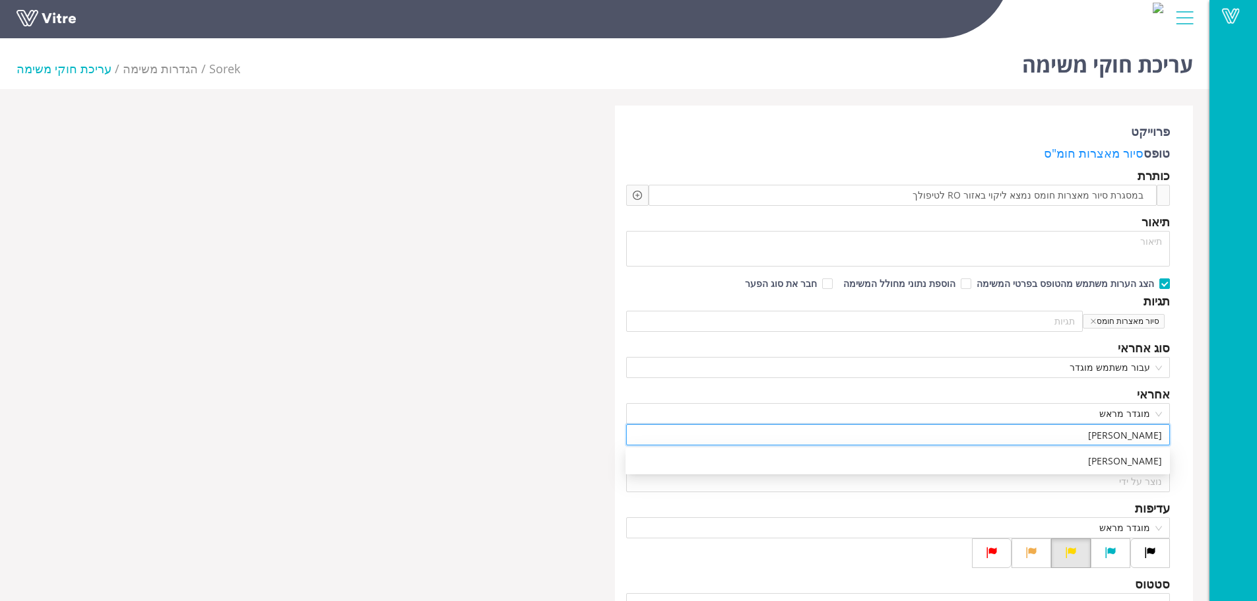
drag, startPoint x: 1100, startPoint y: 434, endPoint x: 1267, endPoint y: 434, distance: 166.3
click at [1257, 434] on html "Vitre עריכת חוקי משימה Sorek הגדרות משימה עריכת חוקי משימה פרוייקט טופס סיור מא…" at bounding box center [628, 300] width 1257 height 601
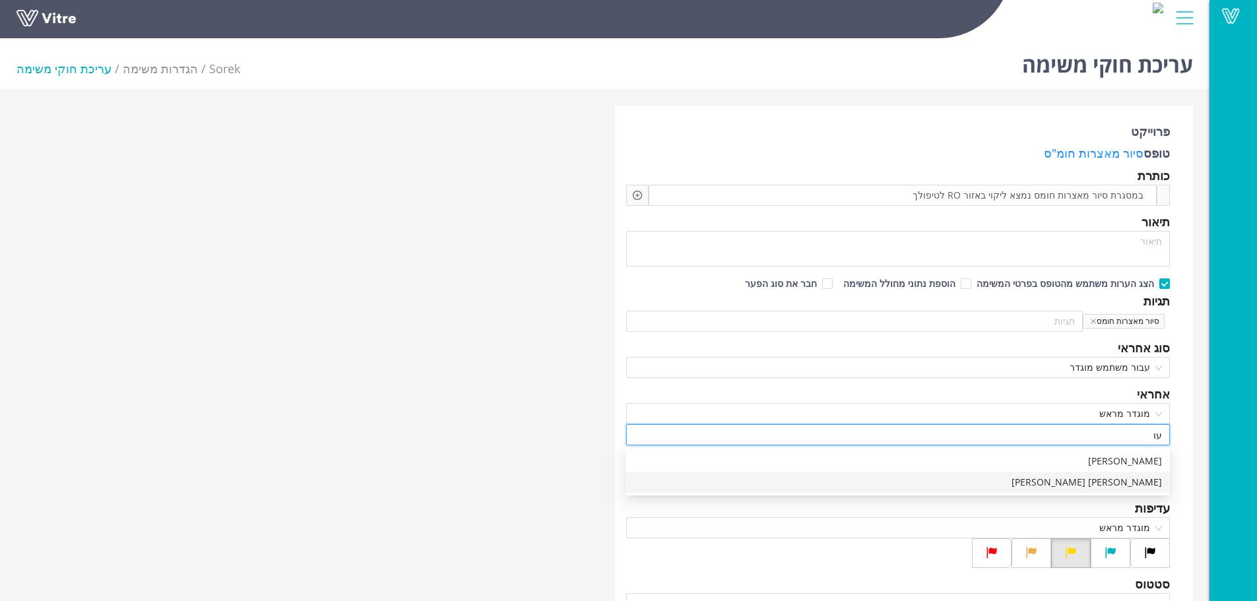
click at [1137, 486] on div "כהן עופר" at bounding box center [898, 482] width 529 height 15
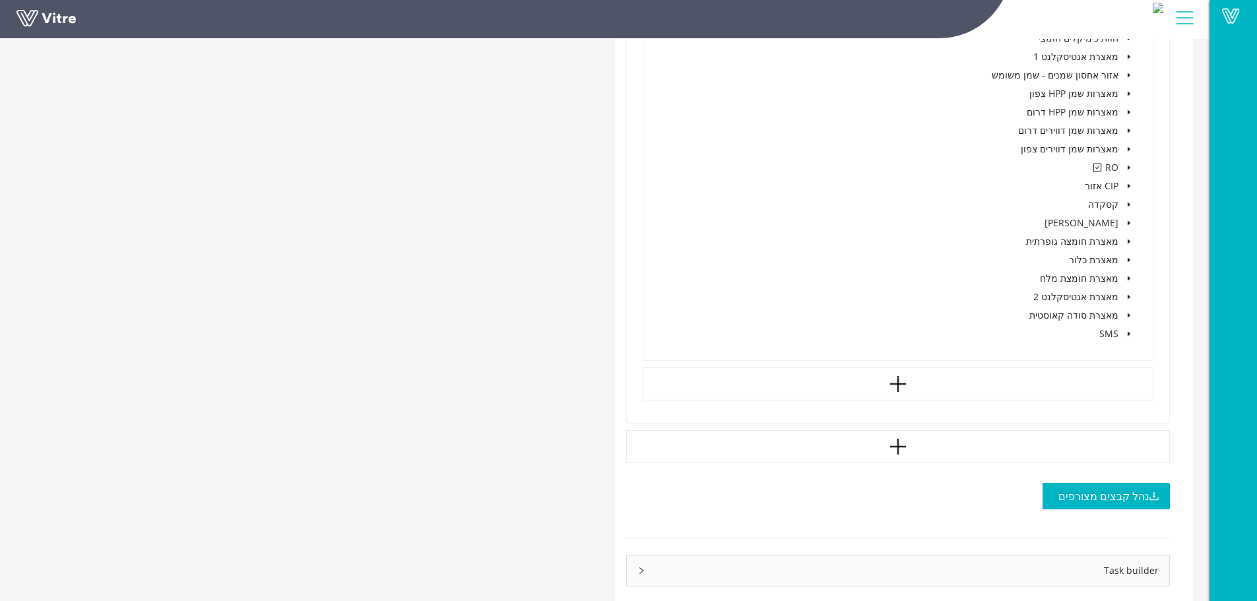
scroll to position [1142, 0]
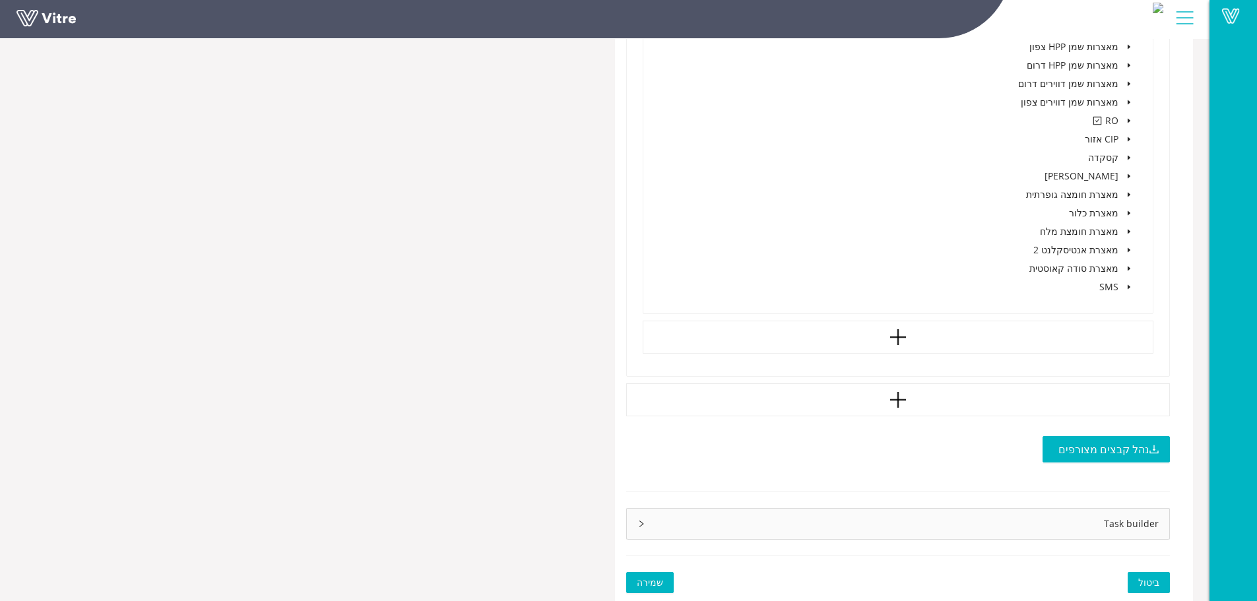
type input "כהן עופר"
click at [653, 582] on span "שמירה" at bounding box center [650, 583] width 26 height 15
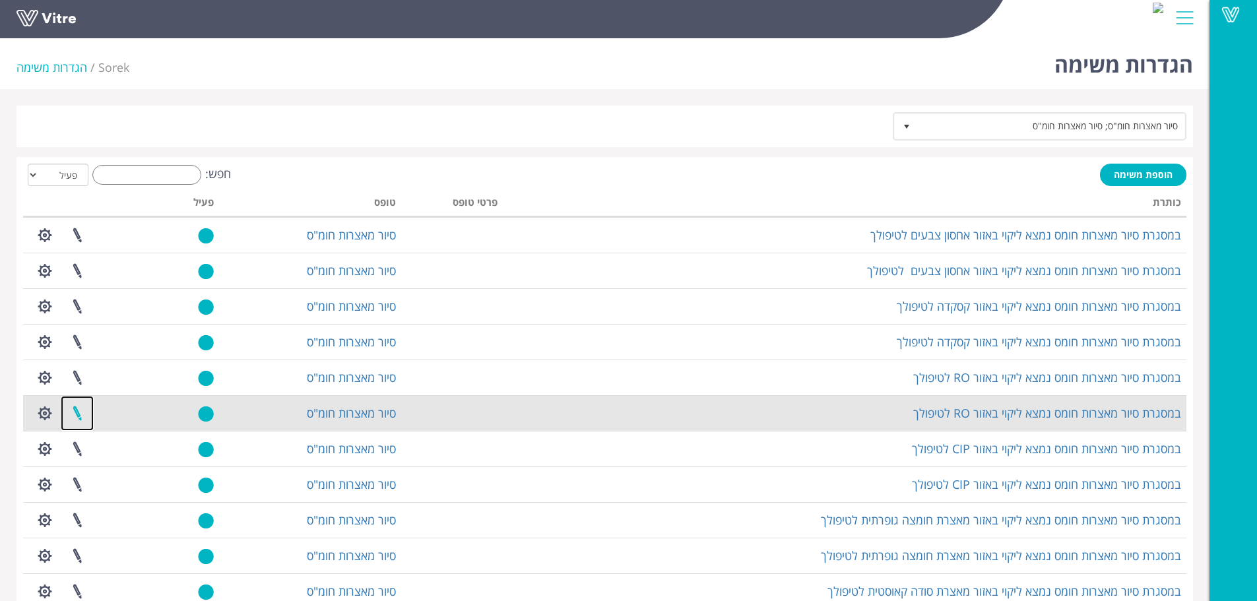
click at [79, 416] on link at bounding box center [77, 413] width 33 height 35
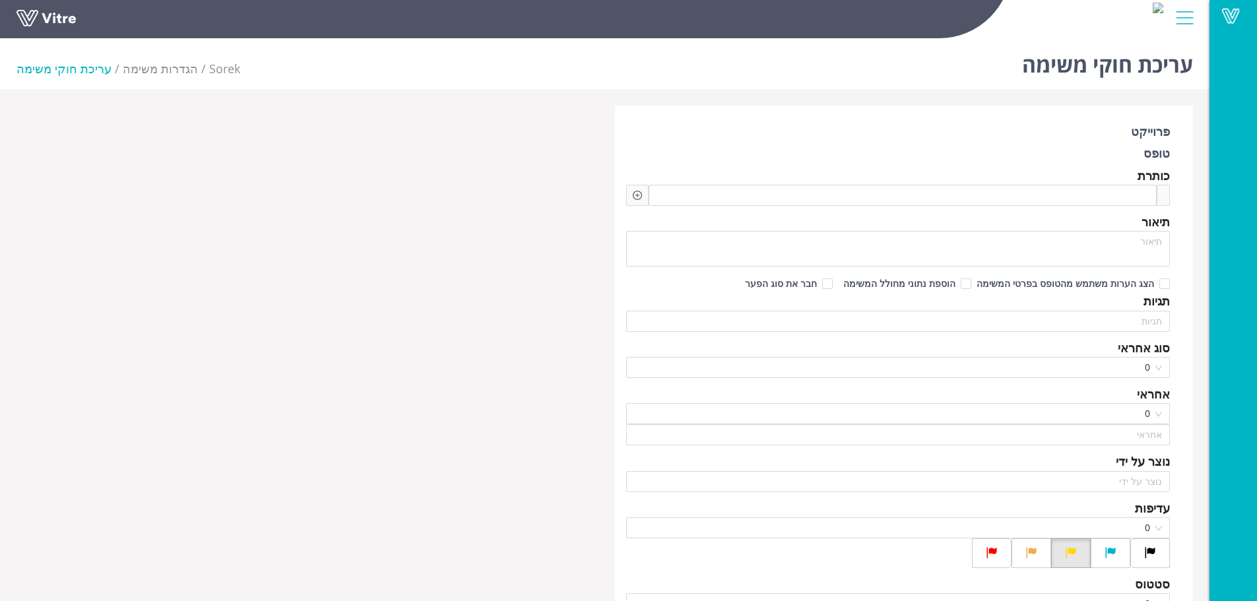
type input "[PERSON_NAME]"
checkbox input "true"
type input "חמו יוסי"
type input "48"
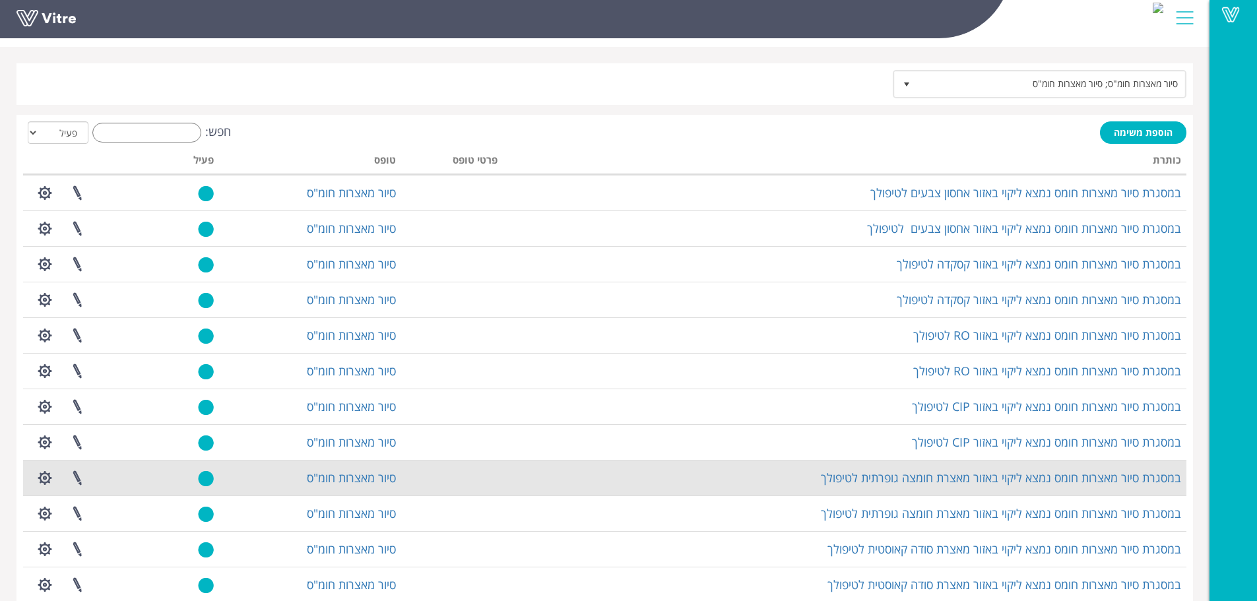
scroll to position [66, 0]
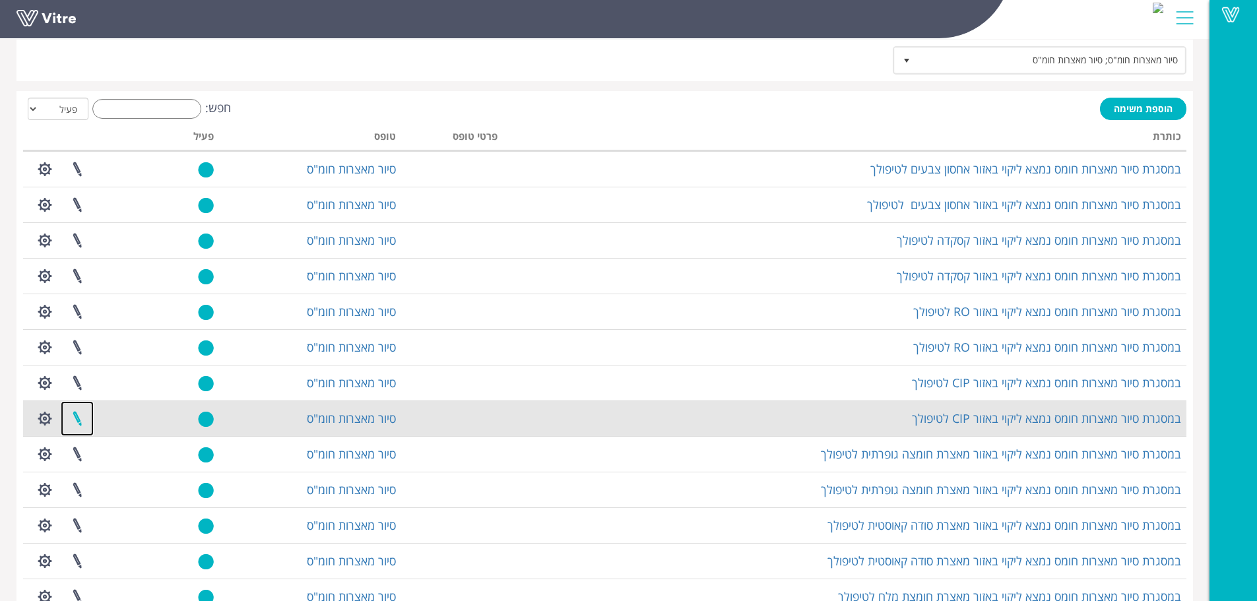
click at [84, 418] on link at bounding box center [77, 418] width 33 height 35
click at [77, 420] on link at bounding box center [77, 418] width 33 height 35
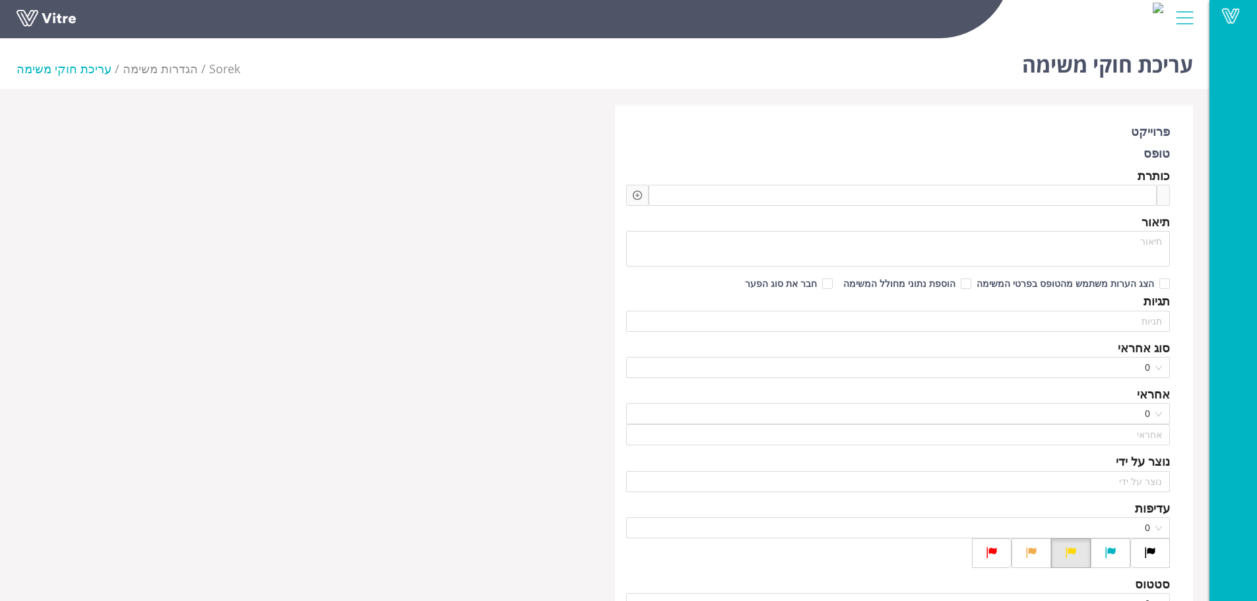
type input "[PERSON_NAME]"
checkbox input "true"
type input "[PERSON_NAME]"
type input "48"
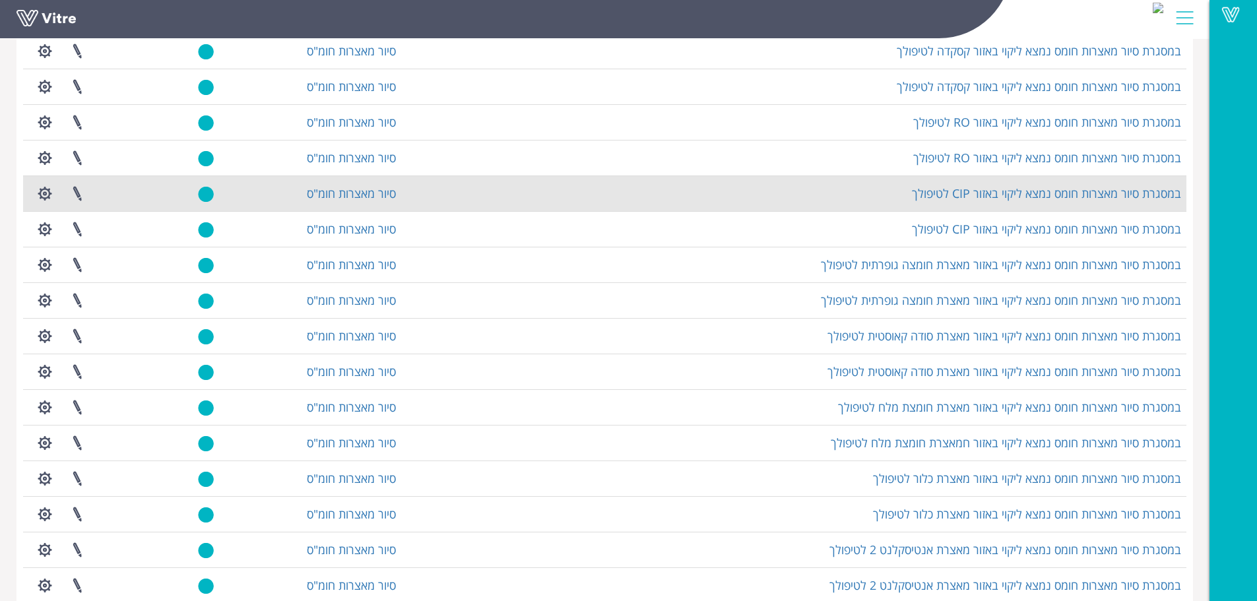
scroll to position [264, 0]
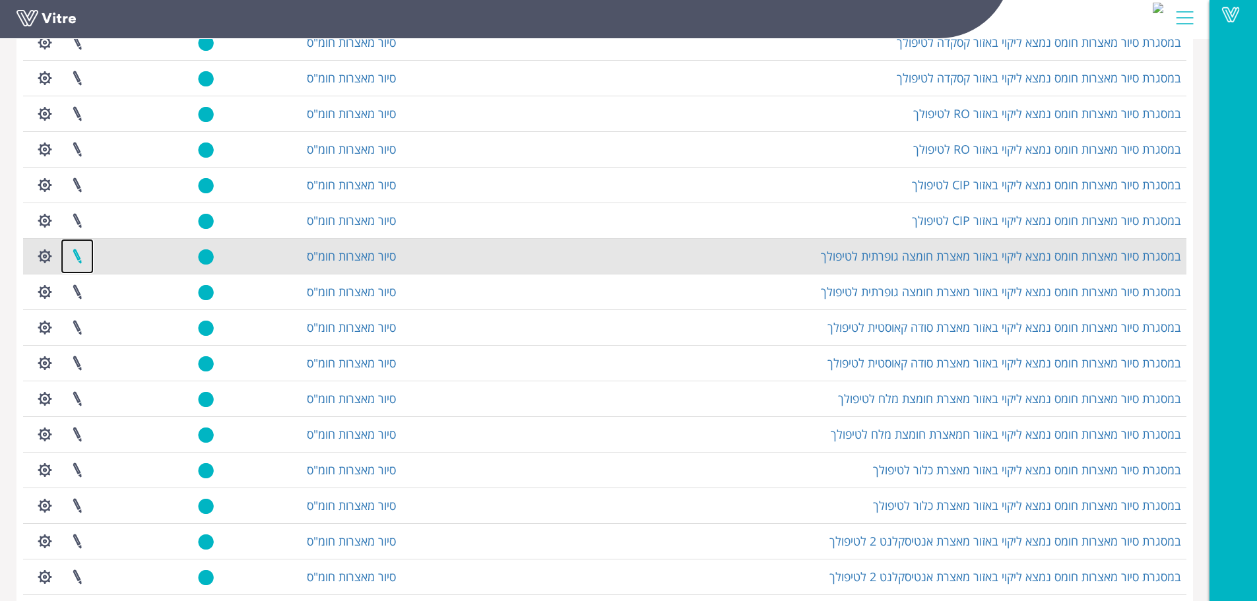
click at [81, 258] on link at bounding box center [77, 256] width 33 height 35
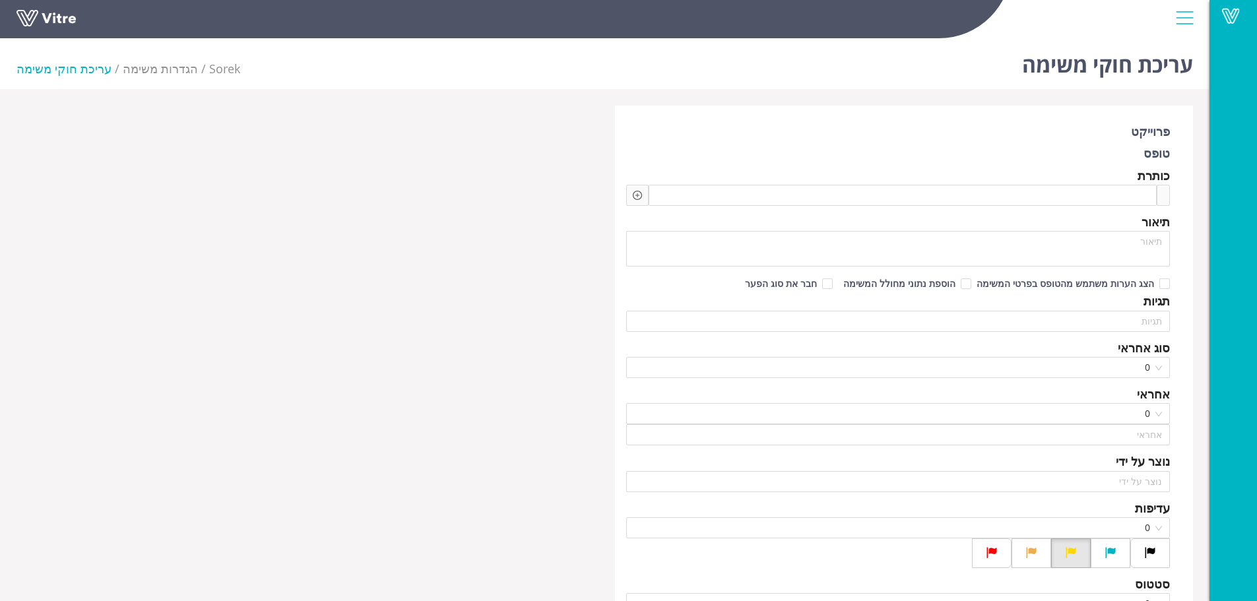
type input "משה לוי"
checkbox input "true"
type input "חמו יוסי"
type input "48"
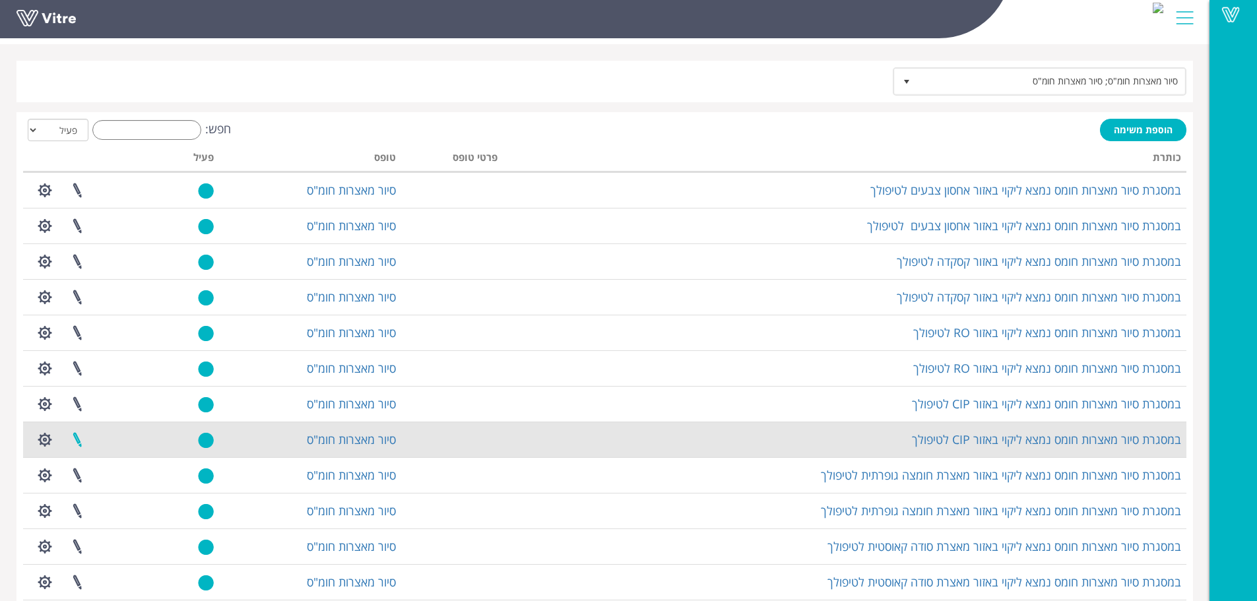
scroll to position [66, 0]
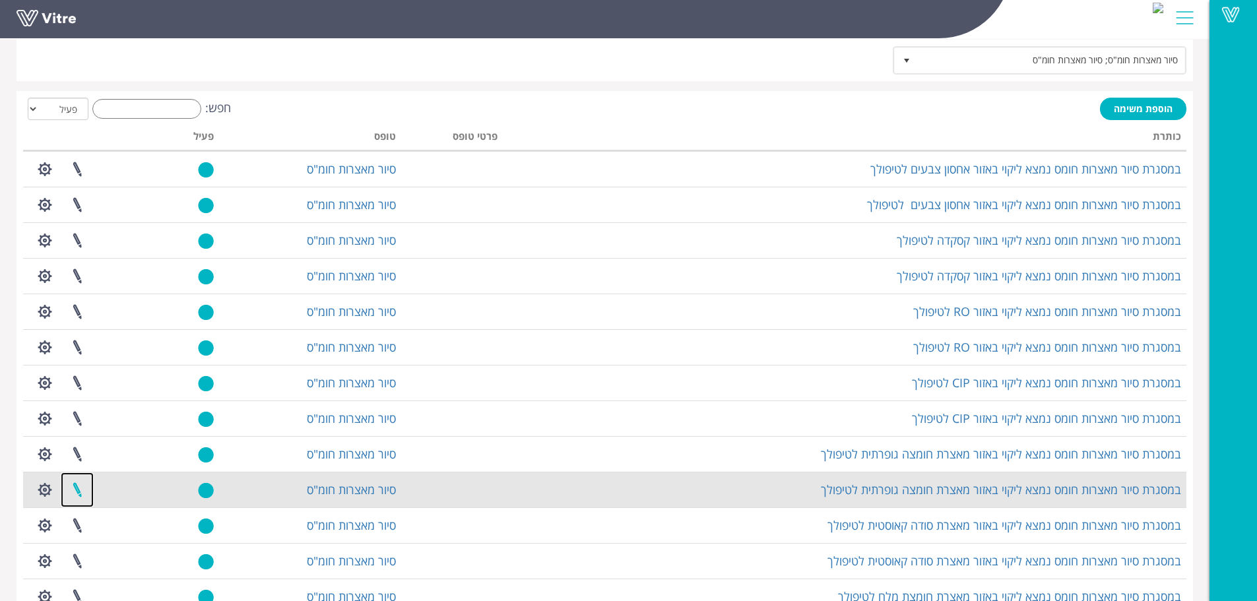
click at [79, 486] on link at bounding box center [77, 490] width 33 height 35
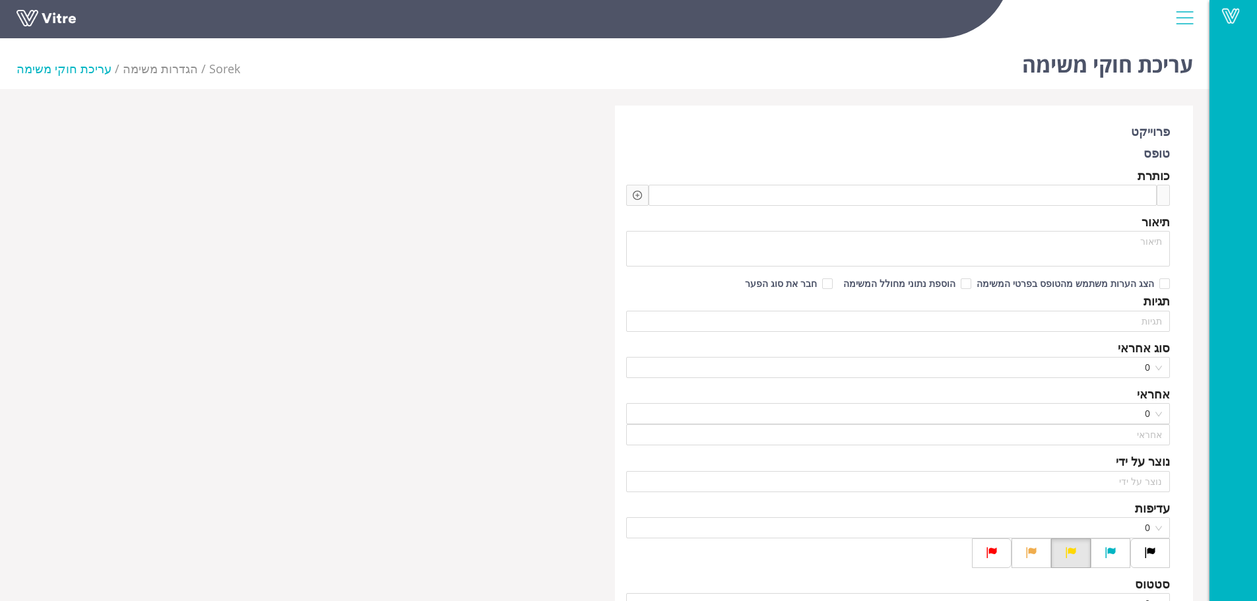
type input "[PERSON_NAME]"
checkbox input "true"
type input "[PERSON_NAME]"
type input "48"
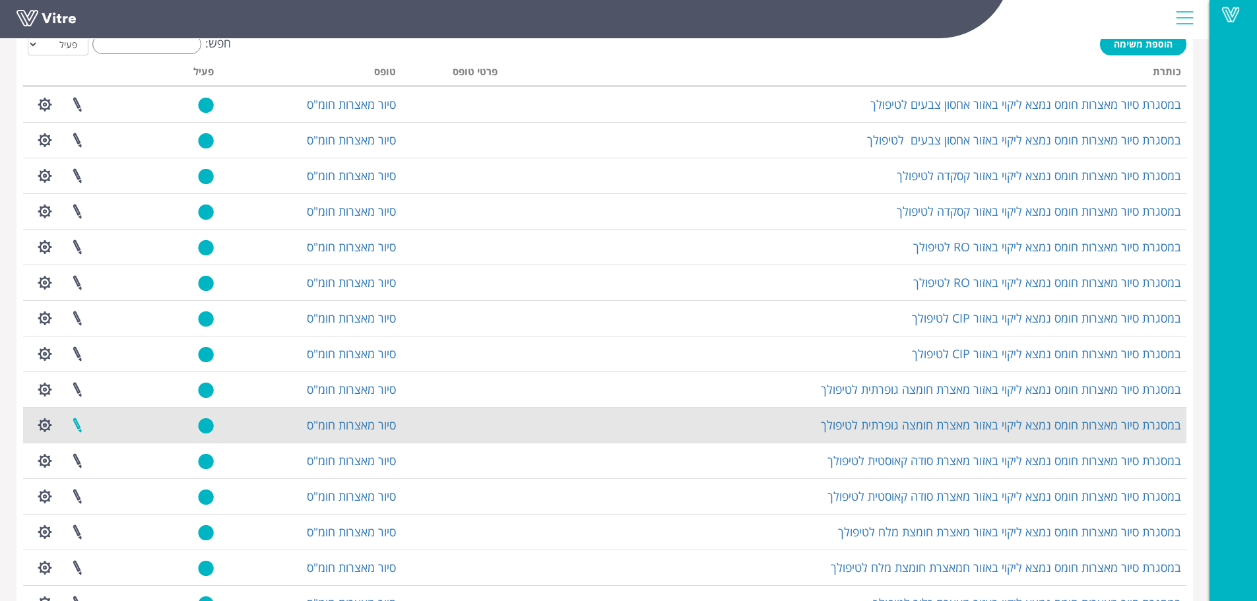
scroll to position [132, 0]
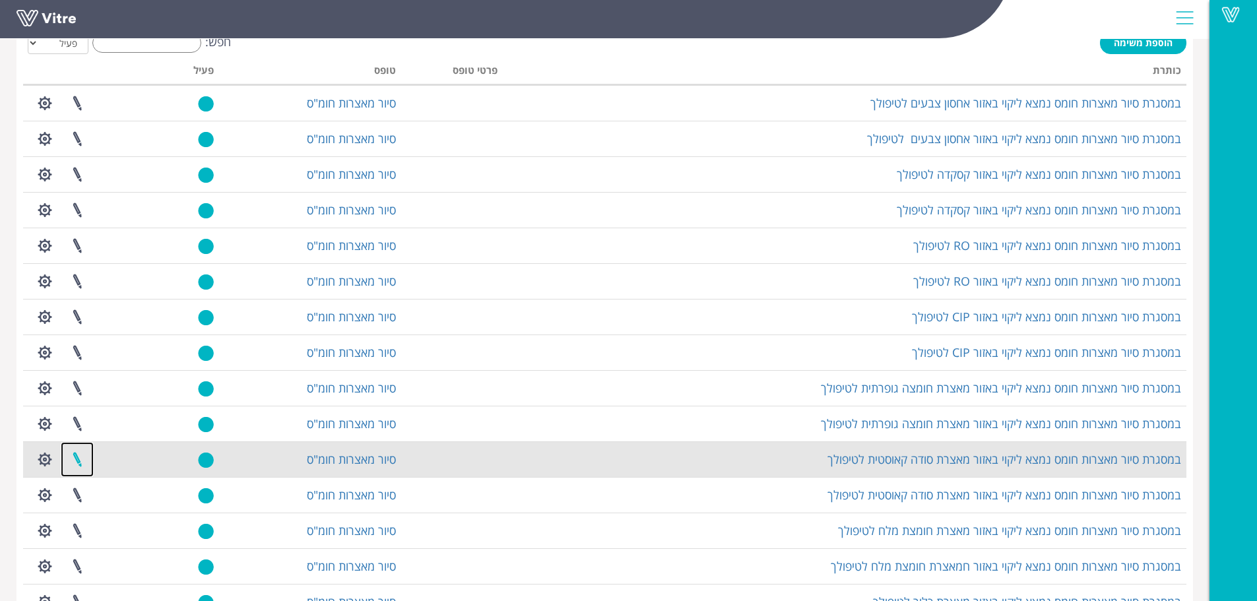
click at [76, 463] on link at bounding box center [77, 459] width 33 height 35
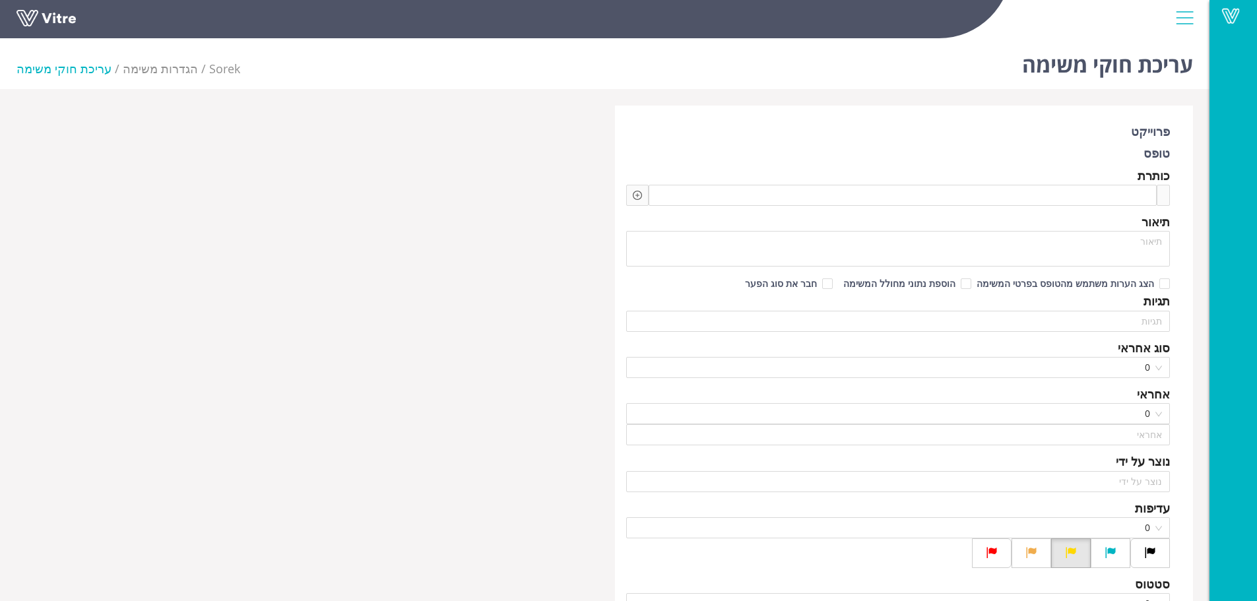
type input "משה לוי"
checkbox input "true"
type input "חמו יוסי"
type input "48"
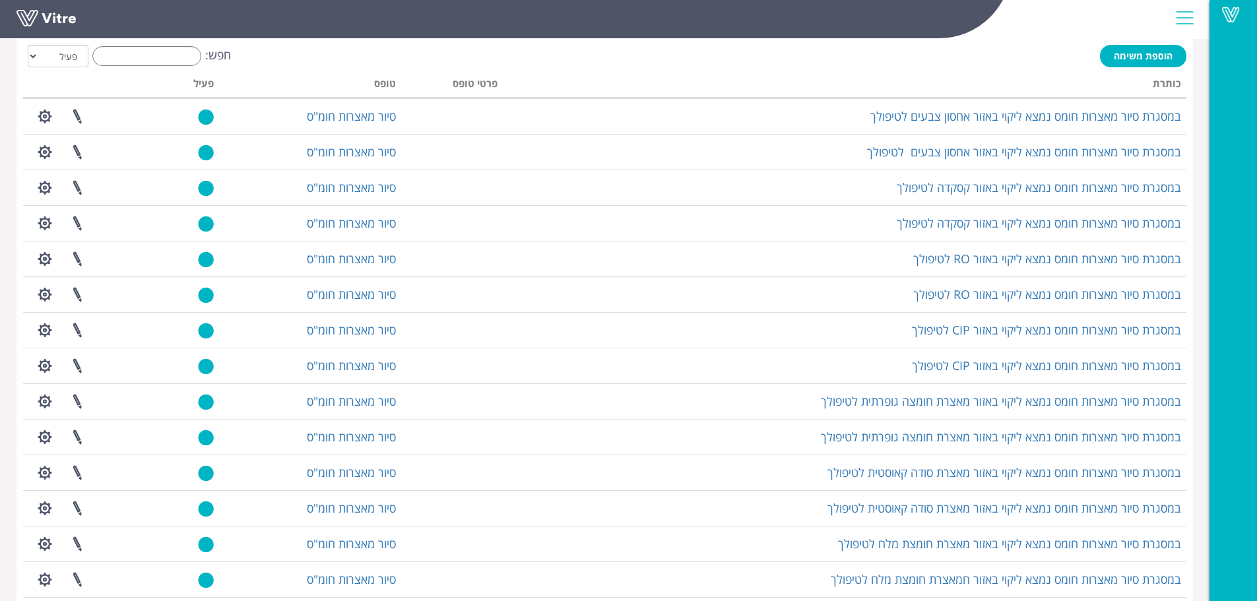
scroll to position [132, 0]
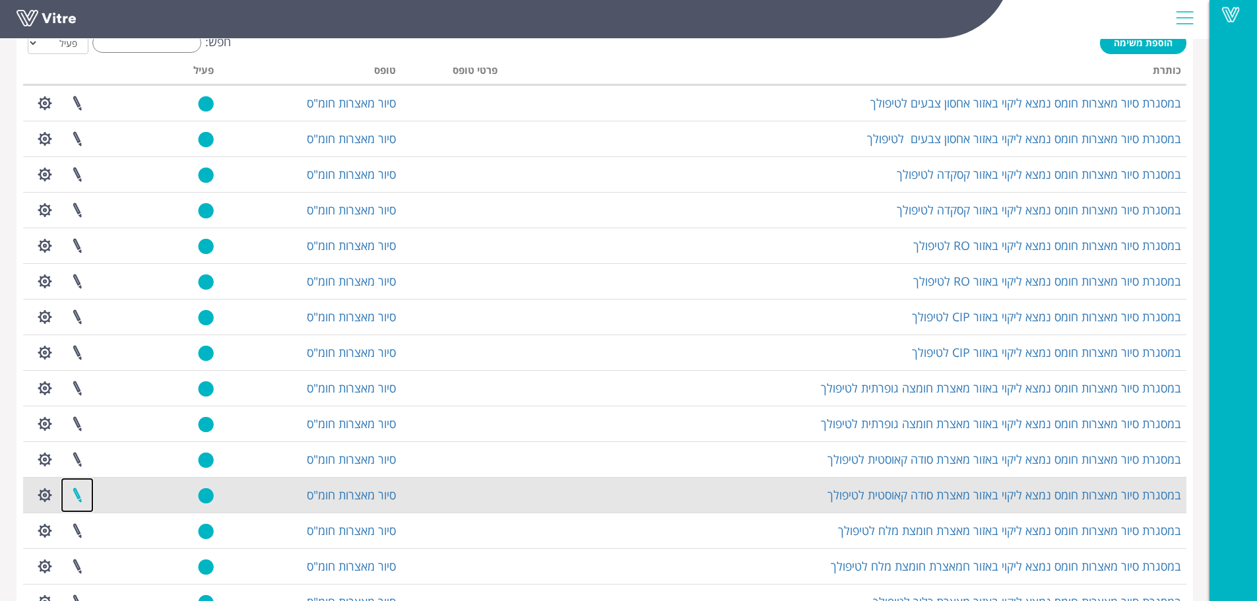
click at [78, 498] on link at bounding box center [77, 495] width 33 height 35
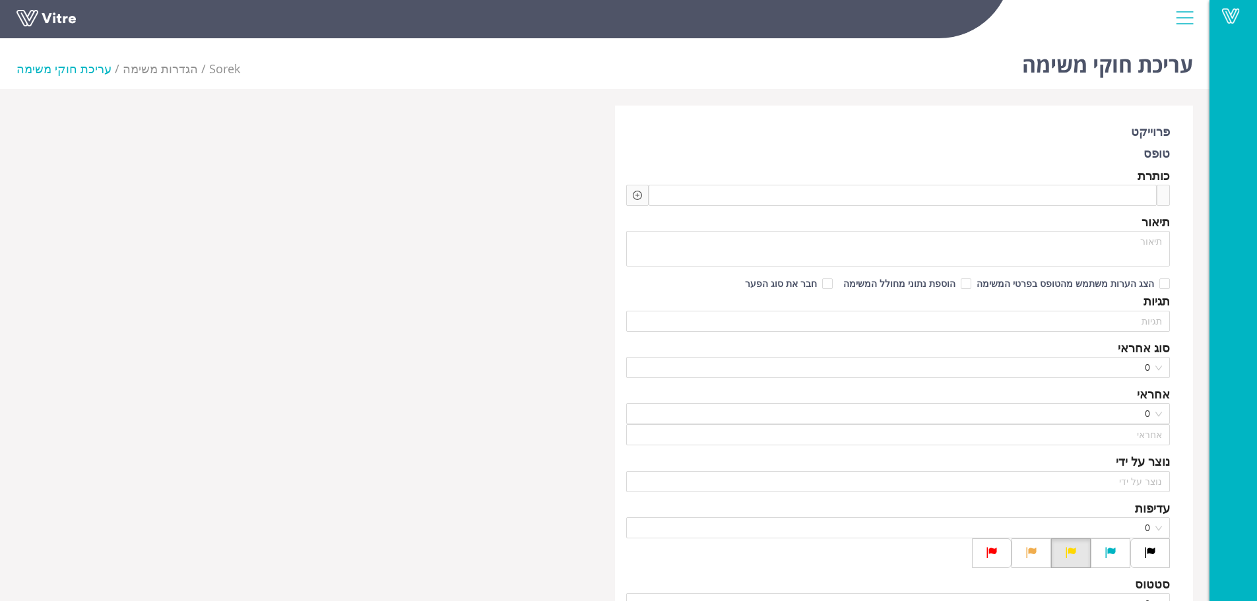
type input "משה לוי"
checkbox input "true"
type input "חמו יוסי"
type input "48"
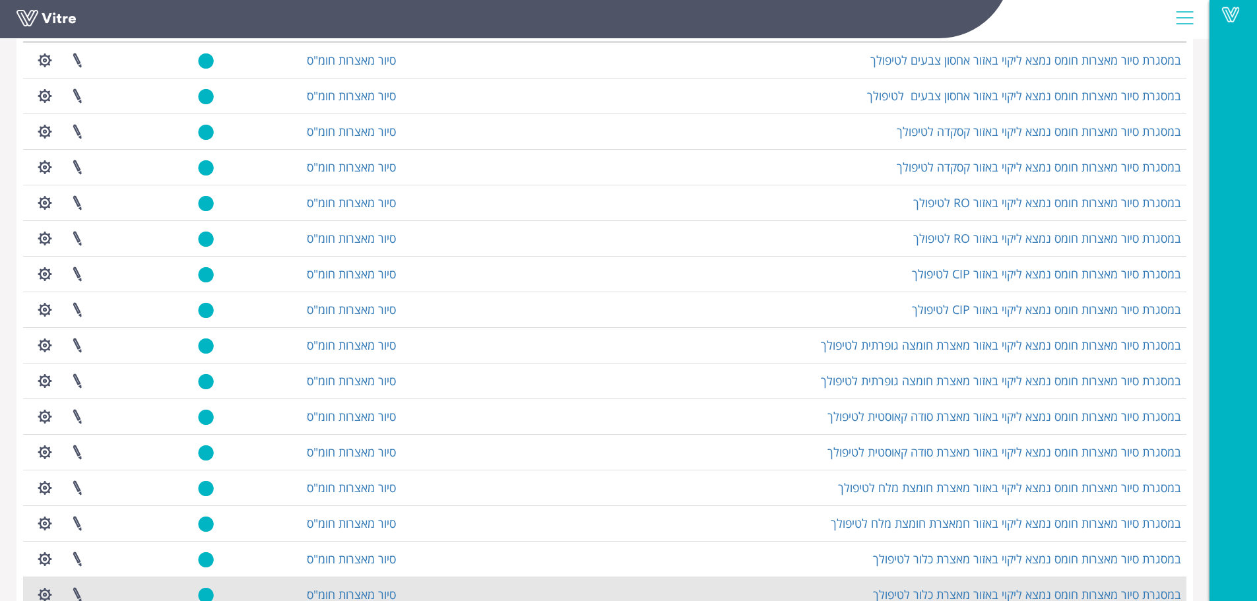
scroll to position [198, 0]
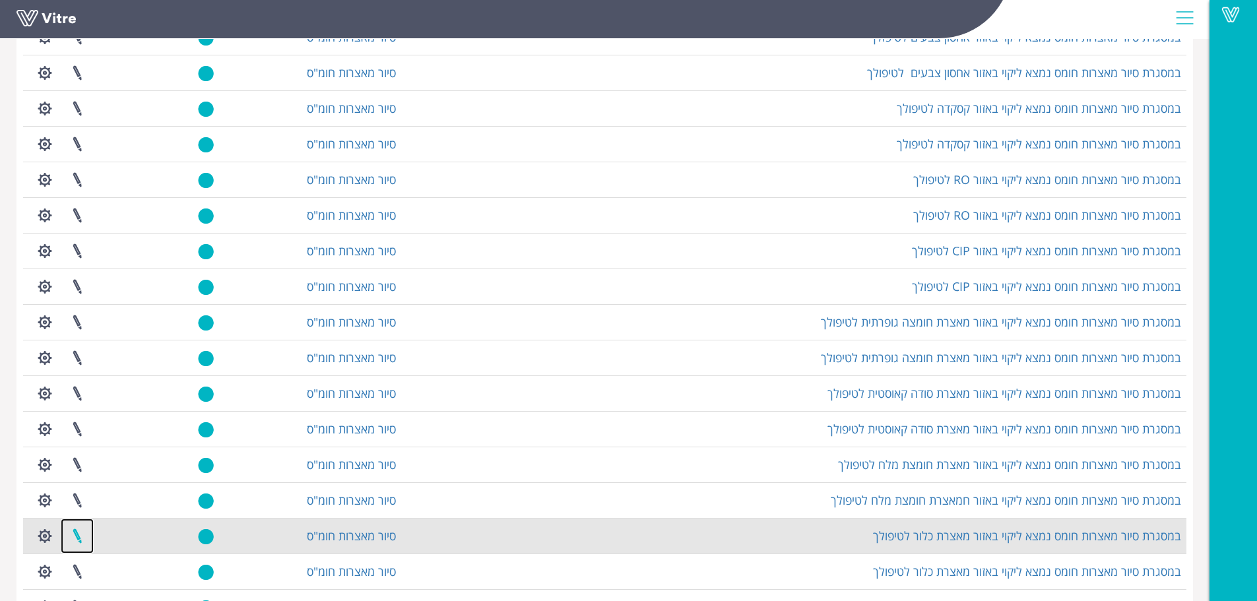
click at [77, 542] on link at bounding box center [77, 536] width 33 height 35
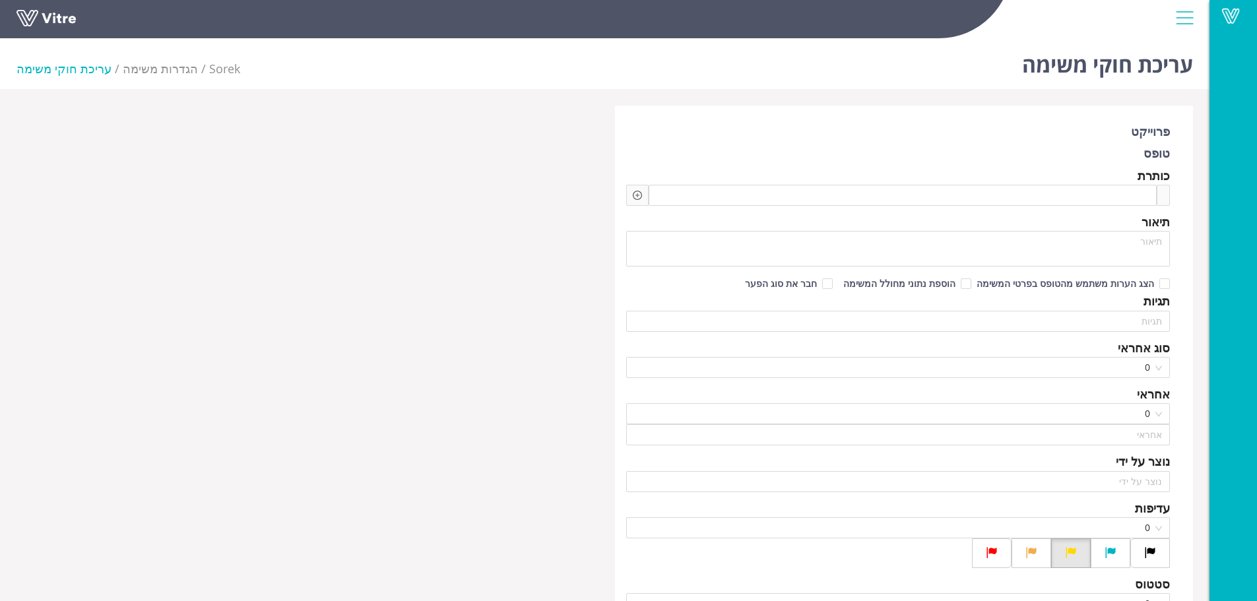
type input "משה לוי"
checkbox input "true"
type input "חמו יוסי"
type input "48"
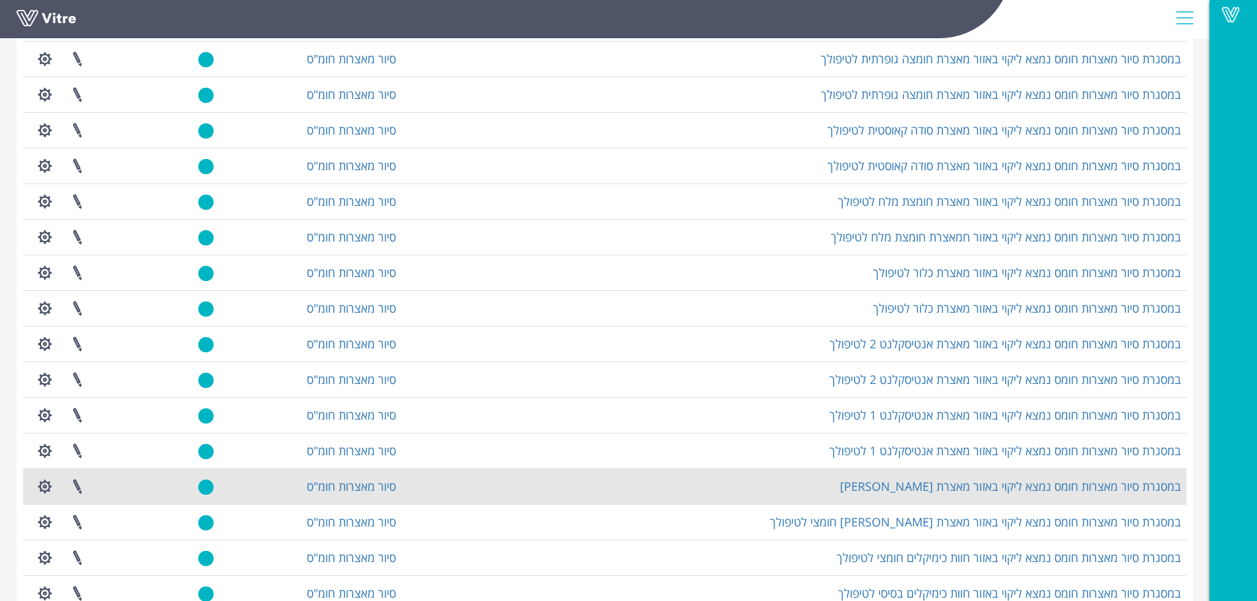
scroll to position [462, 0]
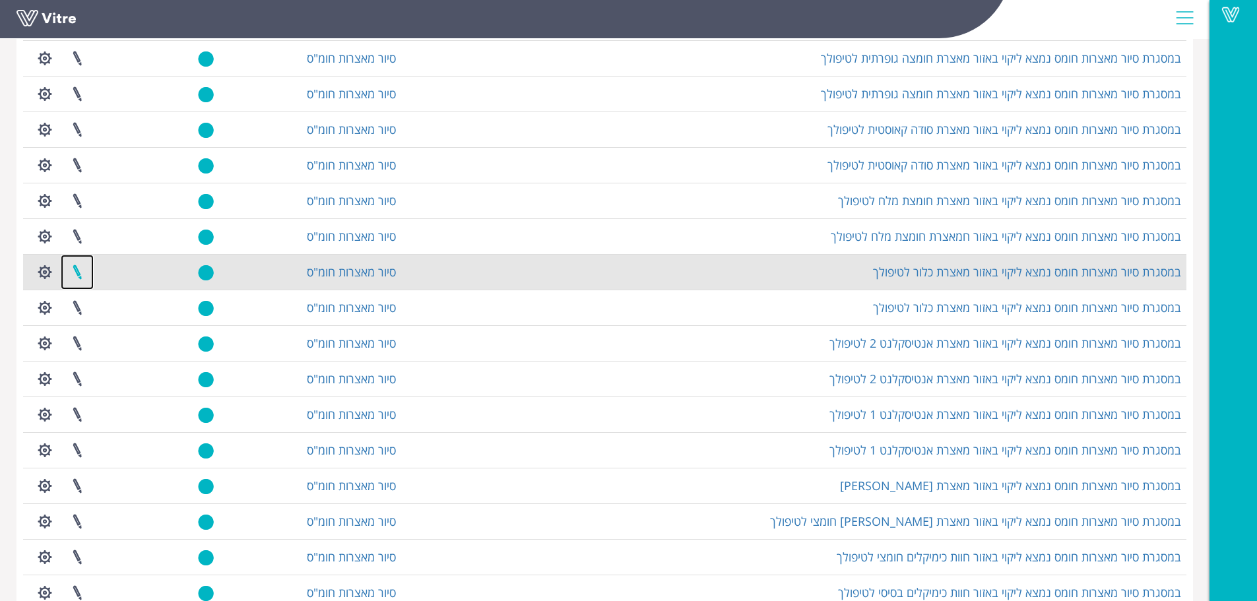
click at [81, 273] on link at bounding box center [77, 272] width 33 height 35
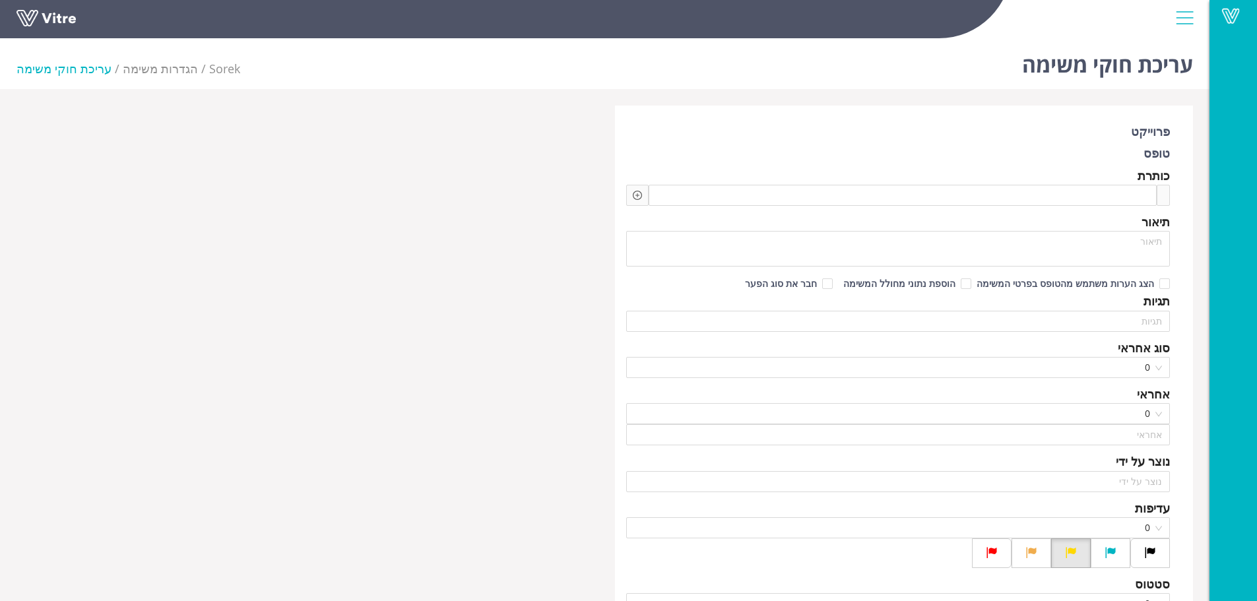
type input "משה לוי"
checkbox input "true"
type input "חמו יוסי"
type input "48"
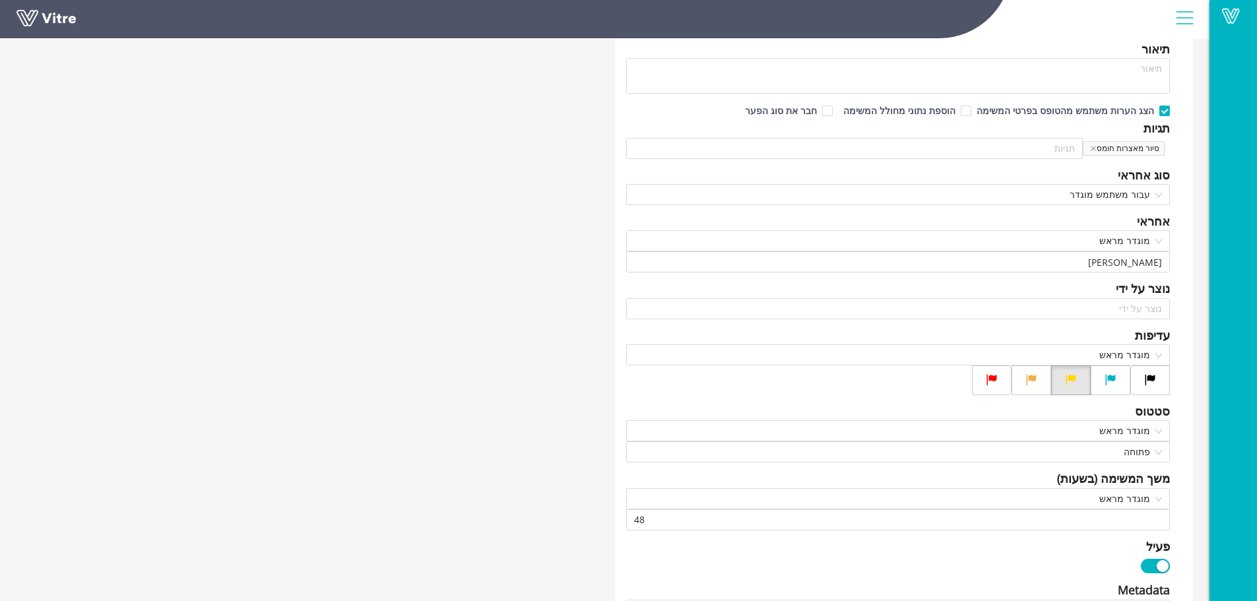
scroll to position [66, 0]
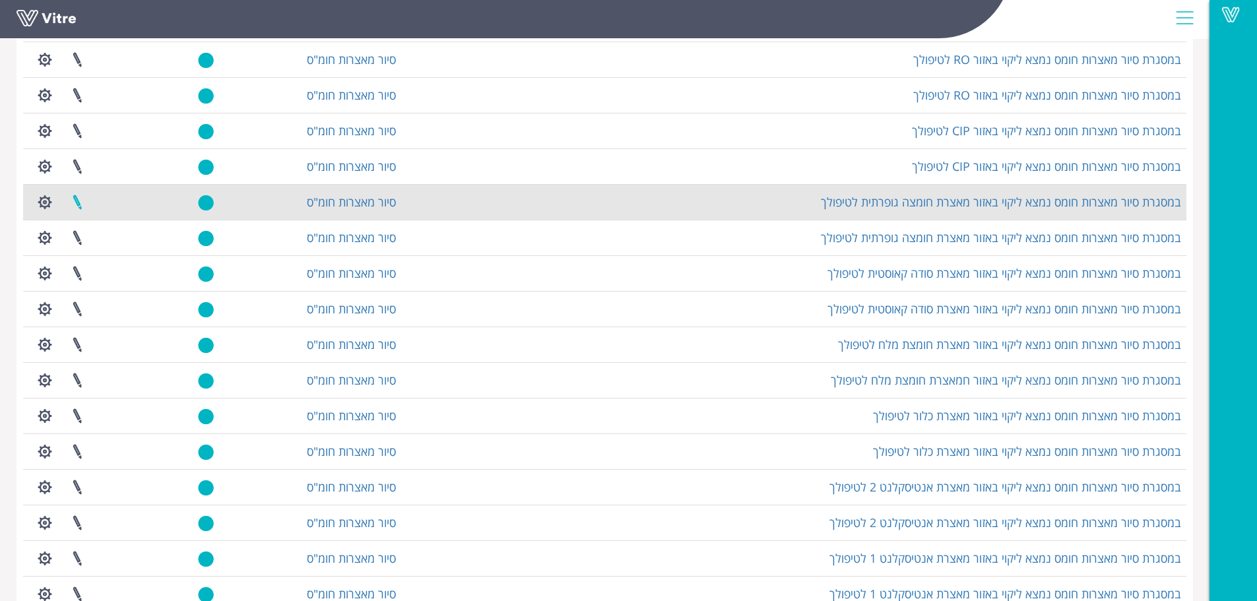
scroll to position [330, 0]
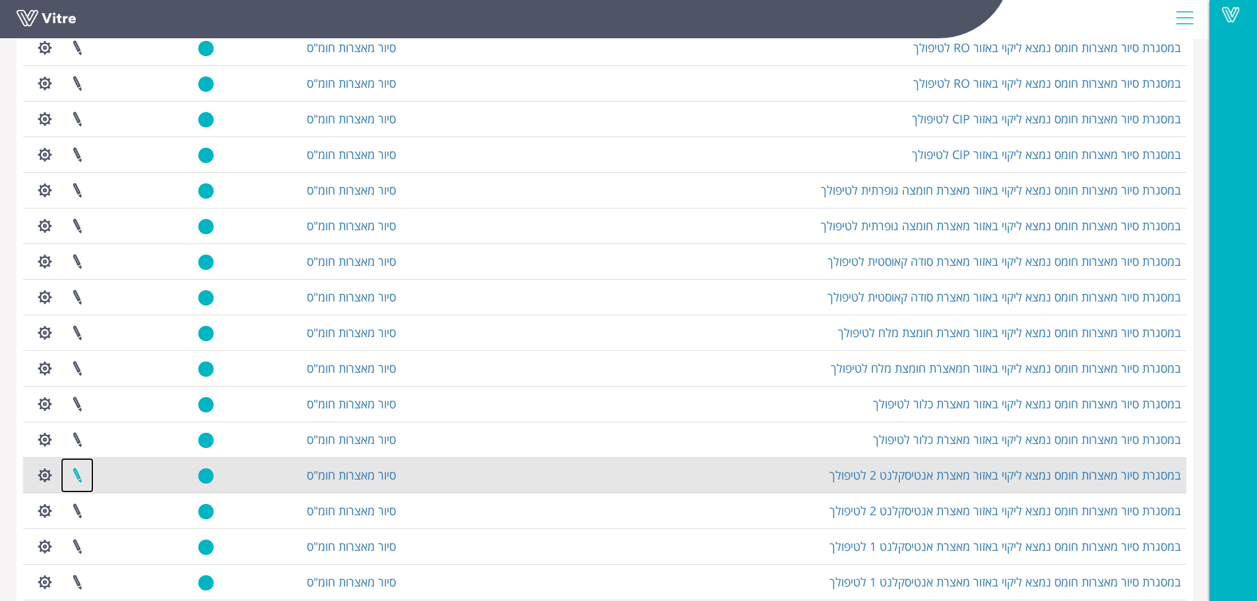
click at [80, 477] on link at bounding box center [77, 475] width 33 height 35
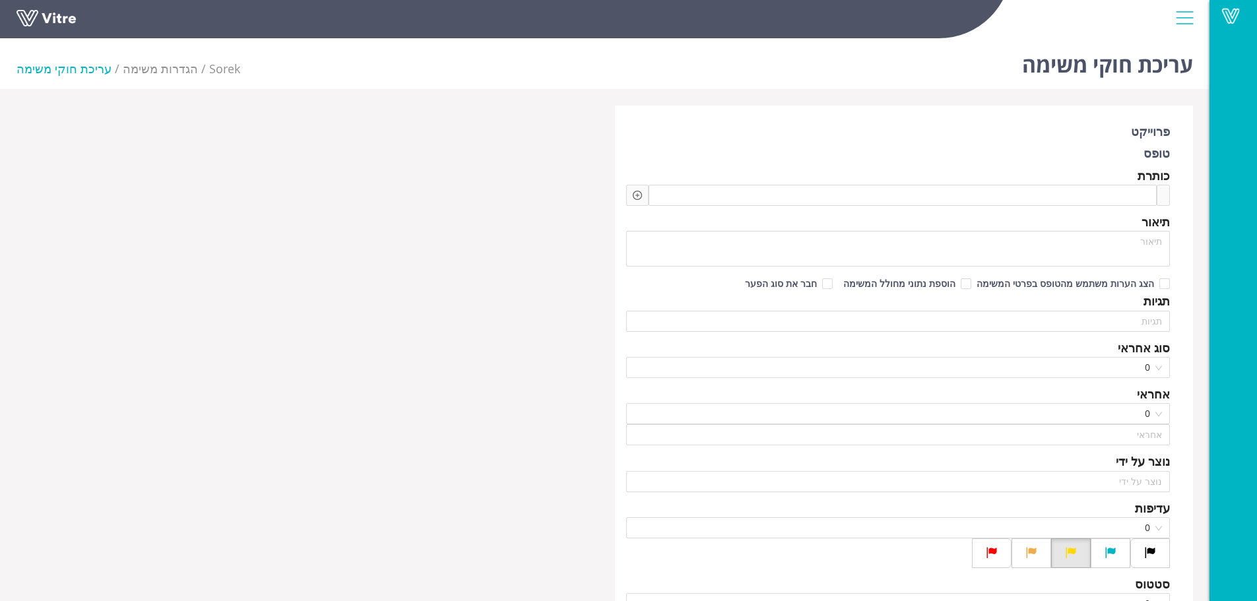
type input "[PERSON_NAME]"
checkbox input "true"
type input "[PERSON_NAME]"
type input "48"
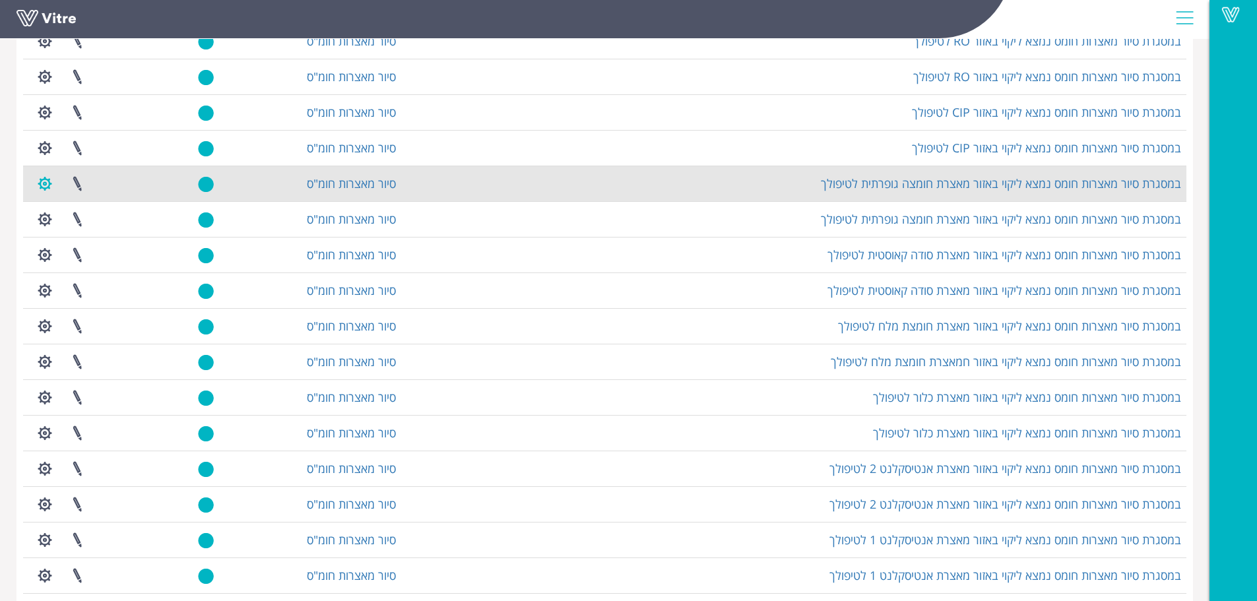
scroll to position [396, 0]
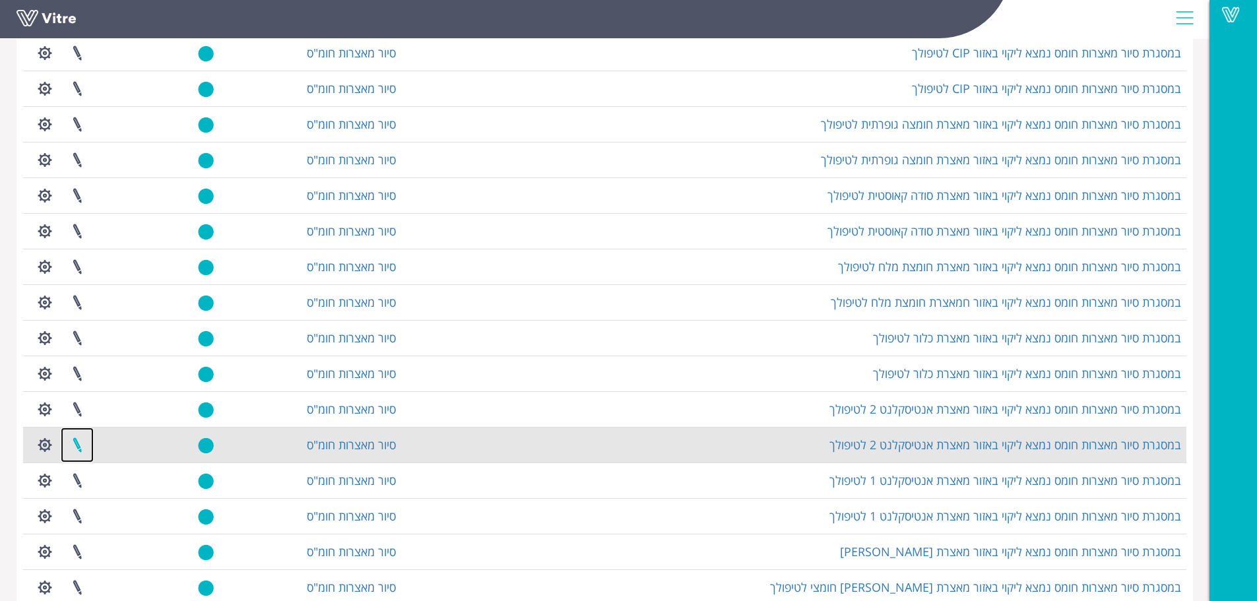
click at [79, 444] on link at bounding box center [77, 445] width 33 height 35
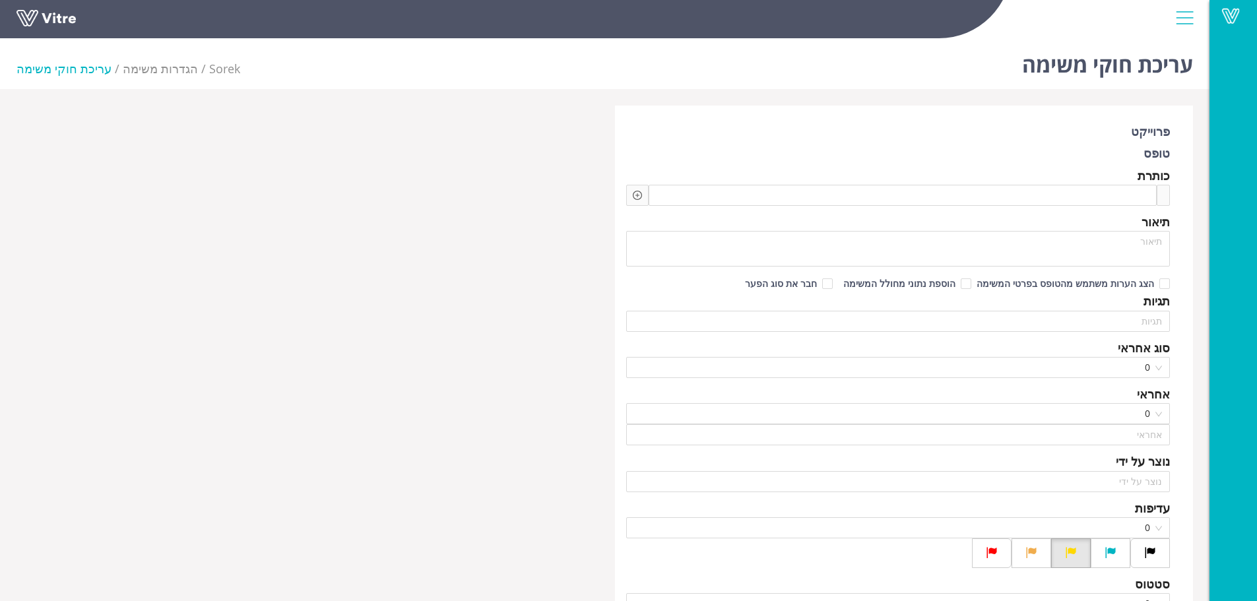
type input "[PERSON_NAME]"
checkbox input "true"
type input "[PERSON_NAME]"
type input "48"
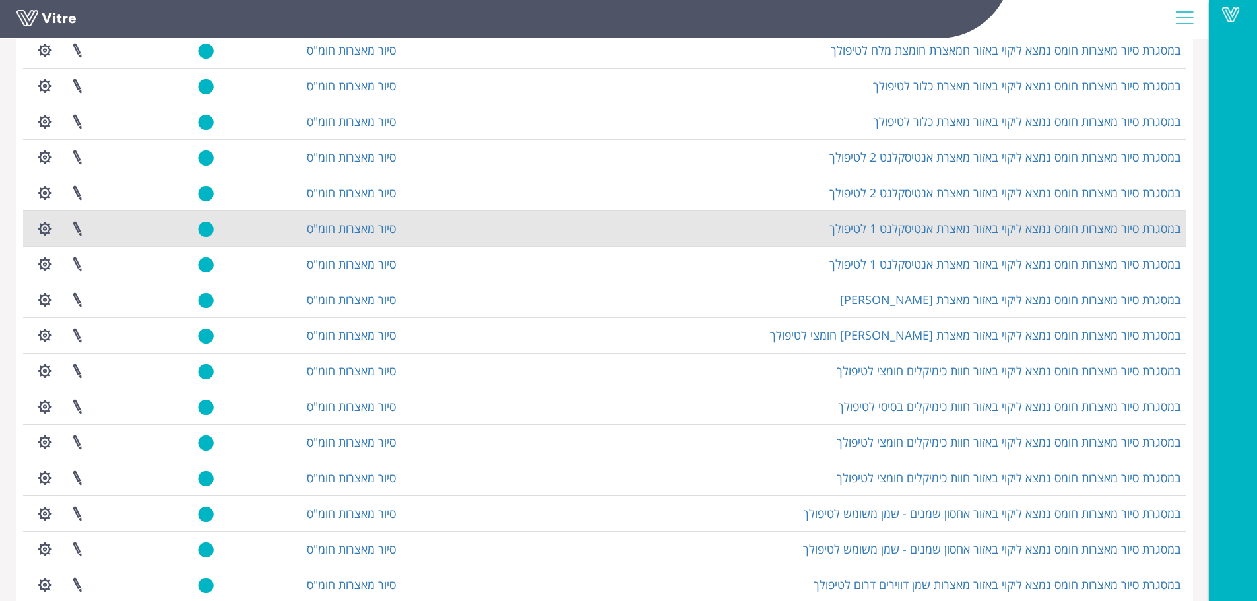
scroll to position [660, 0]
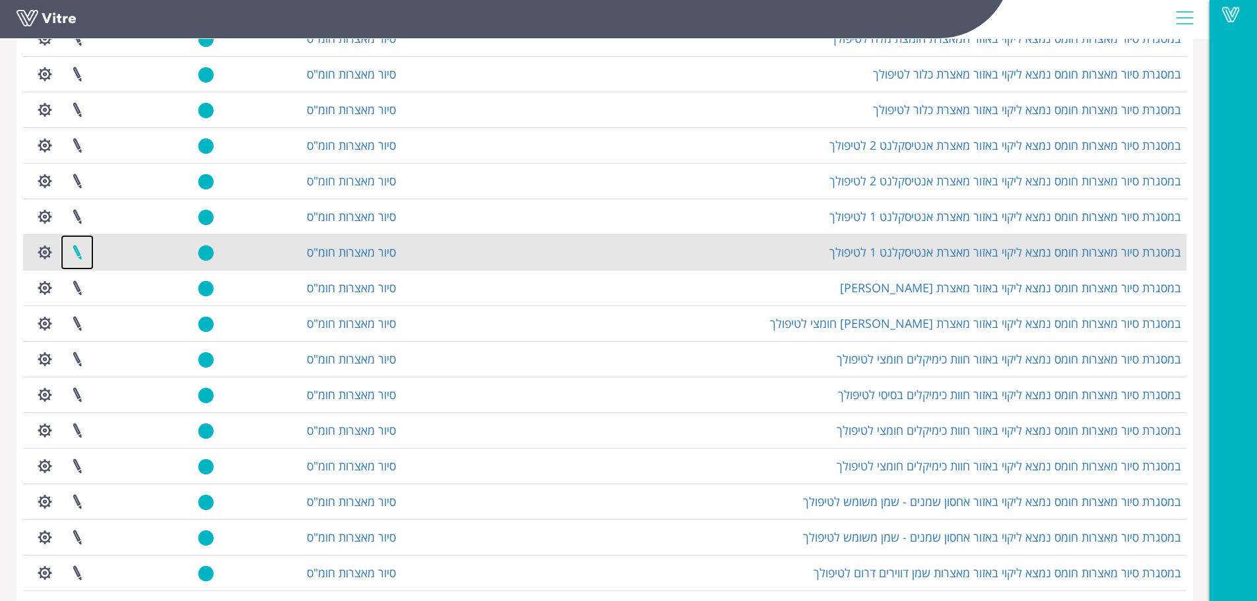
click at [80, 257] on link at bounding box center [77, 252] width 33 height 35
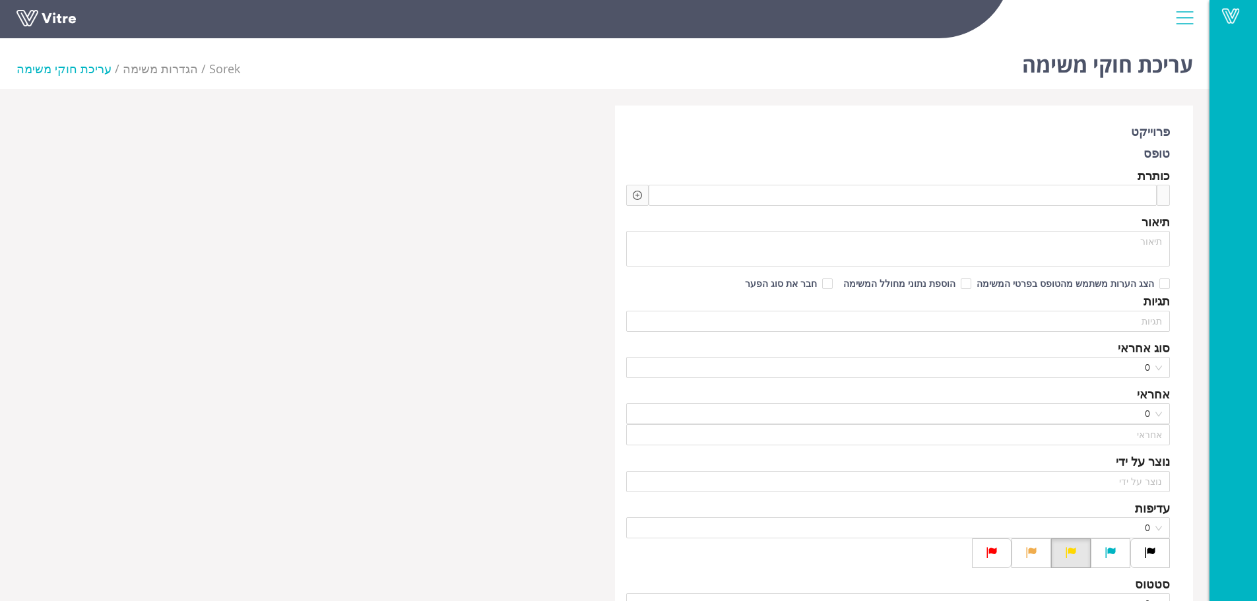
type input "[PERSON_NAME]"
type input "משה לוי"
checkbox input "true"
type input "חמו יוסי"
type input "48"
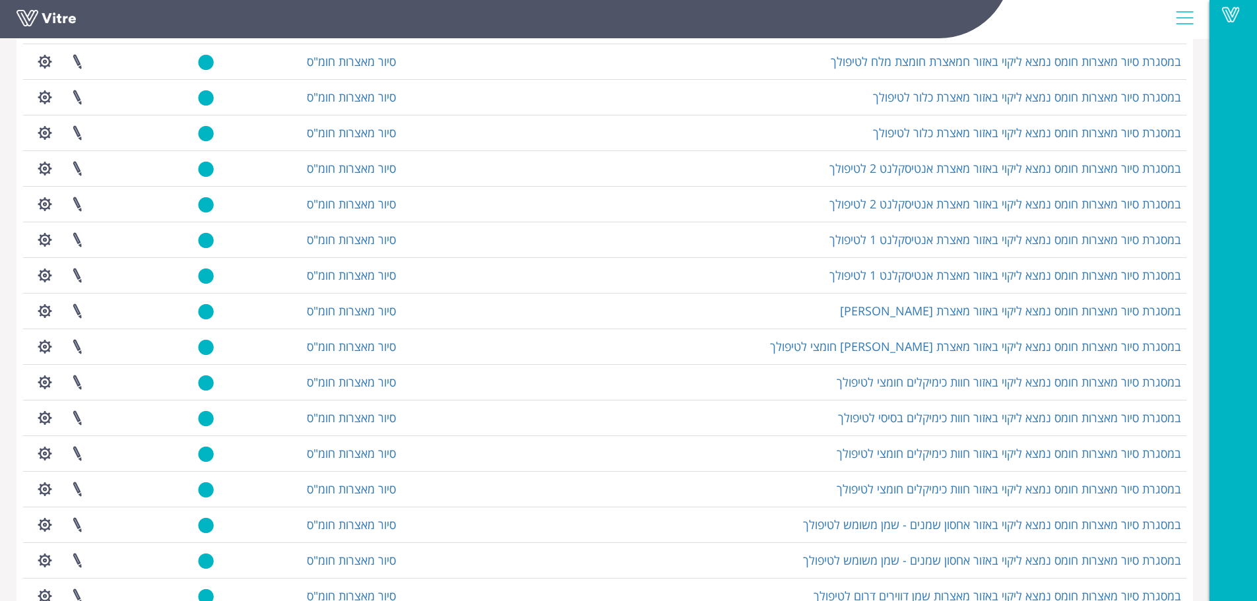
scroll to position [660, 0]
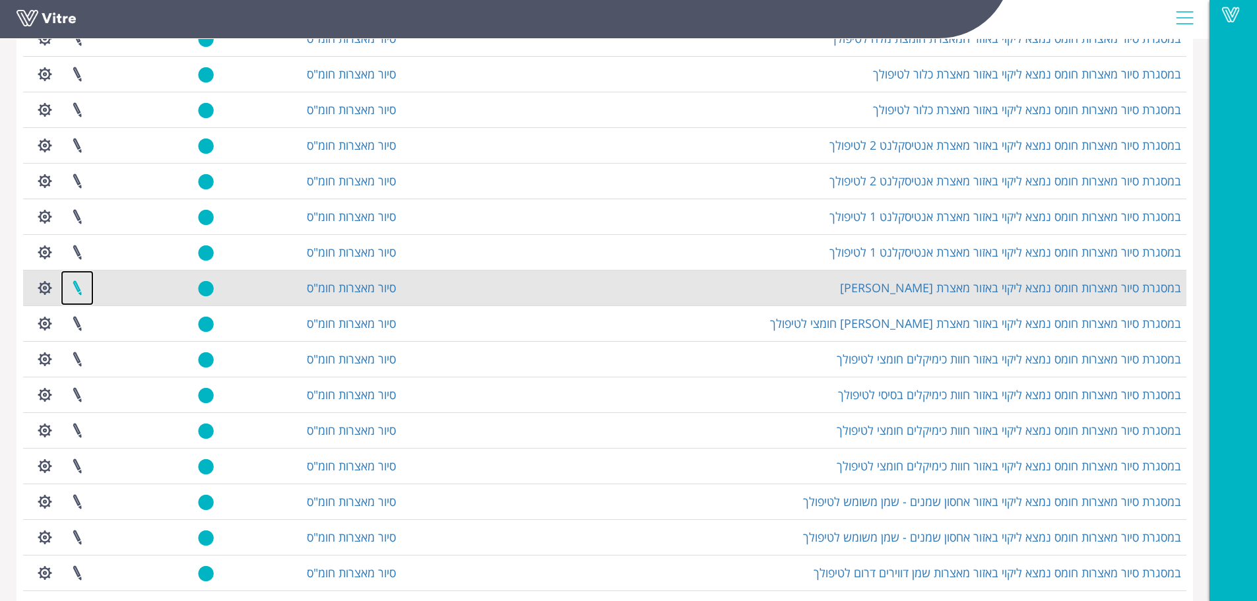
click at [81, 294] on link at bounding box center [77, 288] width 33 height 35
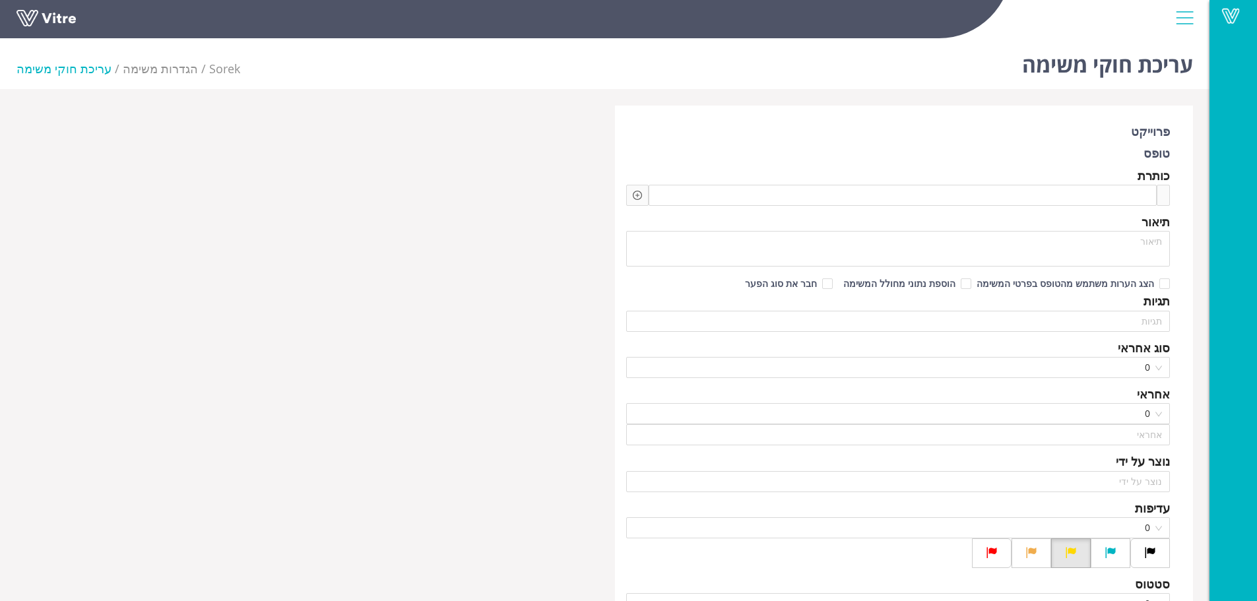
type input "[PERSON_NAME]"
checkbox input "true"
type input "חמו יוסי"
type input "48"
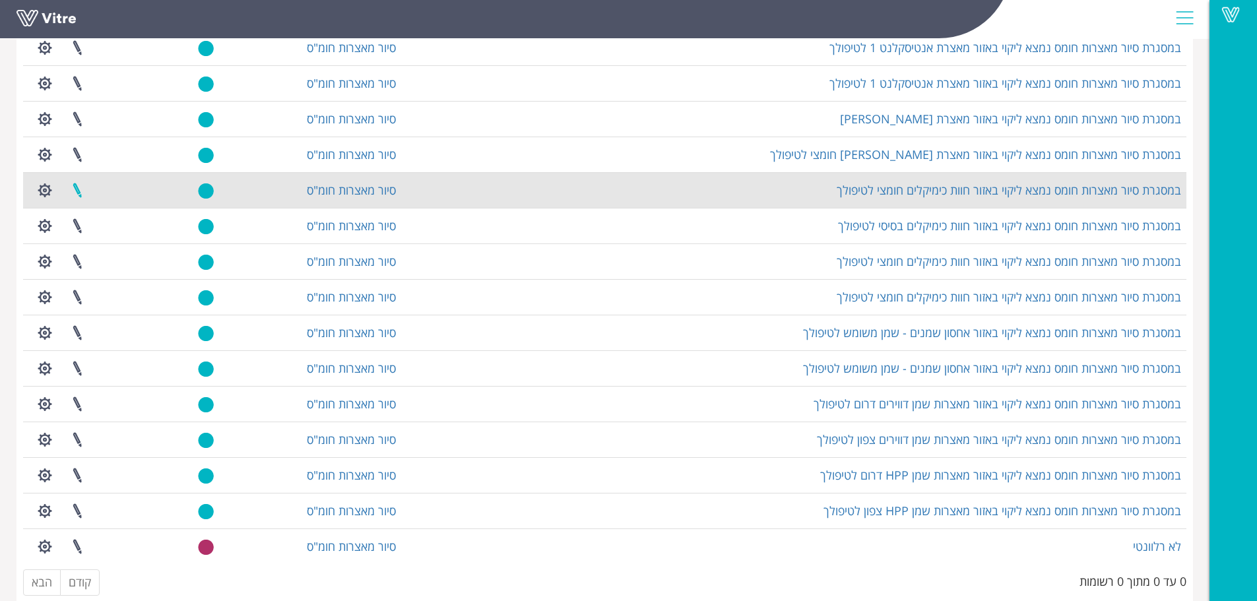
scroll to position [852, 0]
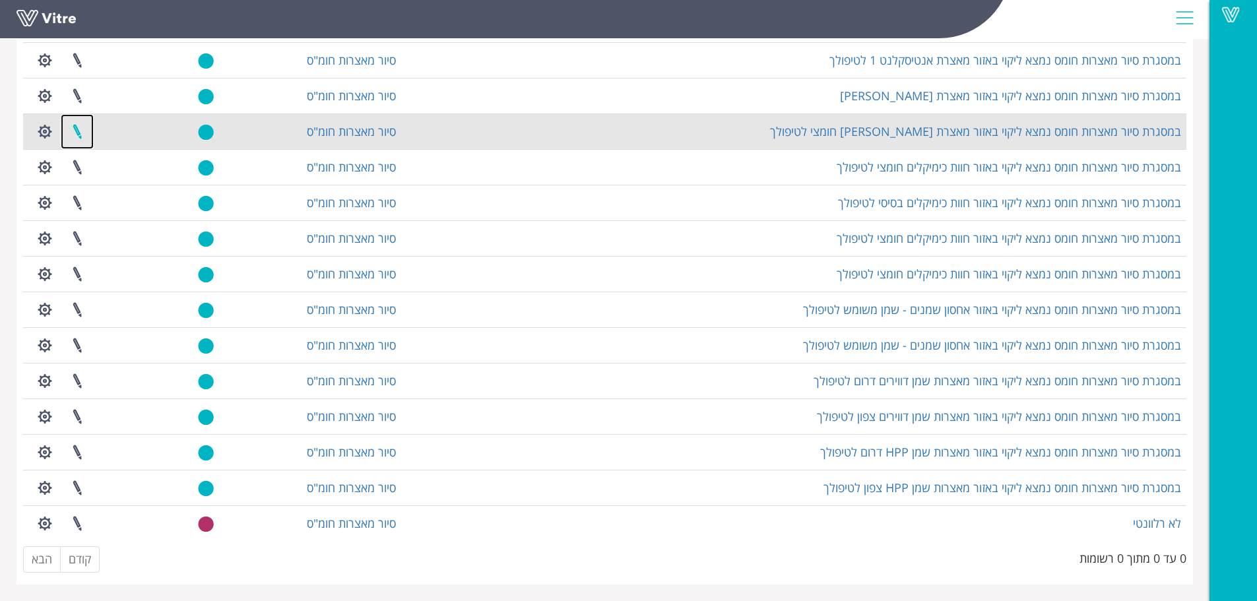
click at [83, 144] on link at bounding box center [77, 131] width 33 height 35
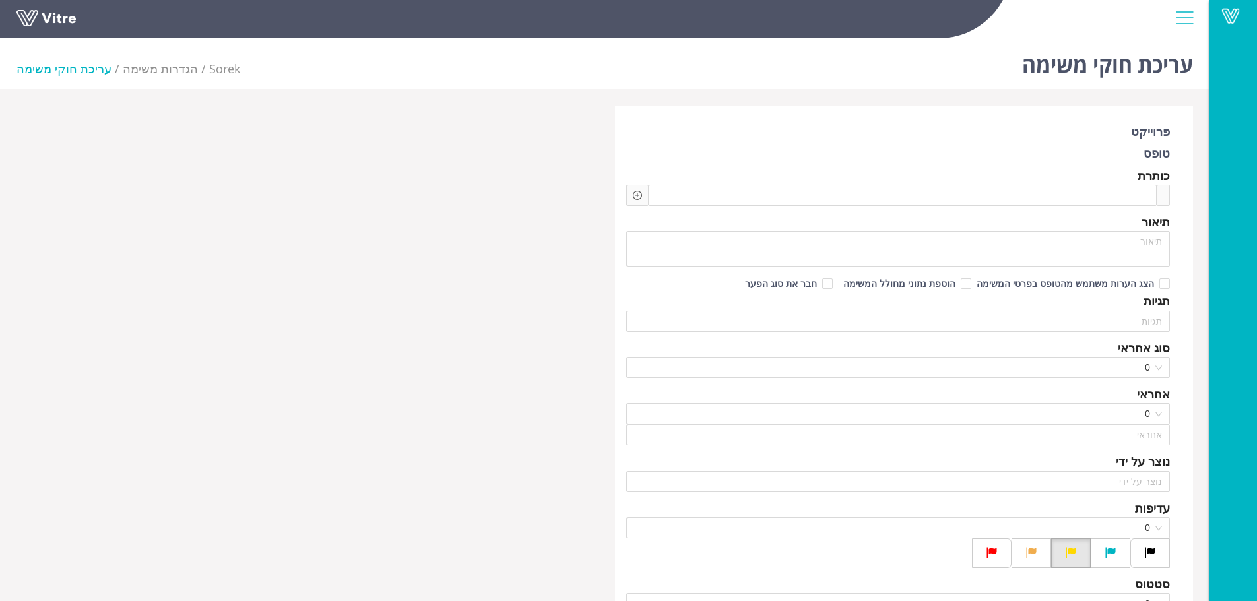
type input "[PERSON_NAME]"
checkbox input "true"
type input "[PERSON_NAME]"
type input "48"
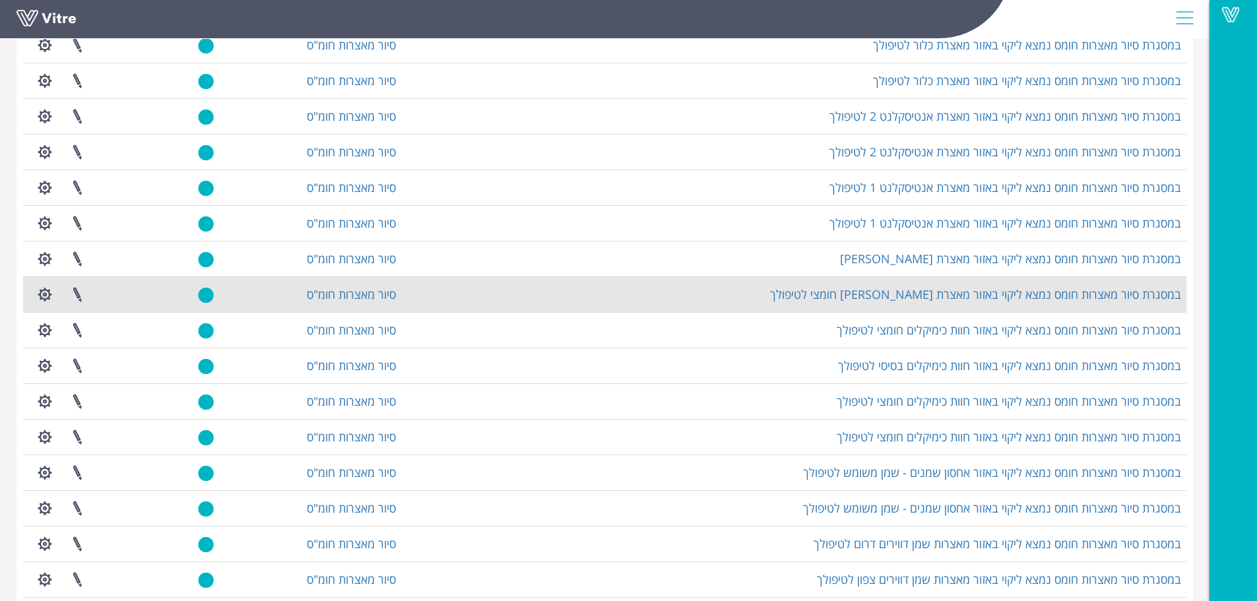
scroll to position [726, 0]
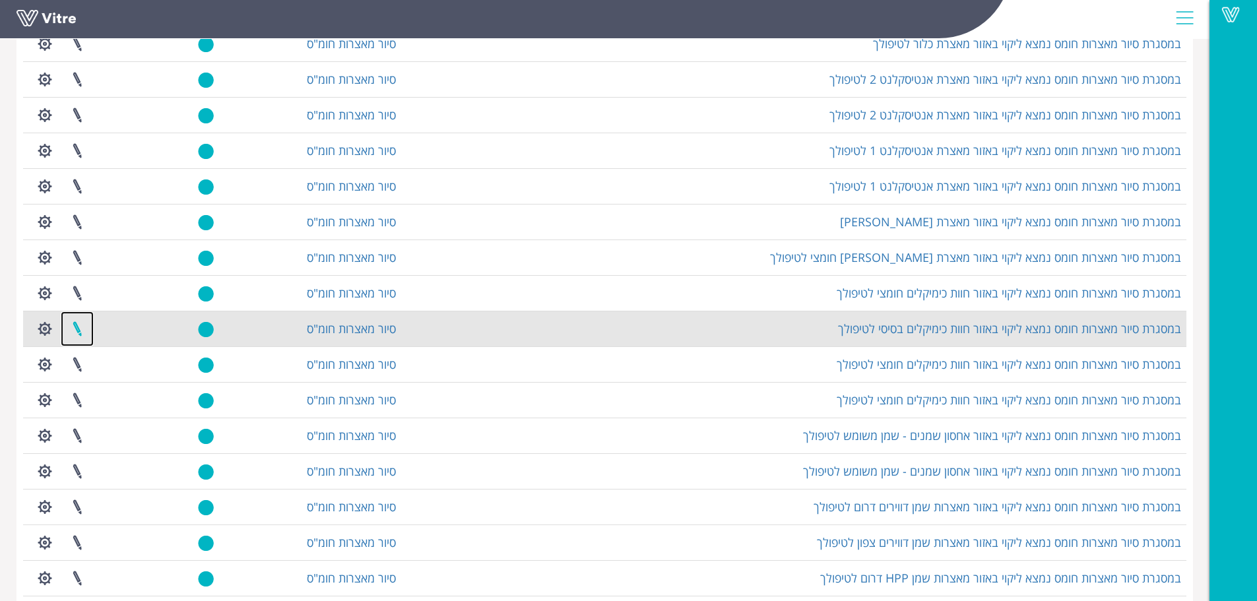
click at [79, 331] on link at bounding box center [77, 329] width 33 height 35
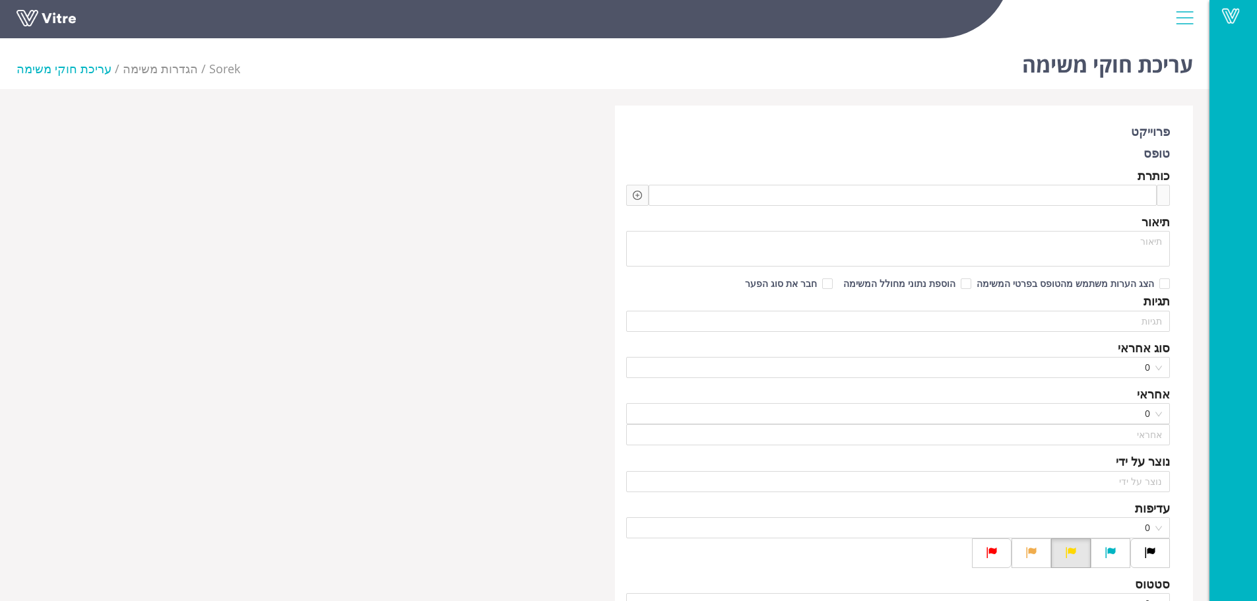
type input "[PERSON_NAME]"
checkbox input "true"
type input "[PERSON_NAME]"
type input "48"
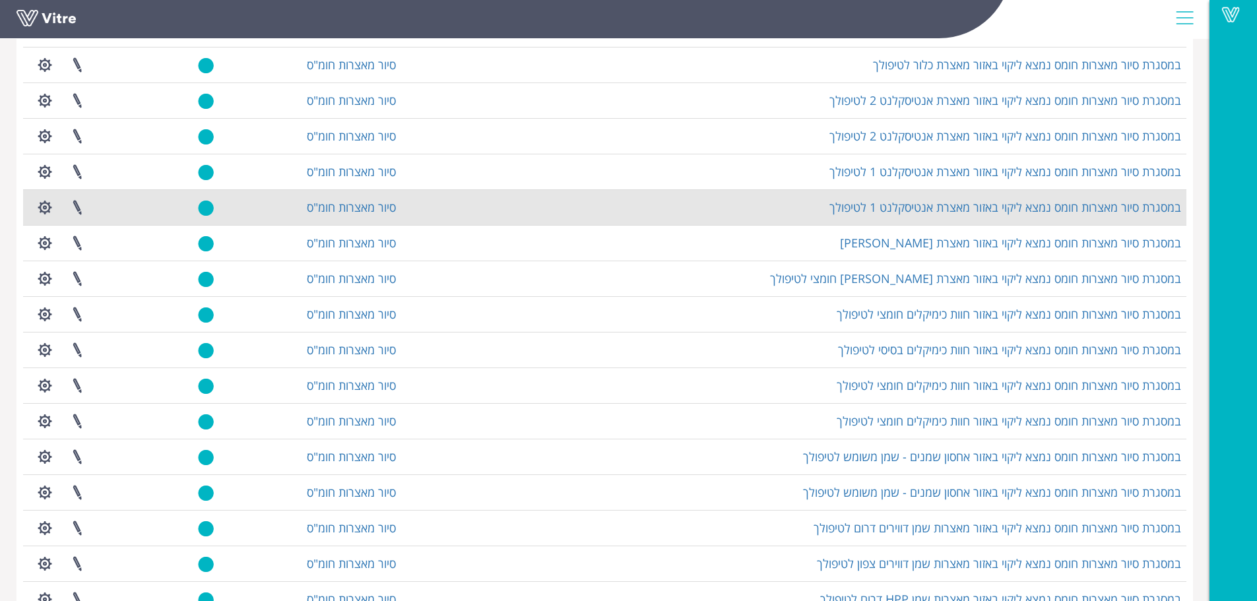
scroll to position [726, 0]
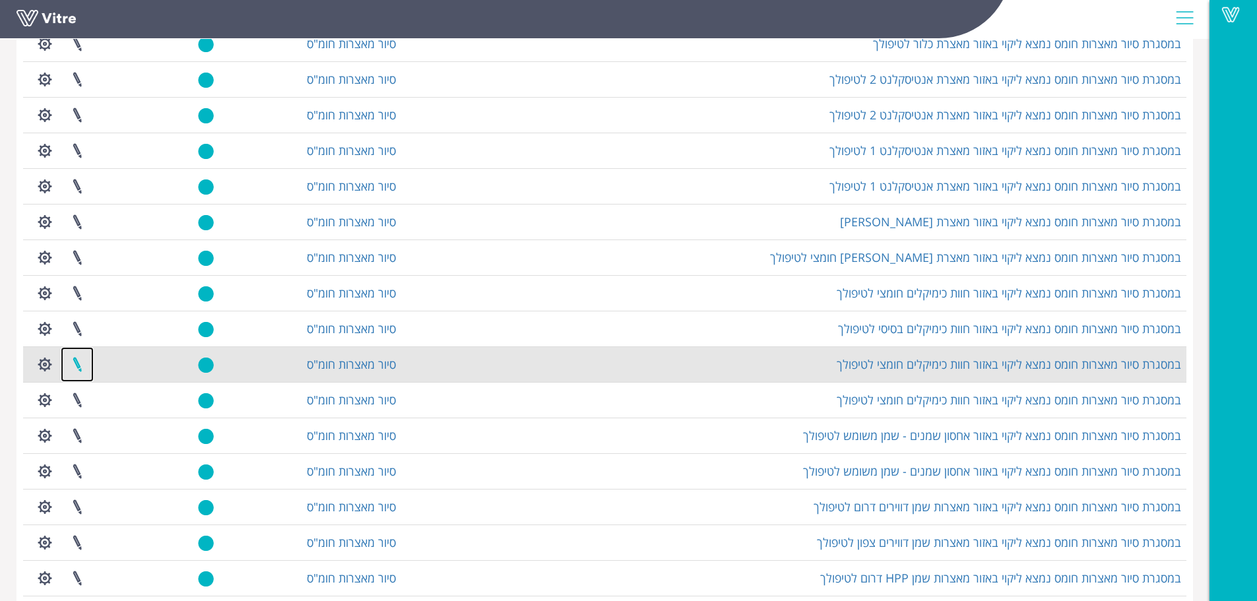
click at [77, 368] on link at bounding box center [77, 364] width 33 height 35
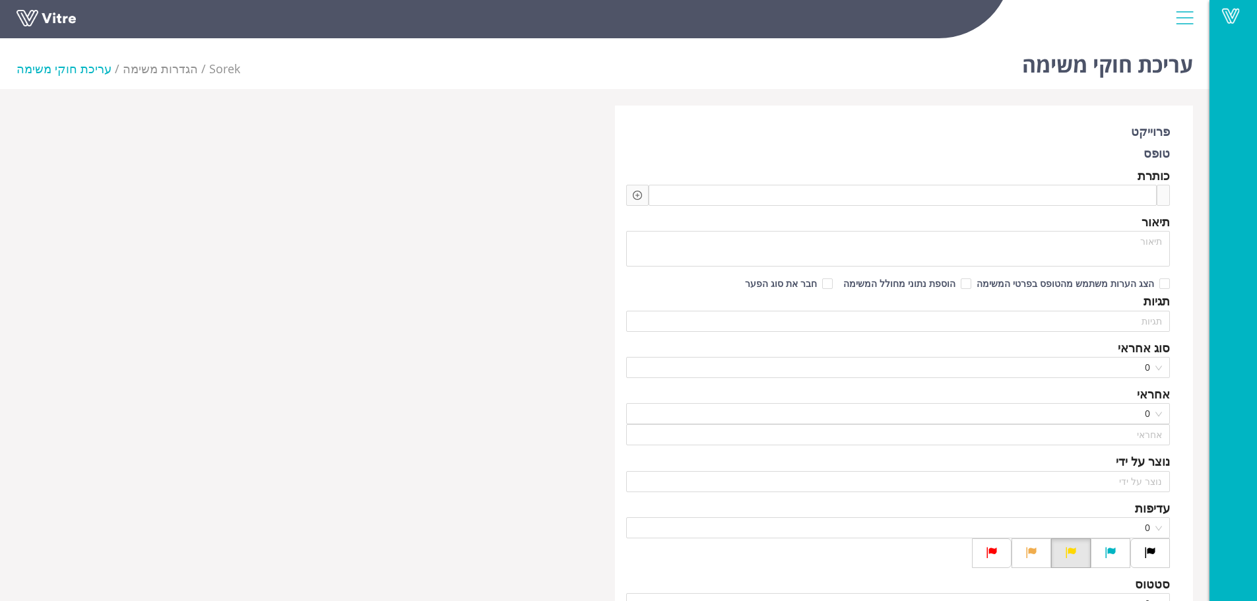
type input "[PERSON_NAME]"
type input "משה לוי"
checkbox input "true"
type input "פרדו ניסו"
type input "48"
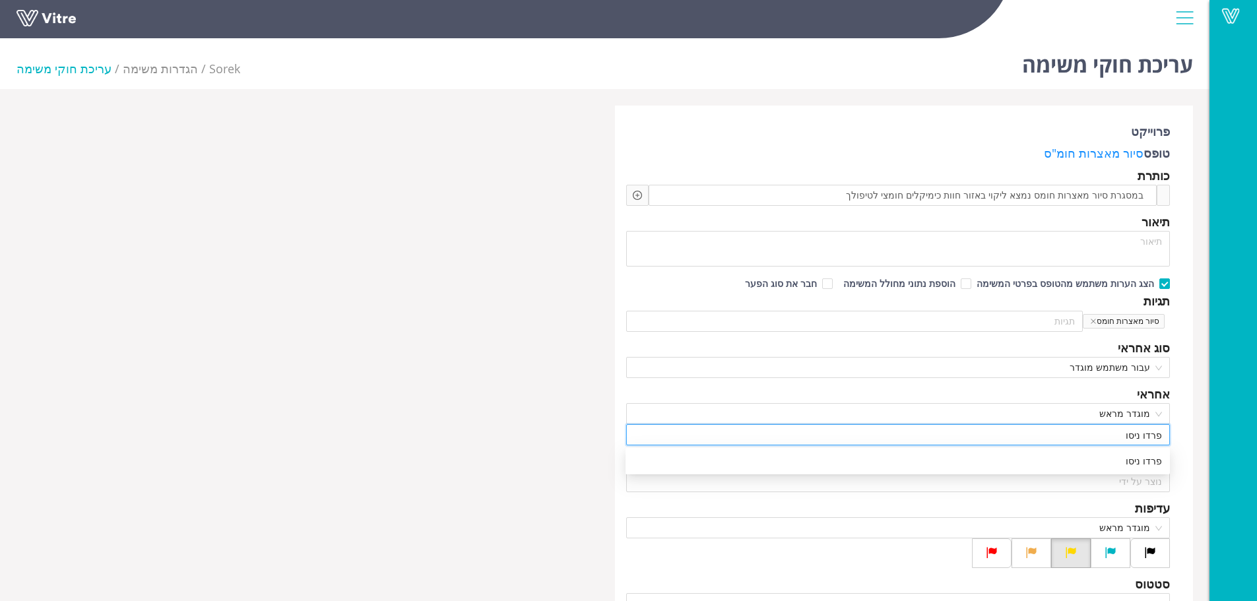
drag, startPoint x: 1085, startPoint y: 440, endPoint x: 1205, endPoint y: 438, distance: 119.5
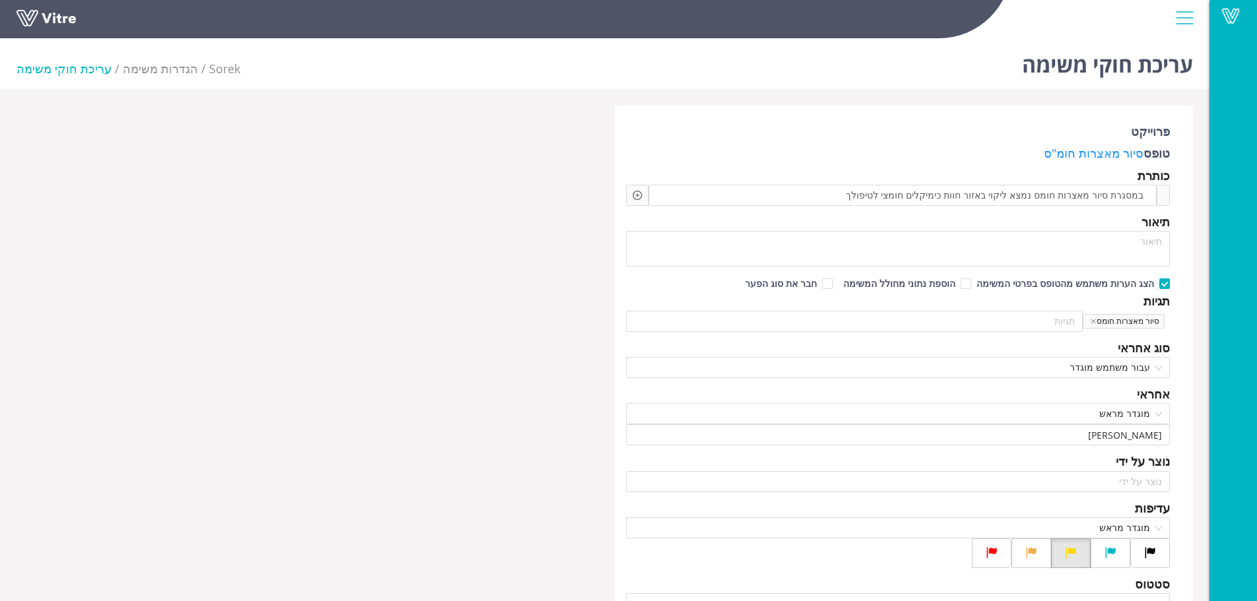
click at [1159, 472] on body "Vitre עריכת חוקי משימה Sorek הגדרות משימה עריכת חוקי משימה פרוייקט טופס סיור מא…" at bounding box center [628, 333] width 1257 height 601
click at [1152, 463] on div "נוצר על ידי" at bounding box center [1143, 461] width 54 height 18
click at [1100, 436] on input "עופר" at bounding box center [898, 435] width 529 height 20
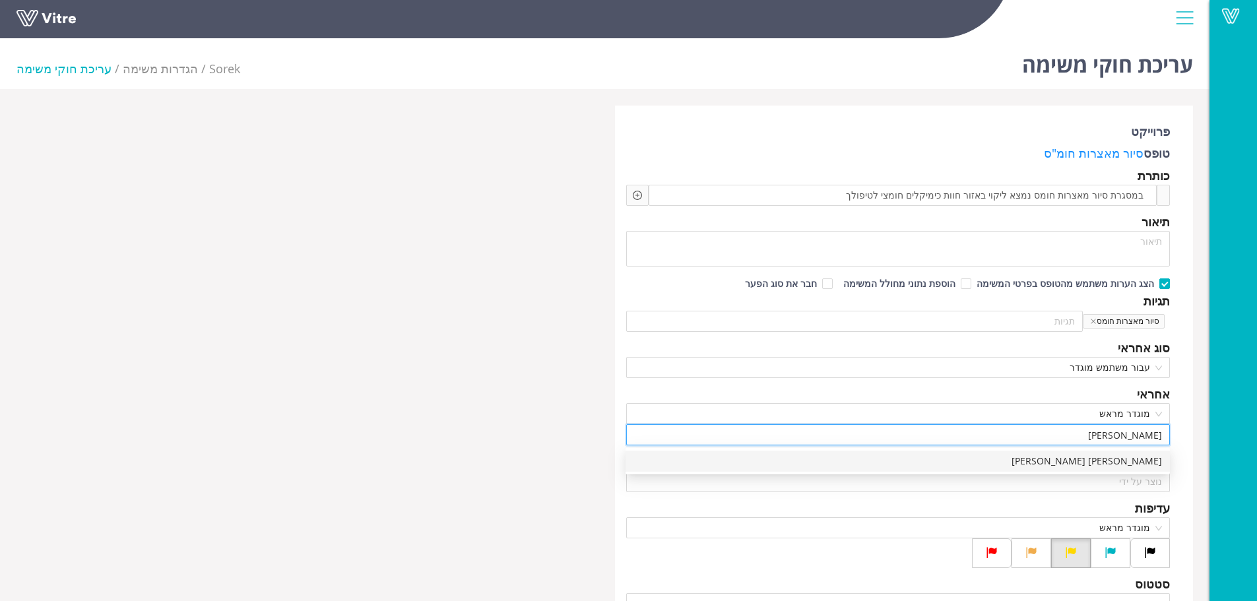
click at [1142, 460] on div "כהן עופר" at bounding box center [898, 461] width 529 height 15
type input "כהן עופר"
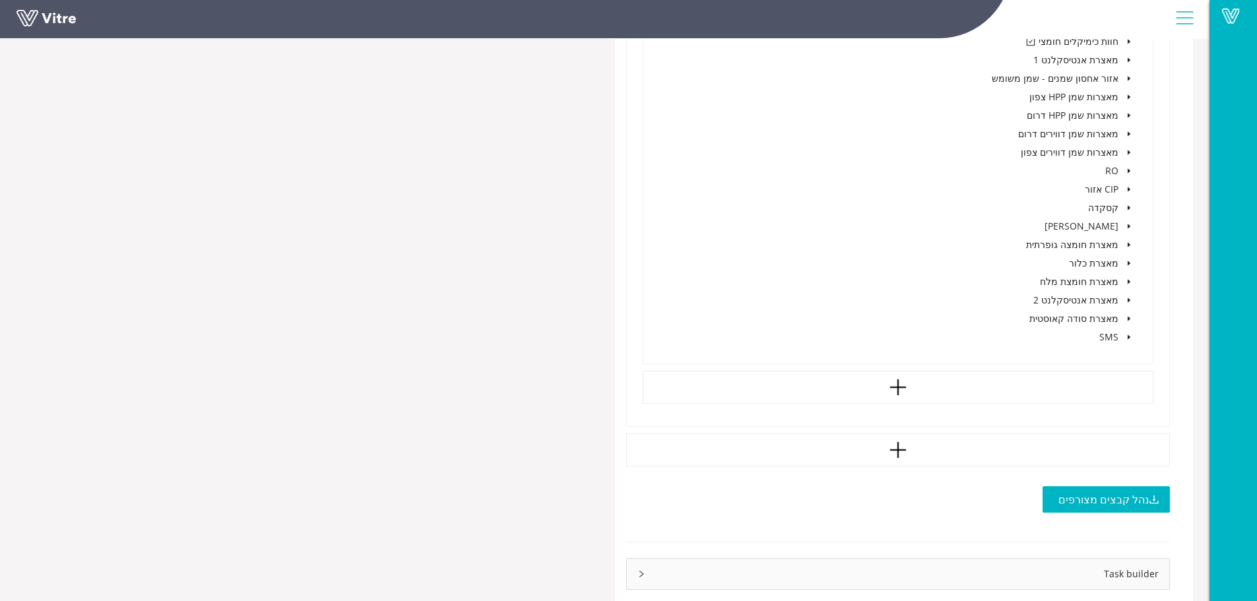
scroll to position [1142, 0]
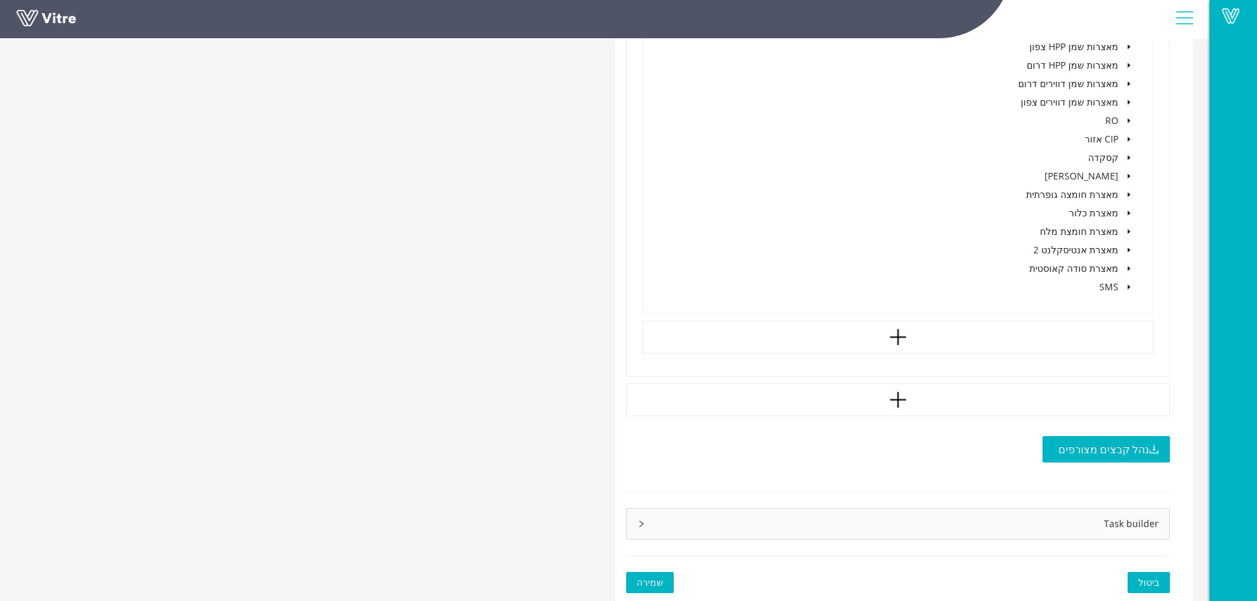
click at [651, 582] on span "שמירה" at bounding box center [650, 583] width 26 height 15
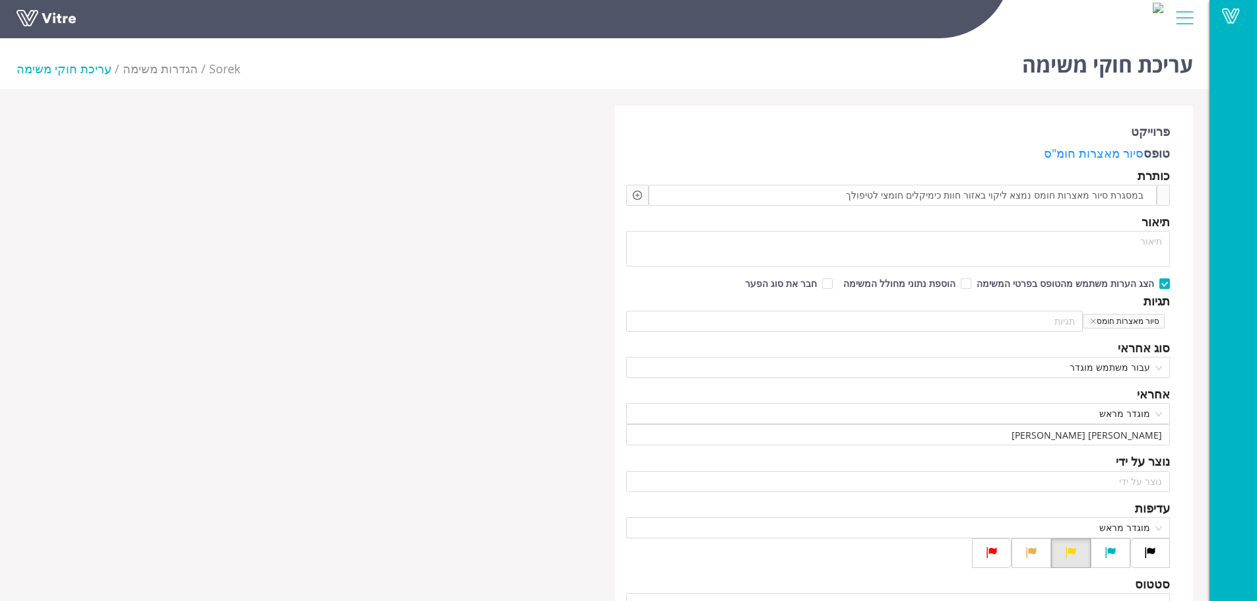
scroll to position [1142, 0]
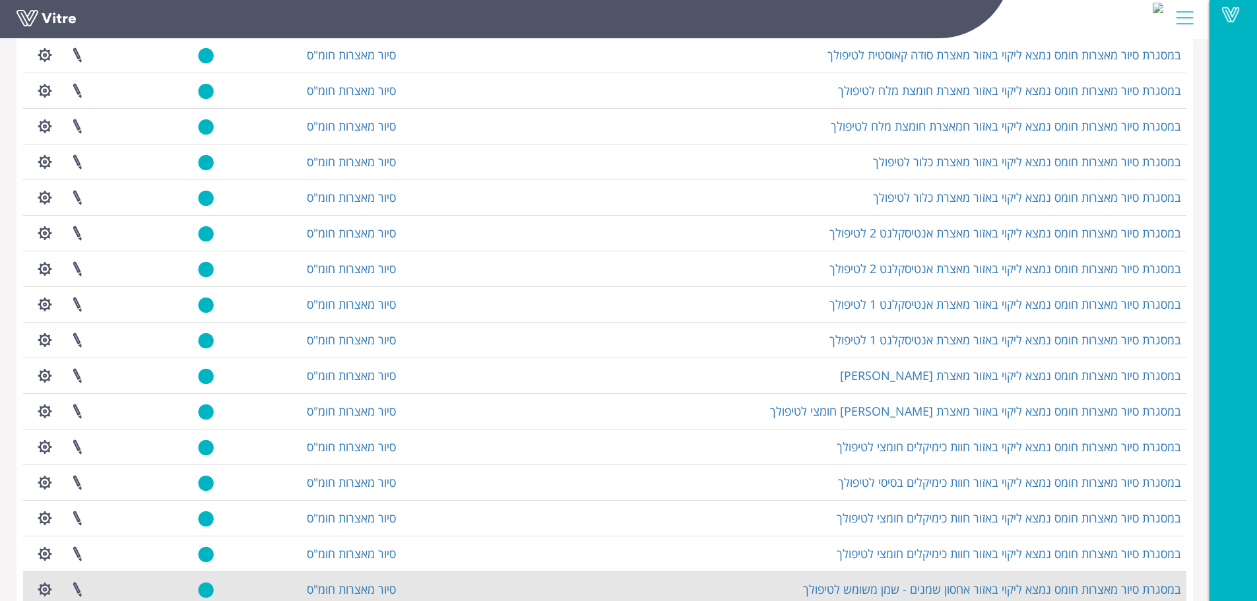
scroll to position [594, 0]
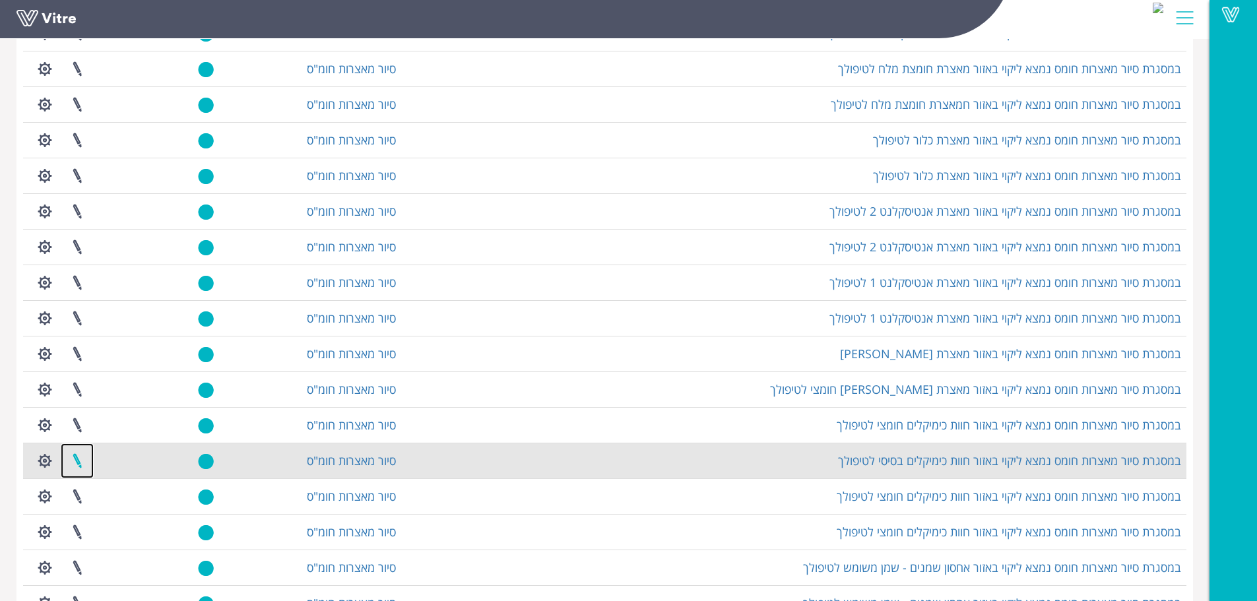
click at [81, 464] on link at bounding box center [77, 461] width 33 height 35
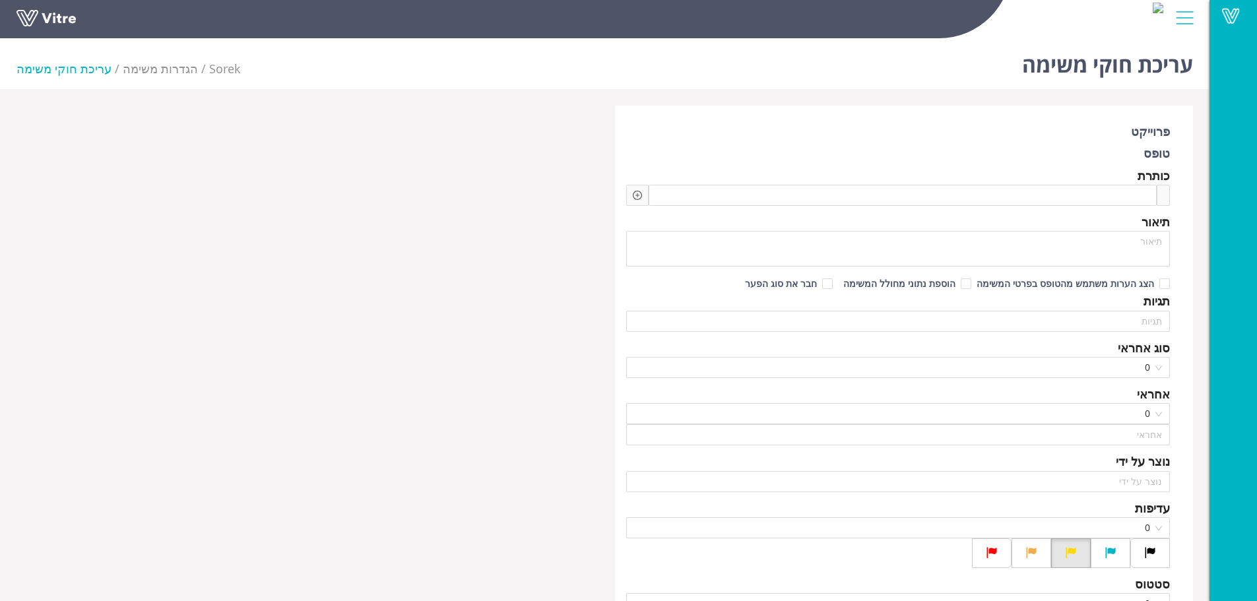
type input "משה לוי"
checkbox input "true"
type input "חמו יוסי"
type input "48"
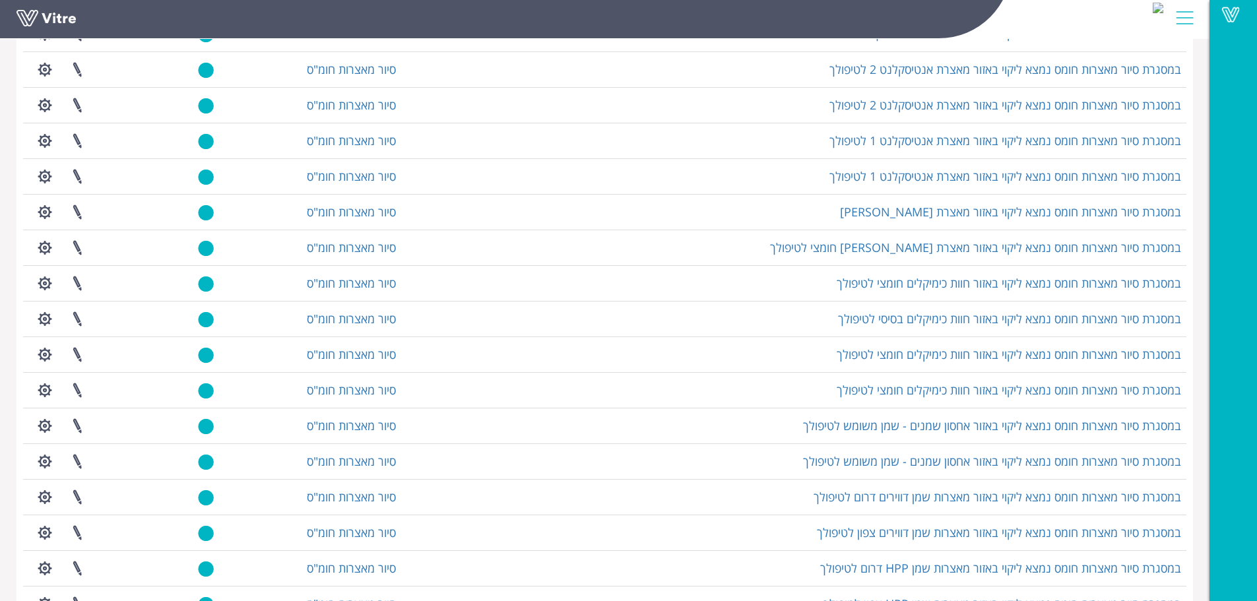
scroll to position [654, 0]
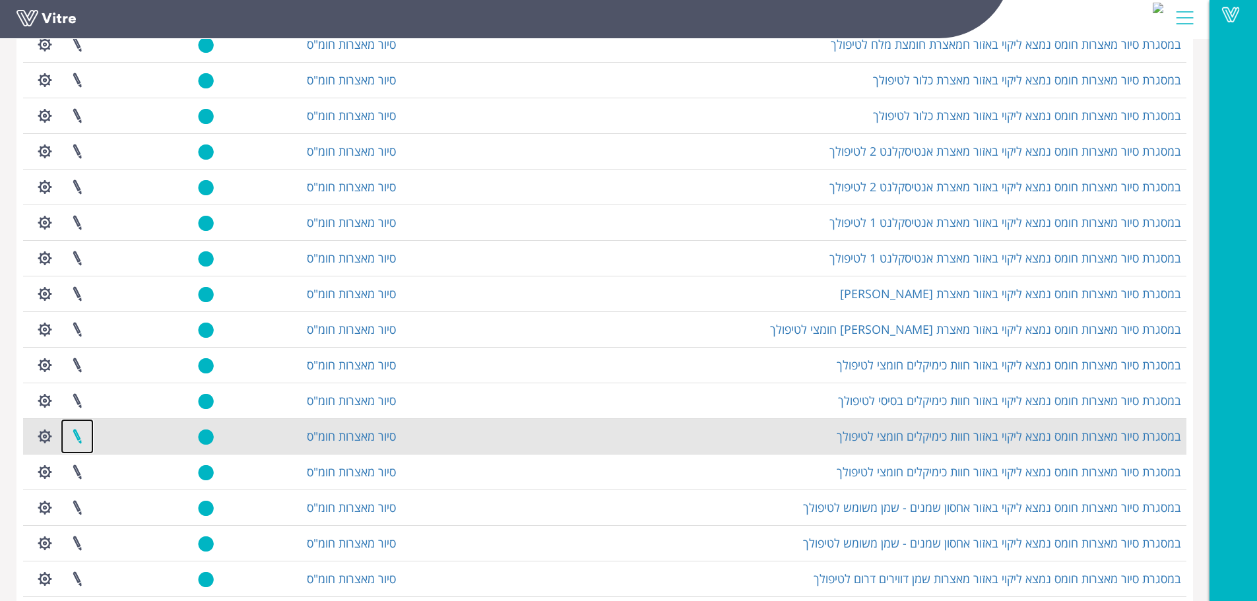
click at [79, 436] on link at bounding box center [77, 436] width 33 height 35
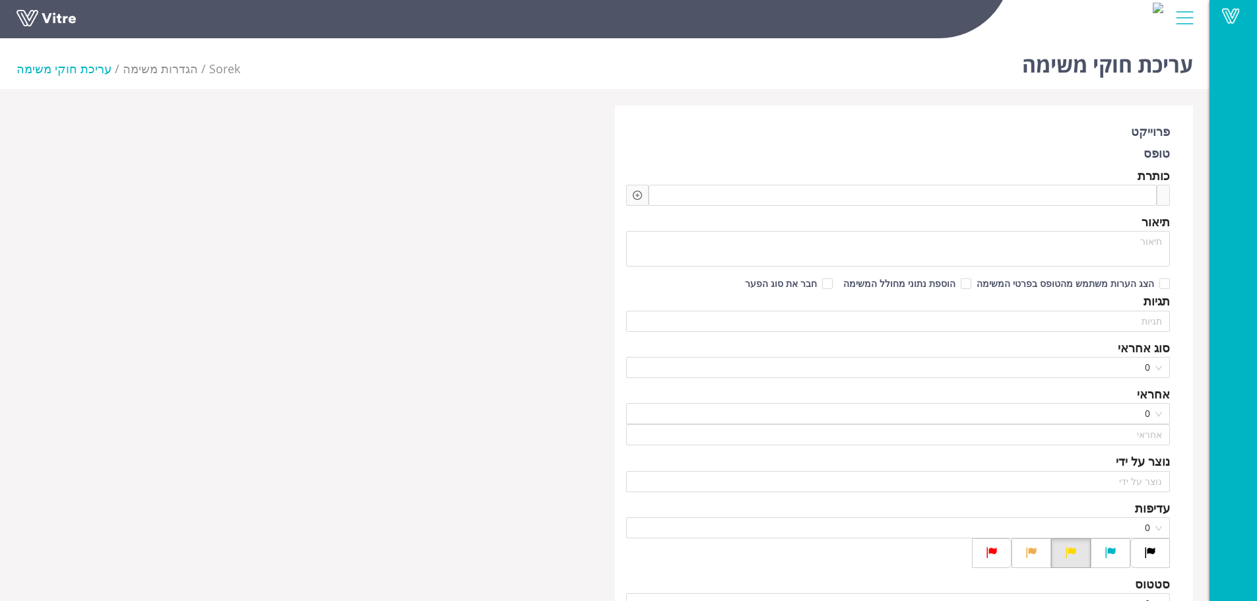
type input "[PERSON_NAME]"
checkbox input "true"
type input "[PERSON_NAME] [PERSON_NAME]"
type input "48"
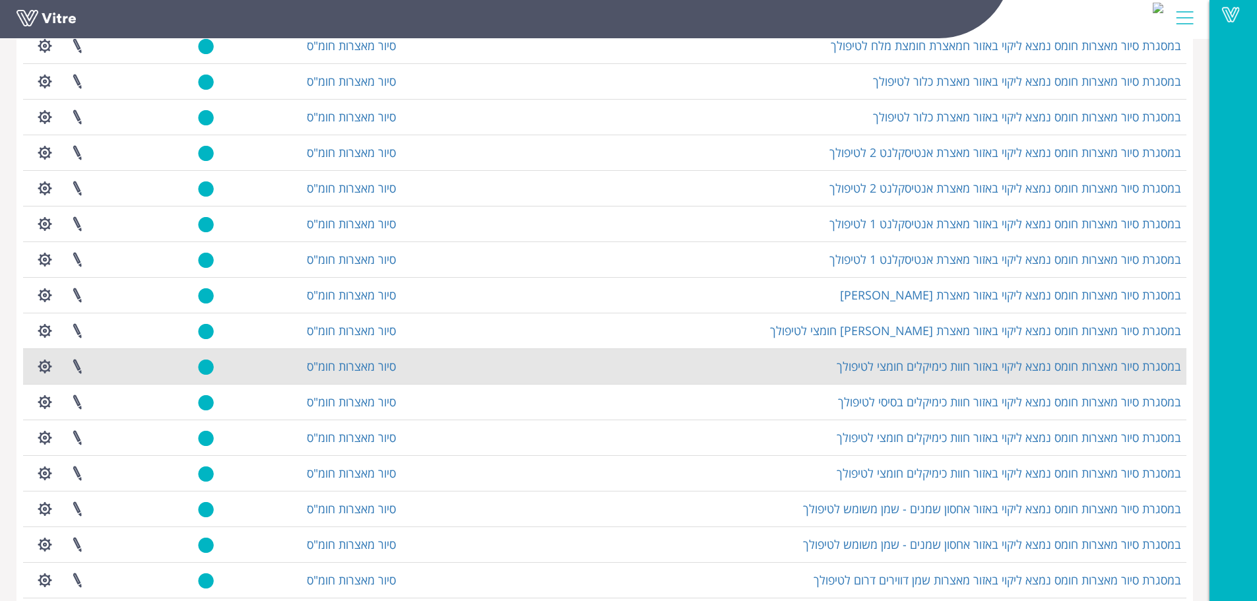
scroll to position [660, 0]
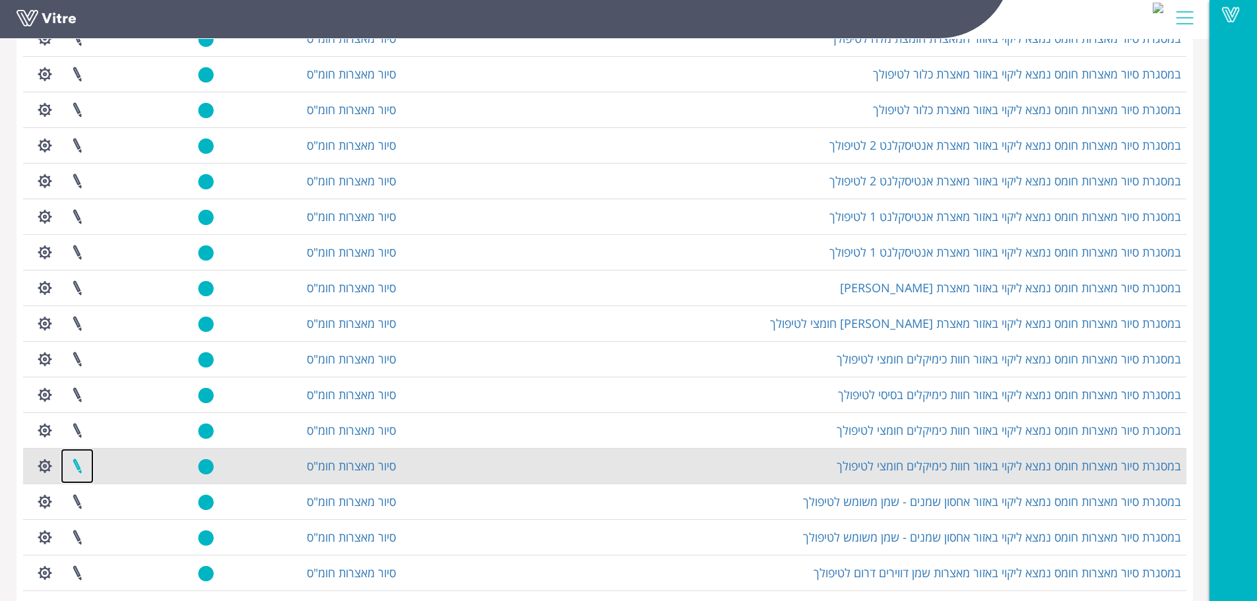
click at [83, 466] on link at bounding box center [77, 466] width 33 height 35
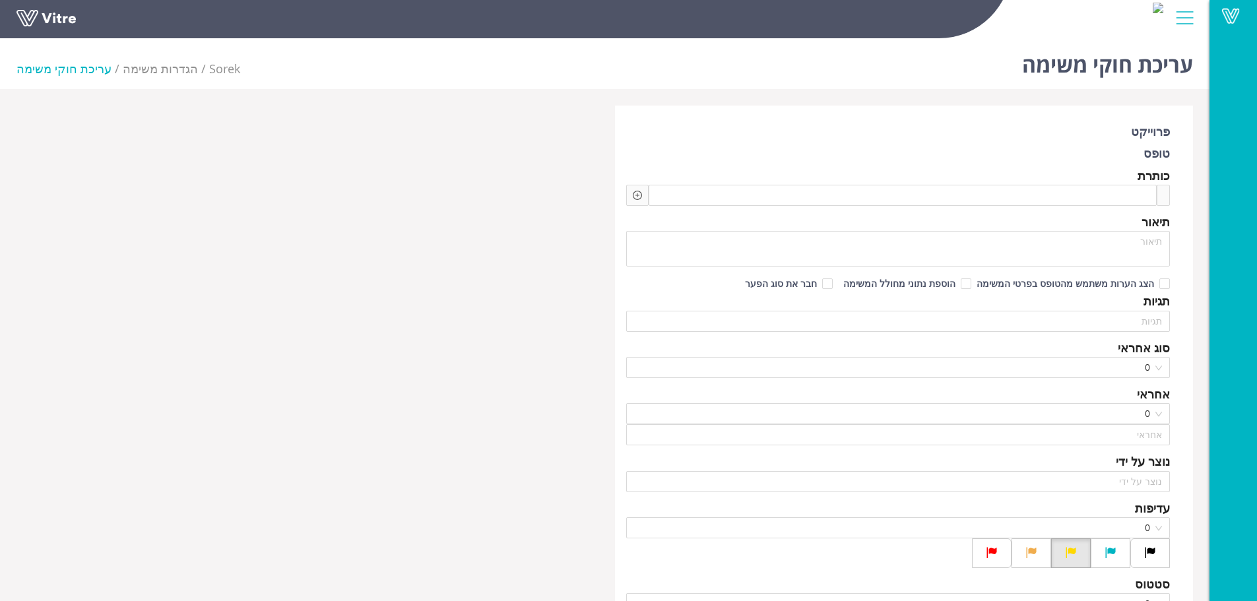
type input "[PERSON_NAME]"
checkbox input "true"
type input "חמו יוסי"
type input "48"
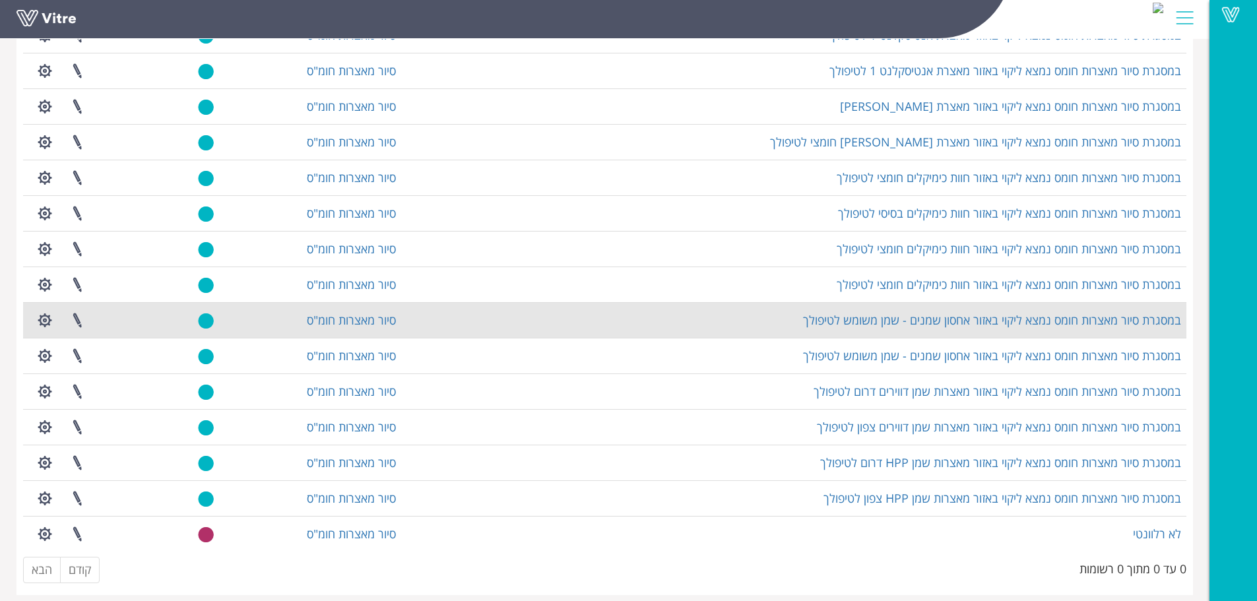
scroll to position [852, 0]
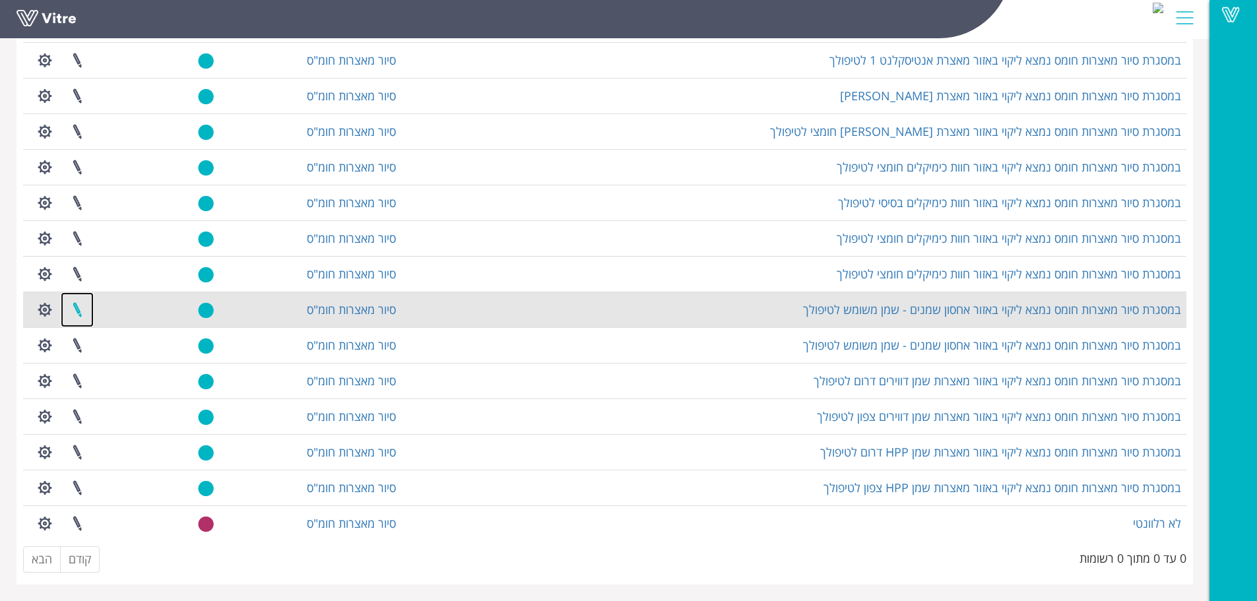
click at [73, 306] on link at bounding box center [77, 309] width 33 height 35
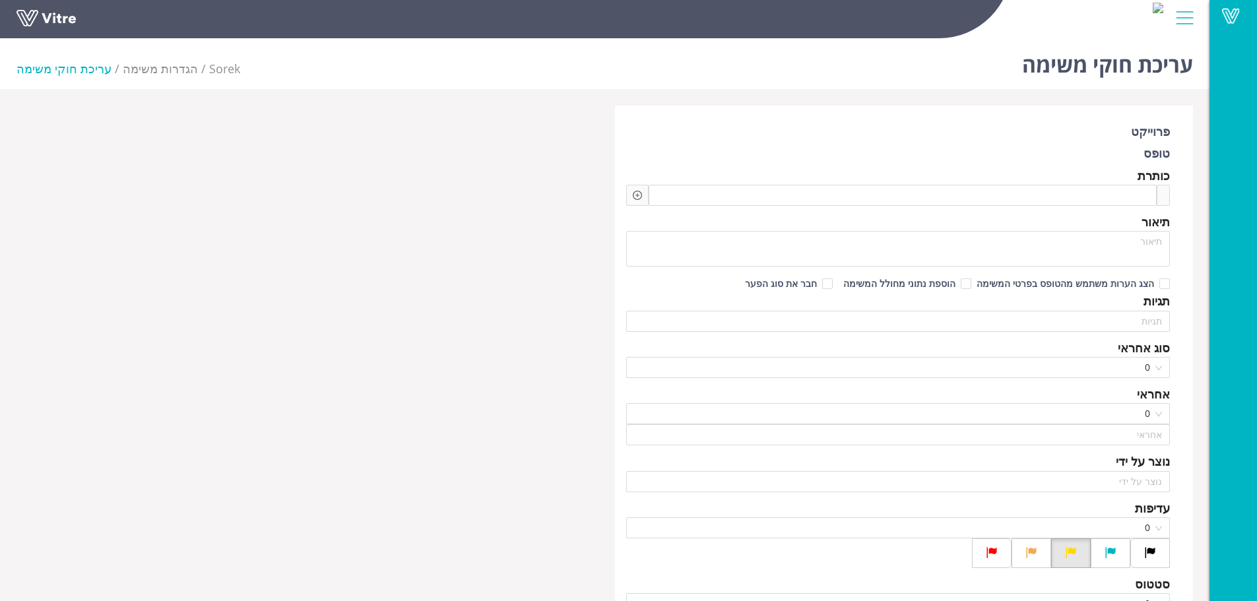
type input "[PERSON_NAME]"
checkbox input "true"
type input "[DEMOGRAPHIC_DATA][PERSON_NAME]"
type input "48"
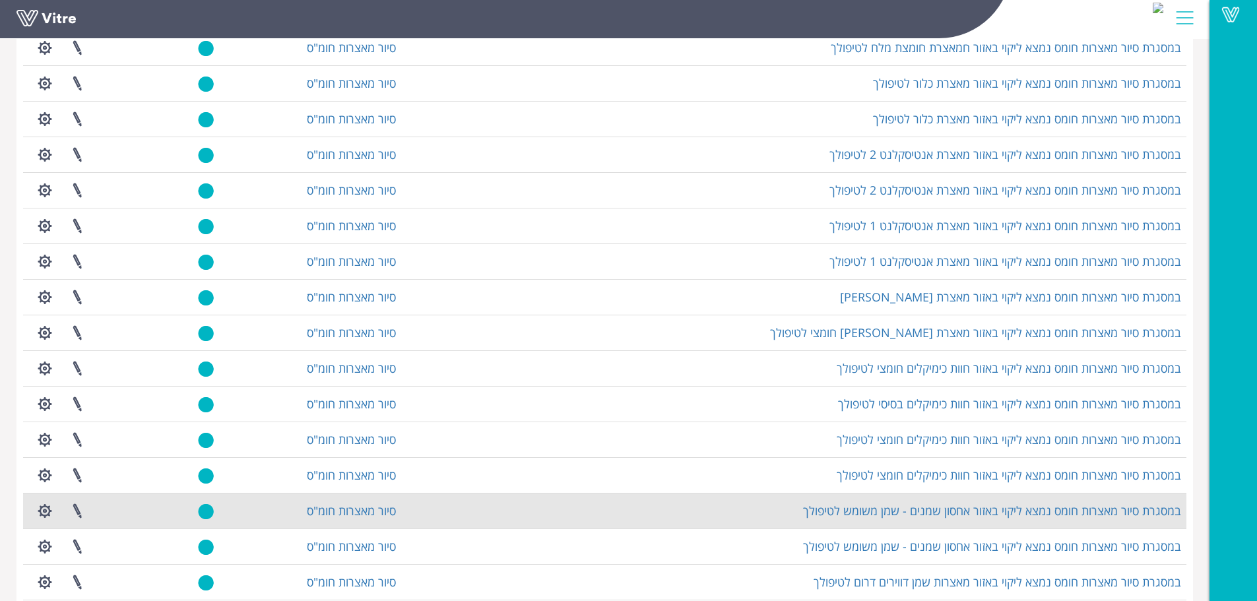
scroll to position [852, 0]
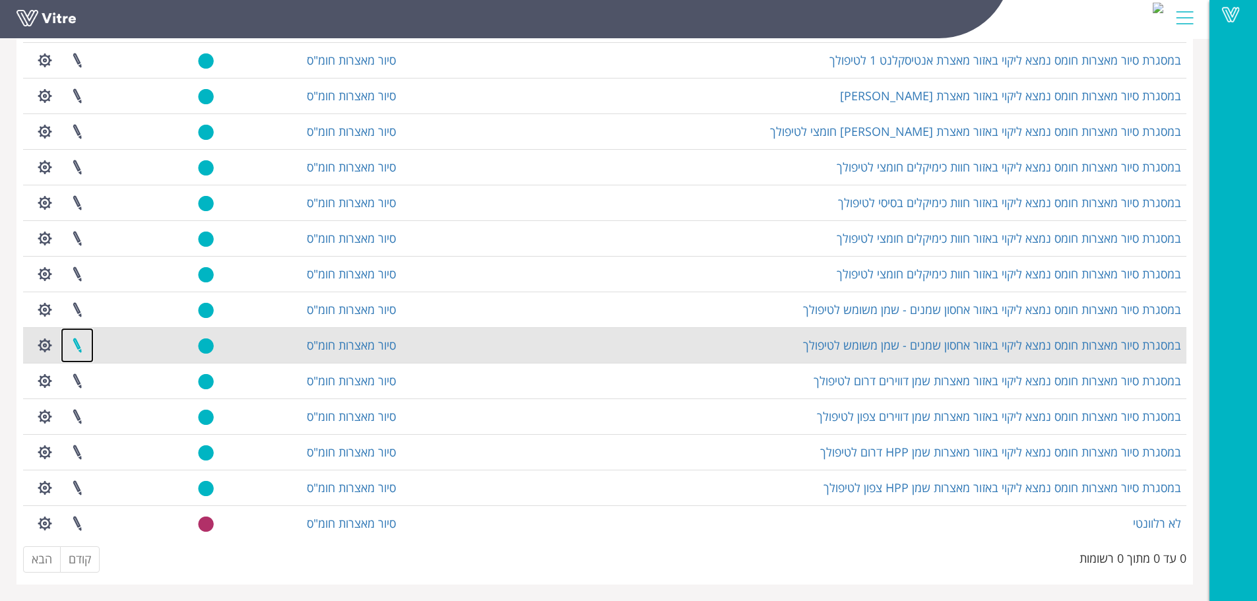
click at [77, 347] on link at bounding box center [77, 345] width 33 height 35
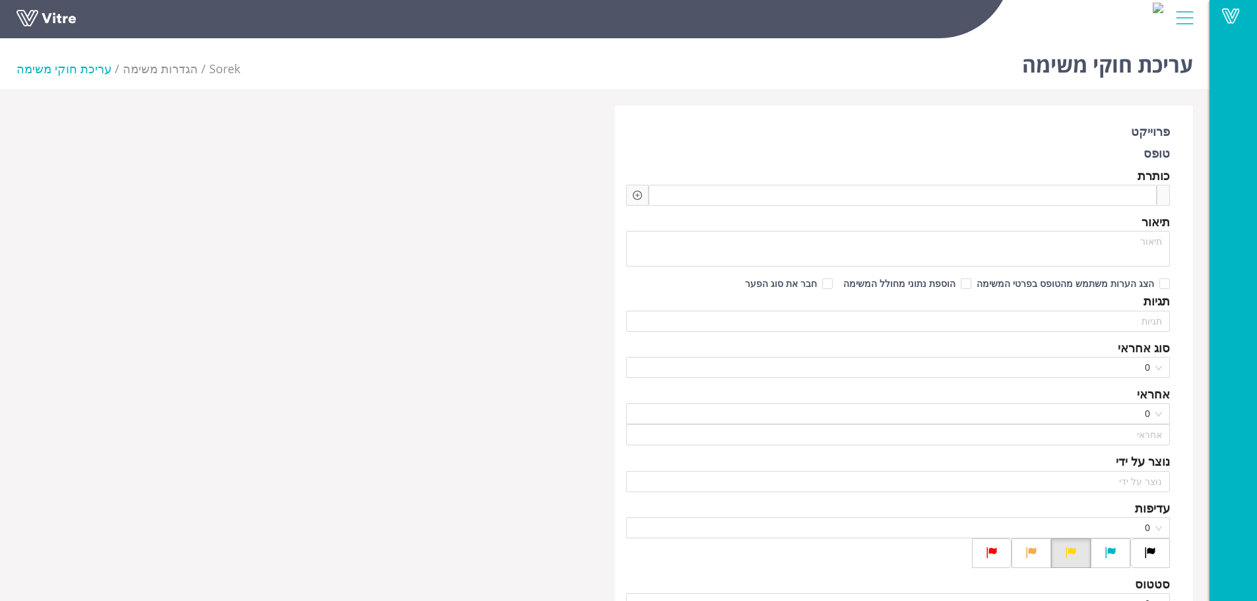
type input "[PERSON_NAME]"
checkbox input "true"
type input "[DEMOGRAPHIC_DATA][PERSON_NAME]"
type input "48"
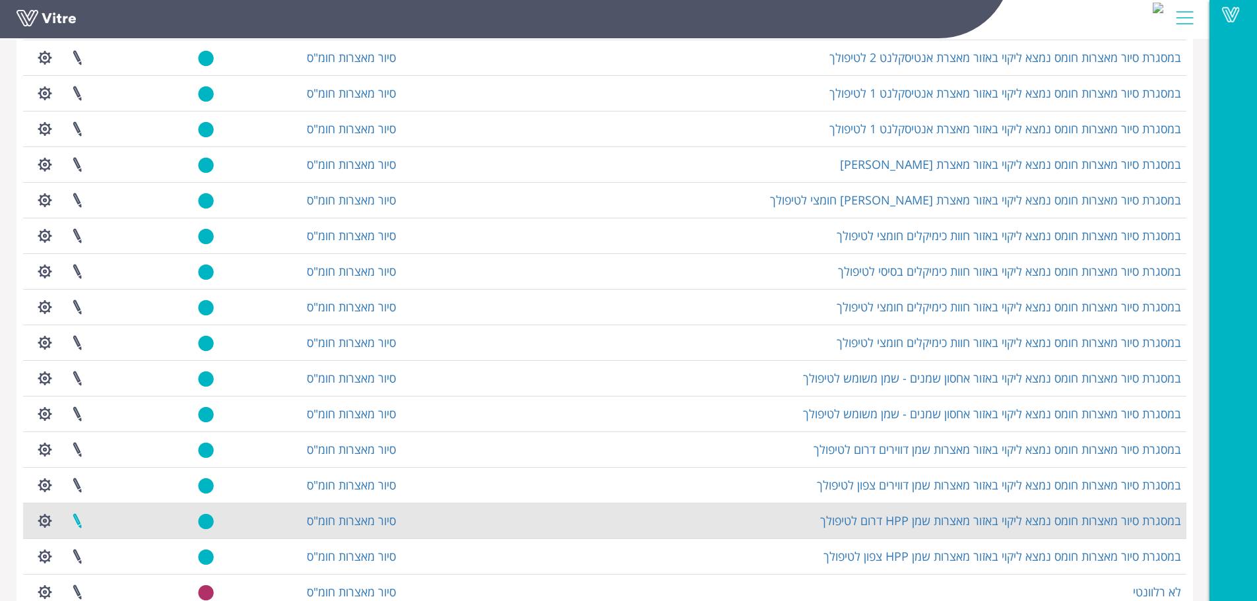
scroll to position [792, 0]
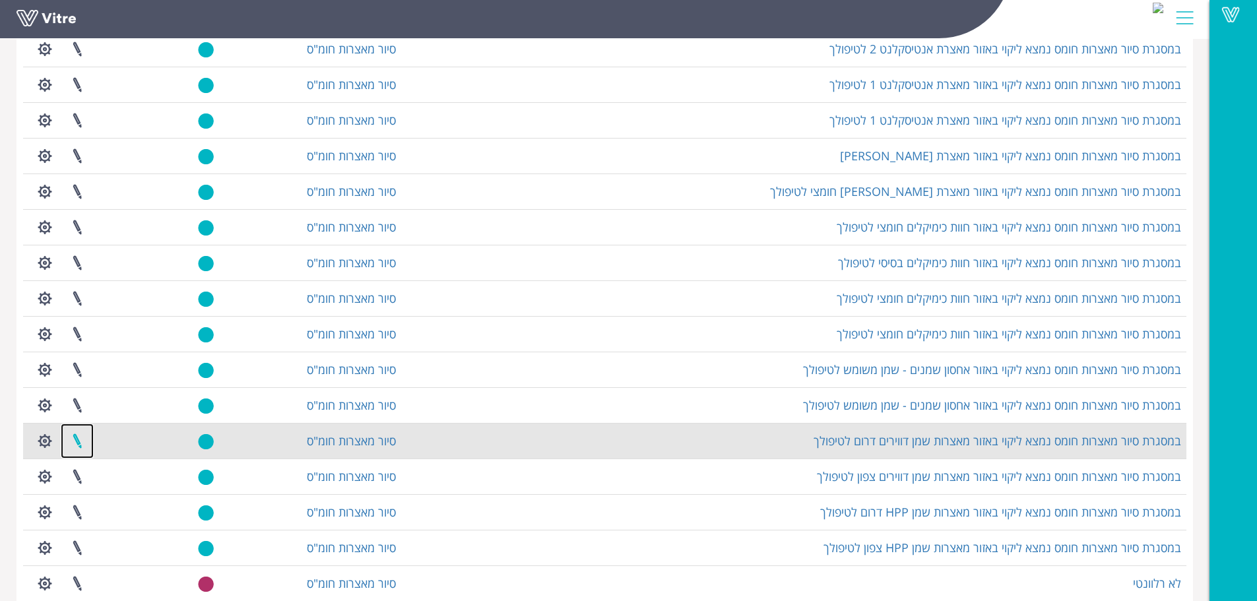
click at [79, 444] on link at bounding box center [77, 441] width 33 height 35
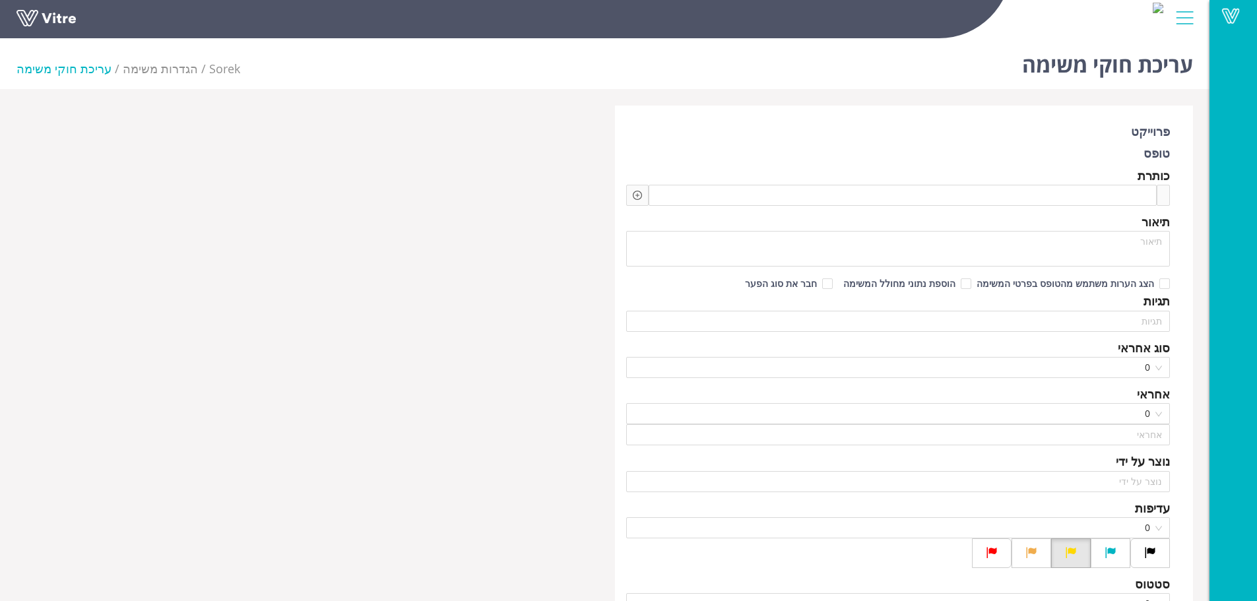
type input "משה לוי"
checkbox input "true"
type input "אלזיאדנה נידאל"
type input "48"
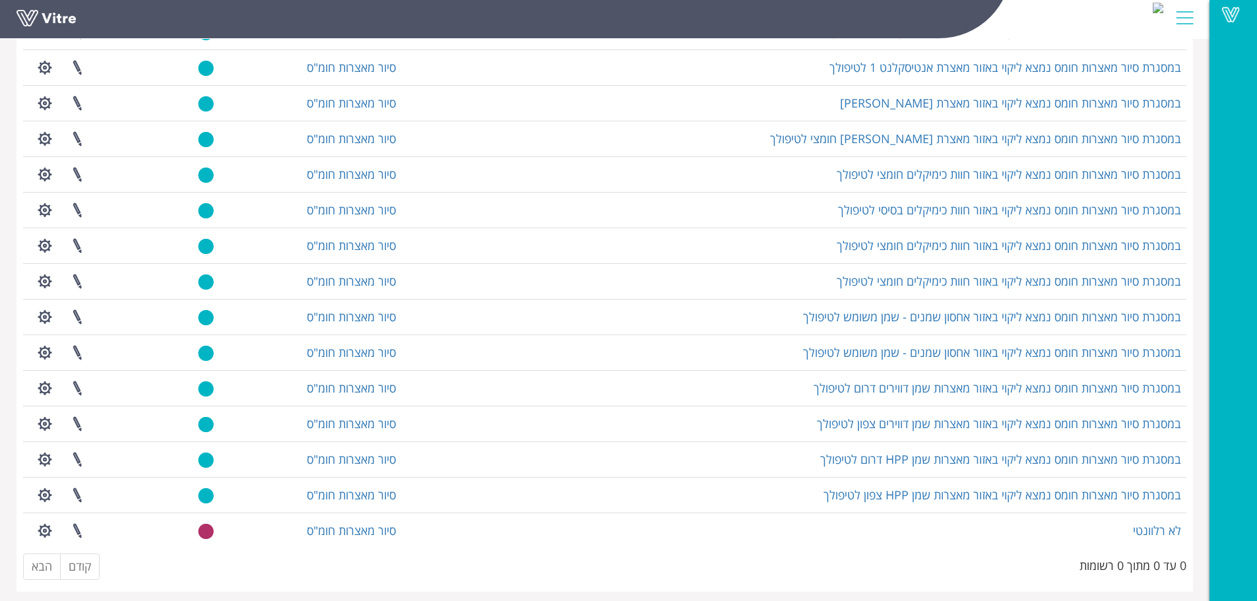
scroll to position [852, 0]
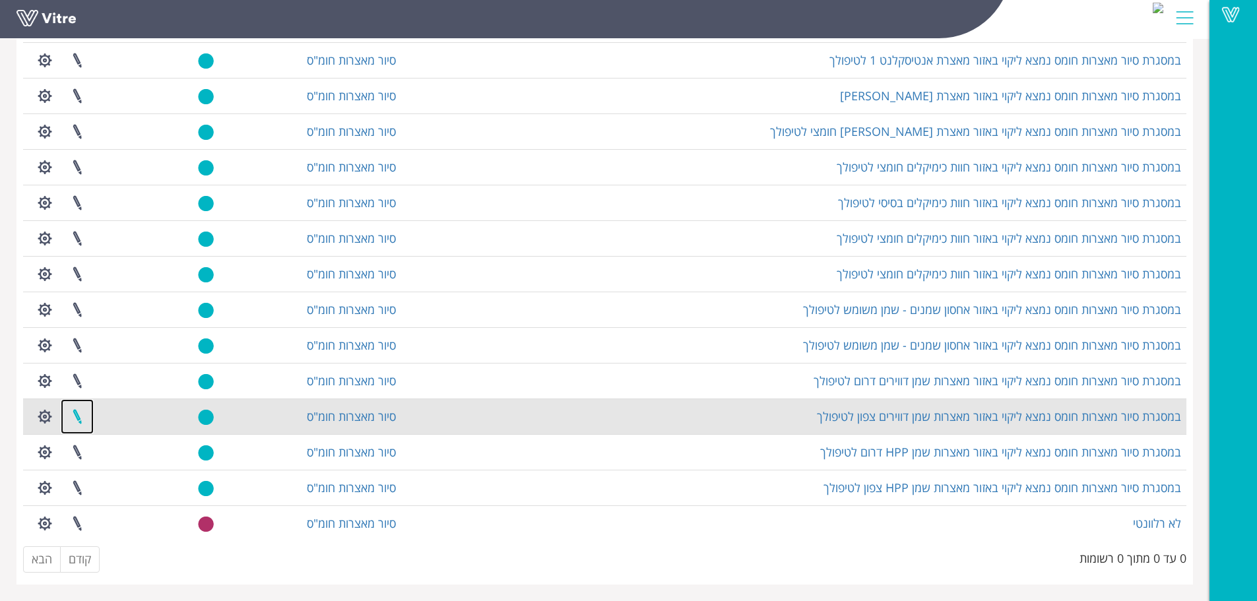
click at [83, 417] on link at bounding box center [77, 416] width 33 height 35
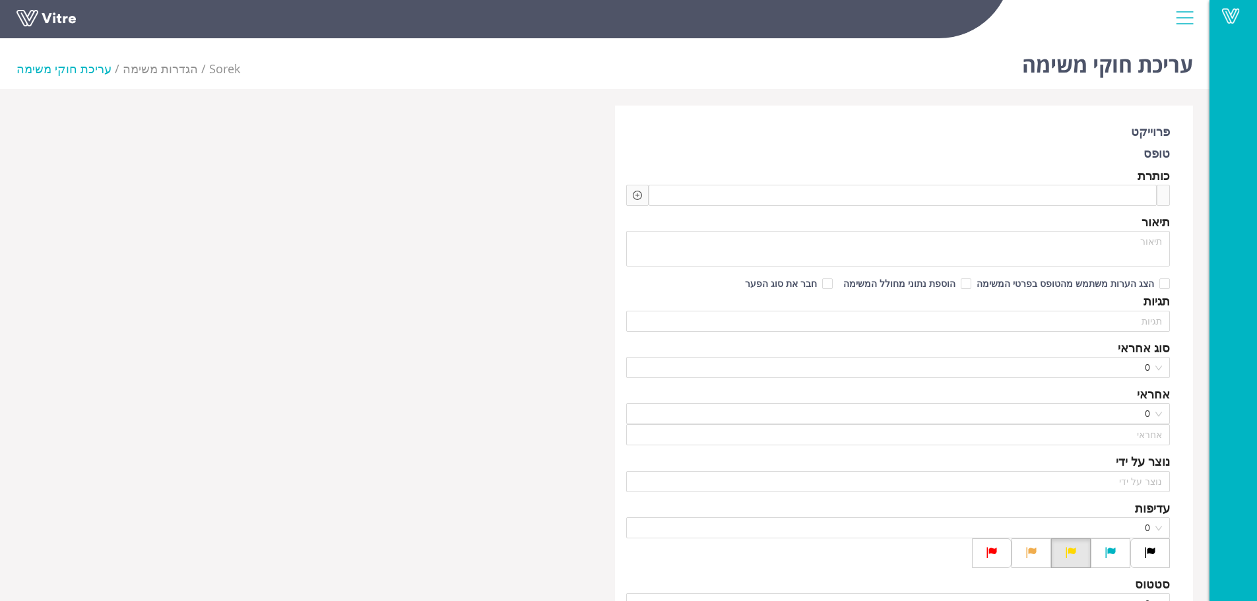
type input "משה לוי"
type input "[PERSON_NAME]"
checkbox input "true"
type input "אלזיאדנה נידאל"
type input "48"
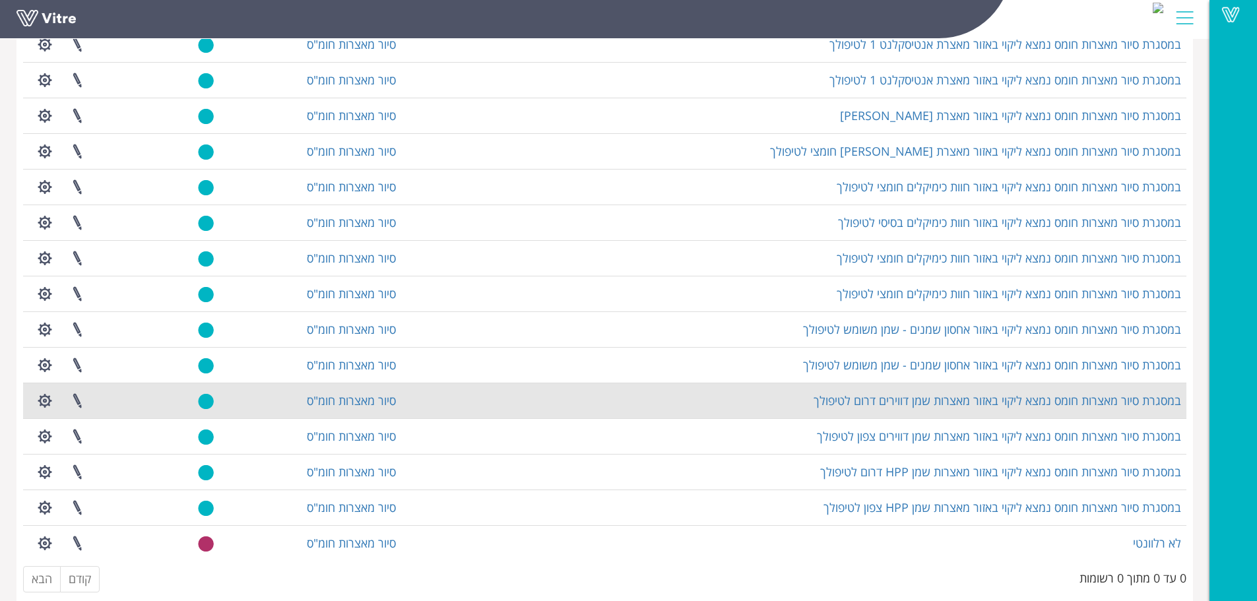
scroll to position [852, 0]
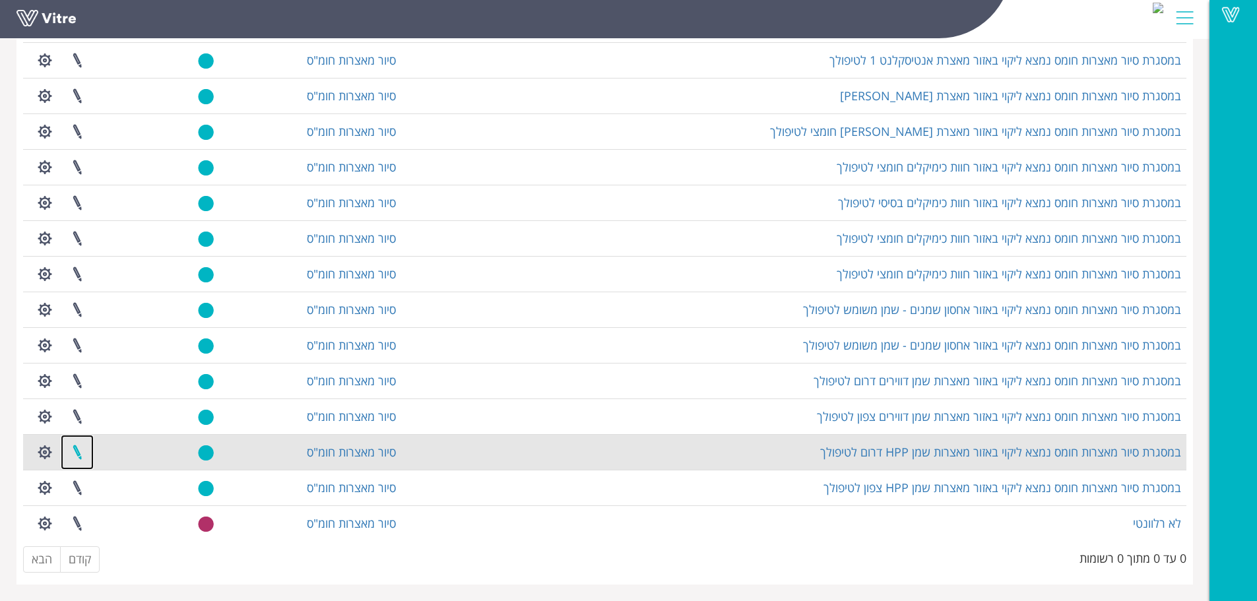
click at [75, 452] on link at bounding box center [77, 452] width 33 height 35
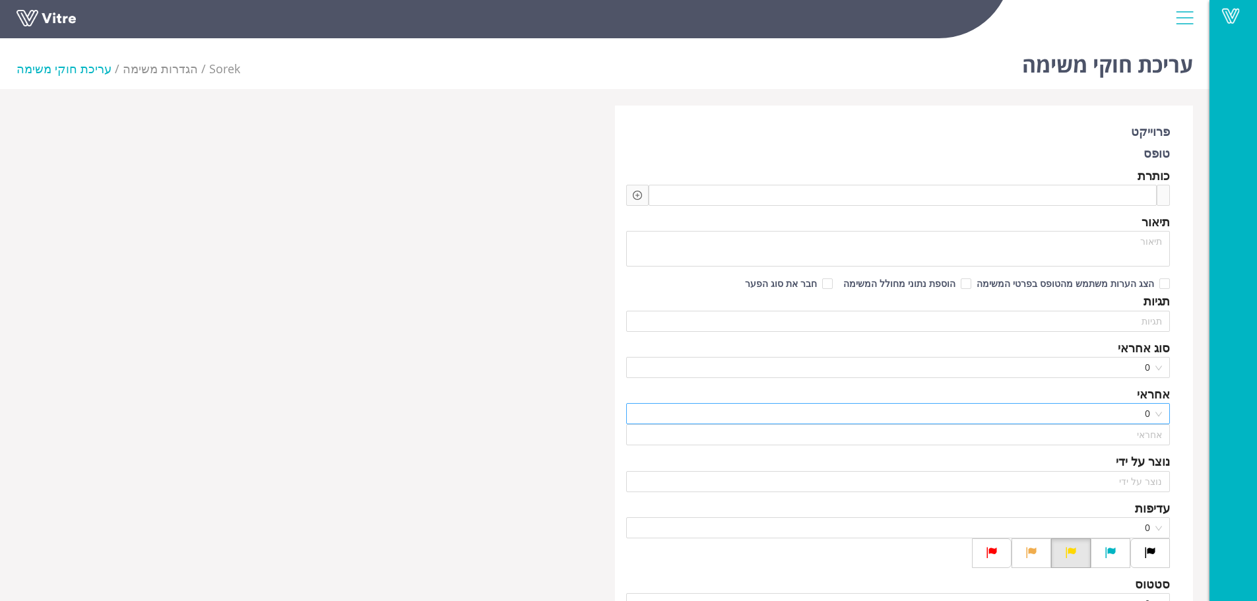
type input "משה לוי"
checkbox input "true"
type input "אלזיאדנה נידאל"
type input "48"
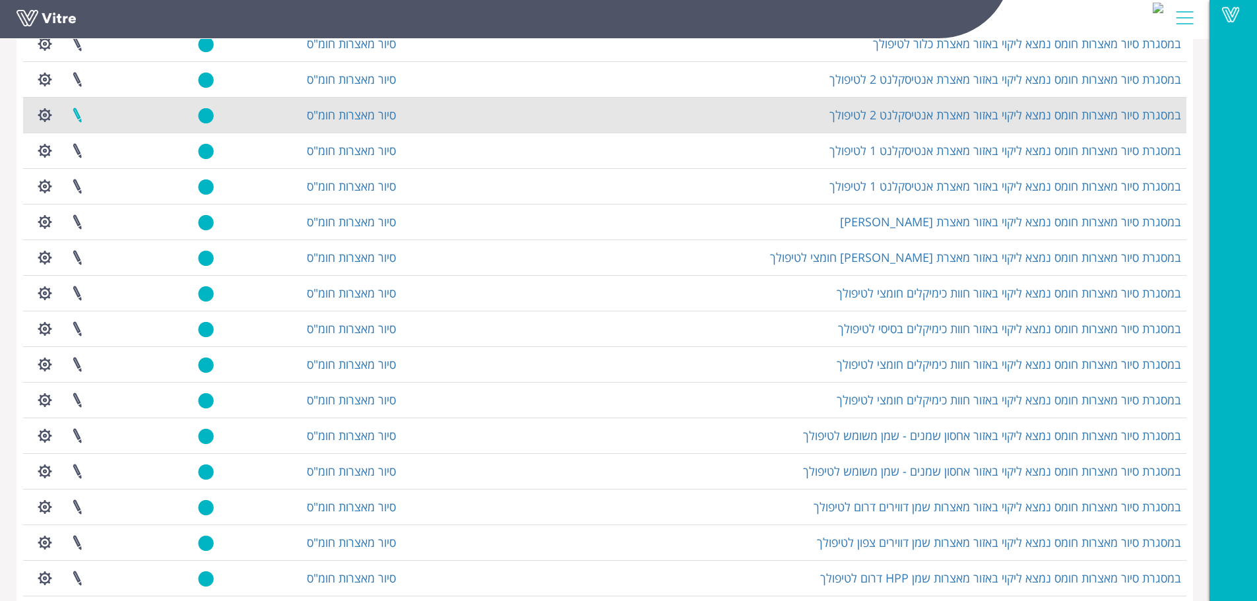
scroll to position [852, 0]
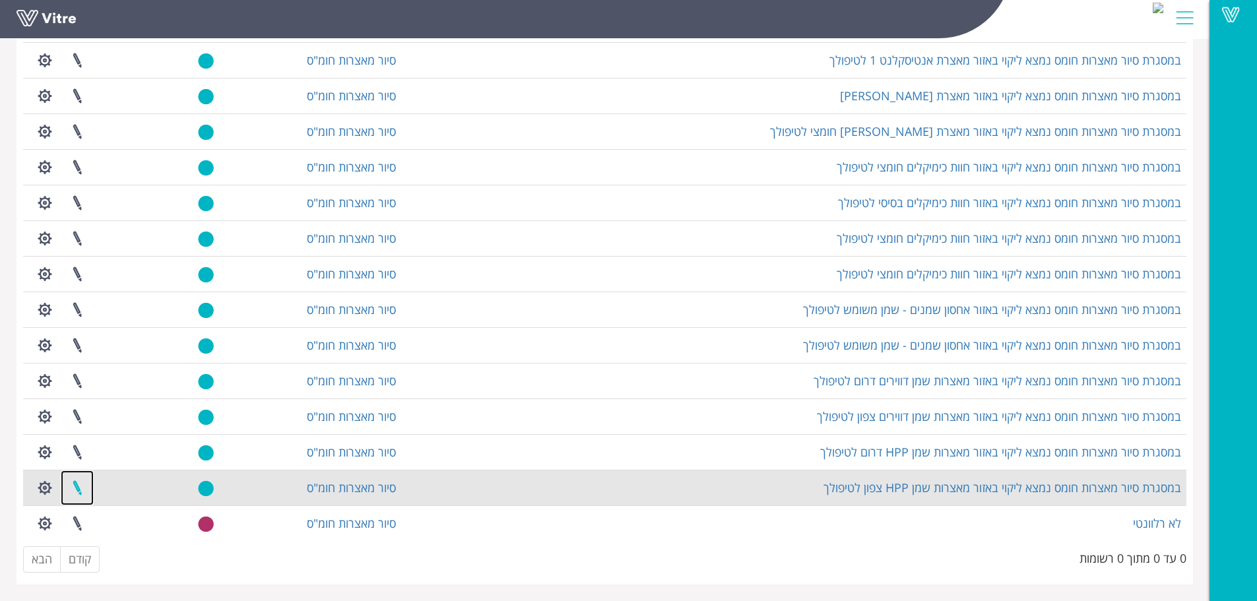
click at [78, 497] on link at bounding box center [77, 488] width 33 height 35
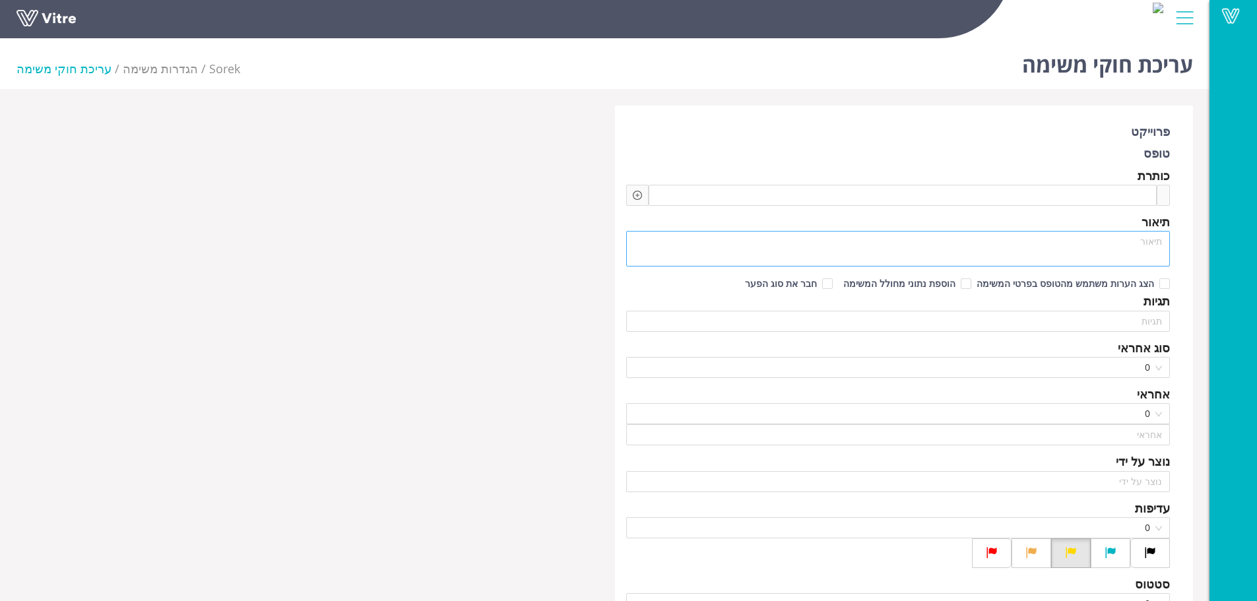
type input "[PERSON_NAME]"
checkbox input "true"
type input "[DEMOGRAPHIC_DATA][PERSON_NAME]"
type input "48"
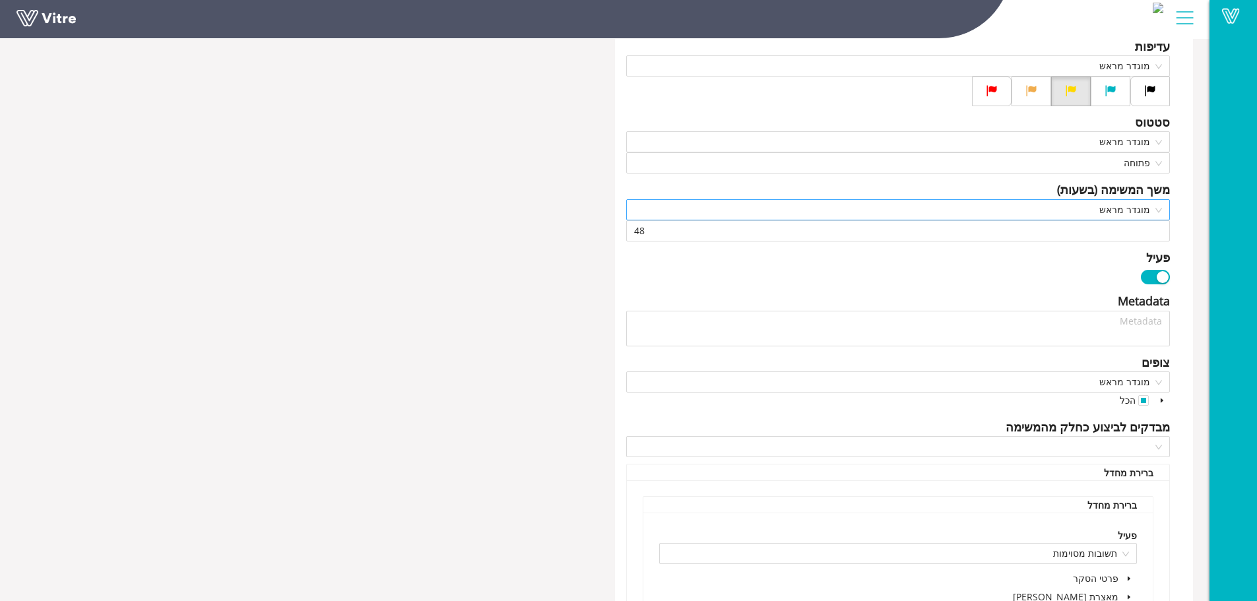
scroll to position [198, 0]
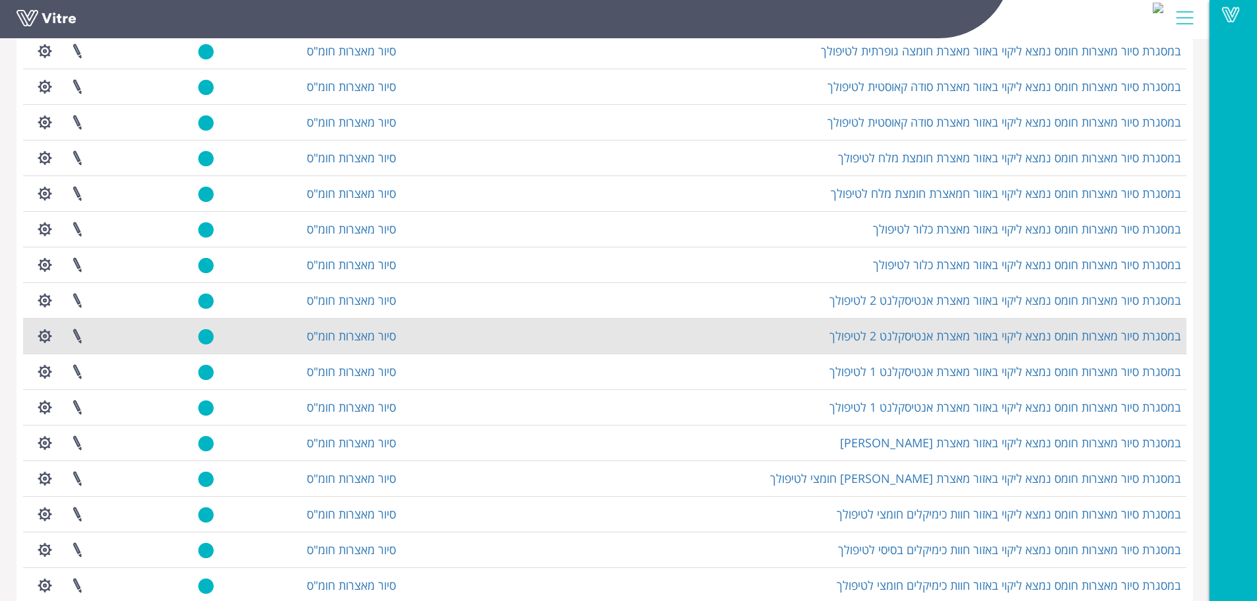
scroll to position [528, 0]
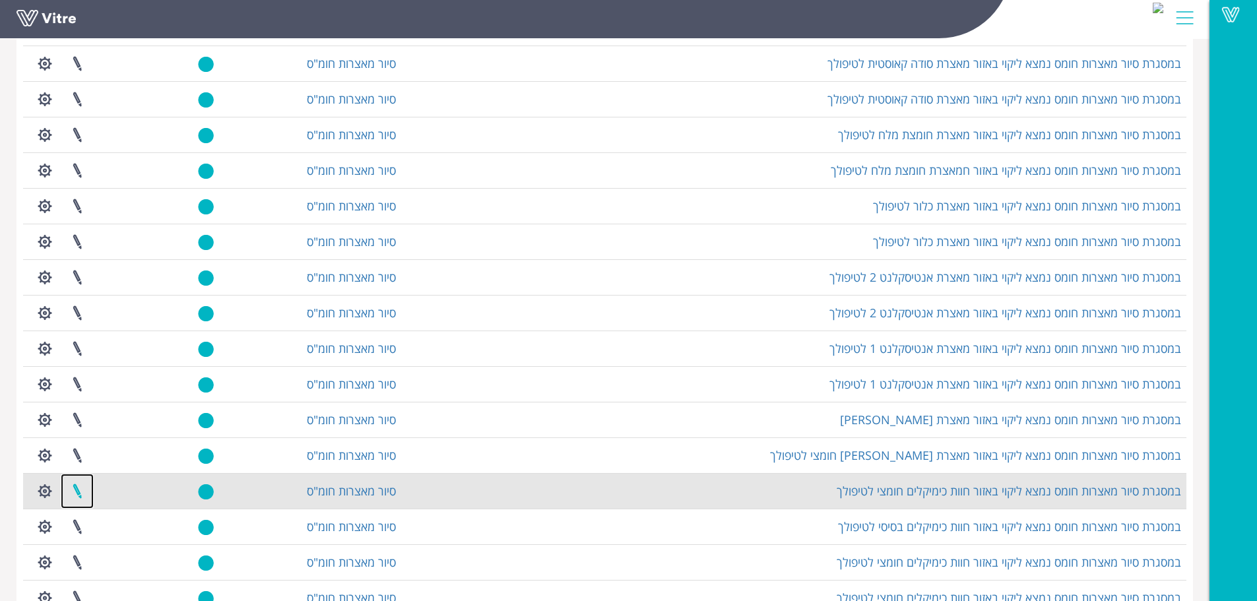
click at [75, 489] on link at bounding box center [77, 491] width 33 height 35
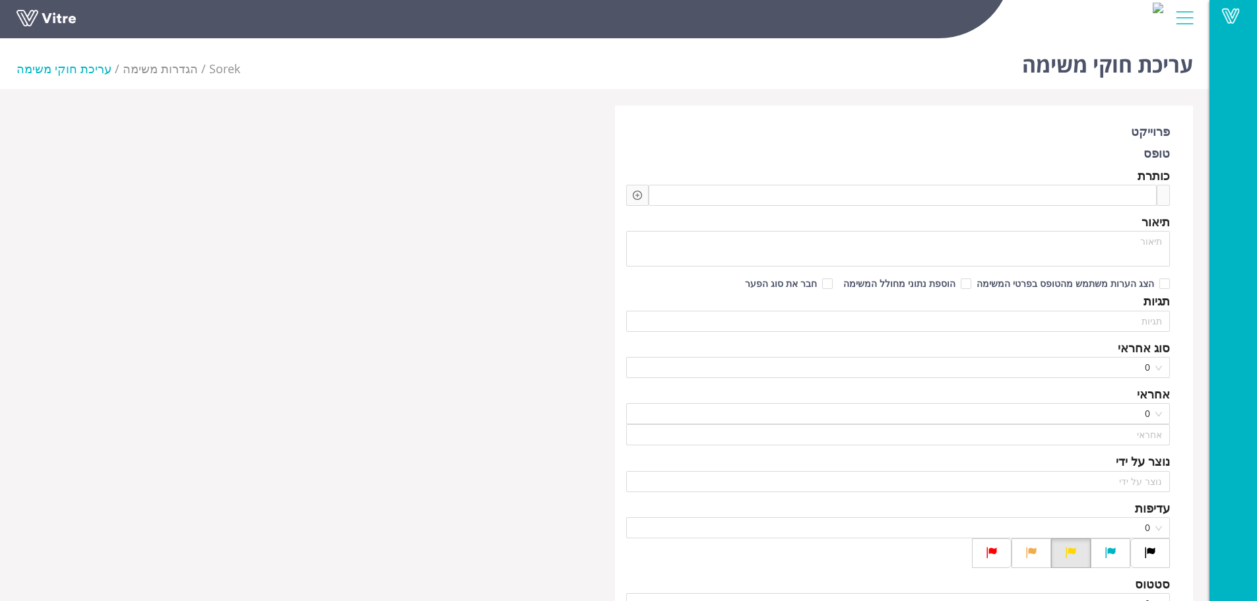
type input "משה לוי"
checkbox input "true"
type input "פרדו ניסו"
type input "48"
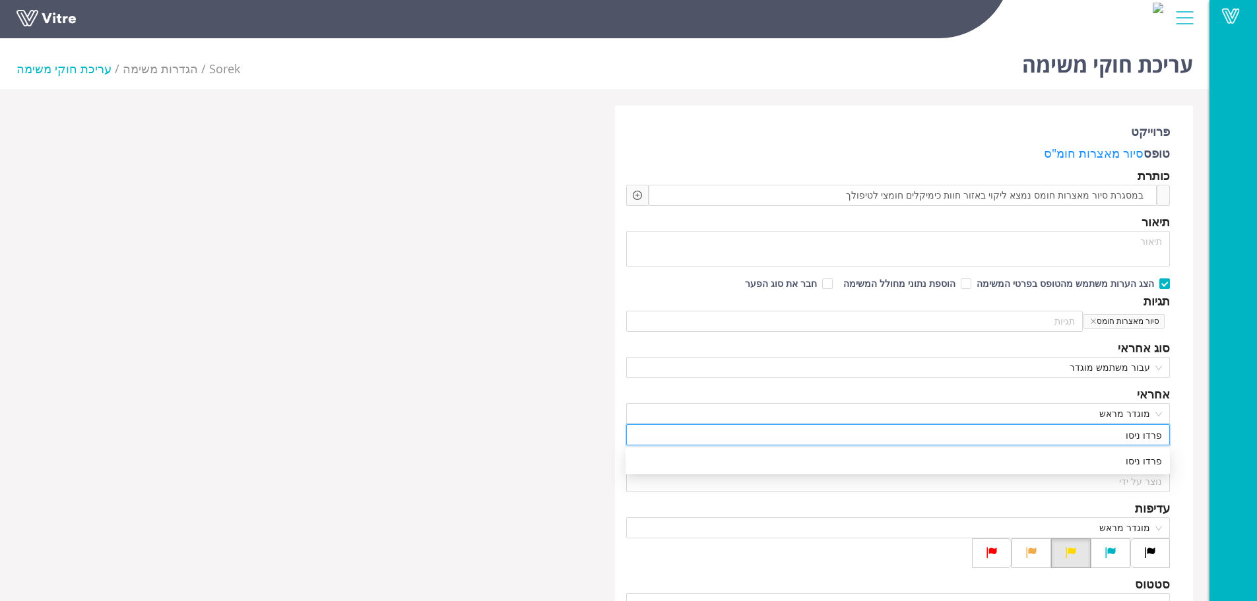
drag, startPoint x: 1128, startPoint y: 436, endPoint x: 1267, endPoint y: 426, distance: 139.0
click at [1257, 426] on html "Vitre עריכת חוקי משימה Sorek הגדרות משימה עריכת חוקי משימה פרוייקט טופס סיור מא…" at bounding box center [628, 300] width 1257 height 601
click at [1121, 465] on div "כהן עופר" at bounding box center [898, 461] width 529 height 15
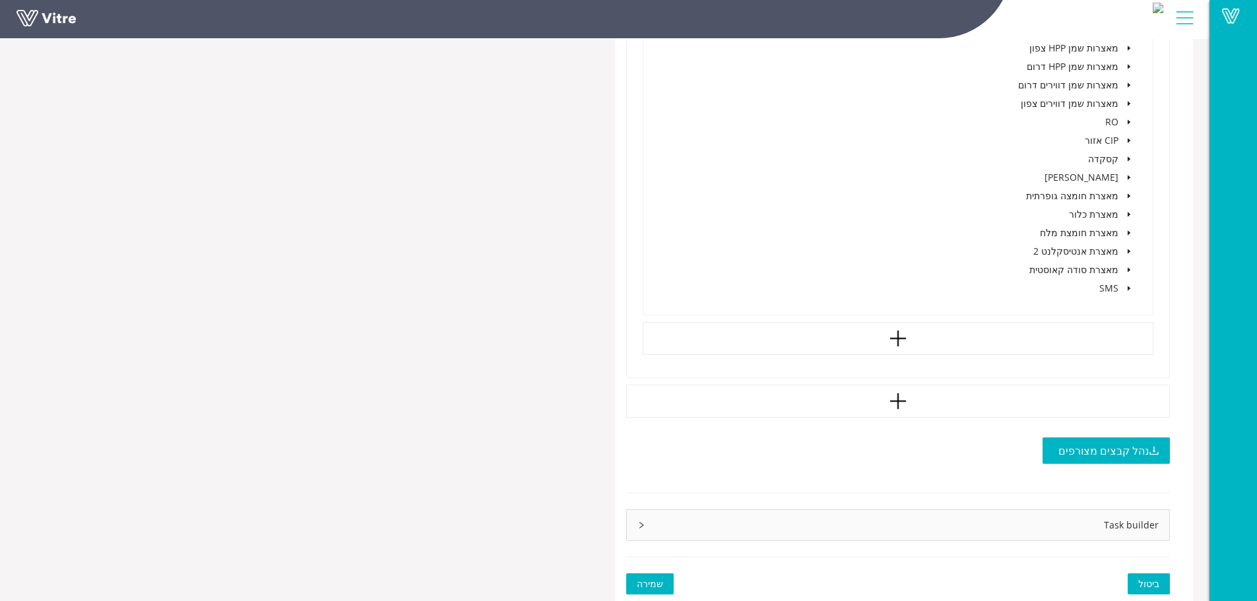
scroll to position [1142, 0]
type input "כהן עופר"
click at [642, 576] on span "שמירה" at bounding box center [650, 583] width 26 height 15
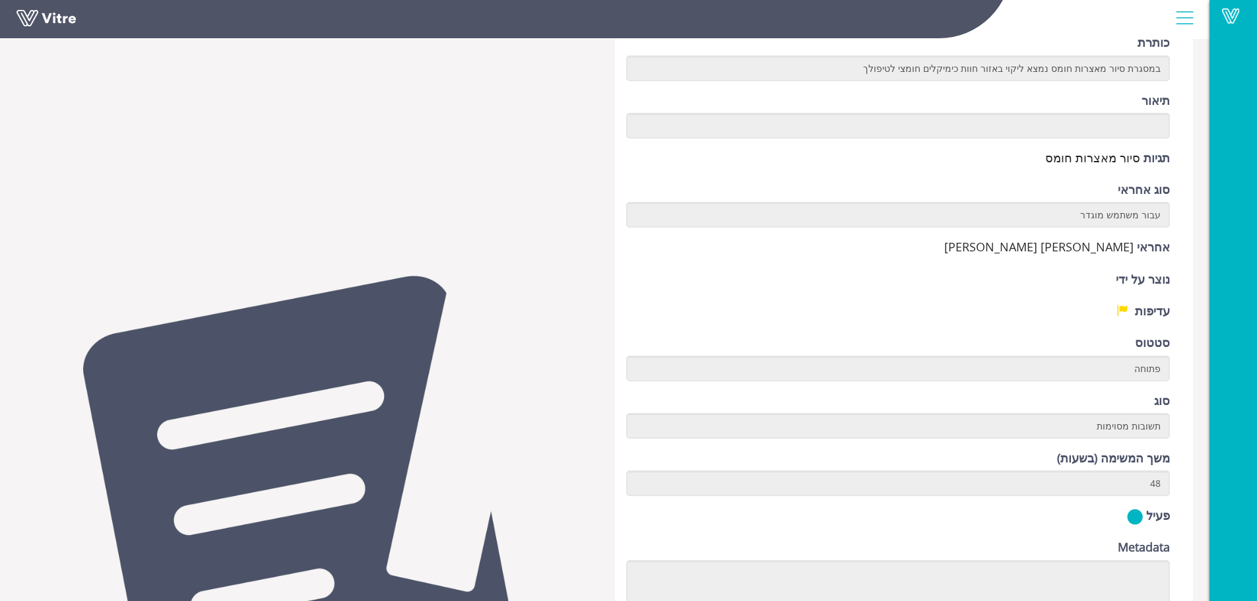
scroll to position [330, 0]
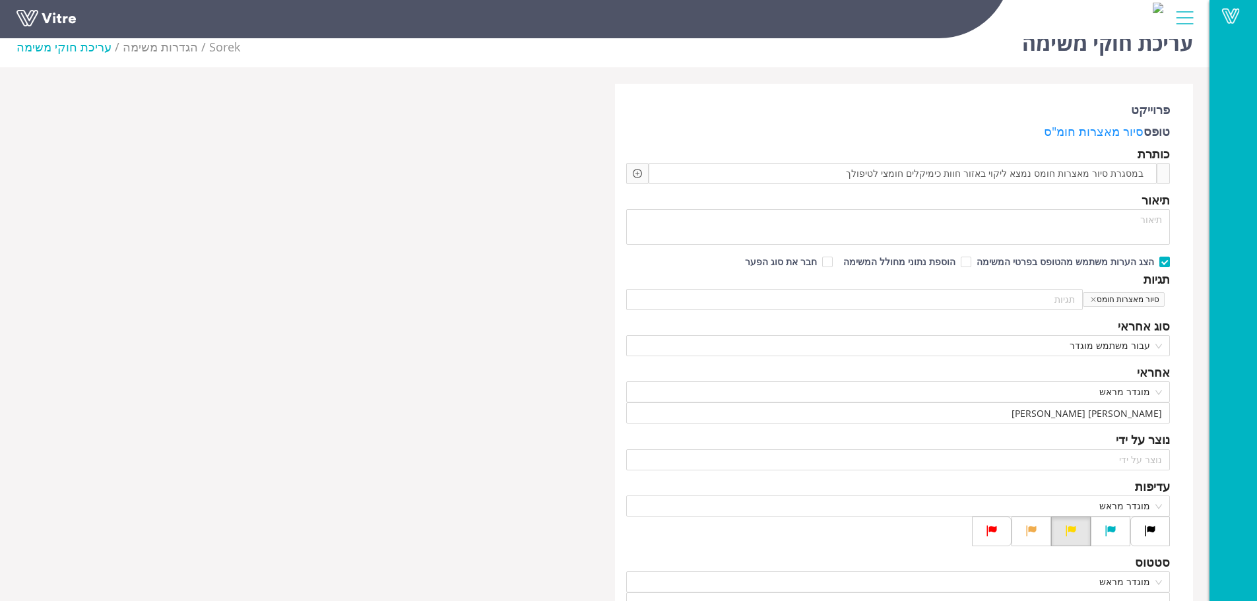
scroll to position [20, 0]
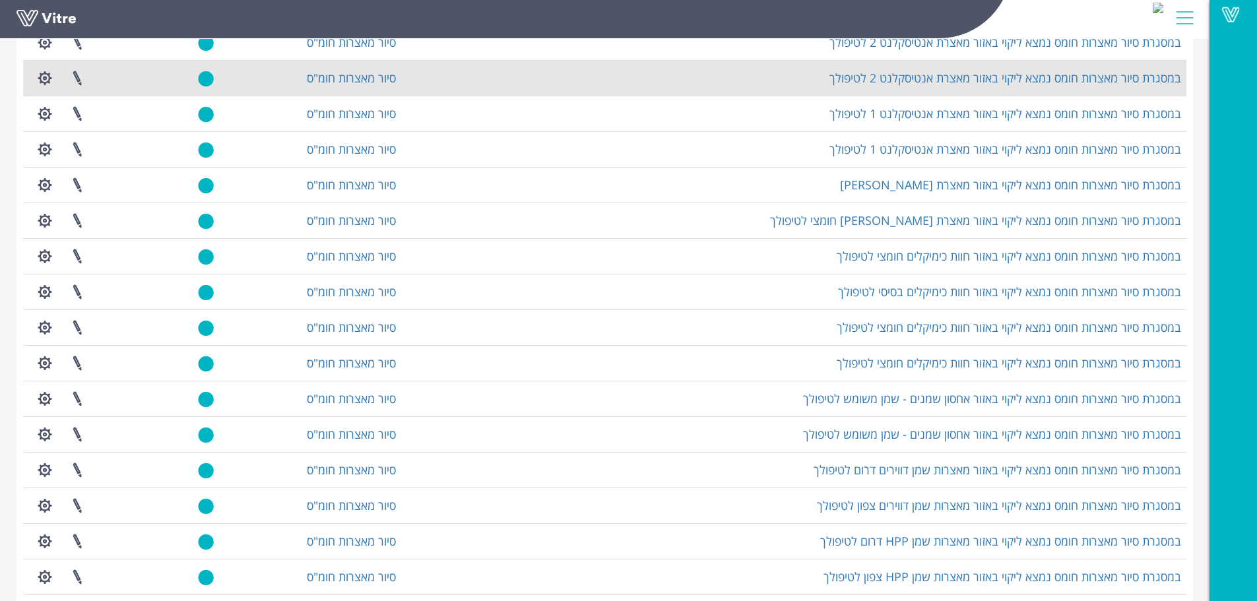
scroll to position [792, 0]
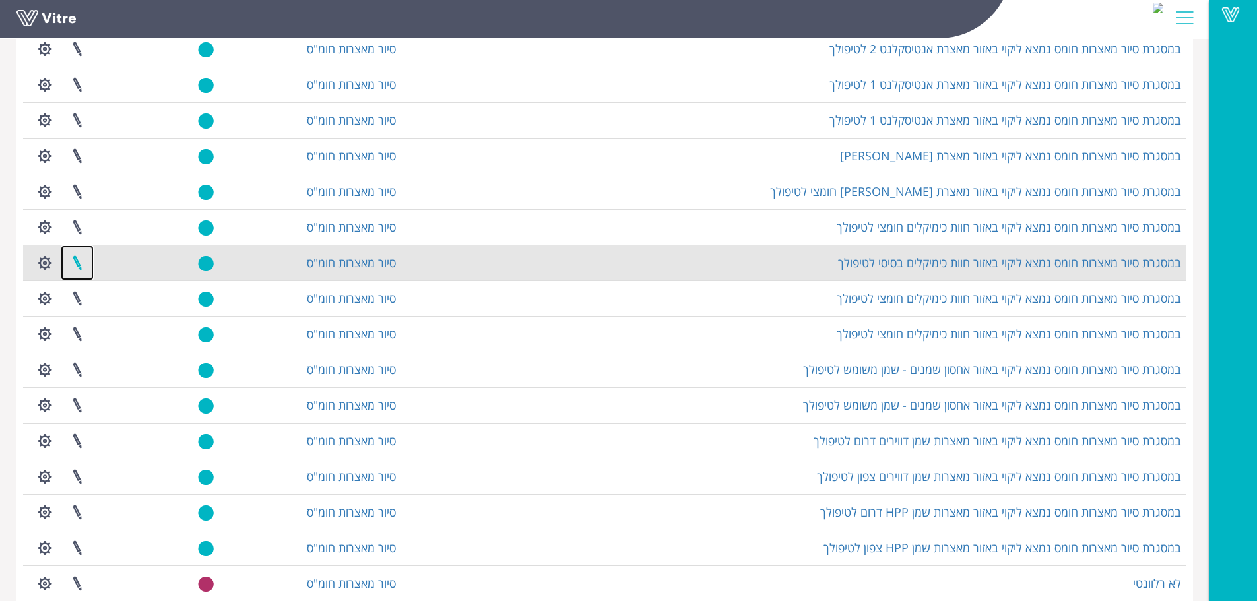
click at [76, 265] on link at bounding box center [77, 263] width 33 height 35
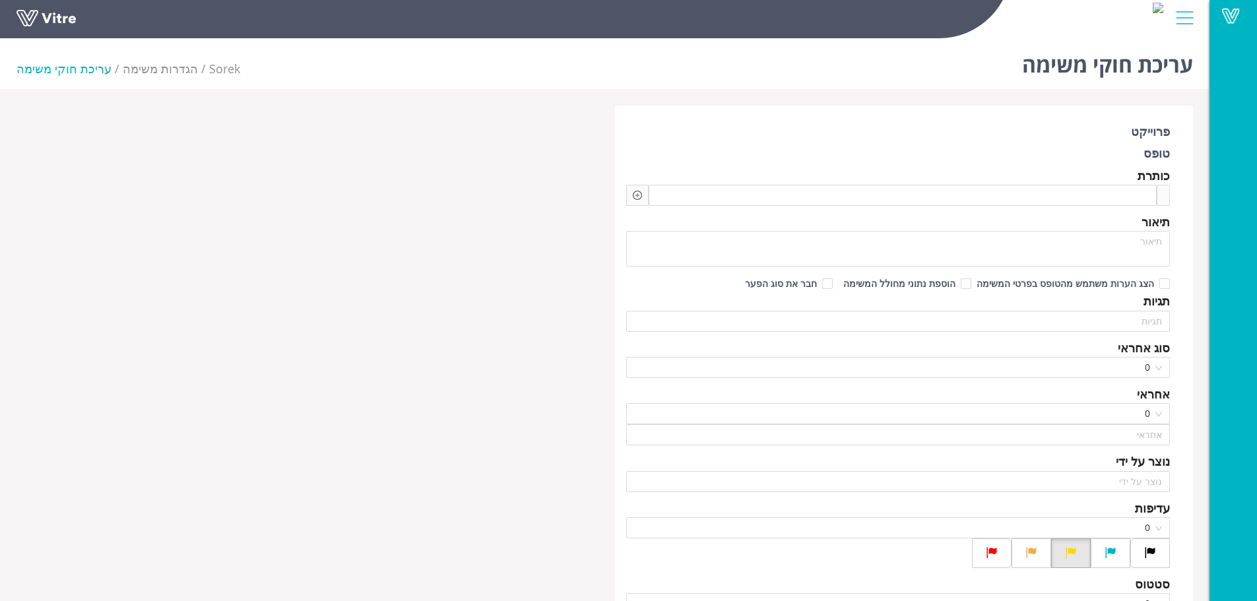
type input "[PERSON_NAME]"
checkbox input "true"
type input "[PERSON_NAME]"
type input "48"
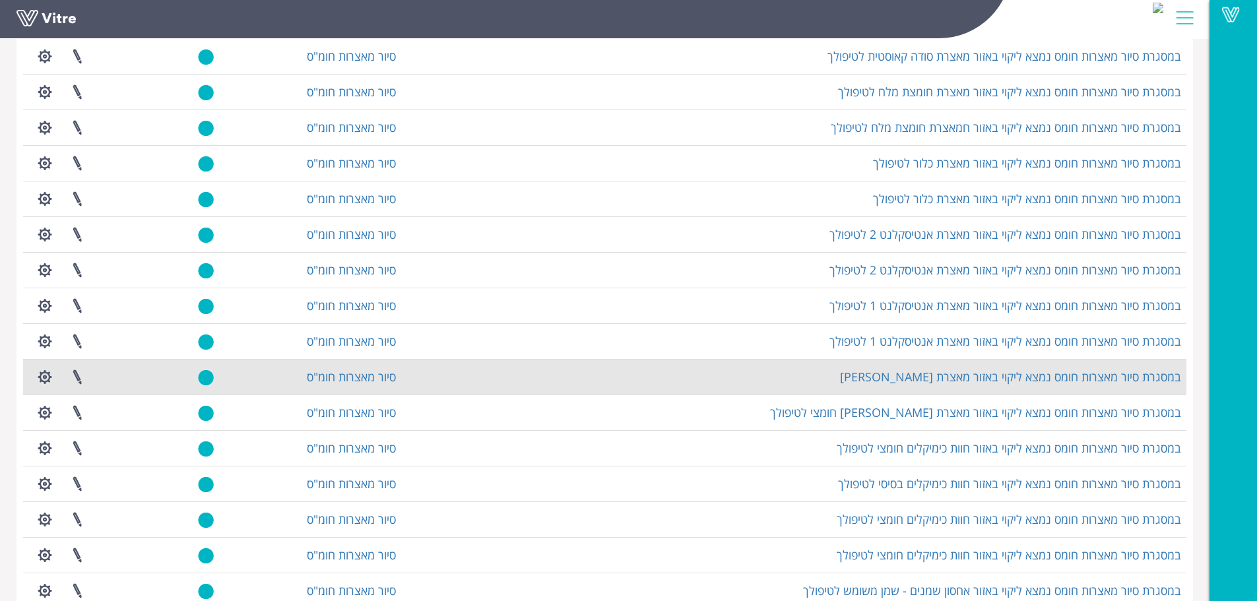
scroll to position [594, 0]
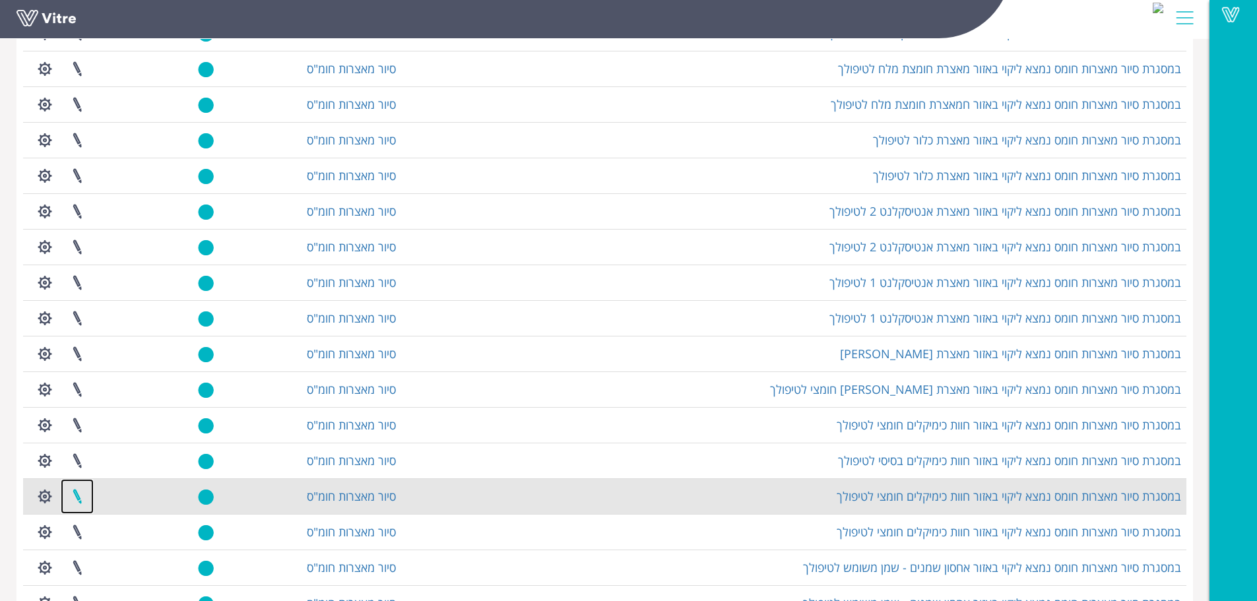
click at [81, 495] on link at bounding box center [77, 496] width 33 height 35
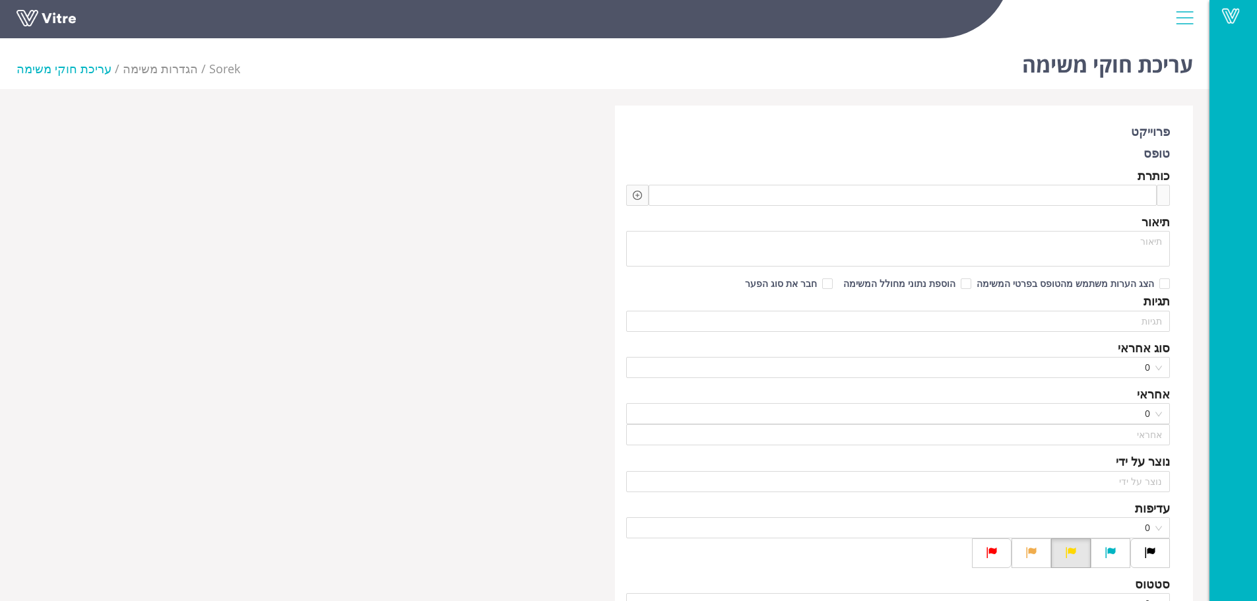
type input "[PERSON_NAME]"
checkbox input "true"
type input "כהן עופר"
type input "48"
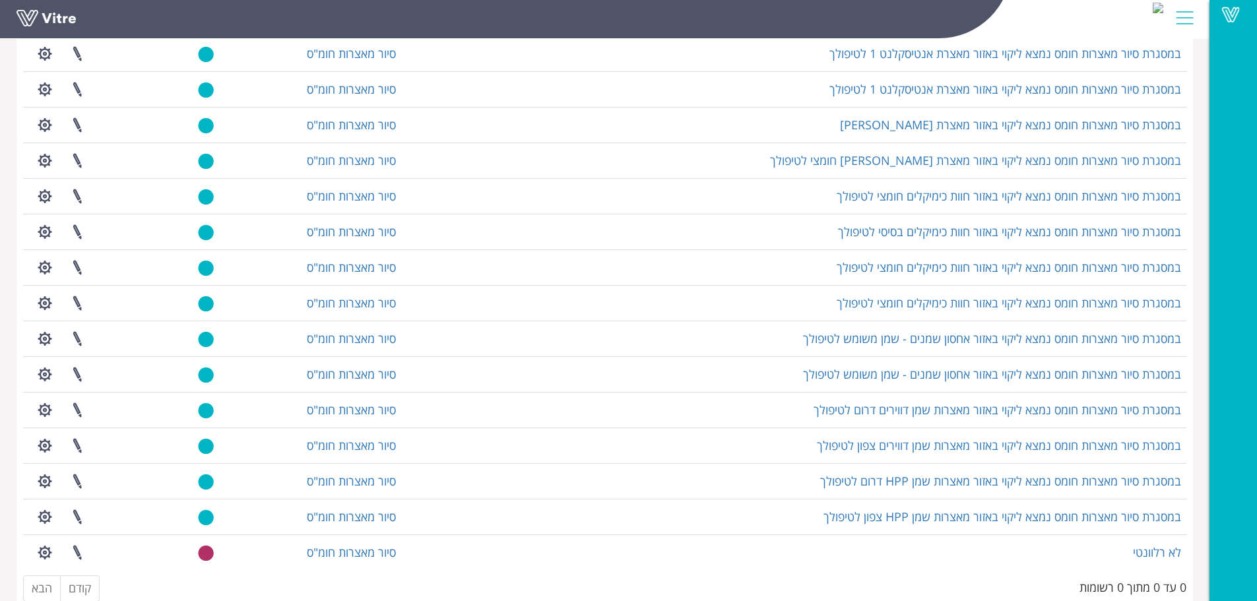
scroll to position [852, 0]
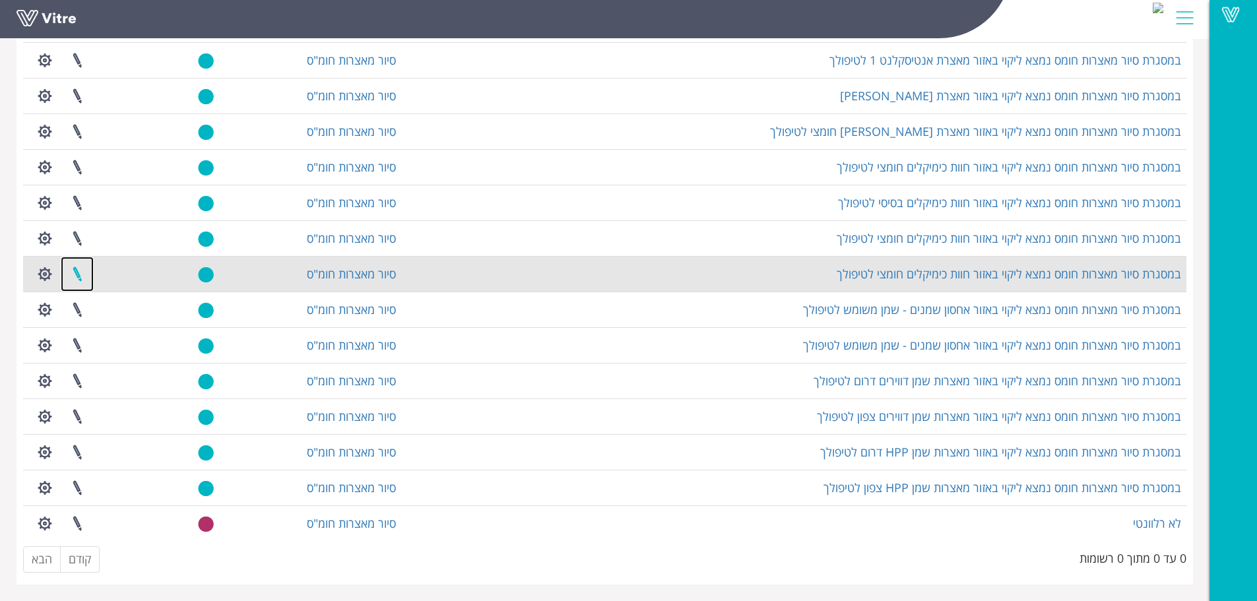
click at [83, 278] on link at bounding box center [77, 274] width 33 height 35
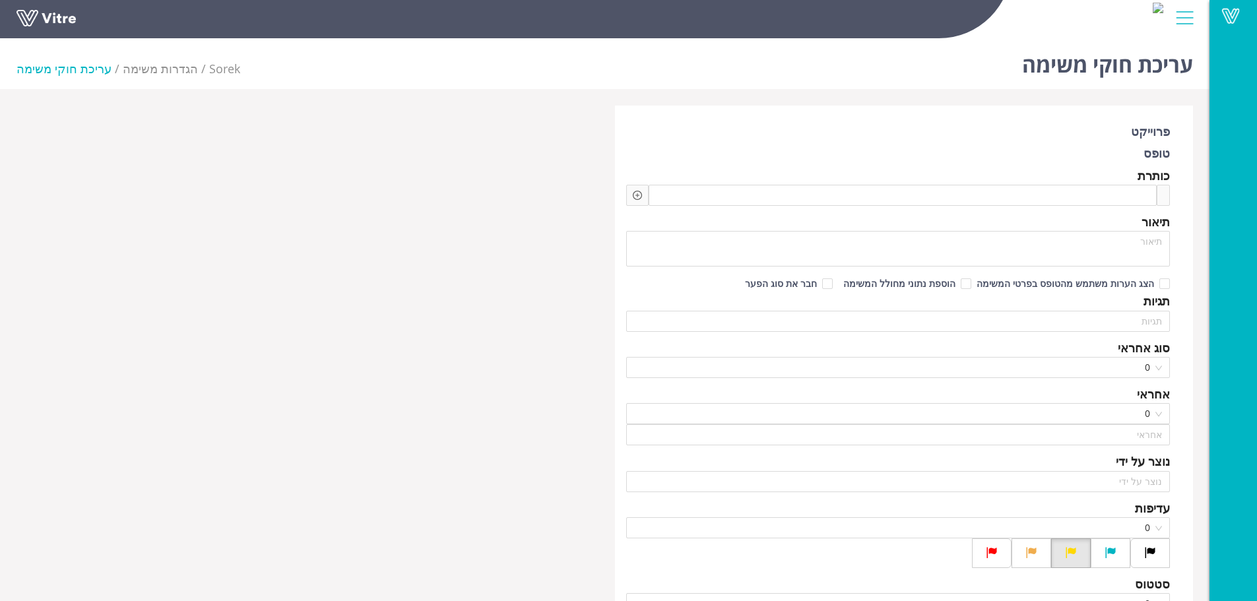
type input "משה לוי"
checkbox input "true"
type input "חמו יוסי"
type input "48"
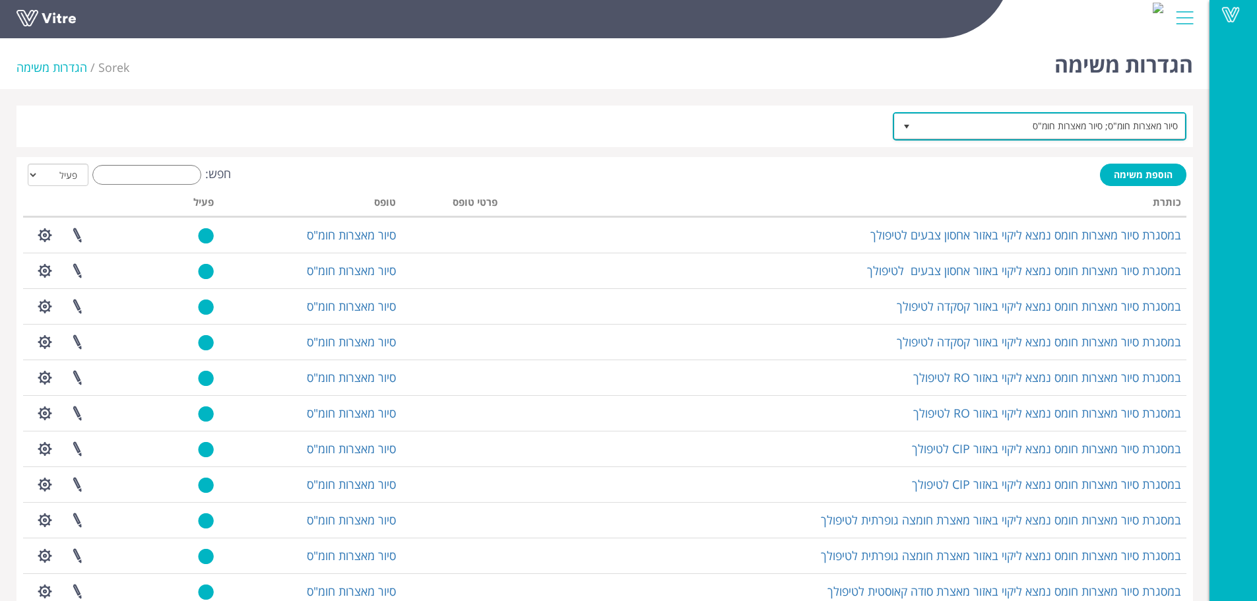
click at [991, 120] on span "סיור מאצרות חומ"ס; סיור מאצרות חומ"ס" at bounding box center [1051, 126] width 267 height 24
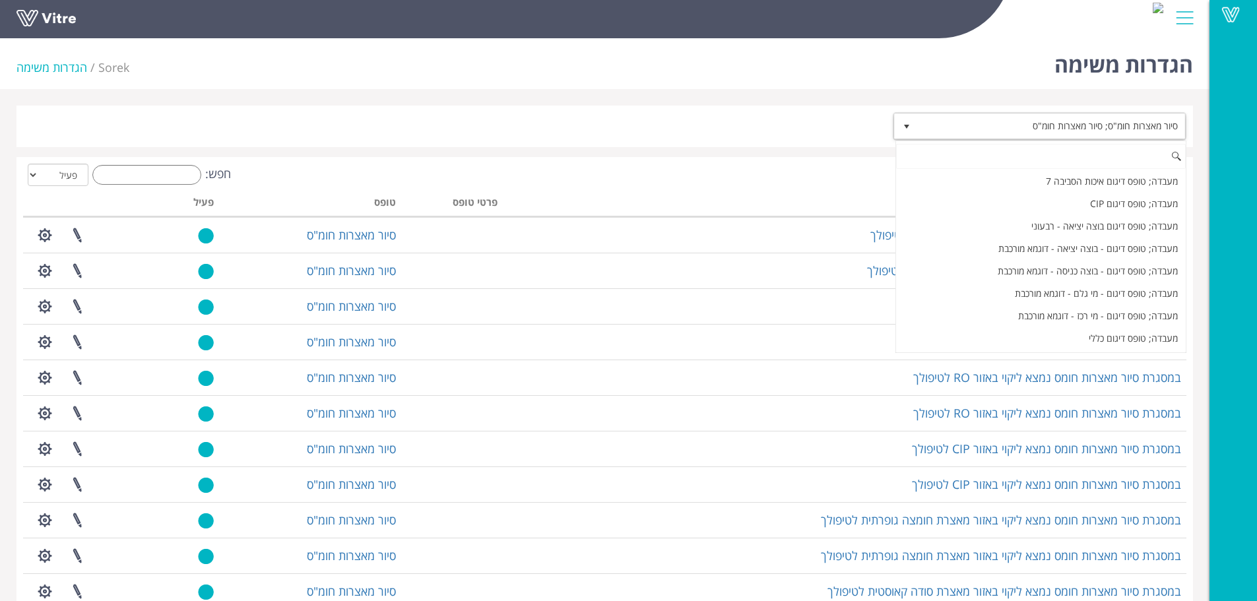
scroll to position [584, 0]
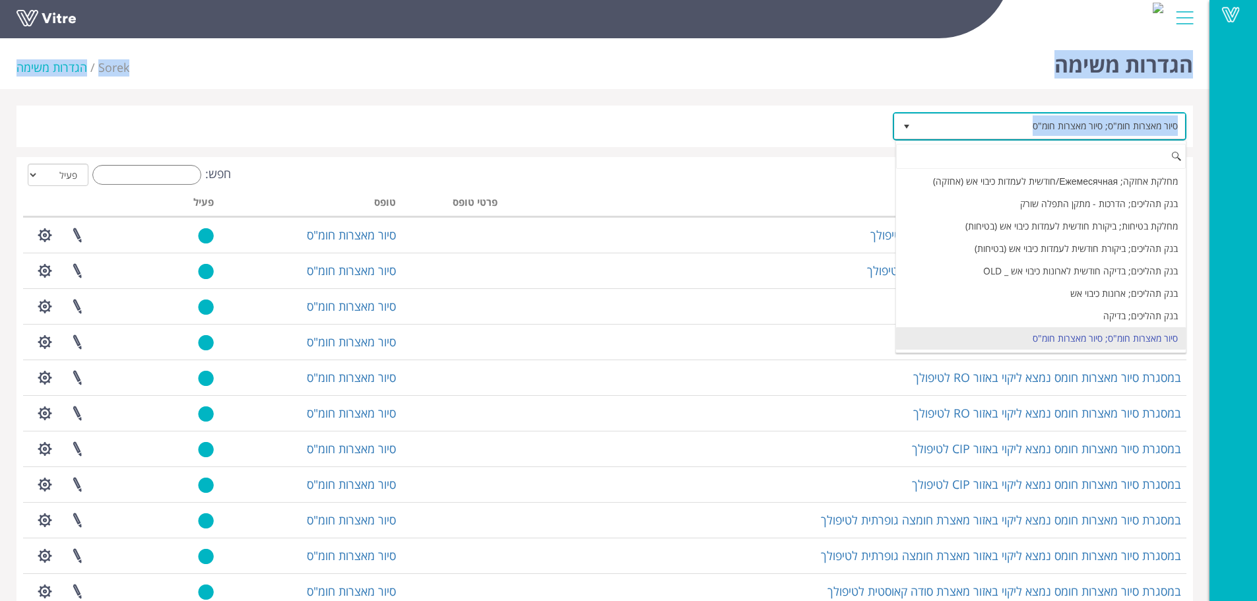
drag, startPoint x: 991, startPoint y: 120, endPoint x: 1224, endPoint y: 120, distance: 233.7
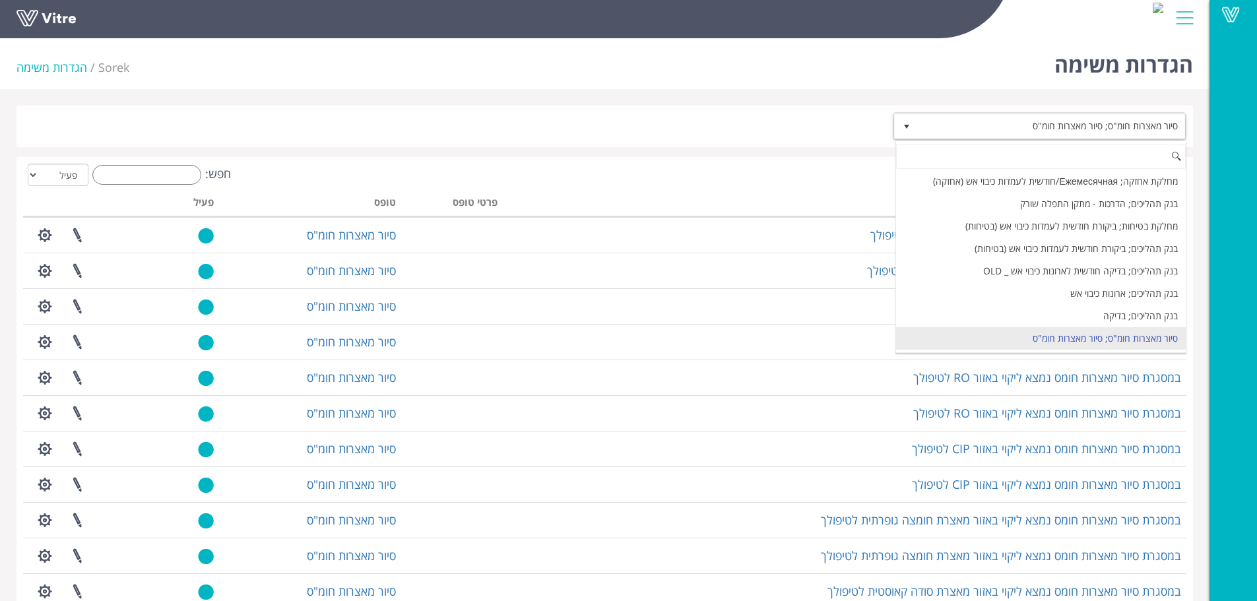
click at [374, 117] on div at bounding box center [605, 126] width 1164 height 28
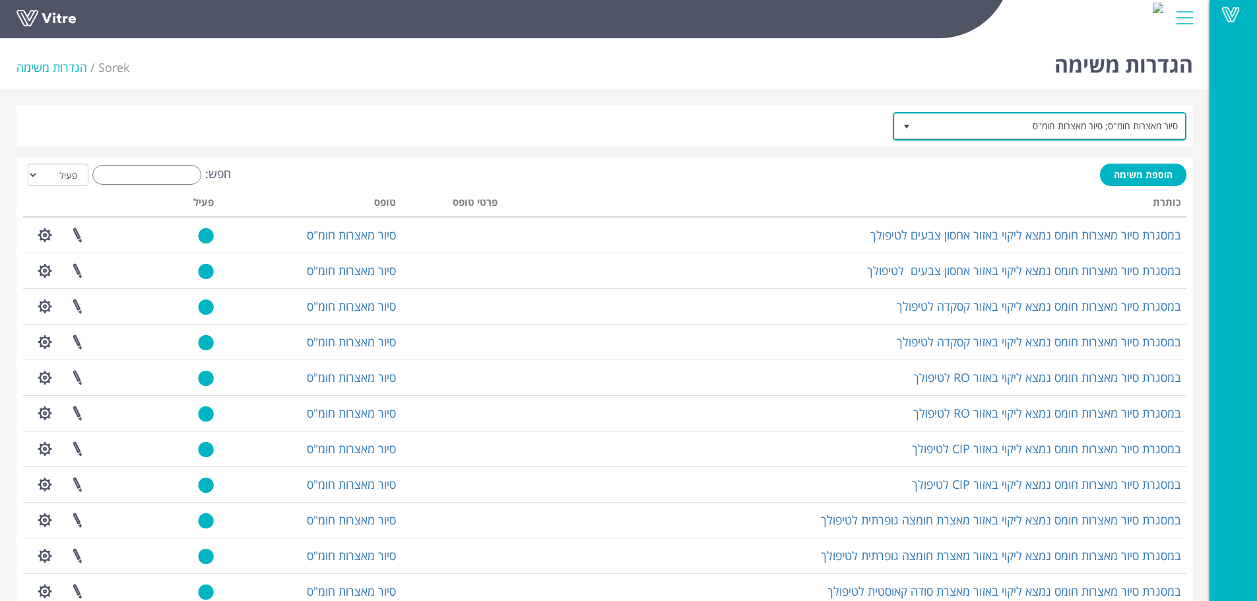
click at [1109, 121] on span "סיור מאצרות חומ"ס; סיור מאצרות חומ"ס" at bounding box center [1051, 126] width 267 height 24
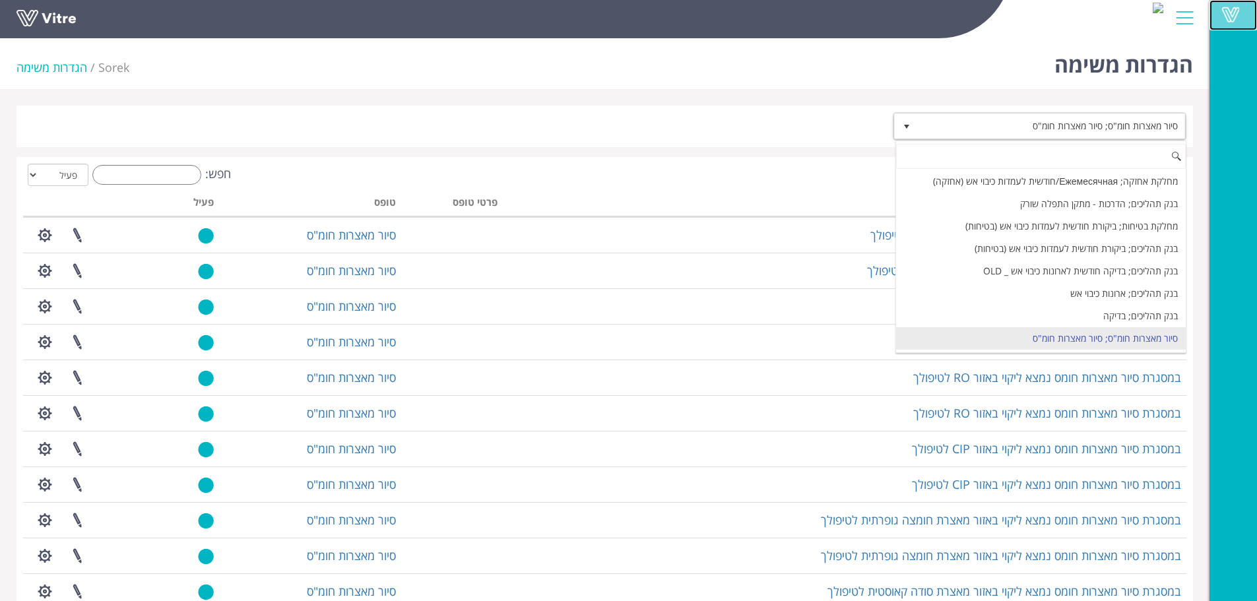
click at [1228, 9] on span at bounding box center [1231, 15] width 33 height 16
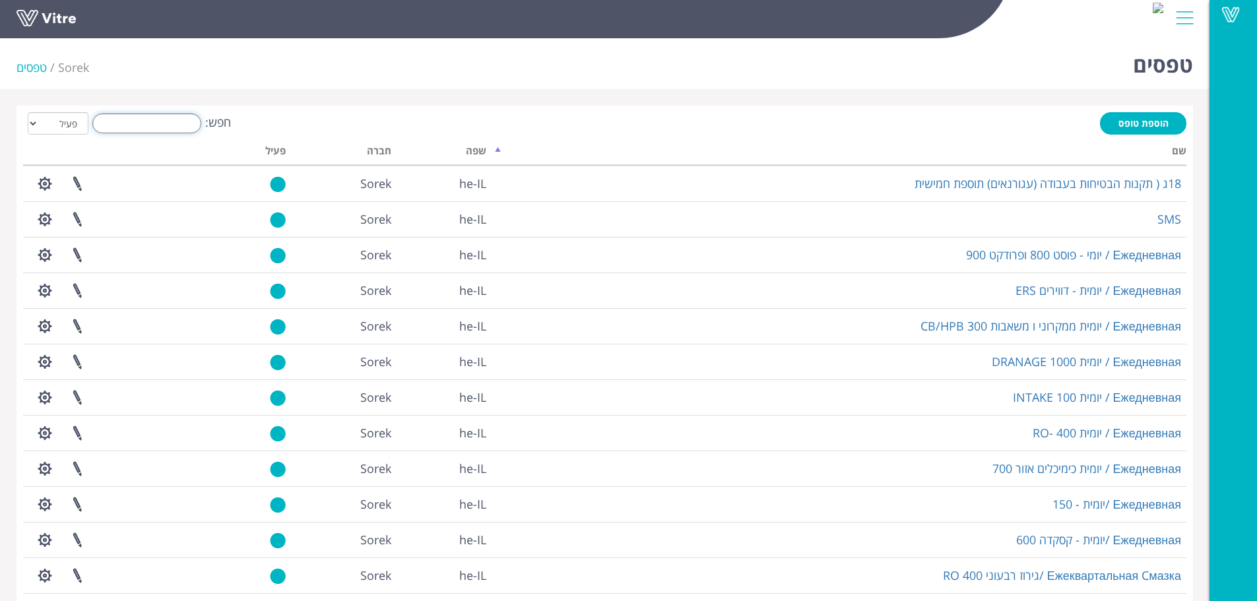
click at [181, 127] on input "חפש:" at bounding box center [146, 124] width 109 height 20
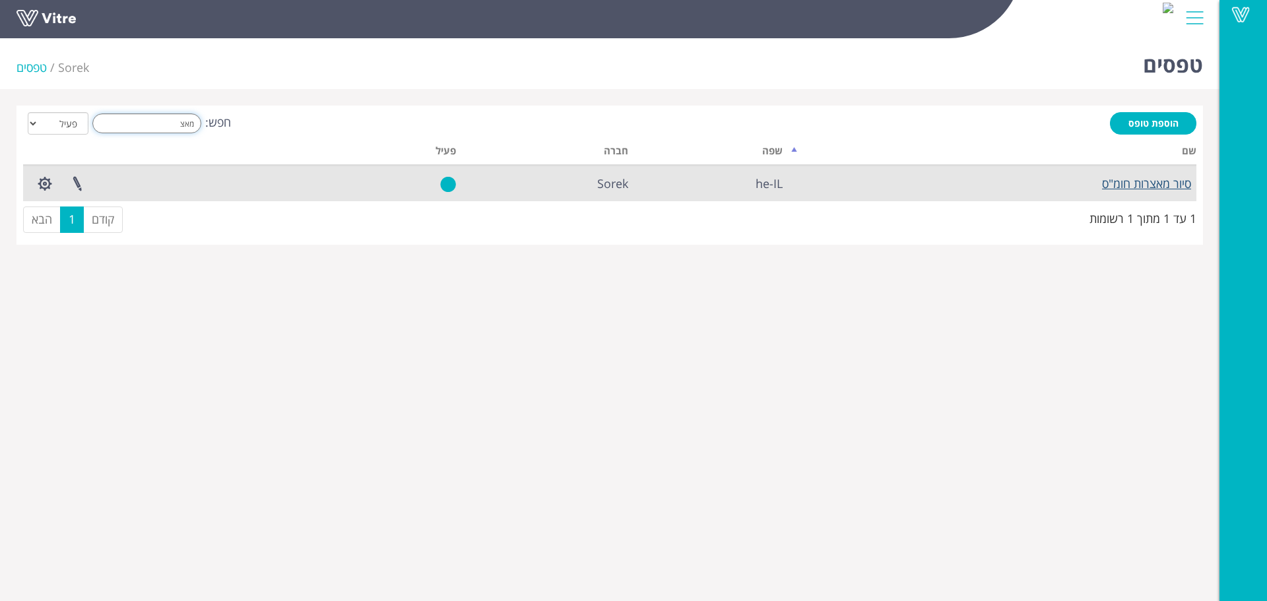
type input "מאצ"
click at [1134, 188] on link "סיור מאצרות חומ"ס" at bounding box center [1146, 184] width 89 height 16
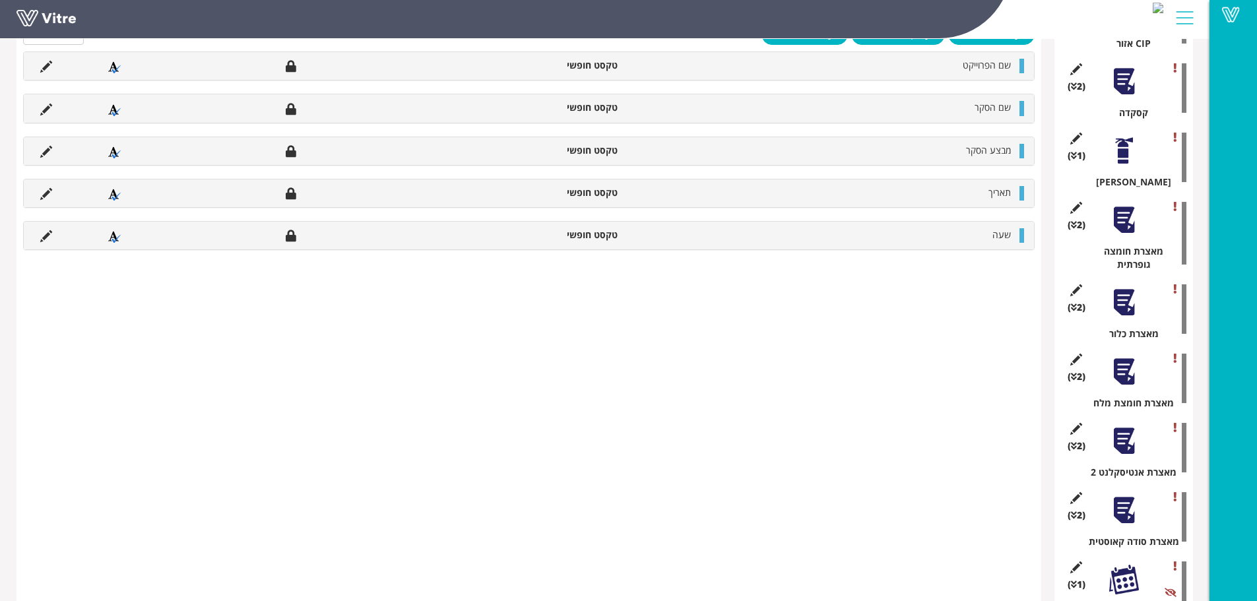
scroll to position [1248, 0]
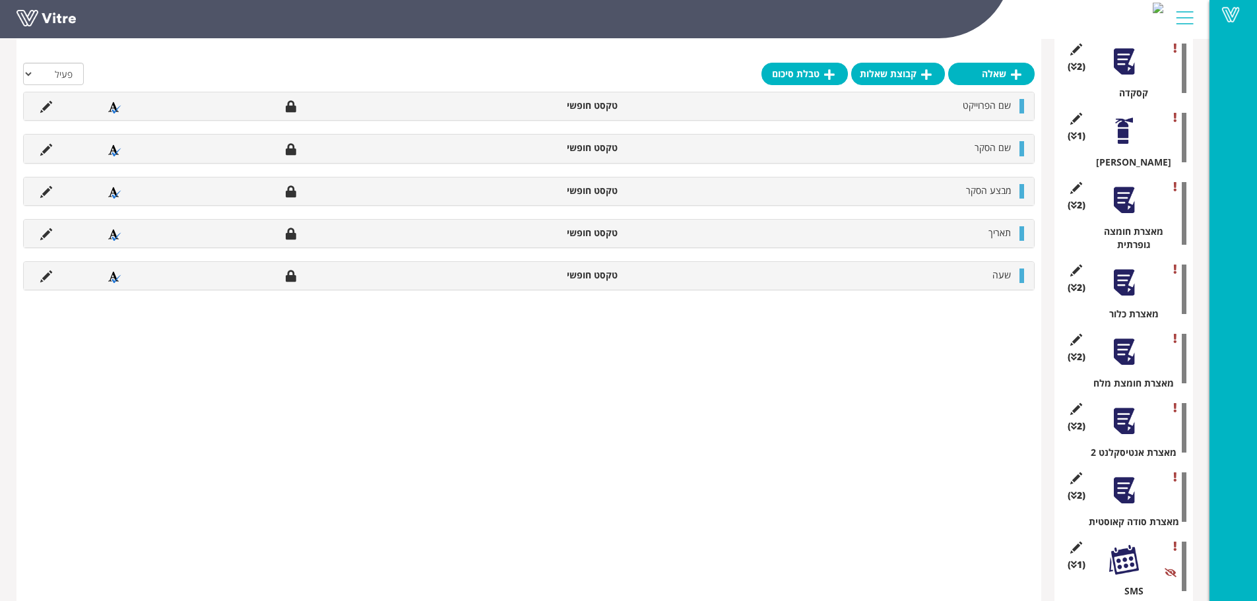
click at [1133, 545] on div at bounding box center [1125, 560] width 30 height 30
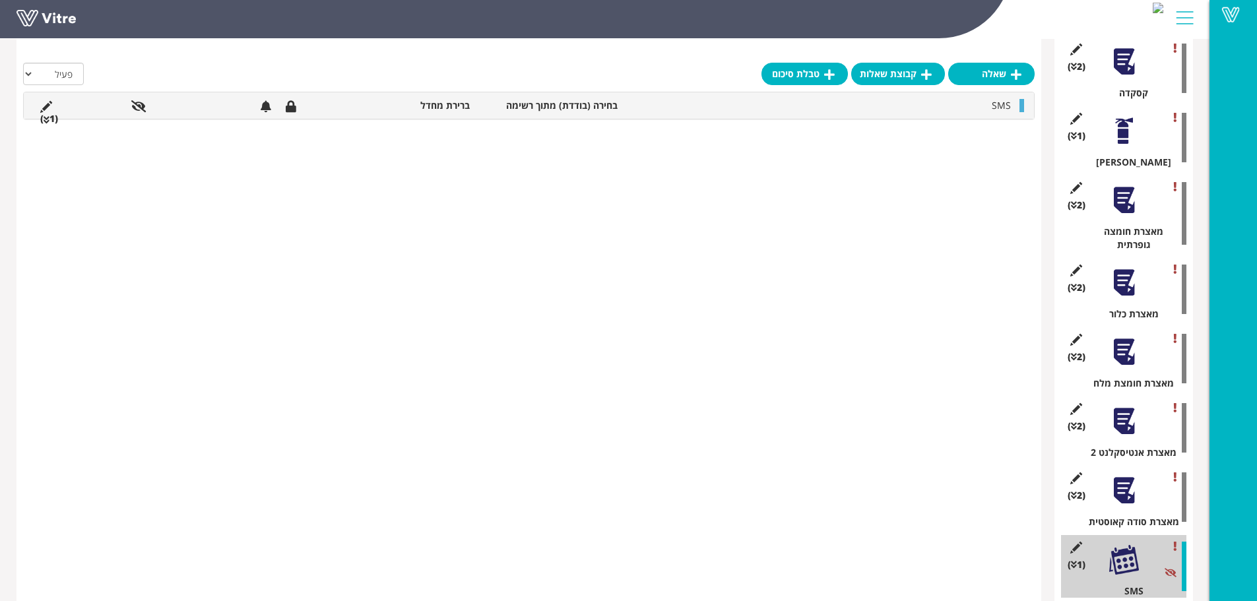
click at [490, 114] on div "SMS בחירה (בודדת) מתוך רשימה ברירת מחדל (1 )" at bounding box center [529, 105] width 1011 height 26
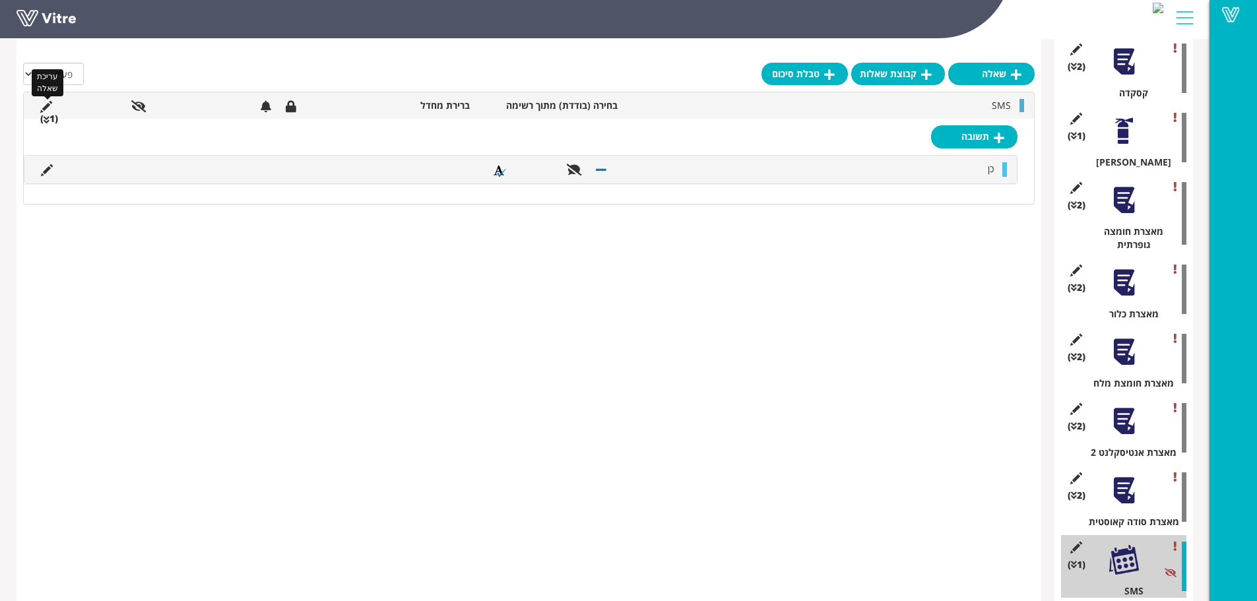
click at [46, 108] on icon at bounding box center [46, 107] width 12 height 12
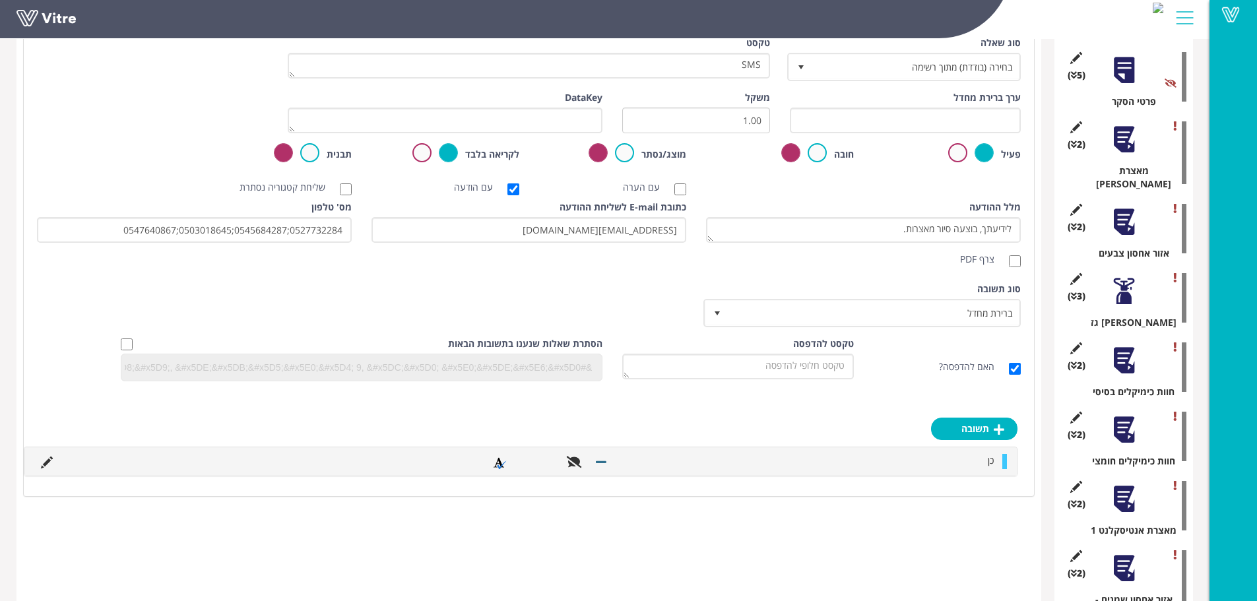
scroll to position [0, 0]
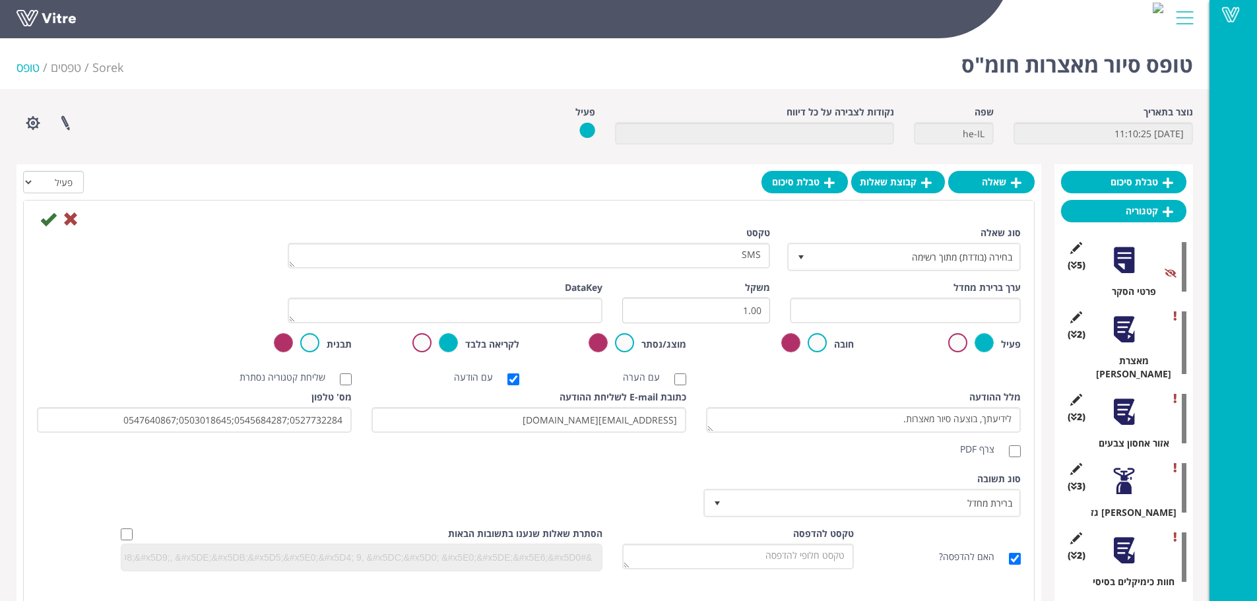
click at [1125, 282] on div "(5 ) פרטי הסקר" at bounding box center [1123, 267] width 125 height 63
click at [1132, 343] on div at bounding box center [1125, 330] width 30 height 30
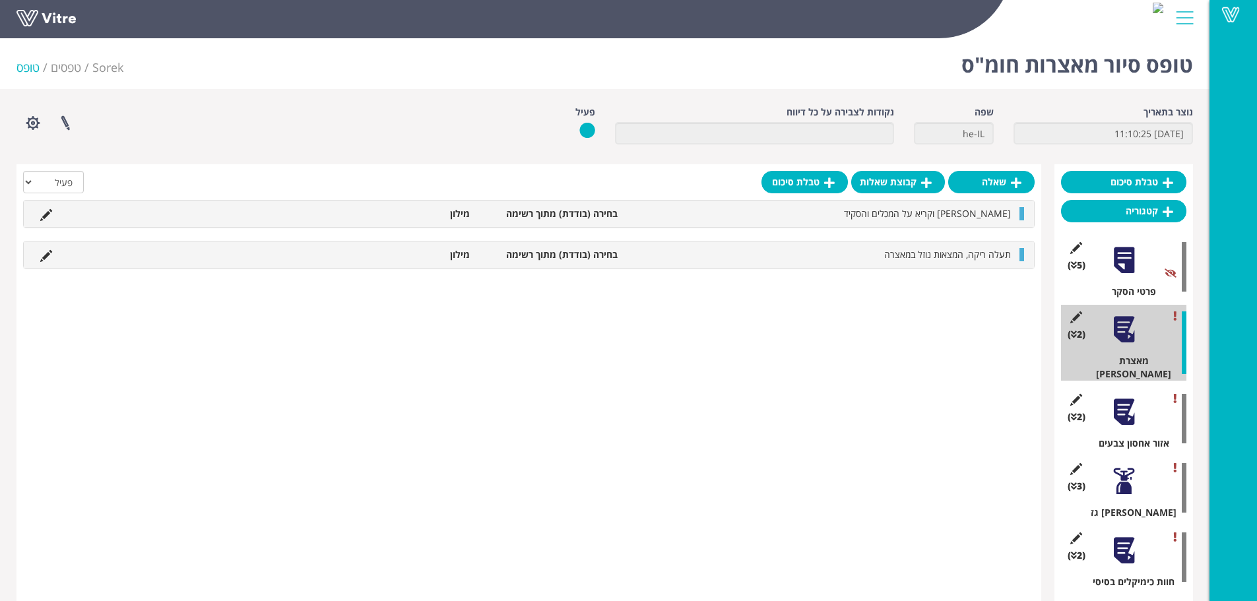
click at [1126, 397] on div at bounding box center [1125, 412] width 30 height 30
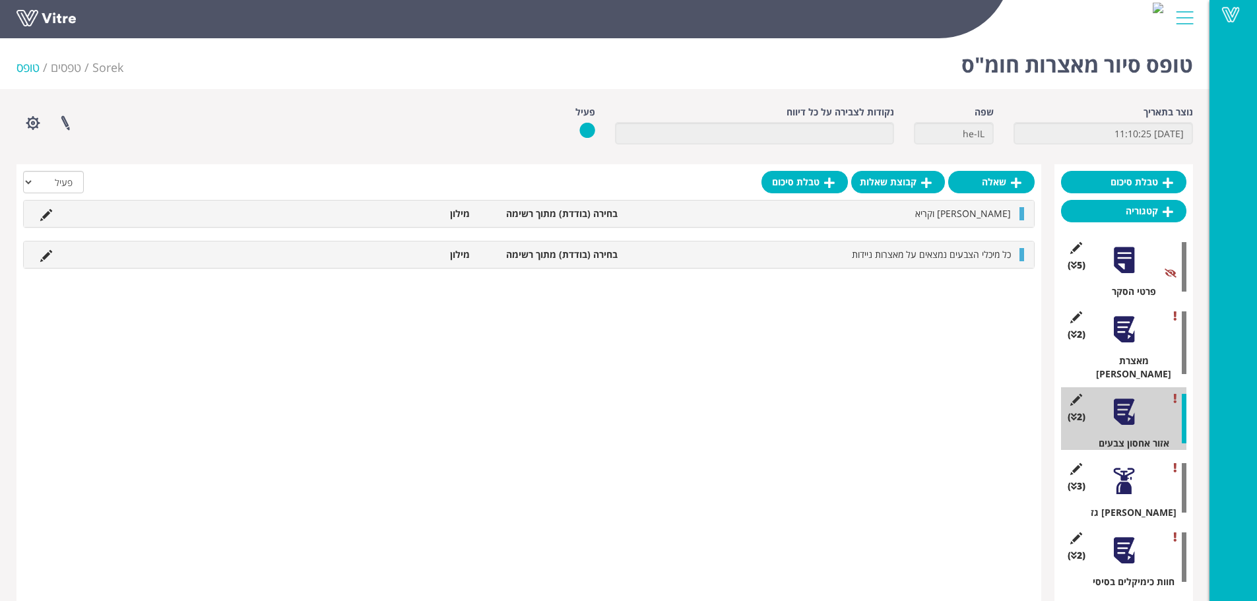
click at [1125, 310] on div "(2 ) מאצרת פריק" at bounding box center [1123, 343] width 125 height 76
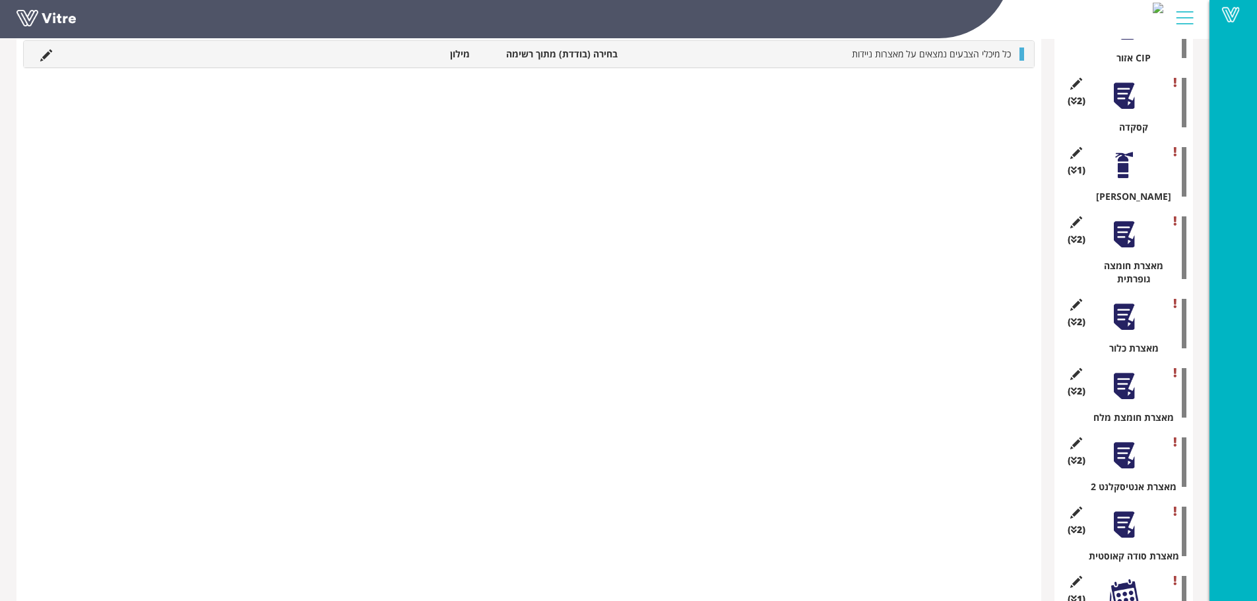
scroll to position [1248, 0]
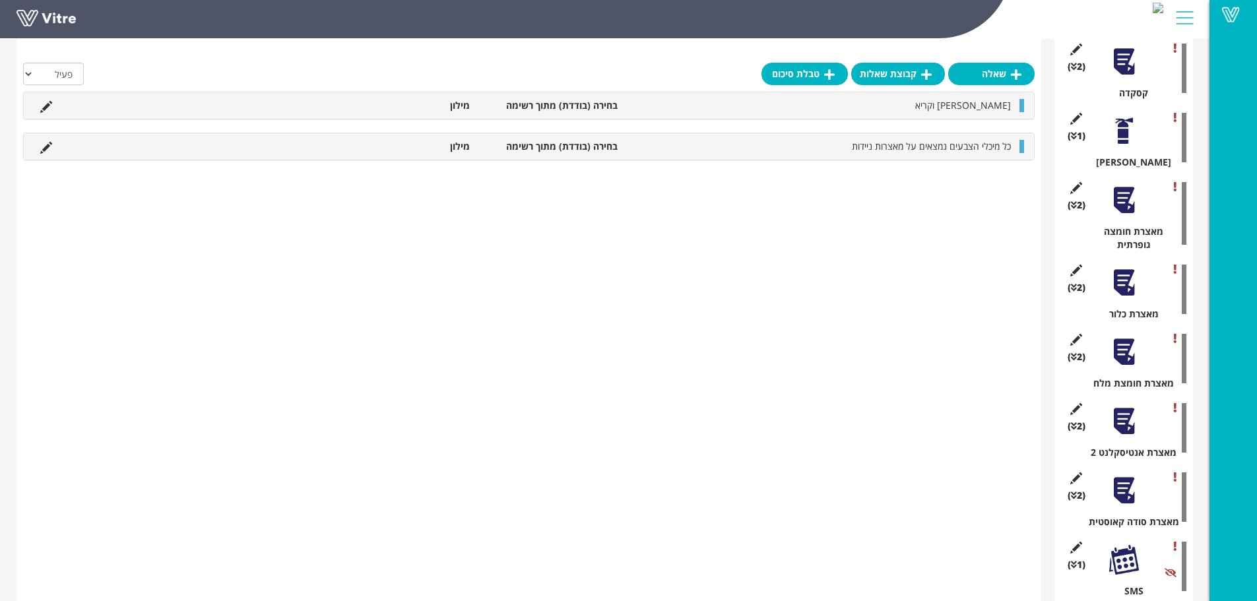
click at [1125, 545] on div at bounding box center [1125, 560] width 30 height 30
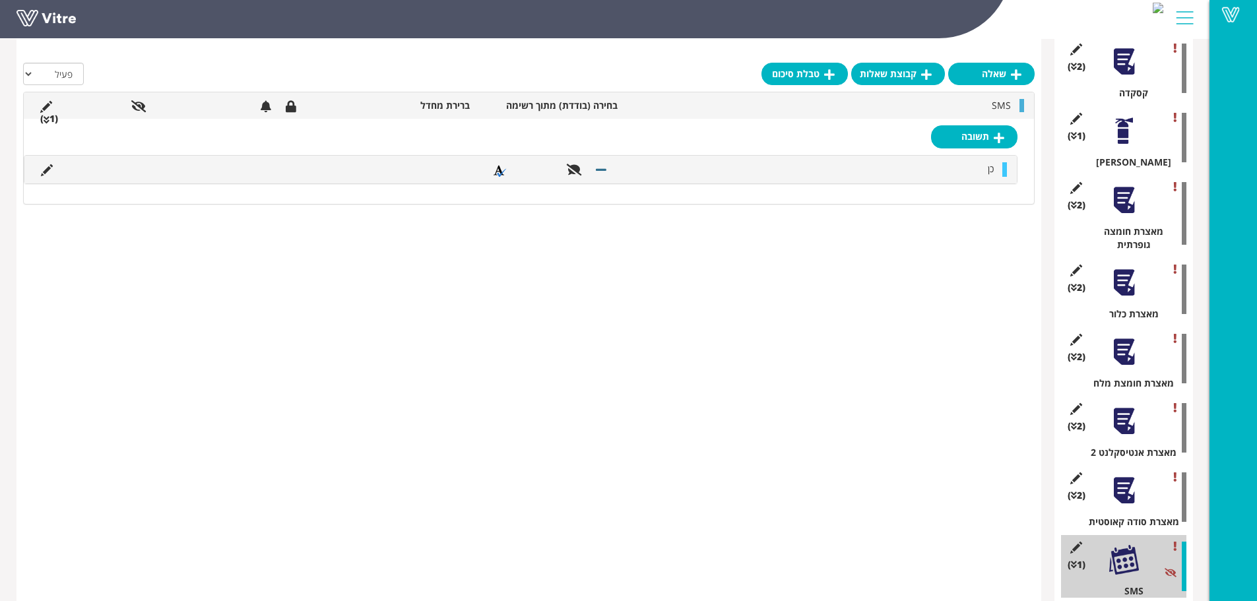
click at [1073, 558] on span "(1 )" at bounding box center [1077, 564] width 18 height 13
click at [1080, 542] on icon at bounding box center [1076, 548] width 17 height 12
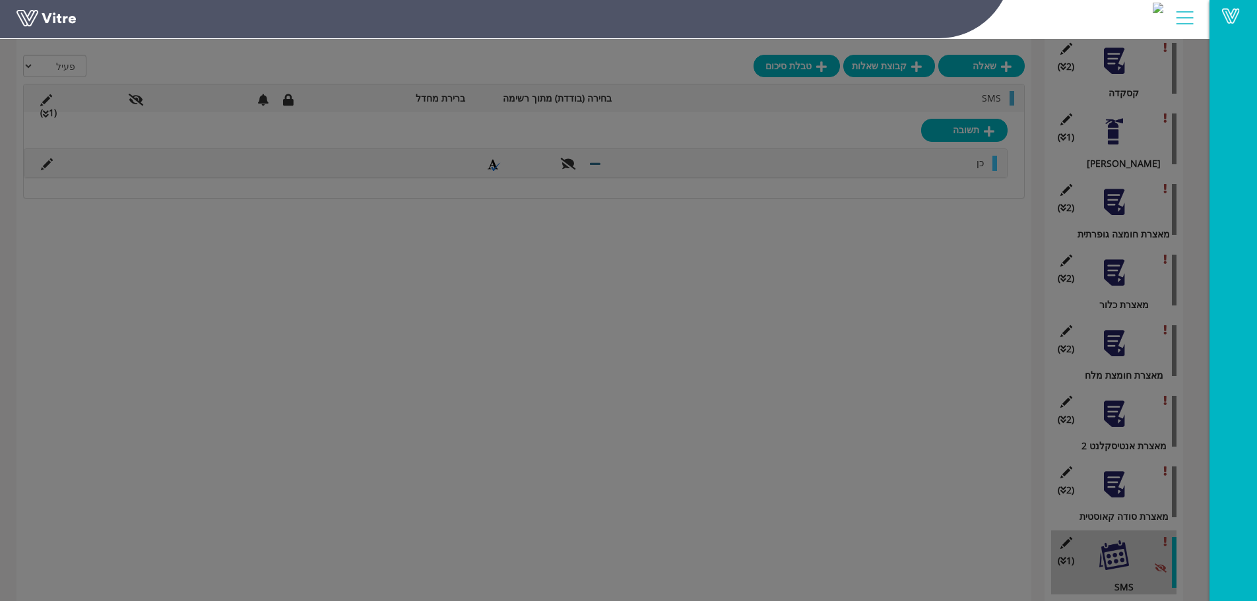
scroll to position [1240, 0]
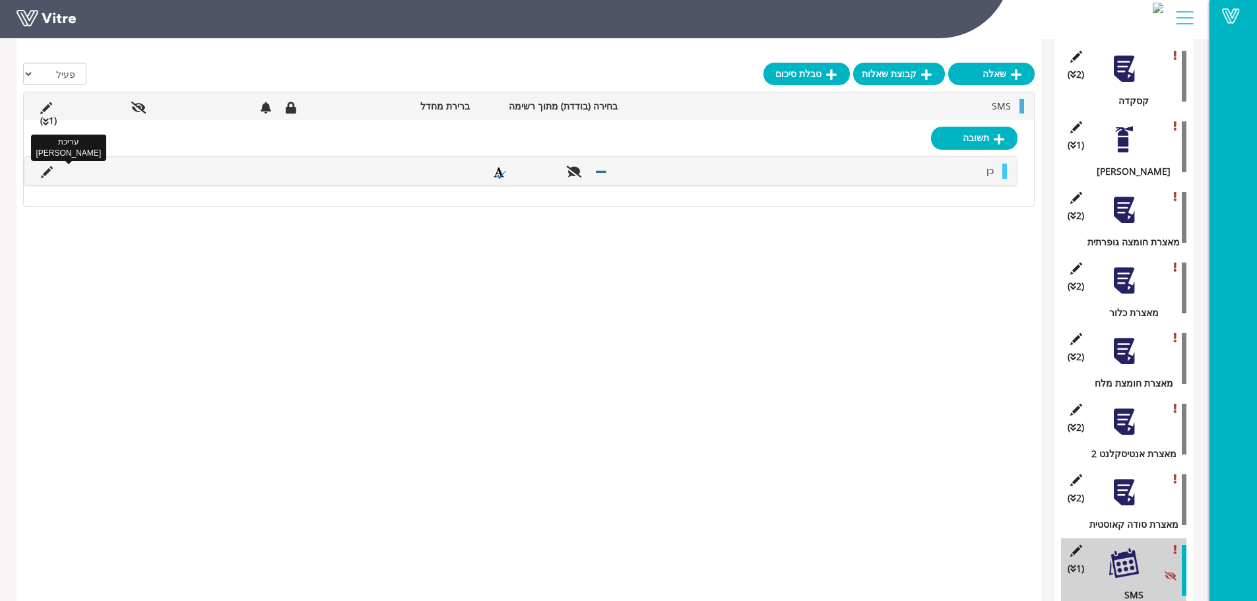
click at [46, 175] on icon at bounding box center [47, 172] width 12 height 12
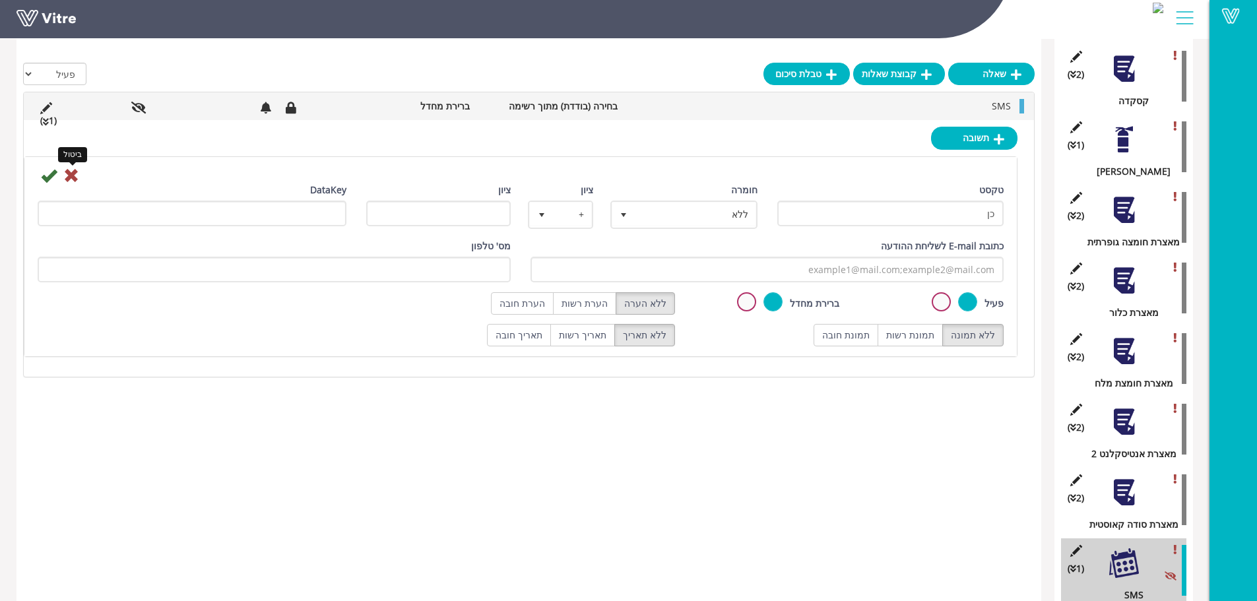
click at [73, 176] on icon at bounding box center [71, 176] width 16 height 16
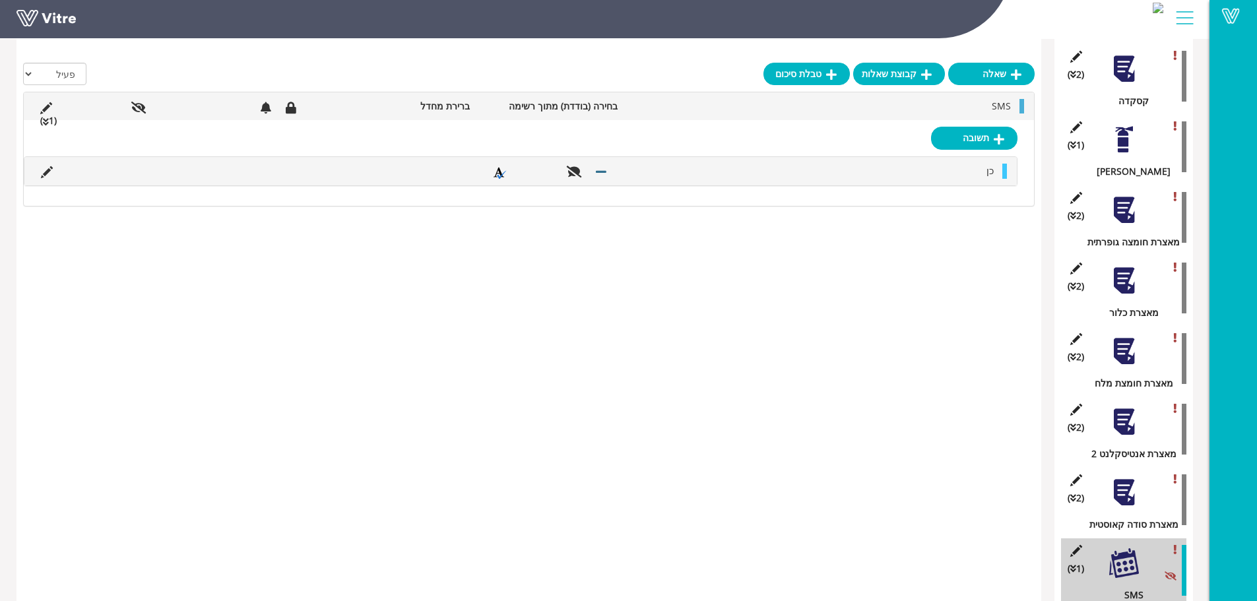
click at [51, 124] on li "(1 )" at bounding box center [49, 121] width 30 height 15
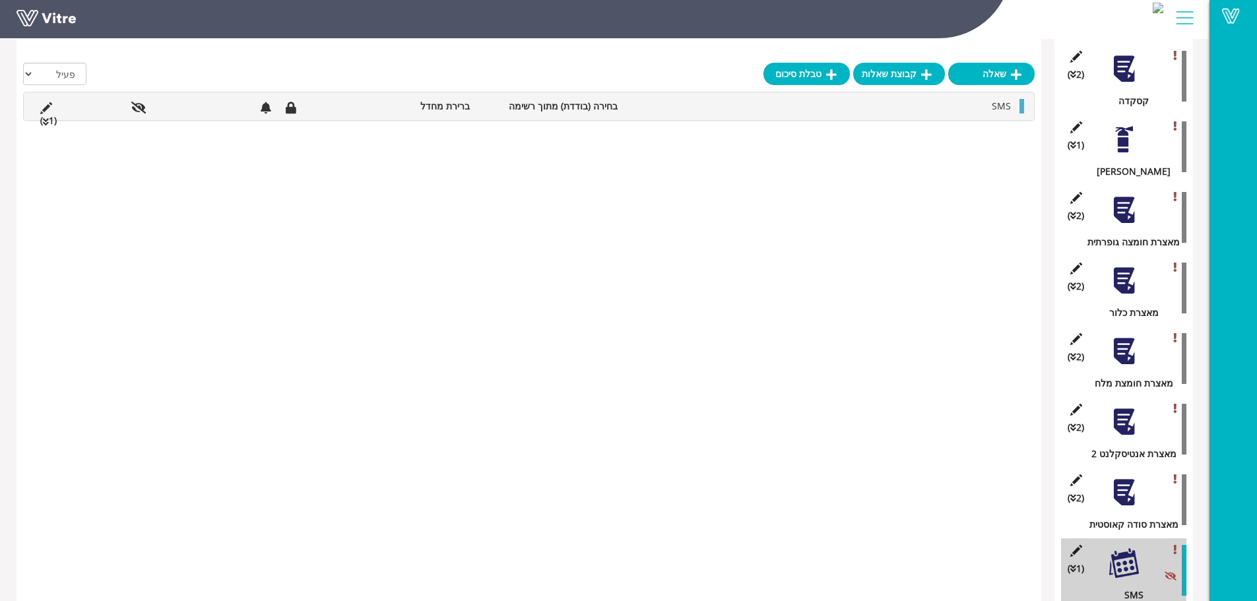
click at [51, 124] on li "(1 )" at bounding box center [49, 121] width 30 height 15
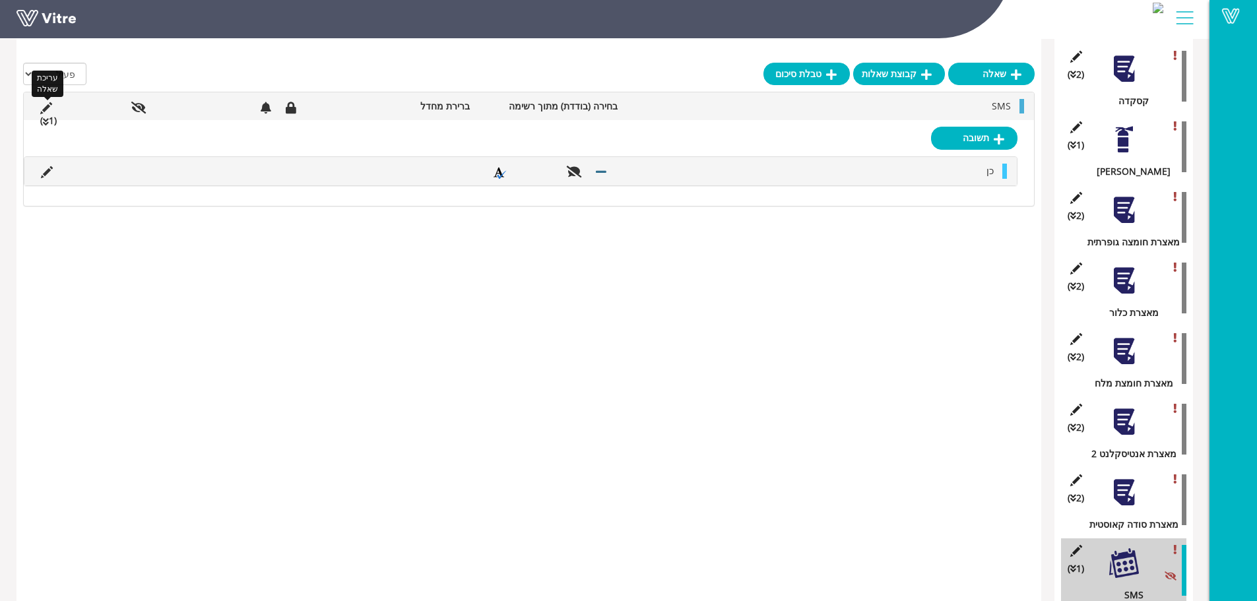
click at [47, 107] on icon at bounding box center [46, 108] width 12 height 12
click at [46, 107] on icon at bounding box center [46, 108] width 12 height 12
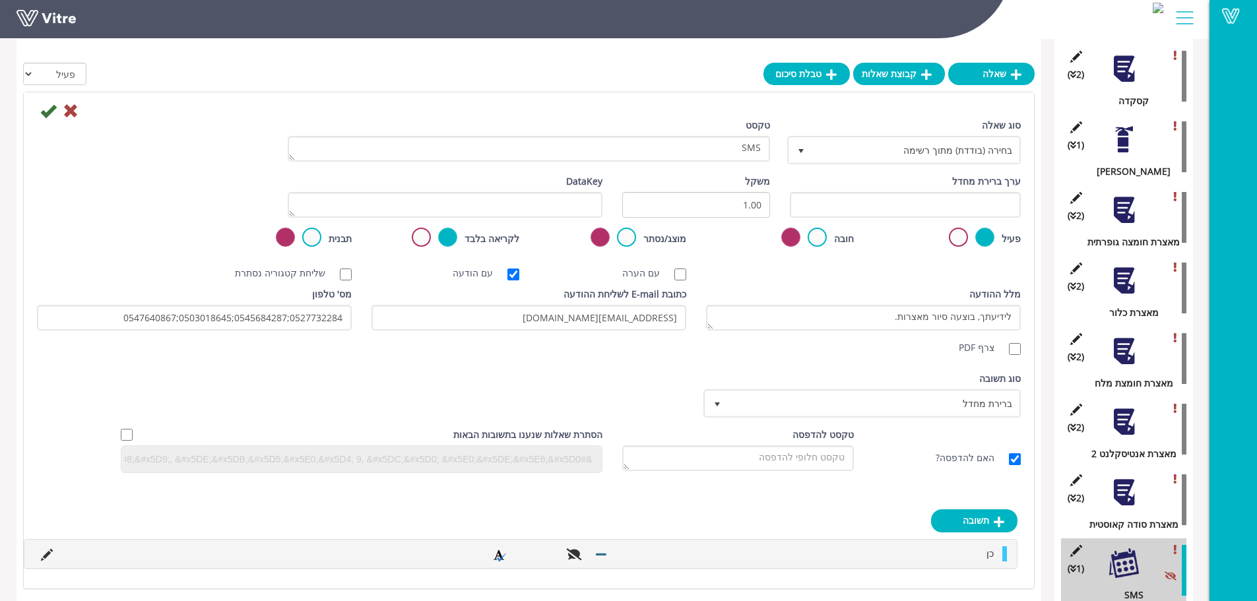
click at [1118, 490] on div at bounding box center [1125, 493] width 30 height 30
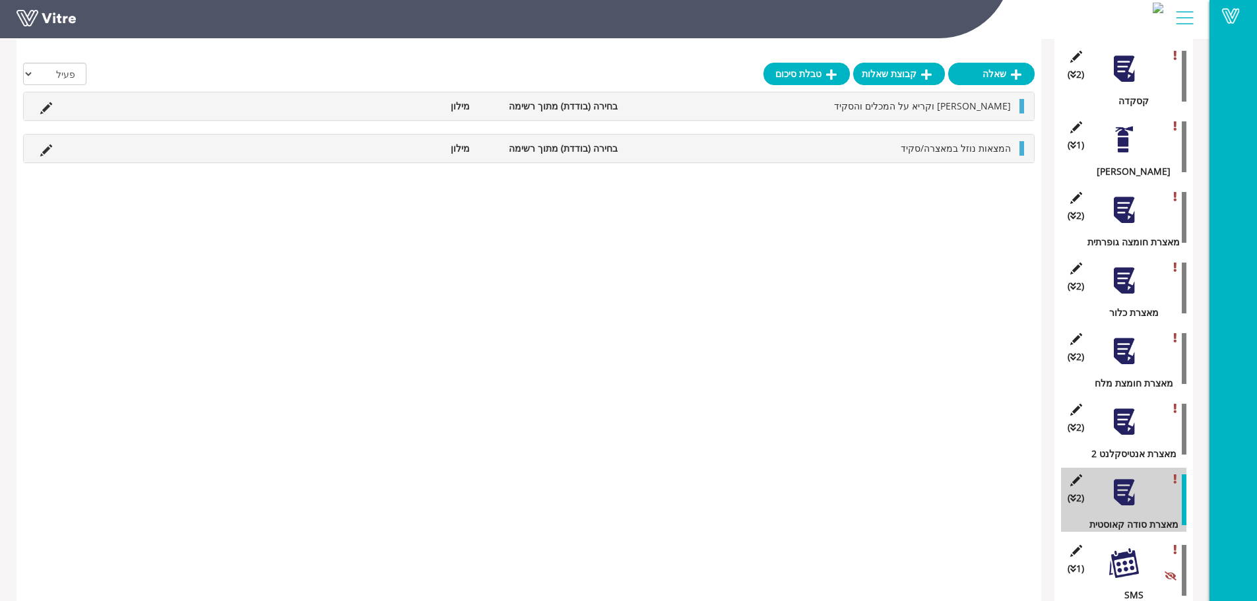
click at [1112, 415] on div at bounding box center [1125, 422] width 30 height 30
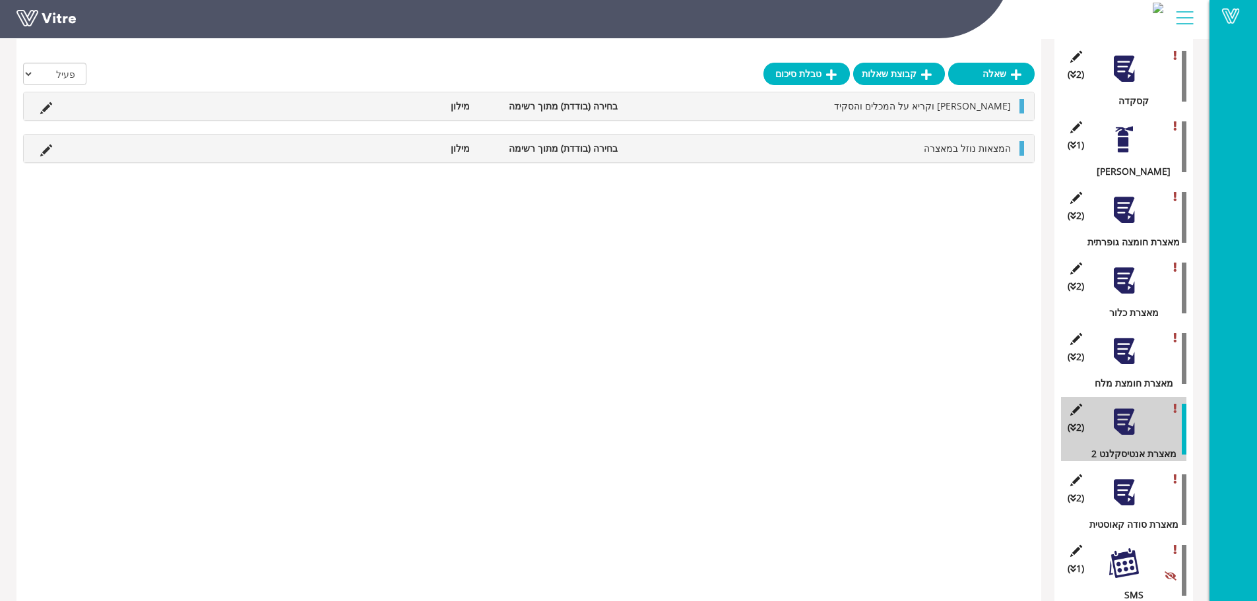
click at [1117, 340] on div at bounding box center [1125, 352] width 30 height 30
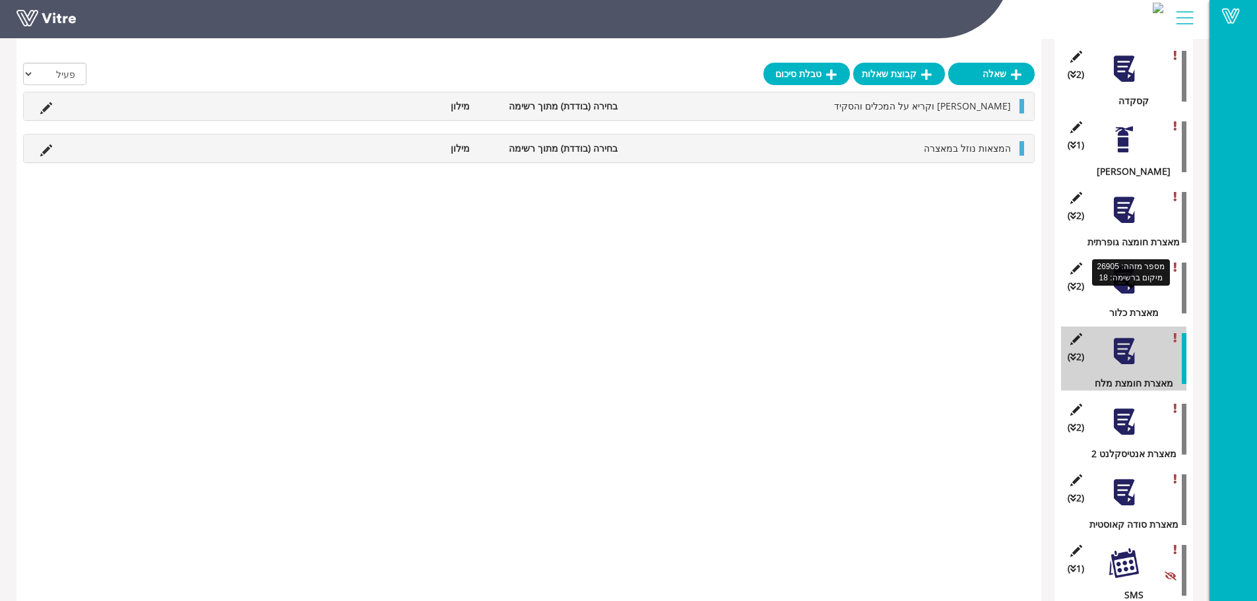
click at [1125, 306] on div "מאצרת כלור" at bounding box center [1129, 313] width 116 height 15
click at [1125, 275] on div at bounding box center [1125, 281] width 30 height 30
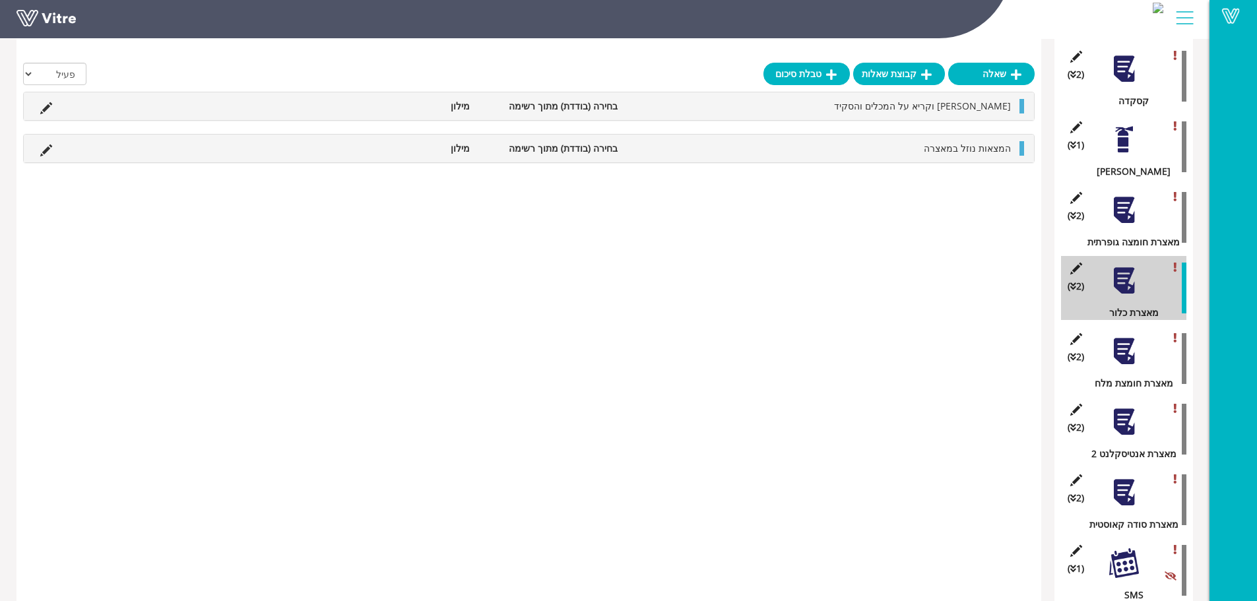
click at [1129, 195] on div at bounding box center [1125, 210] width 30 height 30
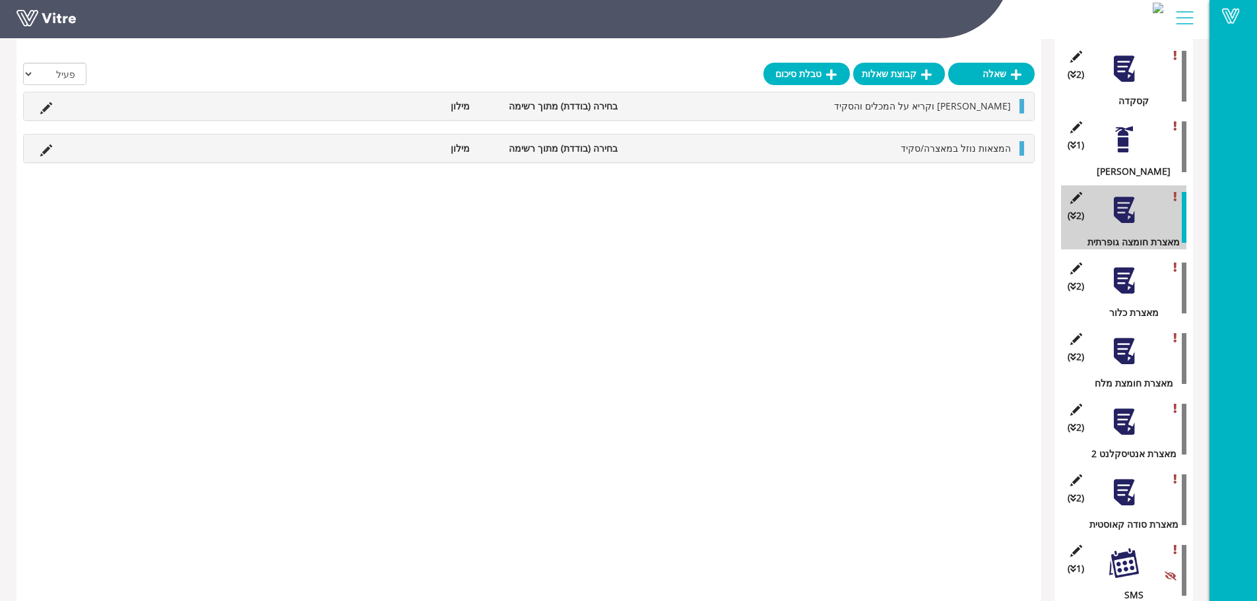
click at [1127, 139] on div at bounding box center [1125, 140] width 30 height 30
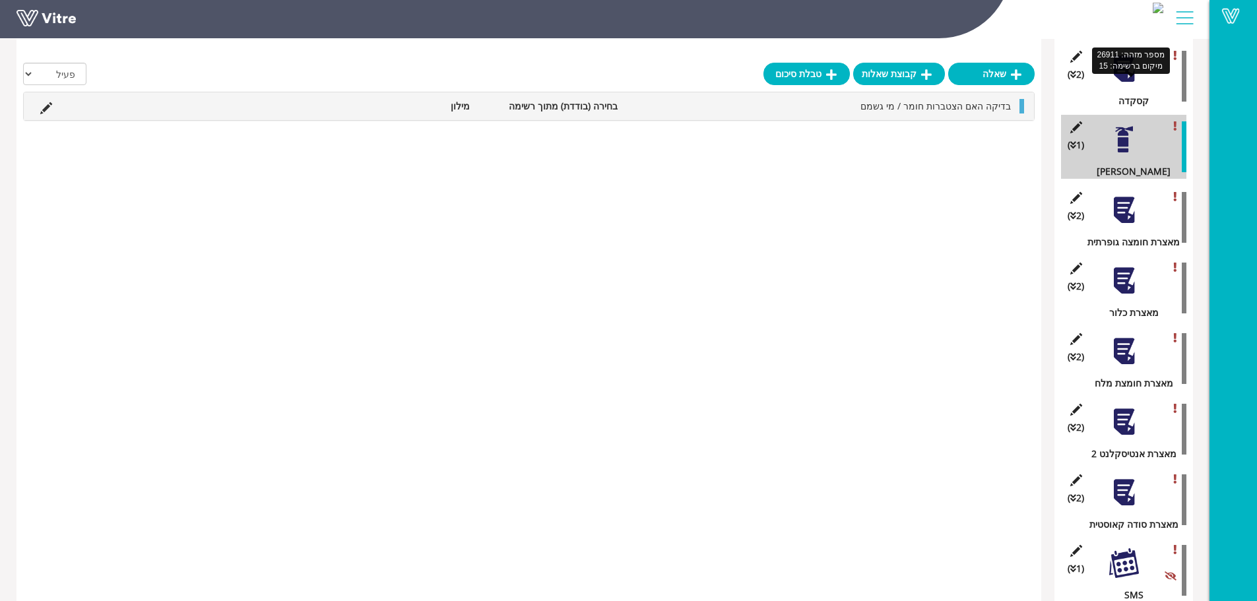
click at [1131, 94] on div "קסקדה" at bounding box center [1129, 101] width 116 height 15
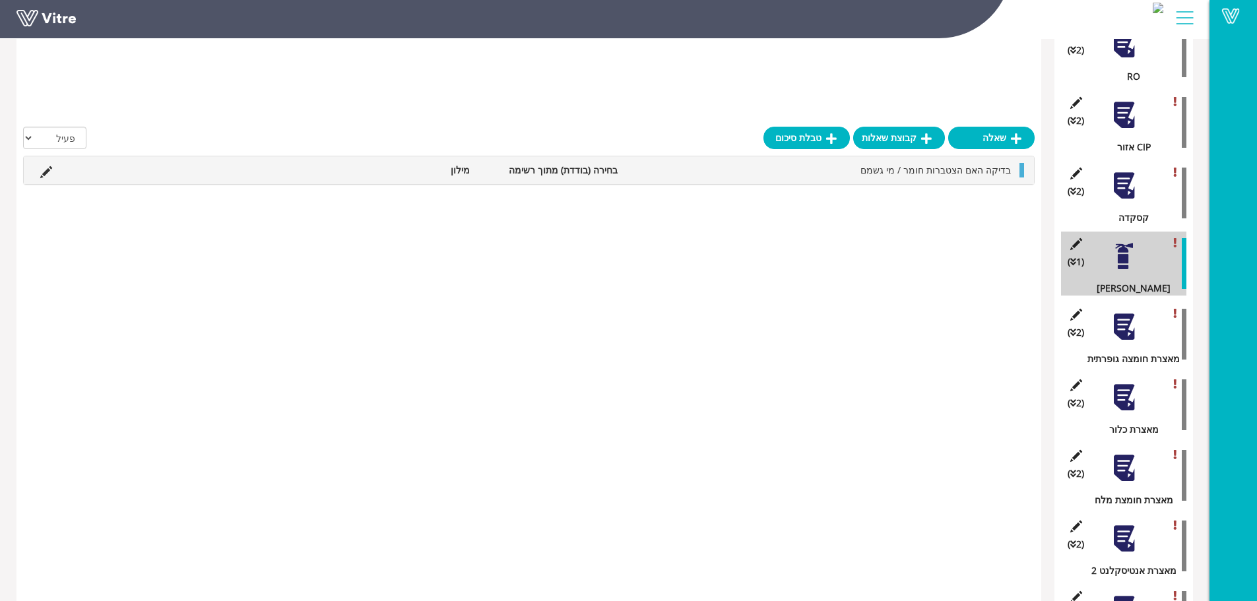
scroll to position [1108, 0]
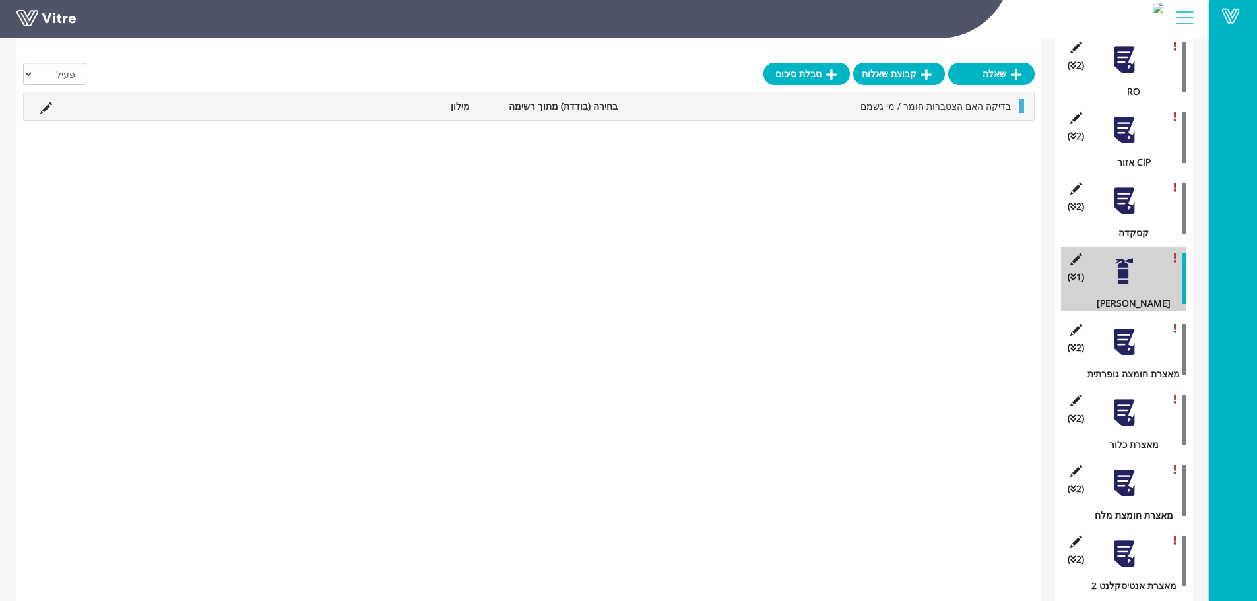
click at [1121, 207] on div "(2 ) קסקדה" at bounding box center [1123, 208] width 125 height 64
click at [1122, 187] on div at bounding box center [1125, 201] width 30 height 30
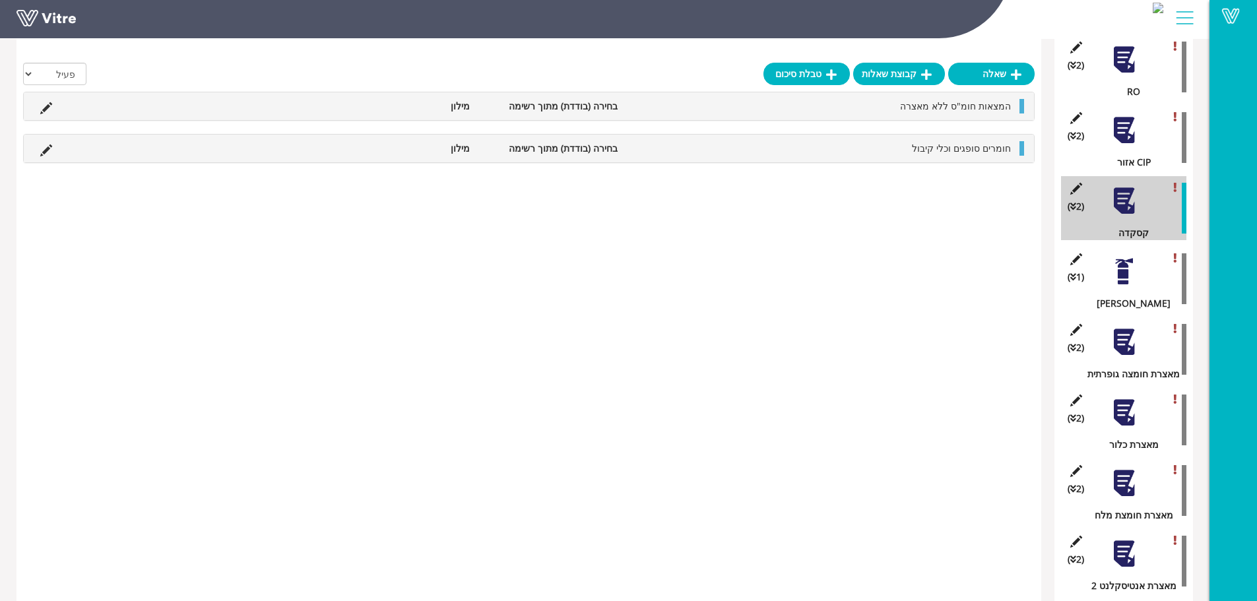
click at [1129, 116] on div at bounding box center [1125, 131] width 30 height 30
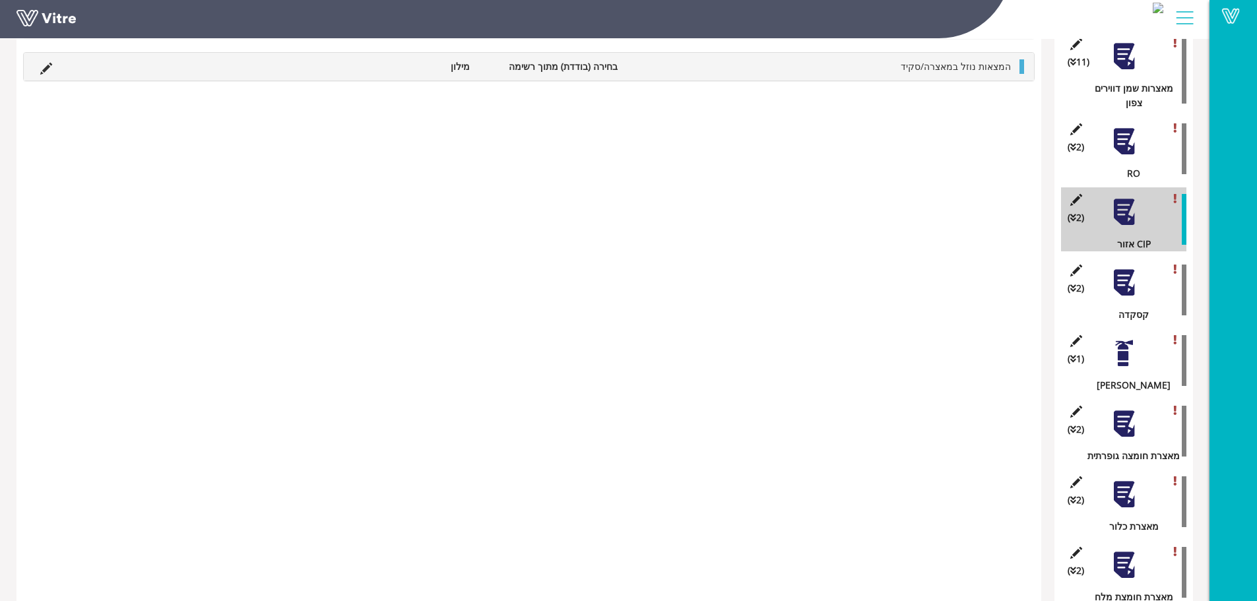
scroll to position [910, 0]
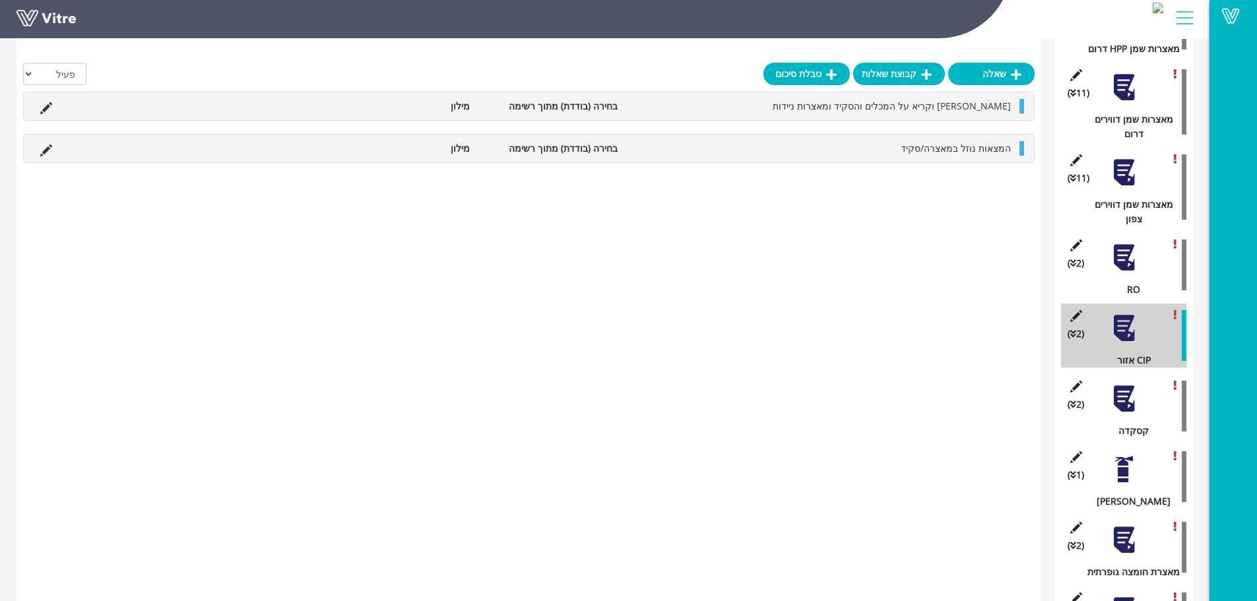
click at [1120, 243] on div at bounding box center [1125, 258] width 30 height 30
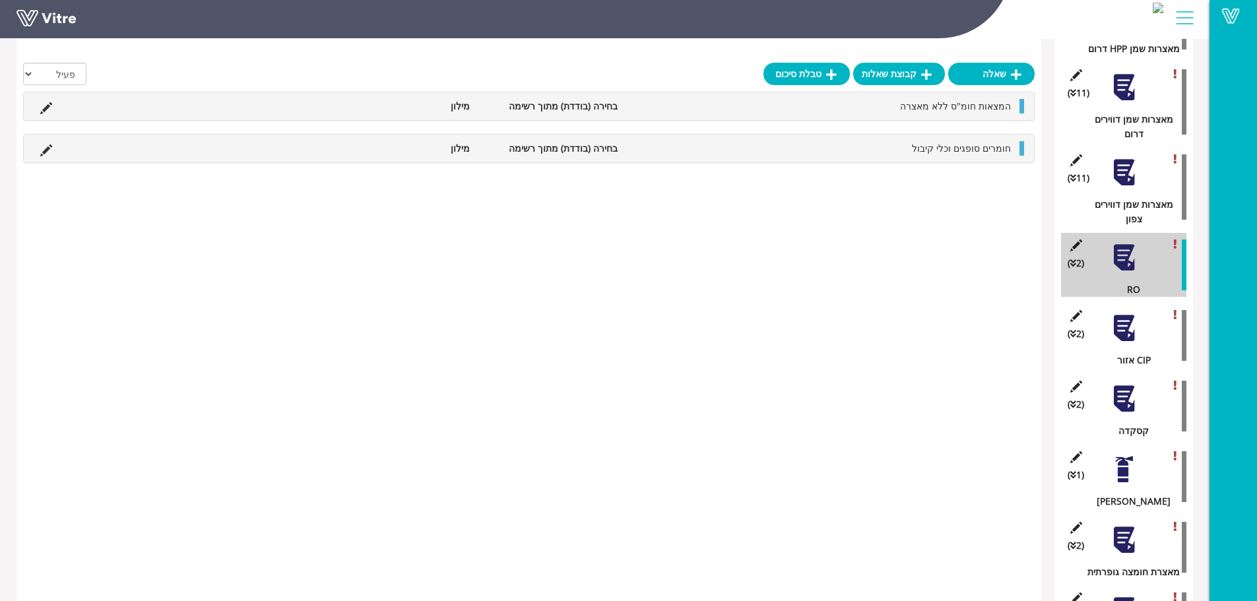
click at [1123, 161] on div at bounding box center [1125, 173] width 30 height 30
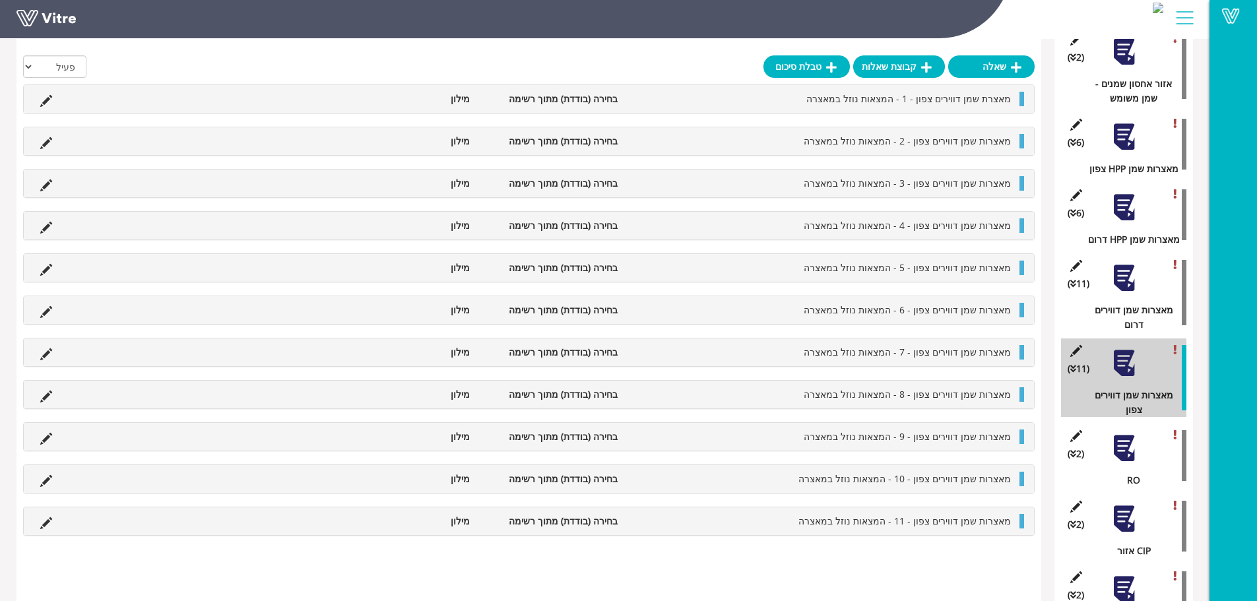
scroll to position [712, 0]
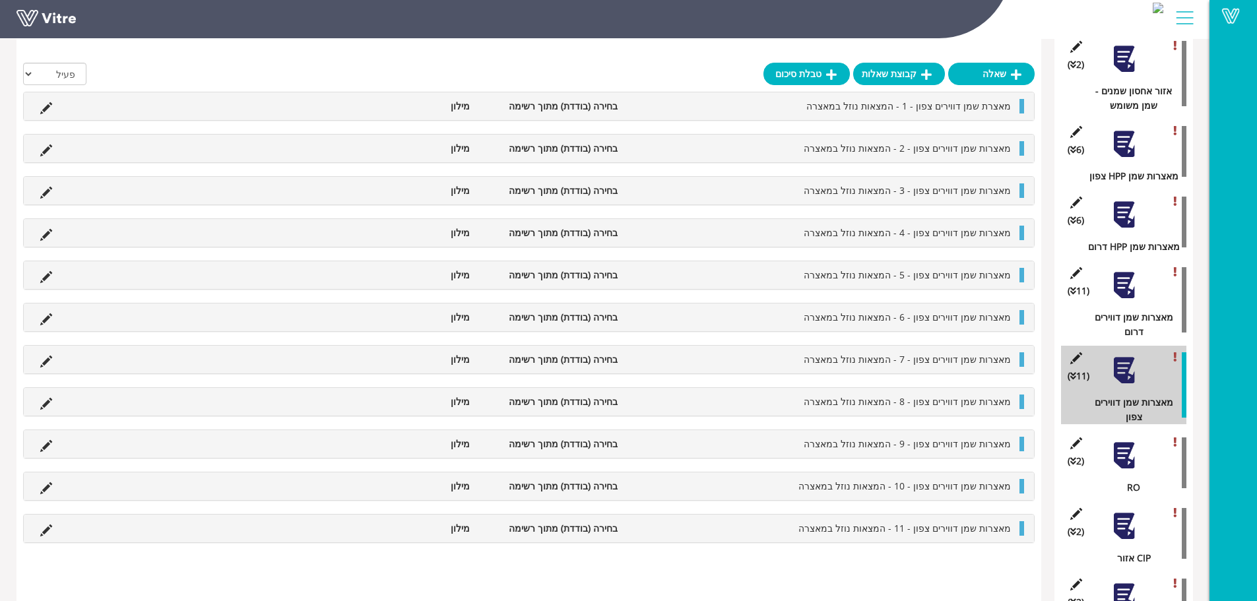
click at [1125, 275] on div at bounding box center [1125, 286] width 30 height 30
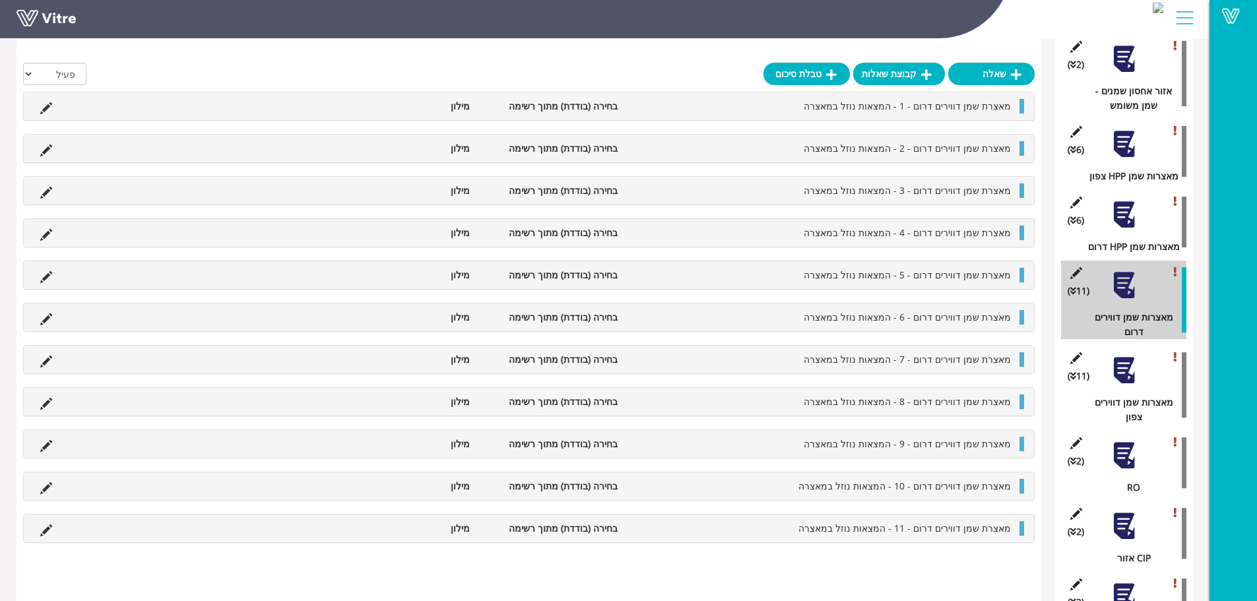
click at [1121, 202] on div at bounding box center [1125, 215] width 30 height 30
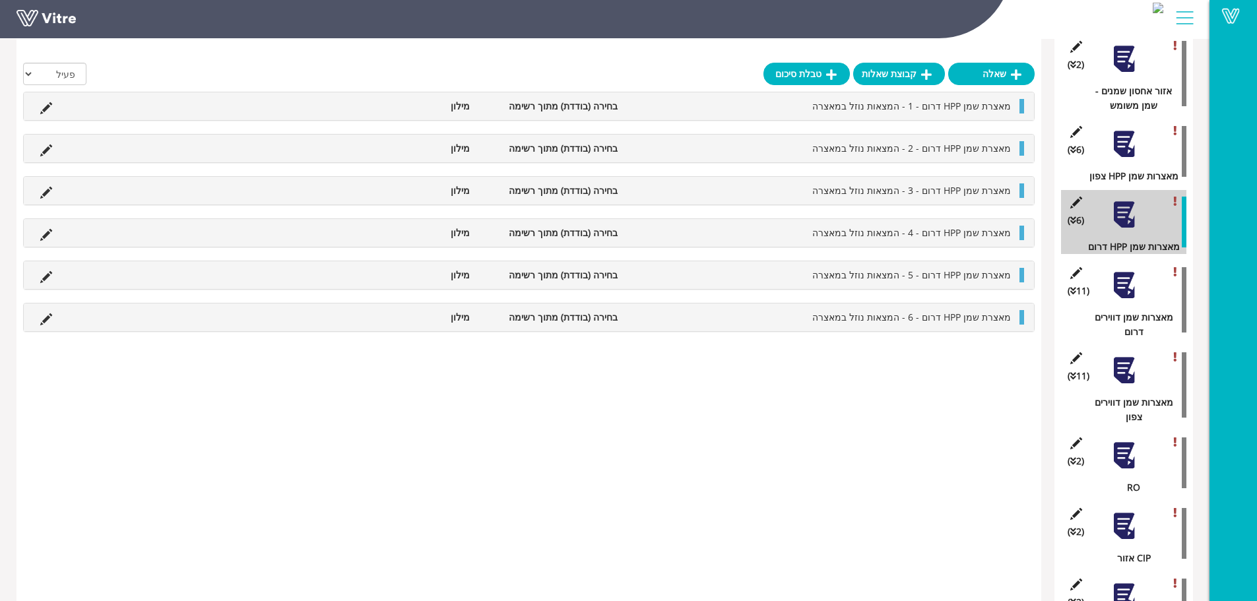
click at [1123, 135] on div at bounding box center [1125, 144] width 30 height 30
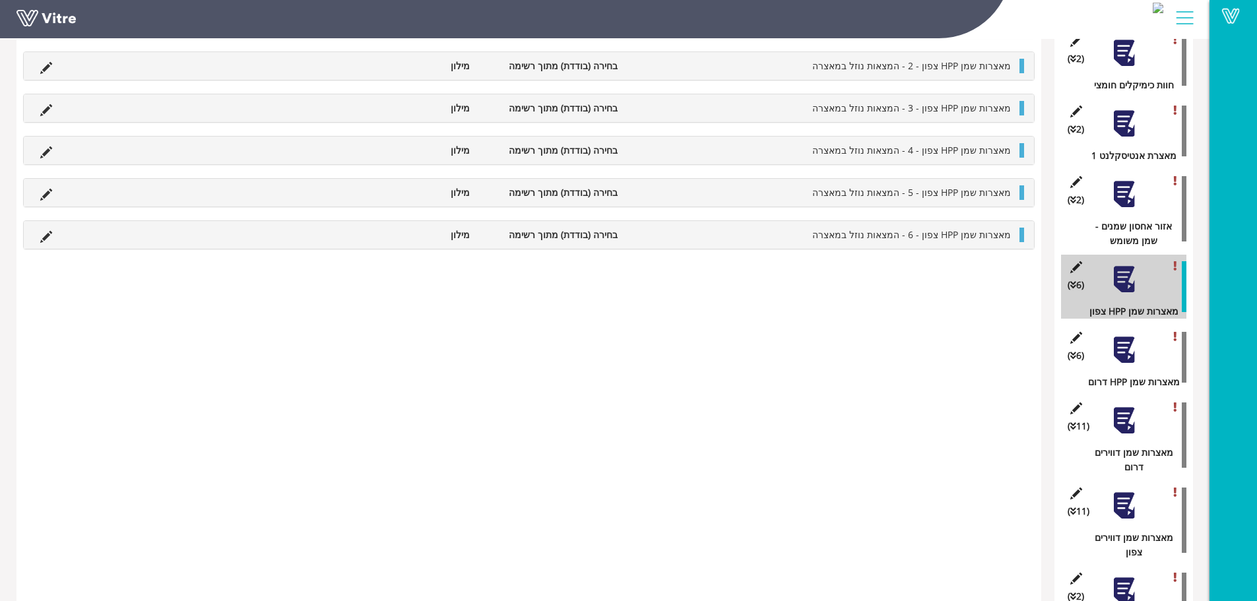
scroll to position [448, 0]
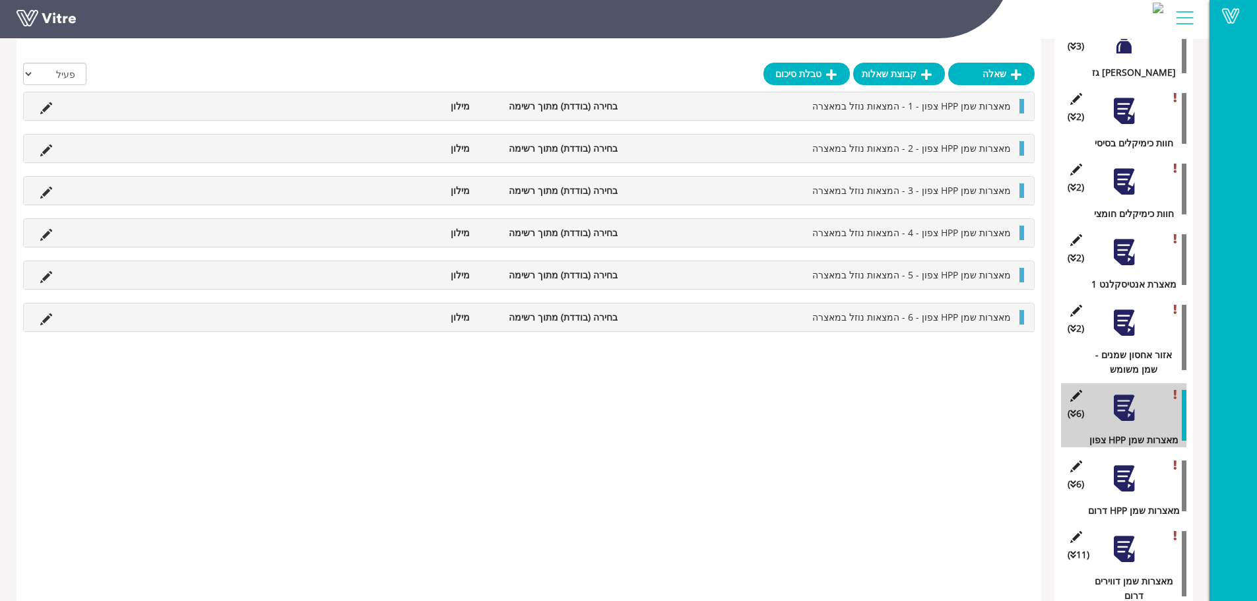
click at [1123, 308] on div at bounding box center [1125, 323] width 30 height 30
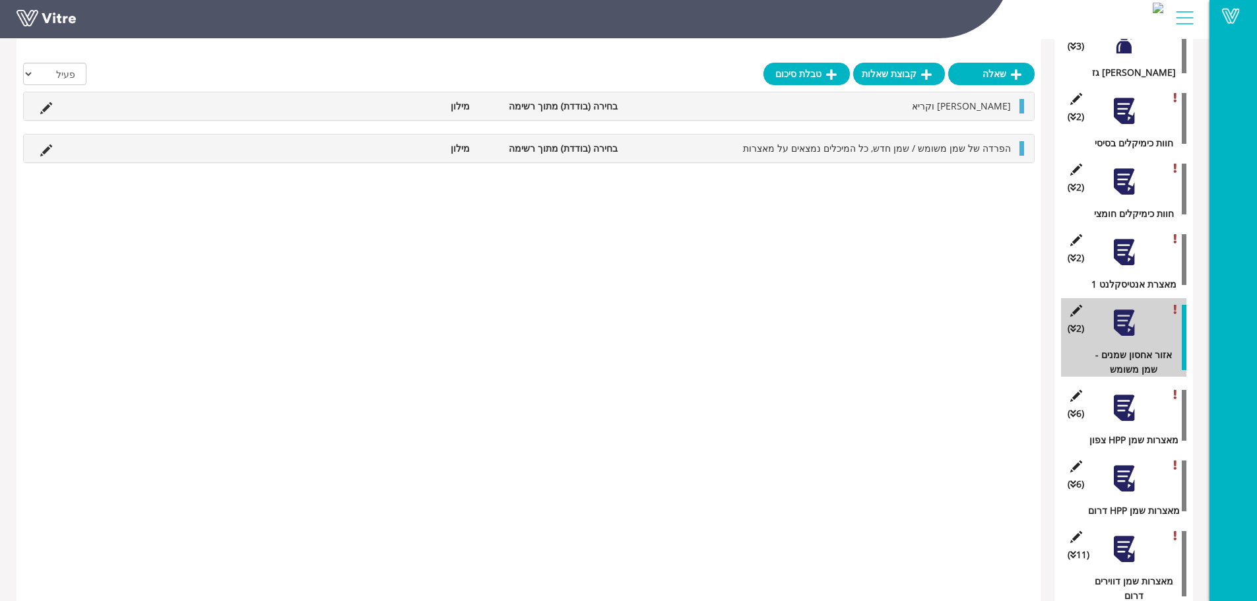
click at [1125, 238] on div at bounding box center [1125, 253] width 30 height 30
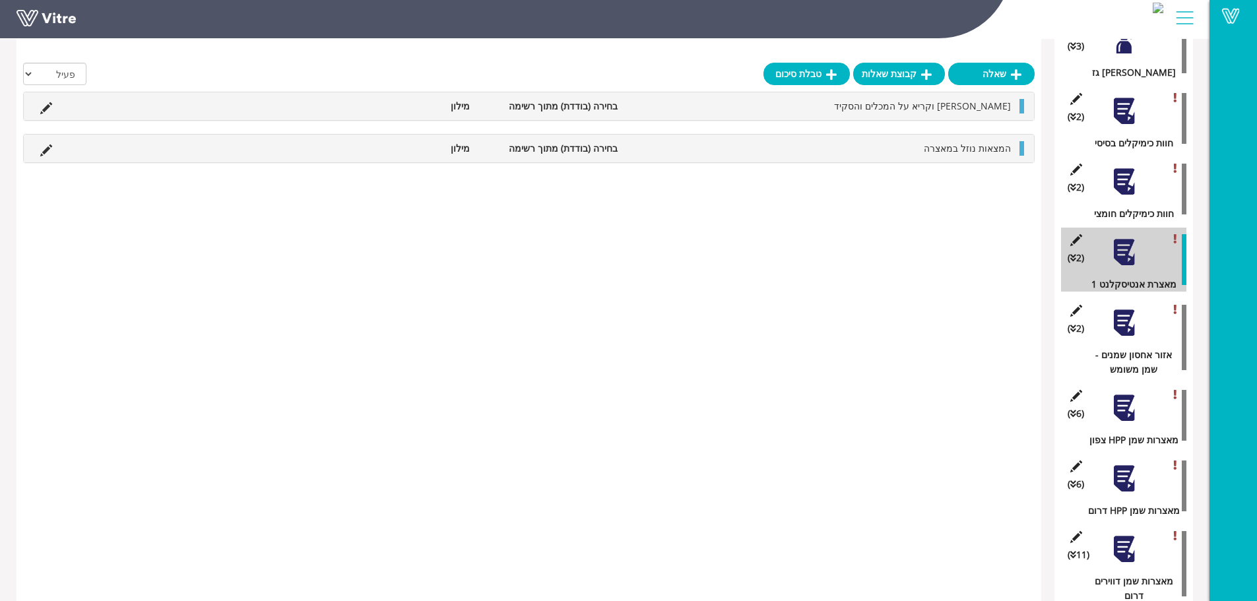
click at [1132, 175] on div at bounding box center [1125, 182] width 30 height 30
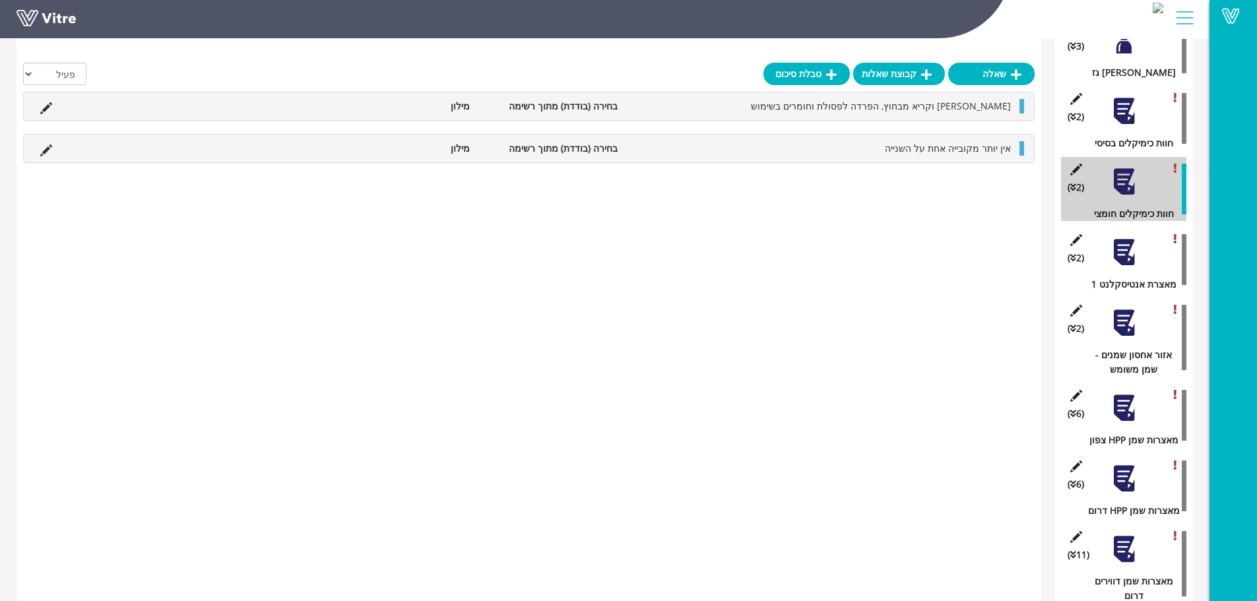
click at [1117, 119] on div "(2 ) חוות כימיקלים בסיסי" at bounding box center [1123, 118] width 125 height 64
click at [1124, 102] on div at bounding box center [1125, 111] width 30 height 30
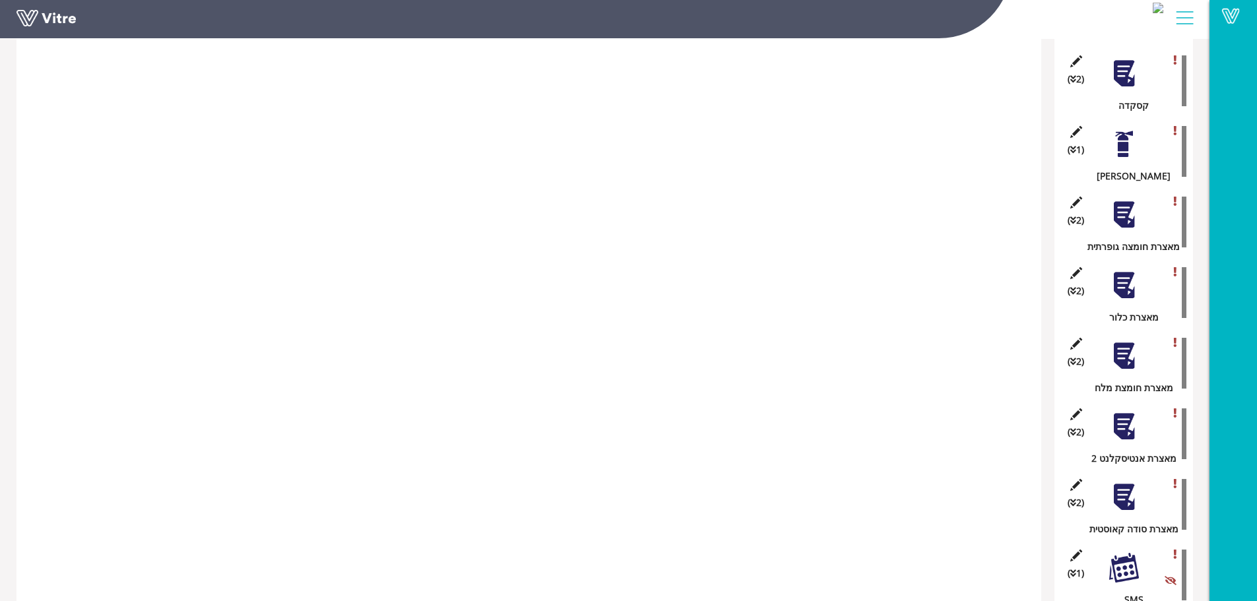
scroll to position [1240, 0]
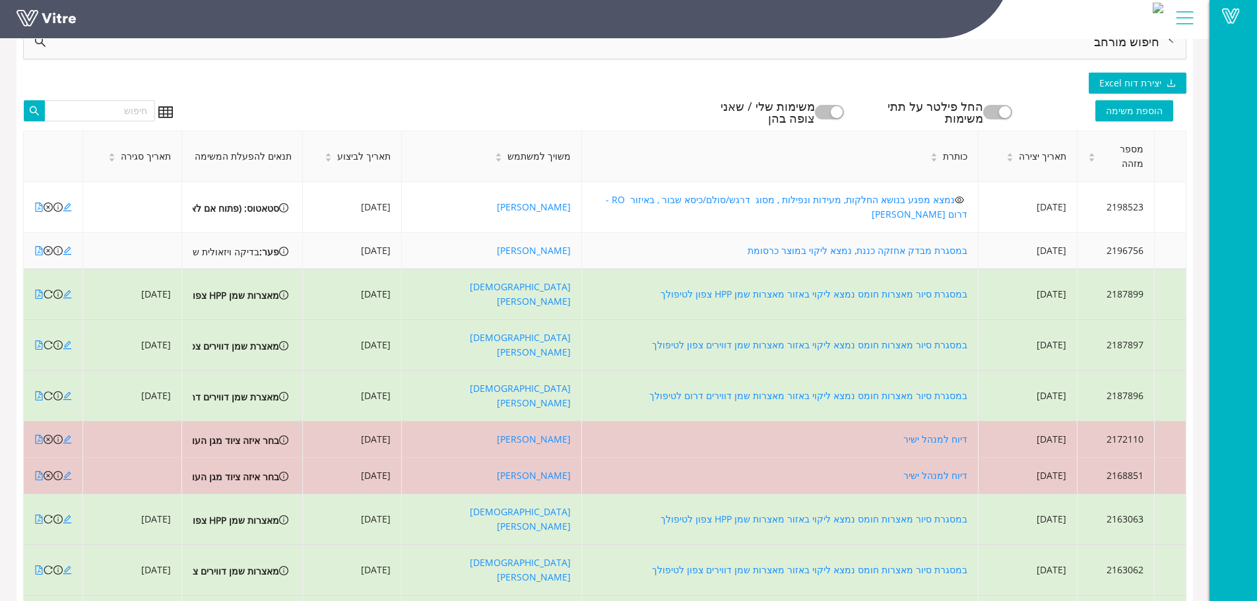
scroll to position [125, 0]
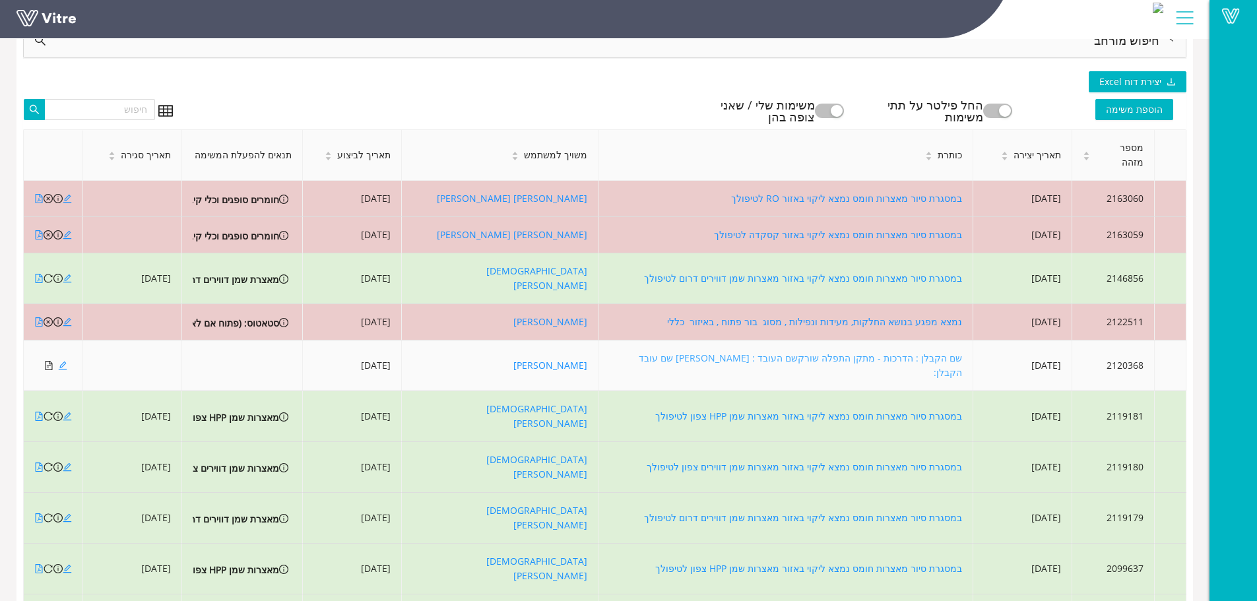
click at [681, 352] on link "שם הקבלן : הדרכות - מתקן התפלה שורקשם העובד : [PERSON_NAME] שם עובד הקבלן:" at bounding box center [800, 365] width 323 height 27
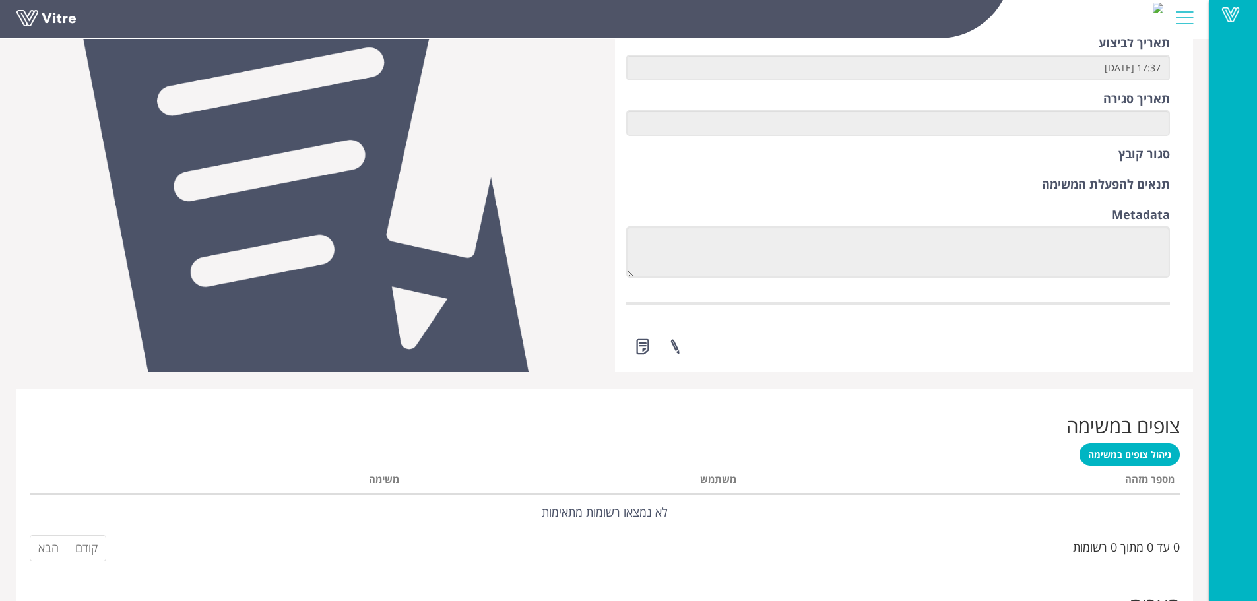
scroll to position [792, 0]
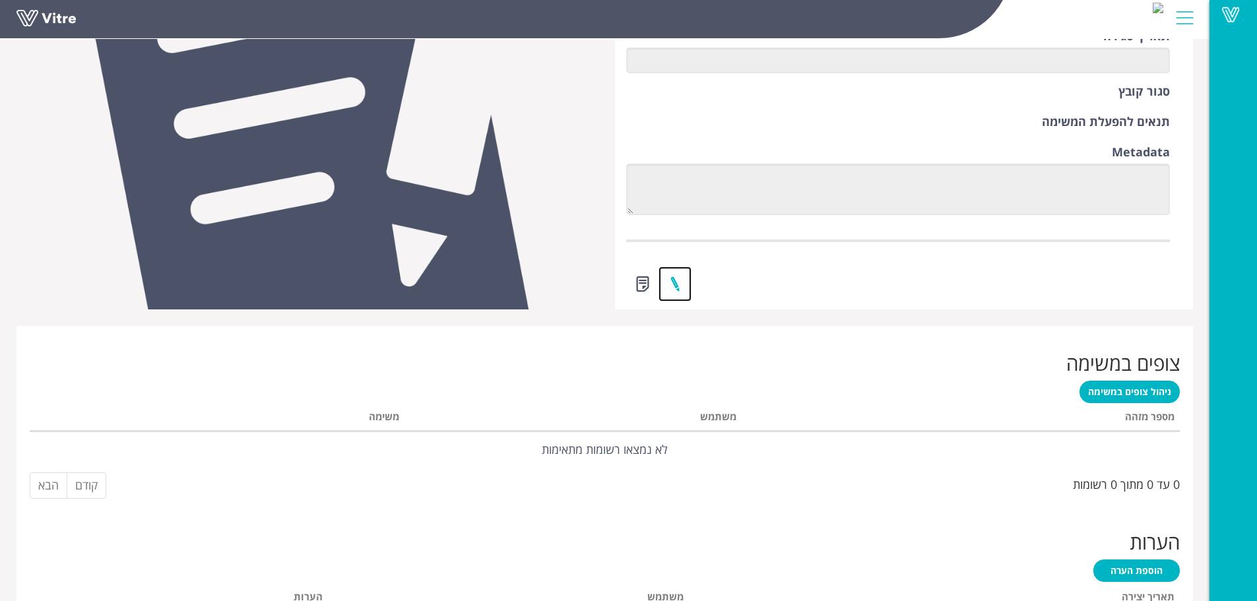
click at [680, 285] on link at bounding box center [675, 284] width 33 height 35
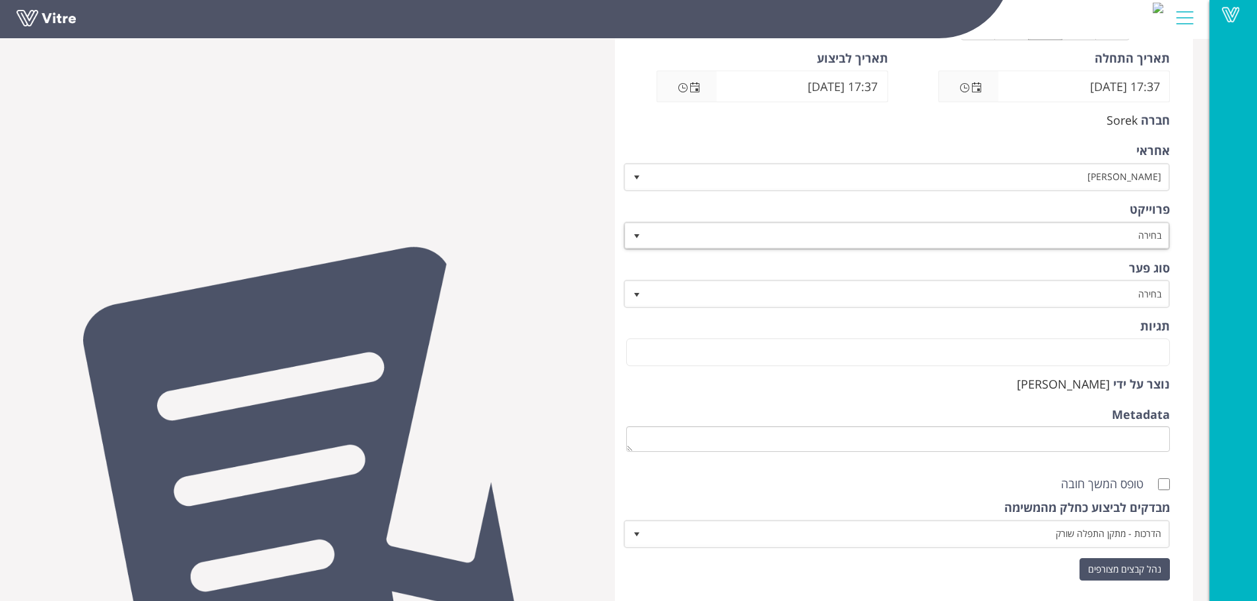
scroll to position [424, 0]
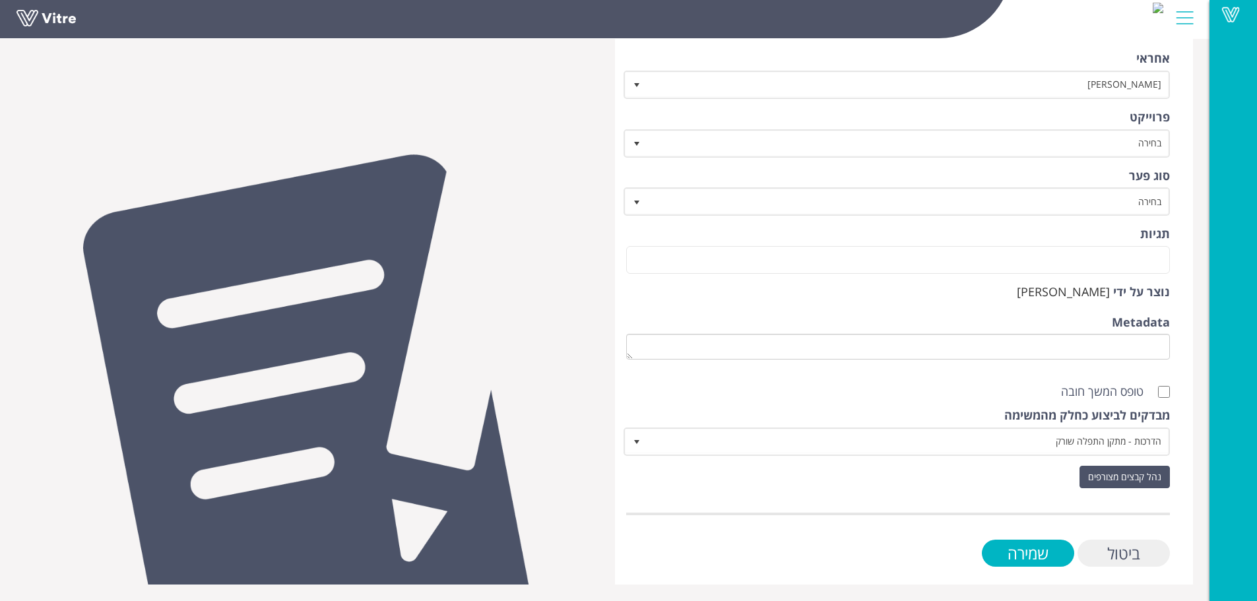
click at [1104, 557] on input "ביטול" at bounding box center [1124, 553] width 92 height 27
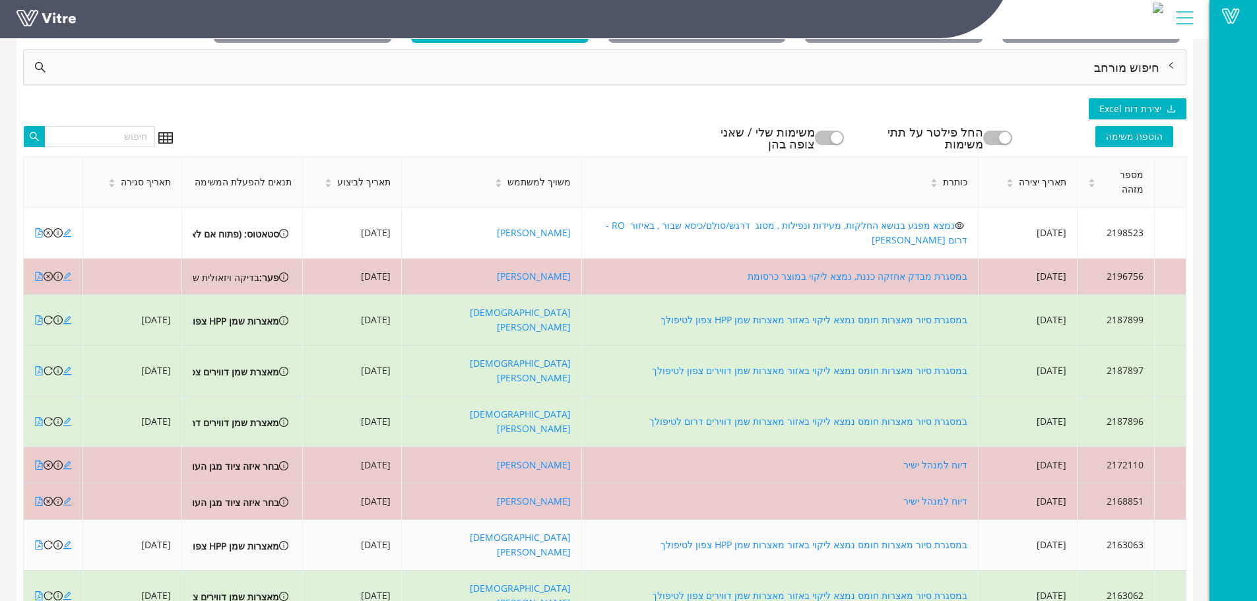
scroll to position [125, 0]
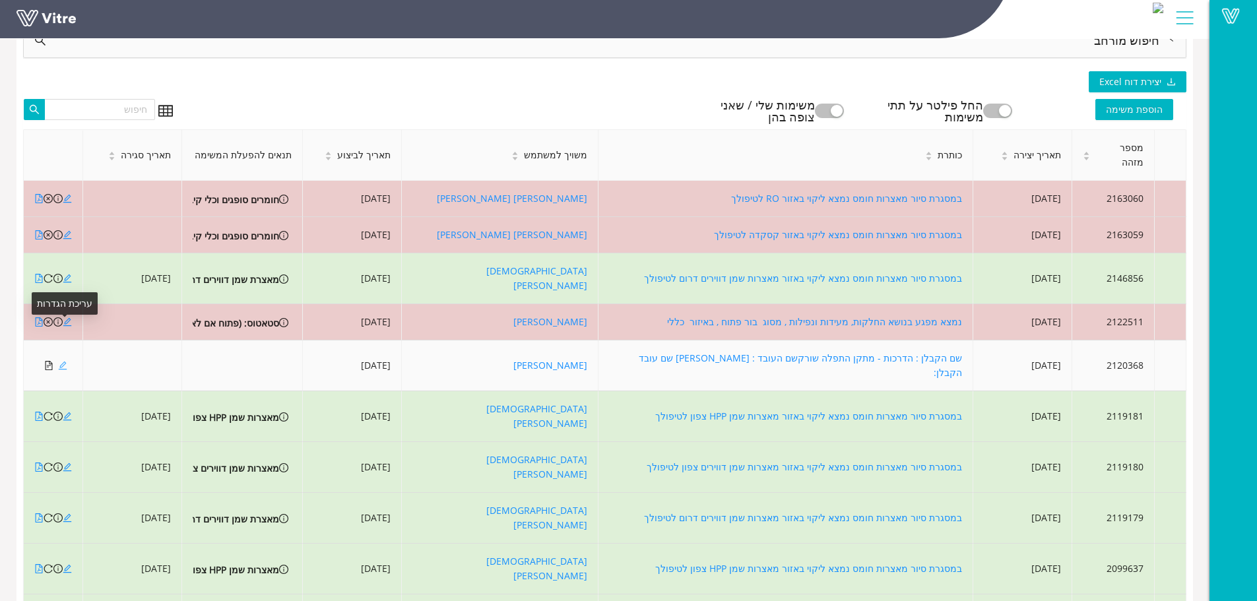
click at [63, 361] on icon "edit" at bounding box center [62, 365] width 9 height 9
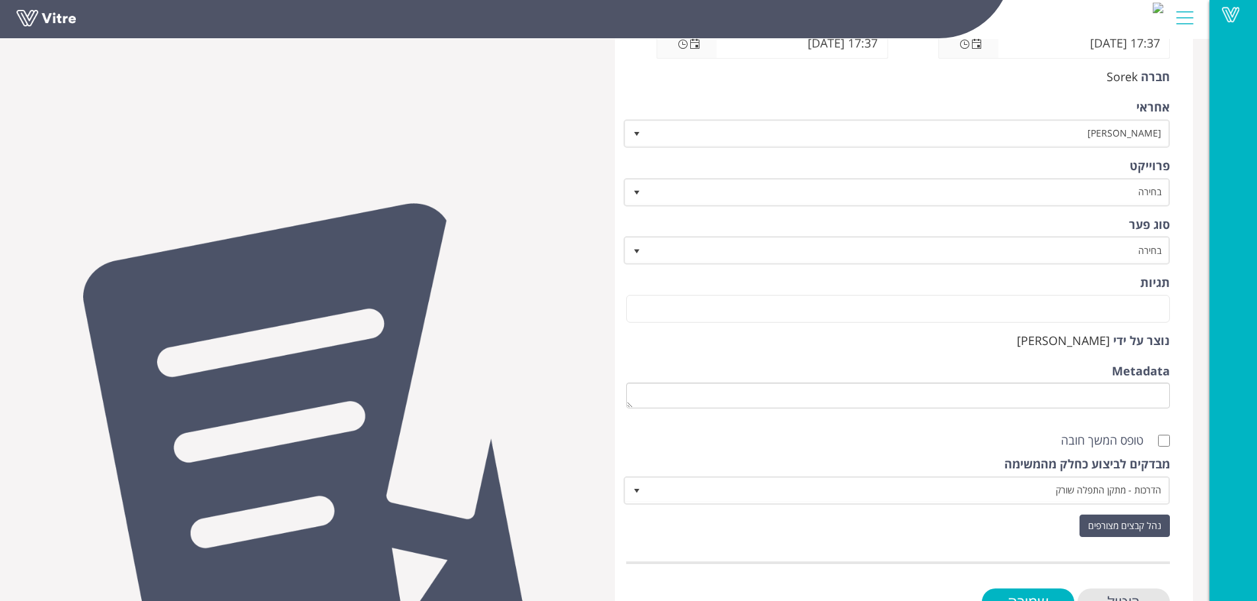
scroll to position [424, 0]
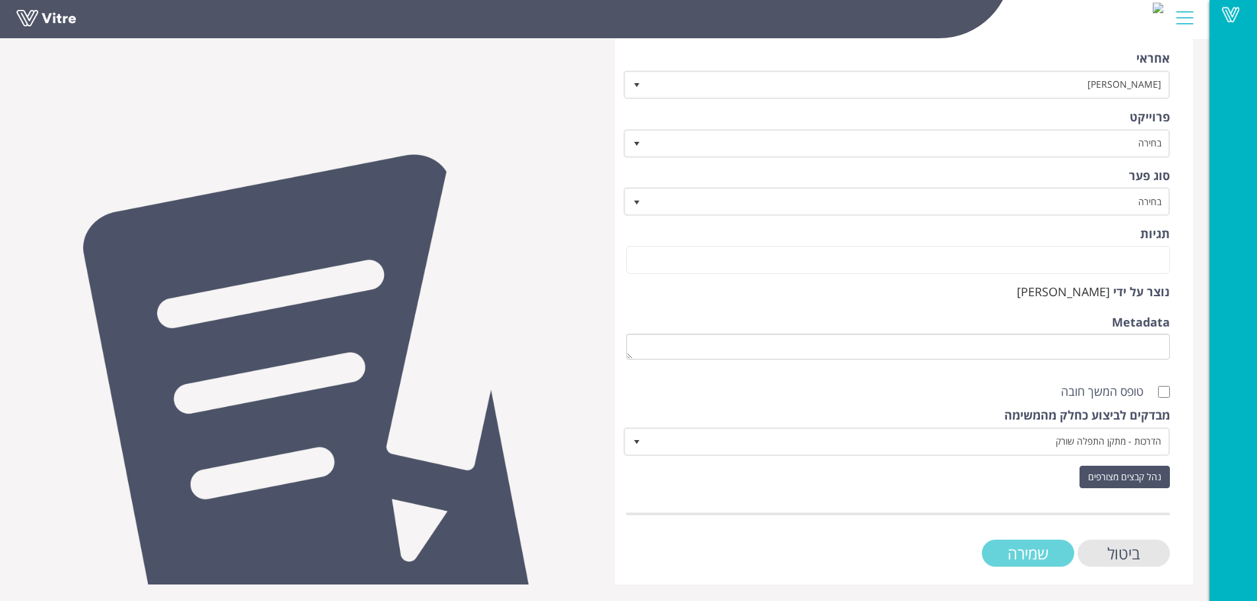
click at [1034, 552] on input "שמירה" at bounding box center [1028, 553] width 92 height 27
